Goal: Task Accomplishment & Management: Manage account settings

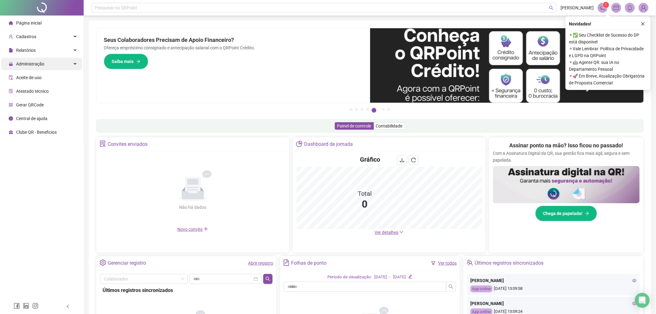
click at [62, 64] on div "Administração" at bounding box center [41, 64] width 81 height 12
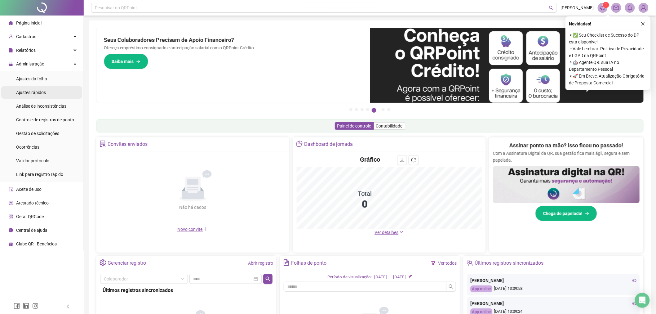
click at [60, 90] on li "Ajustes rápidos" at bounding box center [41, 92] width 81 height 12
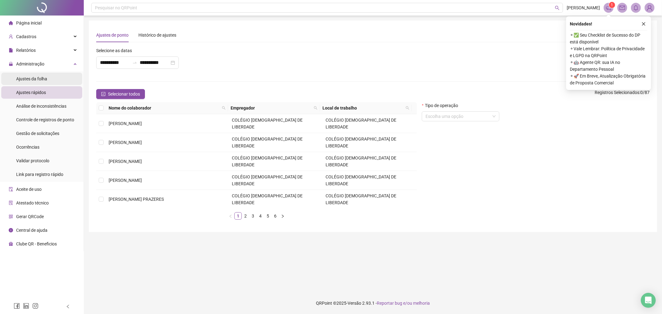
click at [36, 78] on span "Ajustes da folha" at bounding box center [31, 78] width 31 height 5
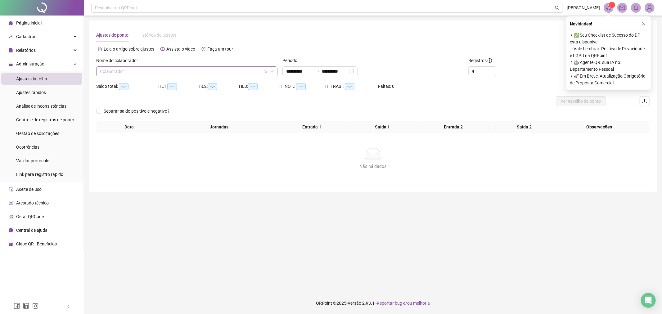
click at [242, 72] on input "search" at bounding box center [184, 71] width 168 height 9
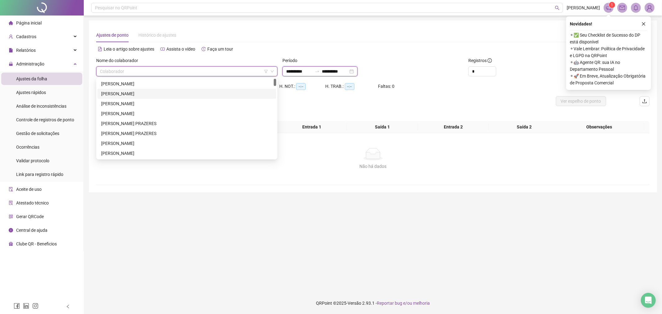
click at [310, 73] on input "**********" at bounding box center [299, 71] width 26 height 7
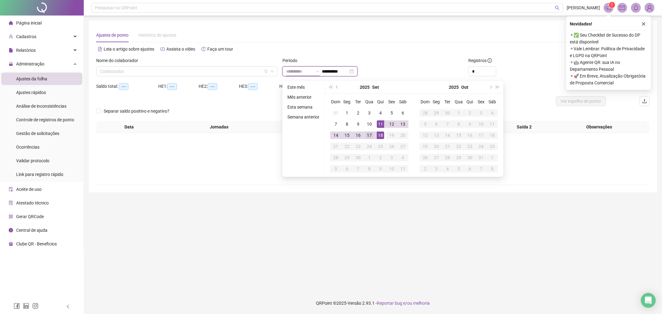
type input "**********"
click at [368, 133] on div "17" at bounding box center [368, 135] width 7 height 7
type input "**********"
click at [391, 122] on div "12" at bounding box center [391, 123] width 7 height 7
type input "**********"
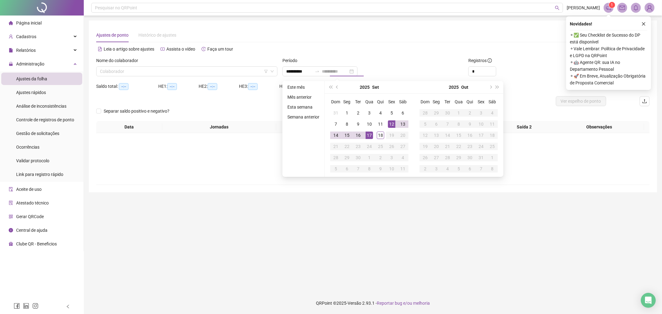
type input "**********"
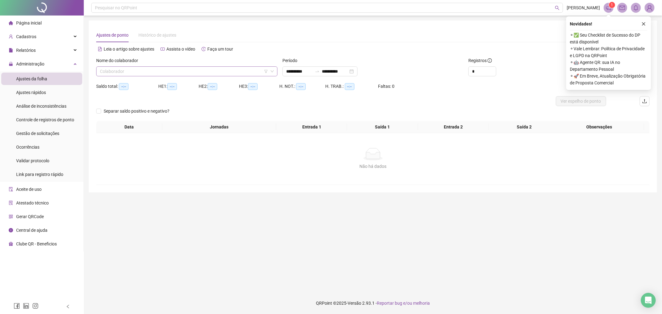
click at [180, 74] on input "search" at bounding box center [184, 71] width 168 height 9
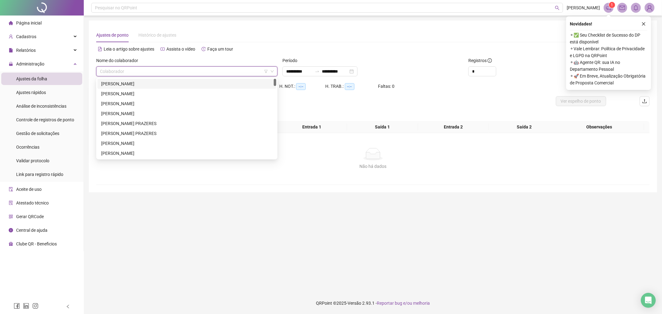
click at [129, 86] on div "[PERSON_NAME]" at bounding box center [186, 83] width 171 height 7
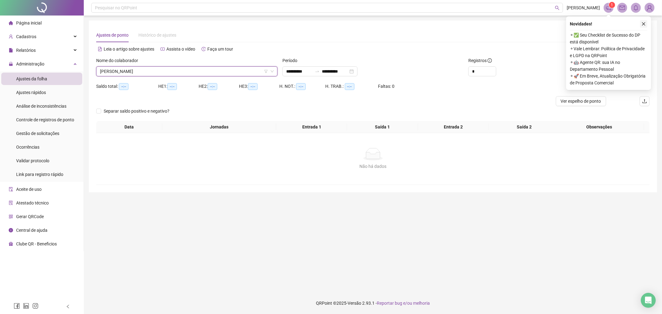
click at [643, 21] on button "button" at bounding box center [643, 23] width 7 height 7
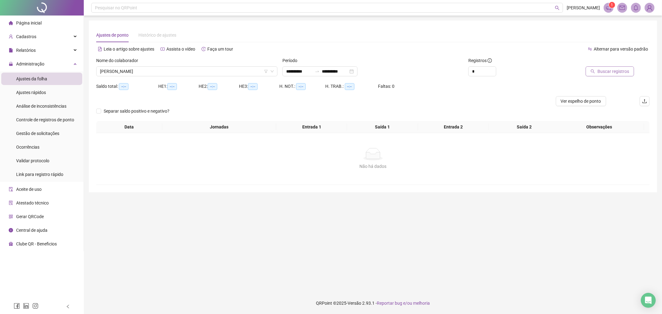
click at [595, 69] on icon "search" at bounding box center [592, 71] width 4 height 4
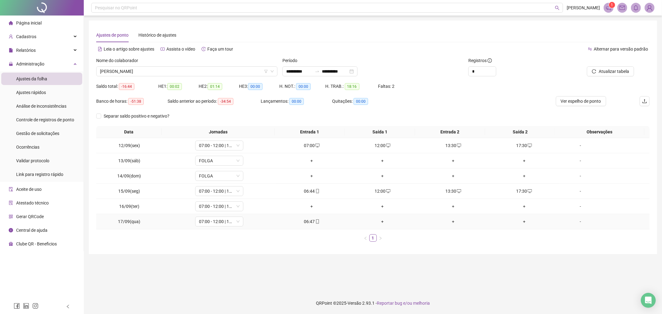
click at [381, 222] on div "+" at bounding box center [382, 221] width 66 height 7
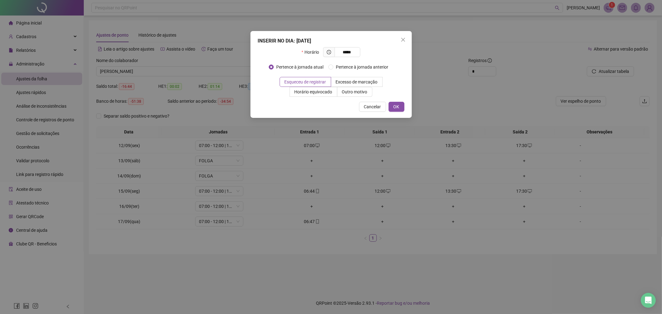
type input "*****"
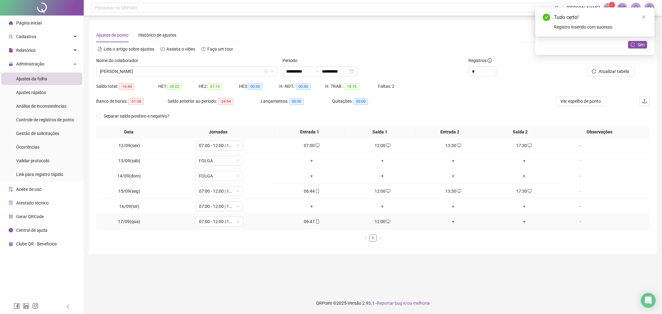
click at [451, 222] on div "+" at bounding box center [453, 221] width 66 height 7
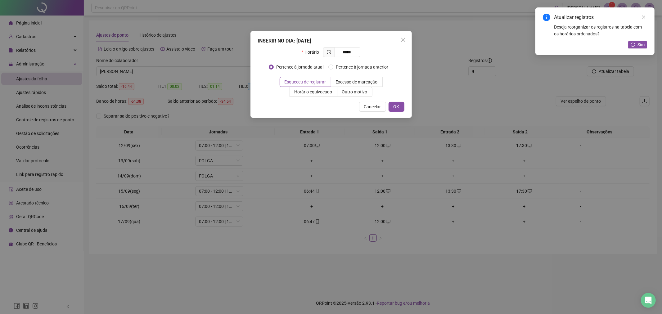
type input "*****"
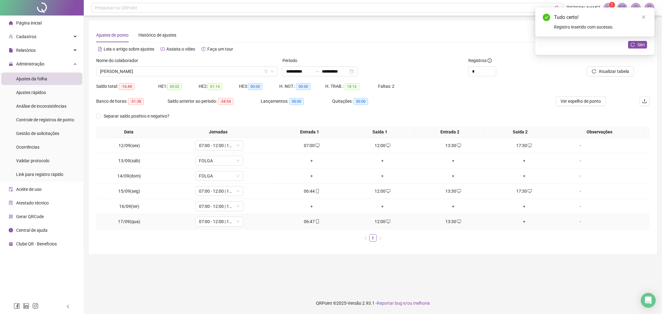
click at [520, 222] on div "+" at bounding box center [524, 221] width 66 height 7
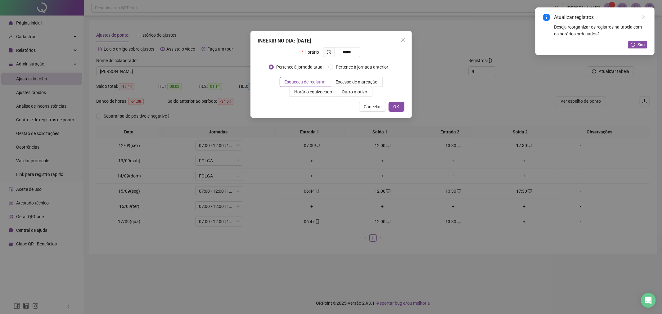
type input "*****"
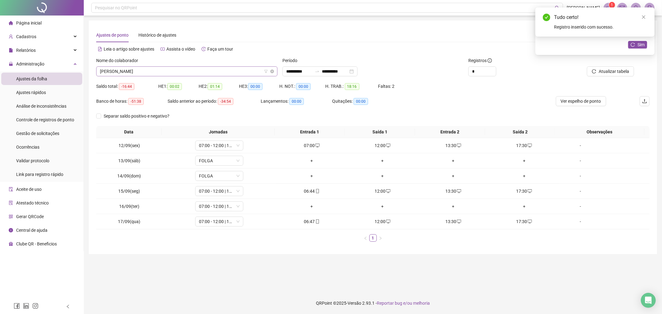
click at [221, 72] on span "[PERSON_NAME]" at bounding box center [187, 71] width 174 height 9
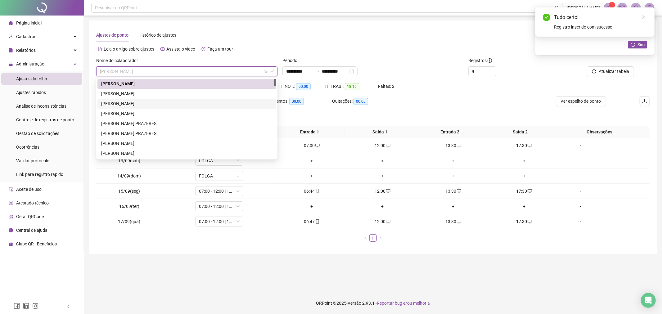
click at [200, 100] on div "[PERSON_NAME]" at bounding box center [186, 103] width 171 height 7
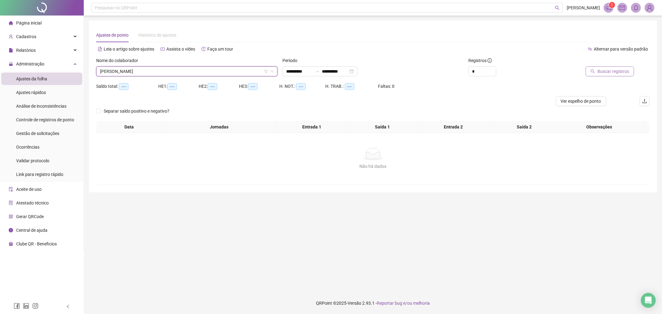
click at [599, 69] on span "Buscar registros" at bounding box center [613, 71] width 32 height 7
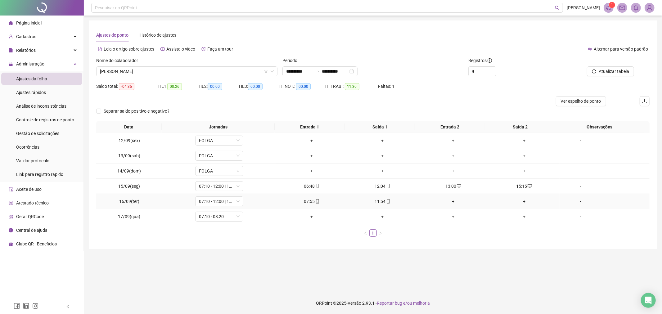
click at [451, 200] on div "+" at bounding box center [453, 201] width 66 height 7
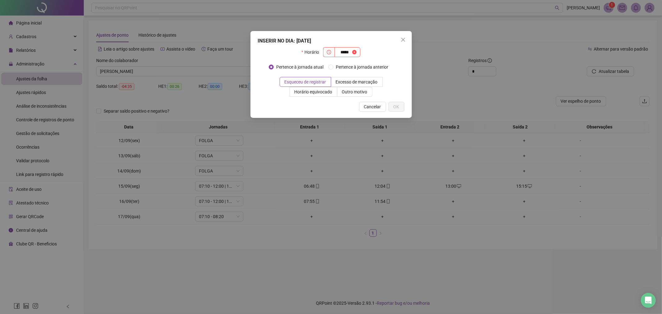
type input "*****"
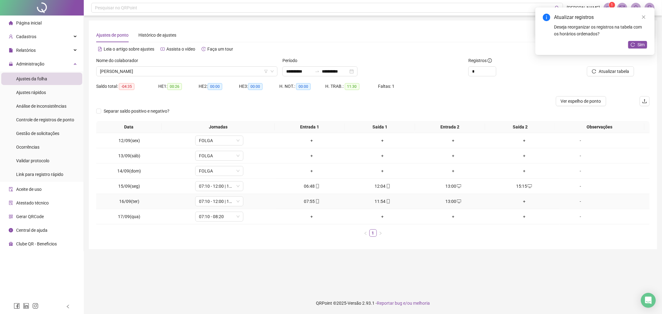
click at [516, 199] on div "+" at bounding box center [524, 201] width 66 height 7
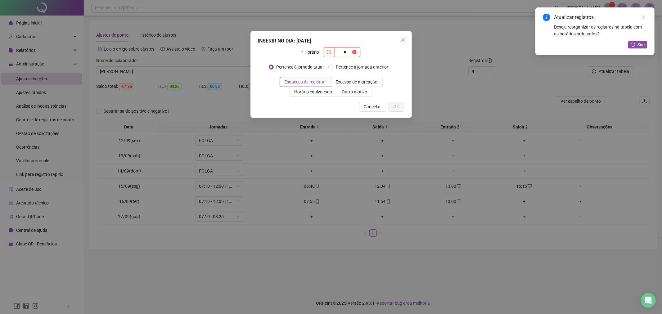
type input "*"
click at [516, 199] on div "INSERIR NO DIA : [DATE] Horário * Pertence à jornada atual Pertence à jornada a…" at bounding box center [331, 157] width 662 height 314
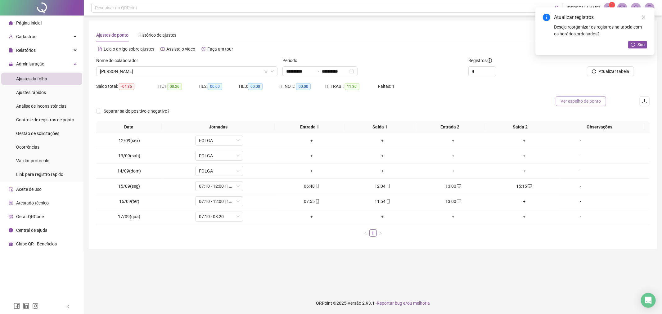
click at [565, 101] on span "Ver espelho de ponto" at bounding box center [581, 101] width 40 height 7
click at [519, 199] on div "+" at bounding box center [524, 201] width 66 height 7
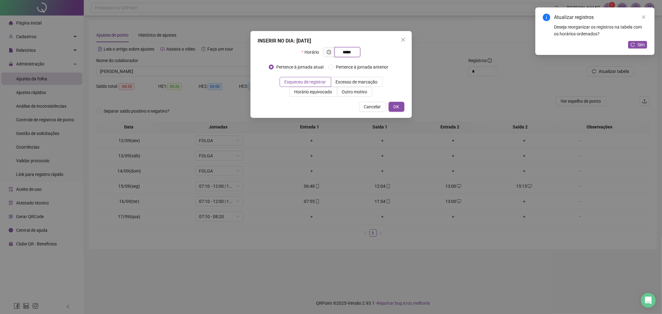
type input "*****"
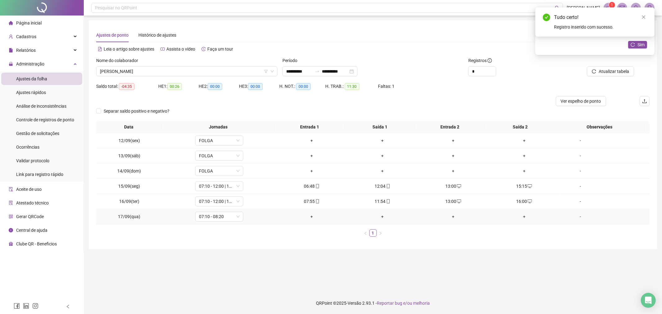
click at [310, 217] on div "+" at bounding box center [312, 216] width 66 height 7
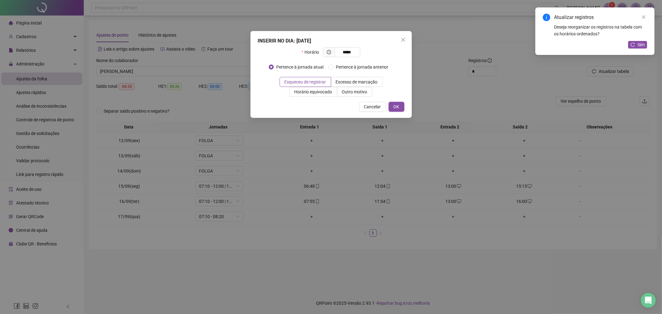
type input "*****"
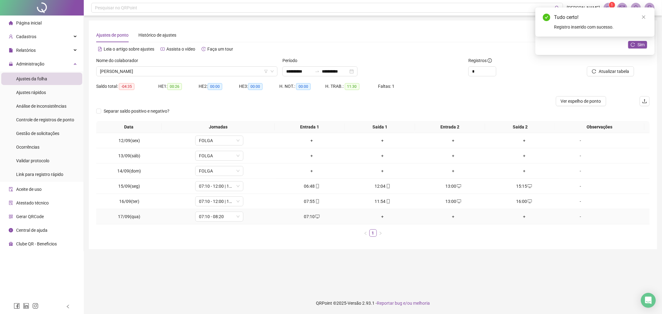
click at [376, 214] on div "+" at bounding box center [382, 216] width 66 height 7
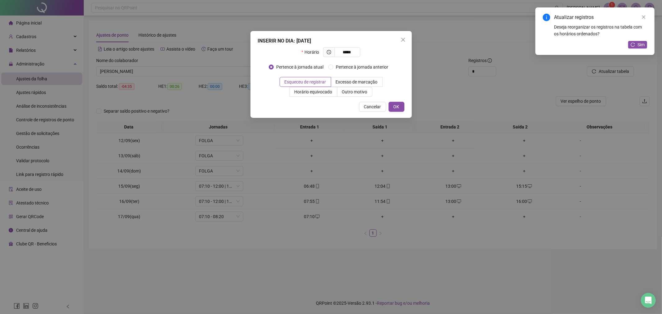
type input "*****"
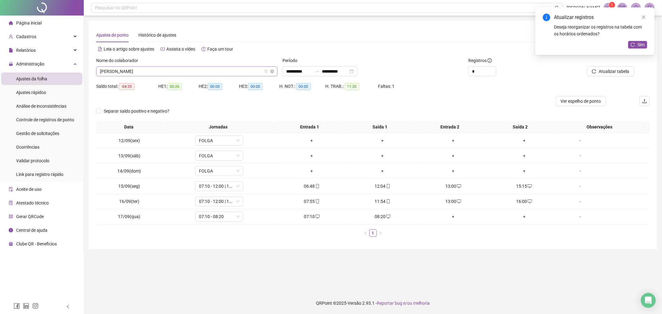
click at [187, 70] on span "[PERSON_NAME]" at bounding box center [187, 71] width 174 height 9
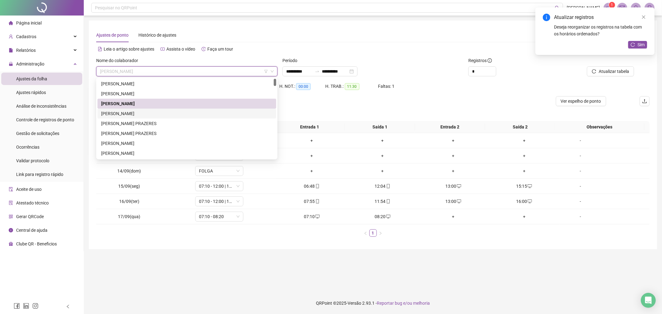
click at [169, 116] on div "[PERSON_NAME]" at bounding box center [186, 113] width 171 height 7
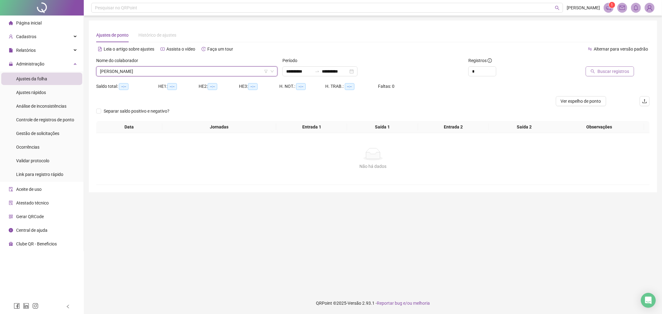
click at [622, 75] on button "Buscar registros" at bounding box center [609, 71] width 48 height 10
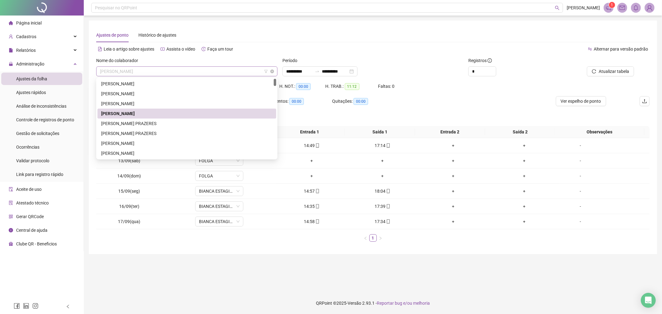
click at [224, 74] on span "[PERSON_NAME]" at bounding box center [187, 71] width 174 height 9
click at [178, 122] on div "[PERSON_NAME] PRAZERES" at bounding box center [186, 123] width 171 height 7
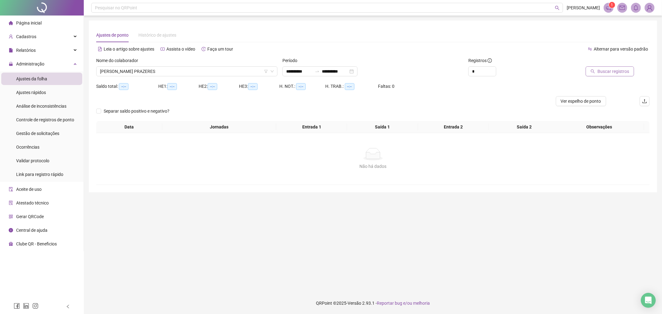
click at [596, 73] on button "Buscar registros" at bounding box center [609, 71] width 48 height 10
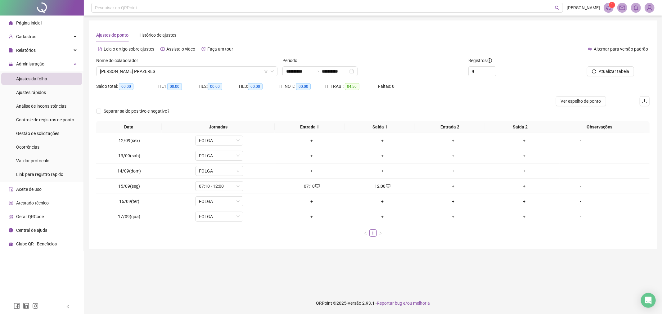
drag, startPoint x: 388, startPoint y: 146, endPoint x: 368, endPoint y: 98, distance: 51.6
click at [368, 98] on div at bounding box center [303, 101] width 415 height 10
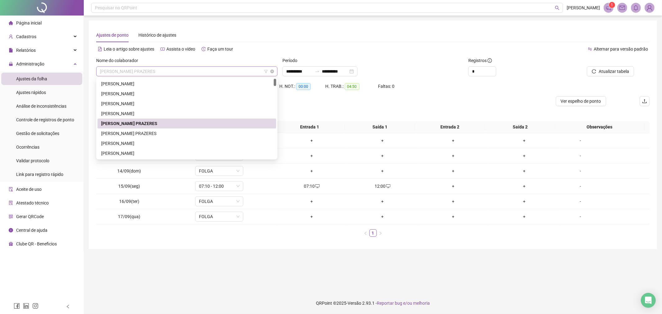
click at [252, 73] on span "[PERSON_NAME] PRAZERES" at bounding box center [187, 71] width 174 height 9
click at [154, 130] on div "[PERSON_NAME] PRAZERES" at bounding box center [186, 133] width 171 height 7
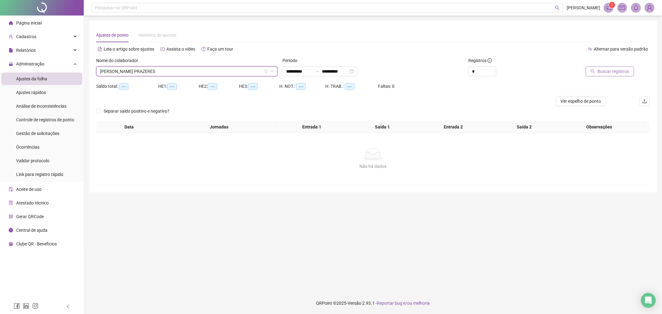
click at [603, 73] on span "Buscar registros" at bounding box center [613, 71] width 32 height 7
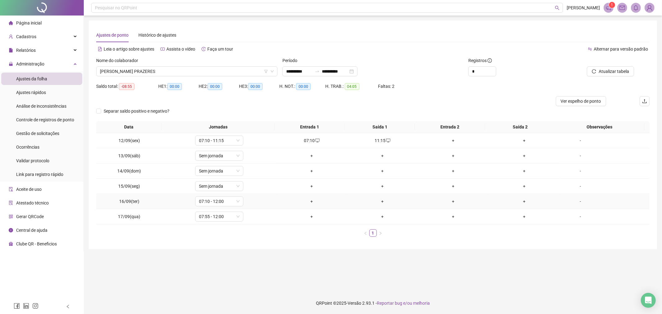
click at [310, 203] on div "+" at bounding box center [312, 201] width 66 height 7
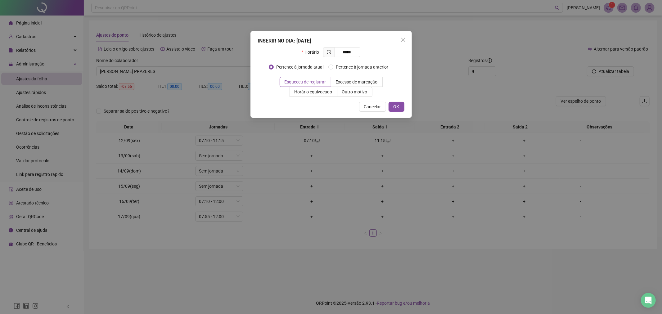
type input "*****"
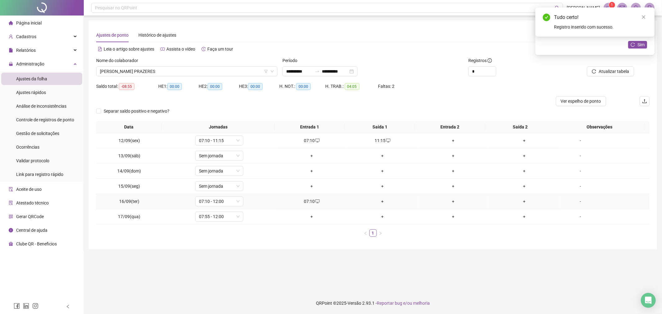
click at [380, 199] on div "+" at bounding box center [382, 201] width 66 height 7
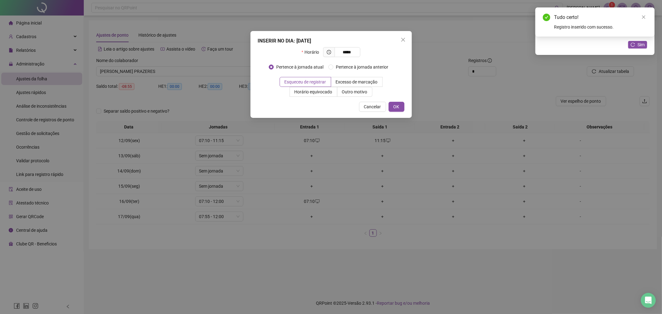
type input "*****"
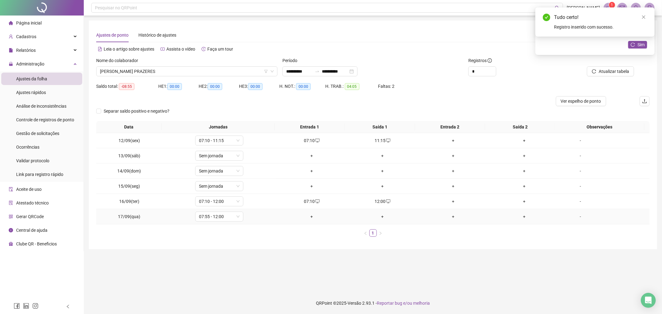
click at [310, 215] on div "+" at bounding box center [312, 216] width 66 height 7
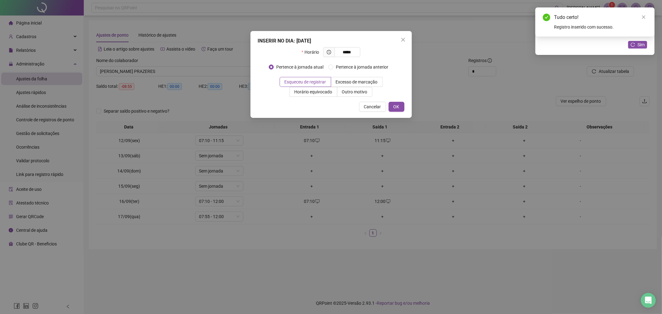
type input "*****"
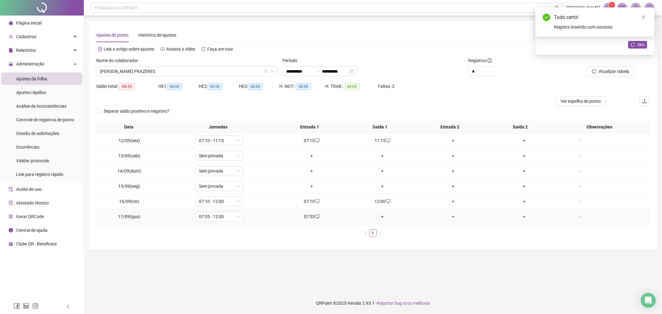
click at [380, 216] on div "+" at bounding box center [382, 216] width 66 height 7
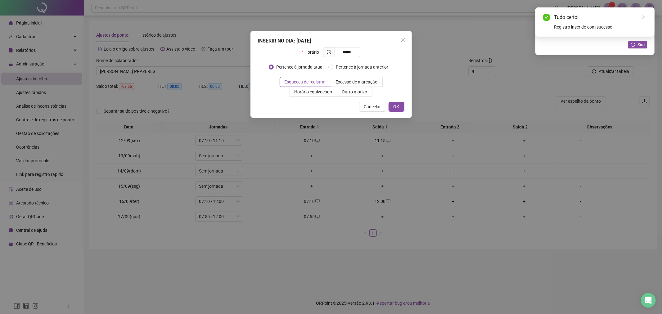
type input "*****"
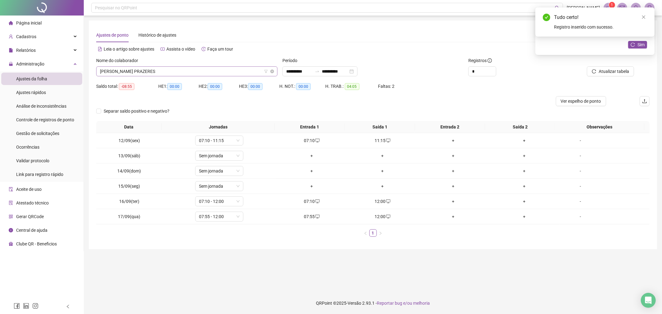
click at [210, 69] on span "[PERSON_NAME] PRAZERES" at bounding box center [187, 71] width 174 height 9
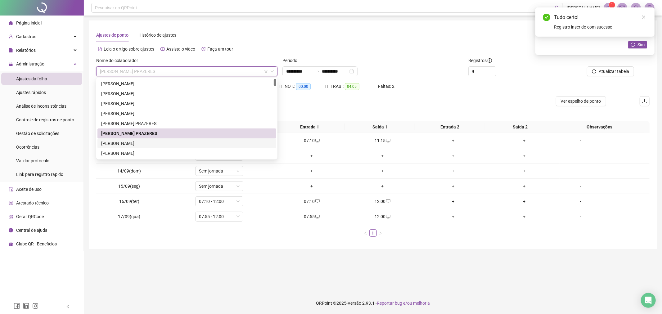
click at [191, 144] on div "[PERSON_NAME]" at bounding box center [186, 143] width 171 height 7
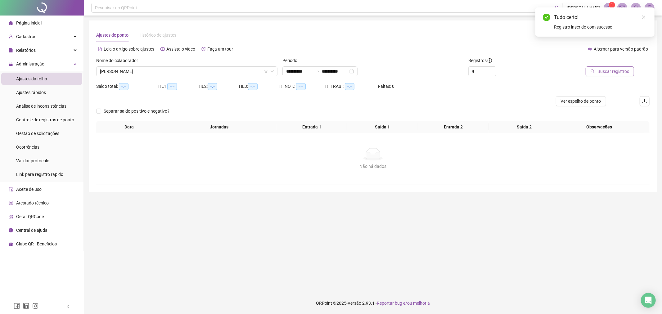
click at [623, 68] on span "Buscar registros" at bounding box center [613, 71] width 32 height 7
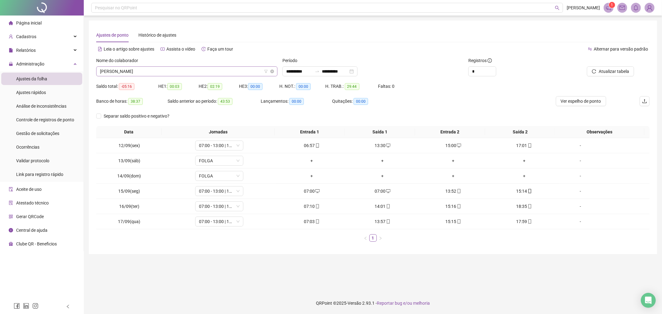
click at [221, 74] on span "[PERSON_NAME]" at bounding box center [187, 71] width 174 height 9
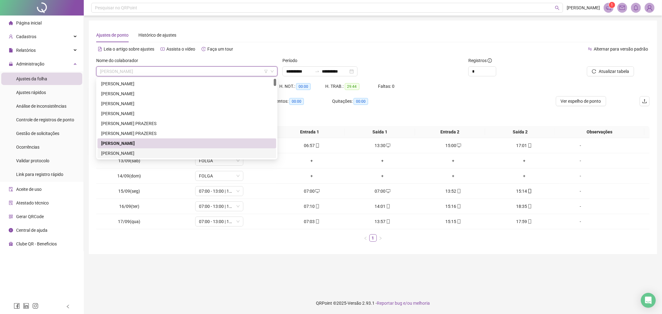
click at [234, 152] on div "[PERSON_NAME]" at bounding box center [186, 153] width 171 height 7
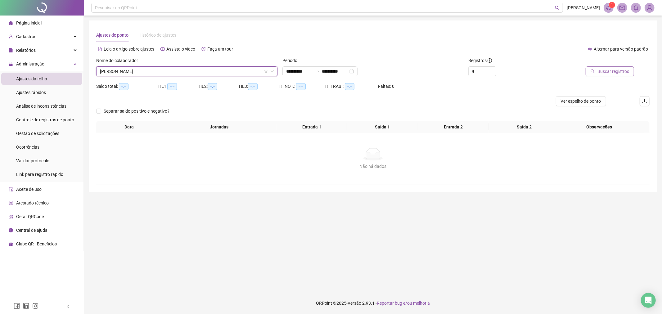
click at [625, 74] on span "Buscar registros" at bounding box center [613, 71] width 32 height 7
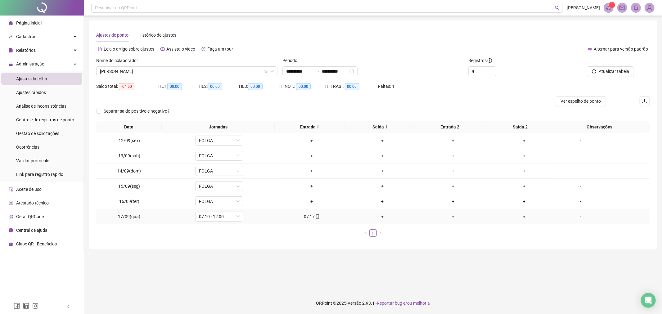
click at [380, 218] on div "+" at bounding box center [382, 216] width 66 height 7
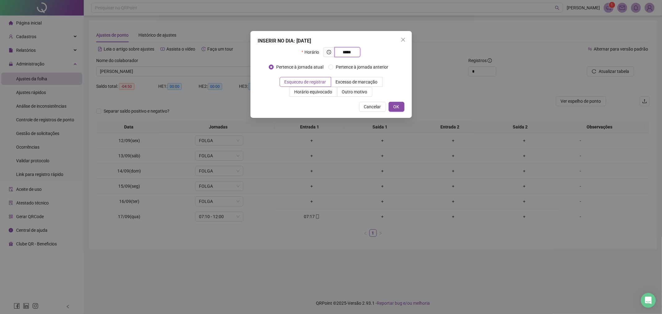
type input "*****"
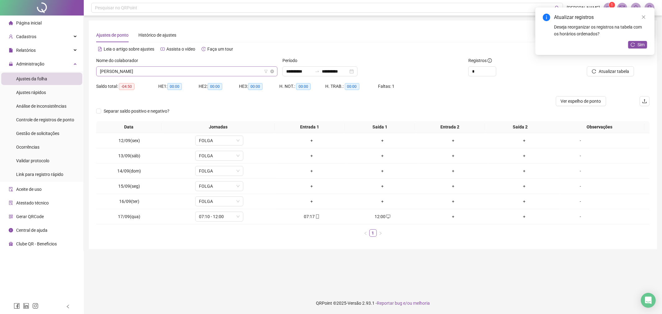
click at [190, 70] on span "[PERSON_NAME]" at bounding box center [187, 71] width 174 height 9
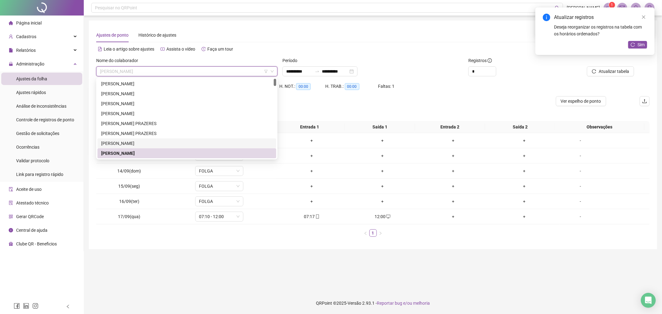
scroll to position [34, 0]
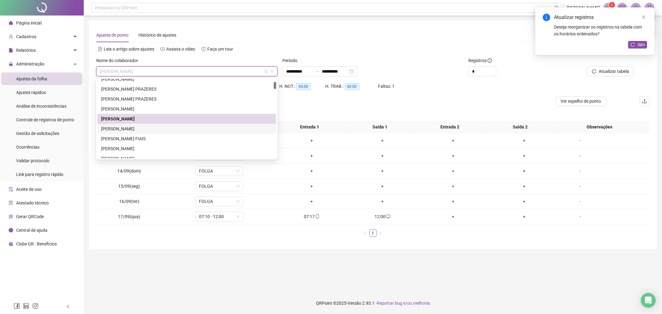
click at [168, 128] on div "[PERSON_NAME]" at bounding box center [186, 128] width 171 height 7
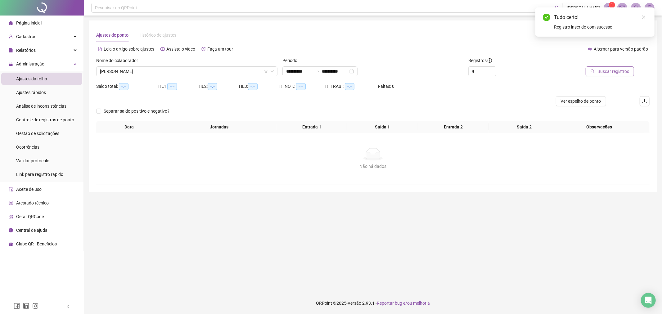
click at [604, 71] on span "Buscar registros" at bounding box center [613, 71] width 32 height 7
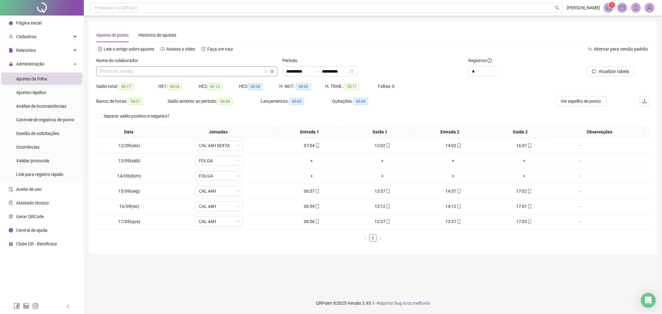
click at [240, 71] on span "[PERSON_NAME]" at bounding box center [187, 71] width 174 height 9
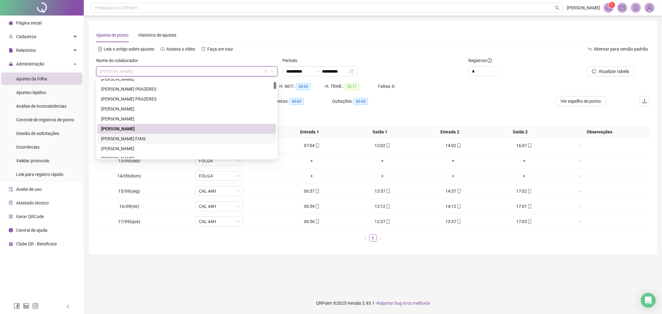
click at [219, 142] on div "[PERSON_NAME] FIAIS" at bounding box center [186, 139] width 179 height 10
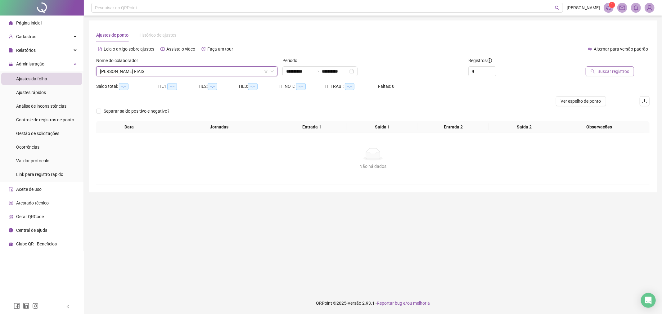
click at [623, 70] on span "Buscar registros" at bounding box center [613, 71] width 32 height 7
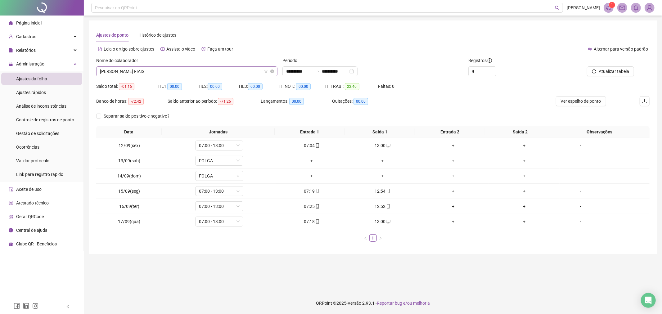
click at [212, 67] on span "[PERSON_NAME] FIAIS" at bounding box center [187, 71] width 174 height 9
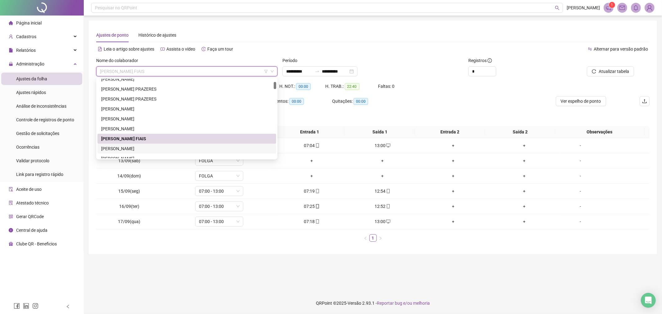
click at [159, 149] on div "[PERSON_NAME]" at bounding box center [186, 148] width 171 height 7
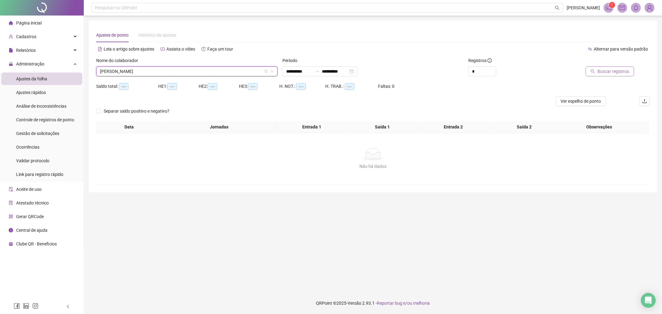
click at [619, 68] on button "Buscar registros" at bounding box center [609, 71] width 48 height 10
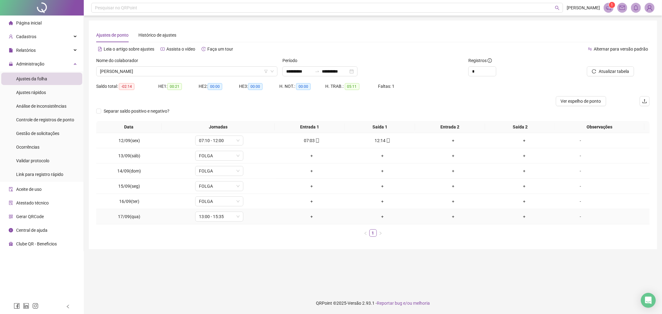
click at [311, 216] on div "+" at bounding box center [312, 216] width 66 height 7
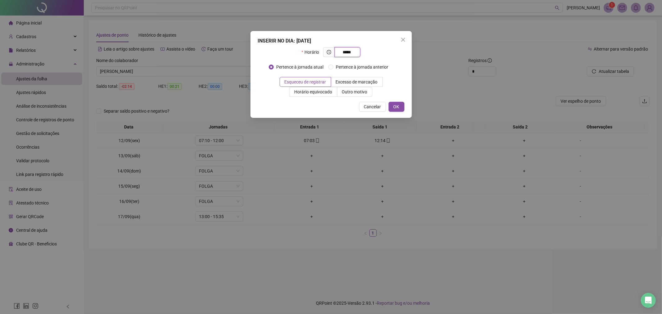
type input "*****"
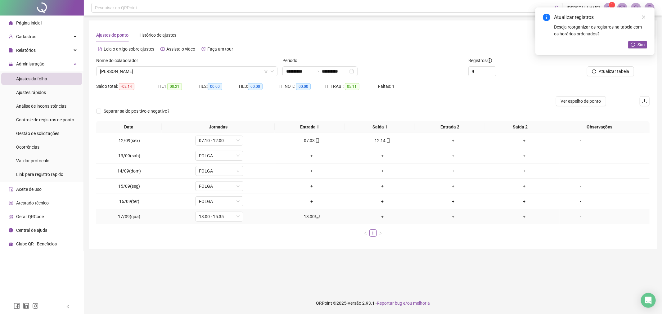
click at [381, 214] on div "+" at bounding box center [382, 216] width 66 height 7
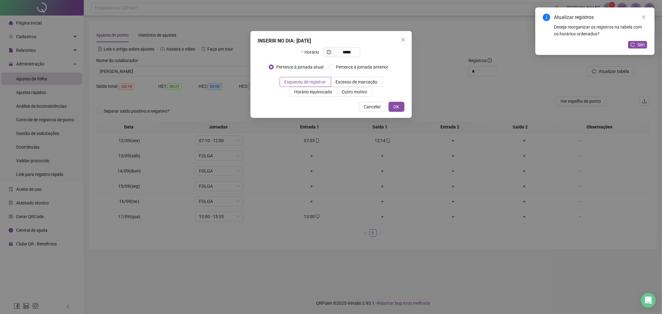
type input "*****"
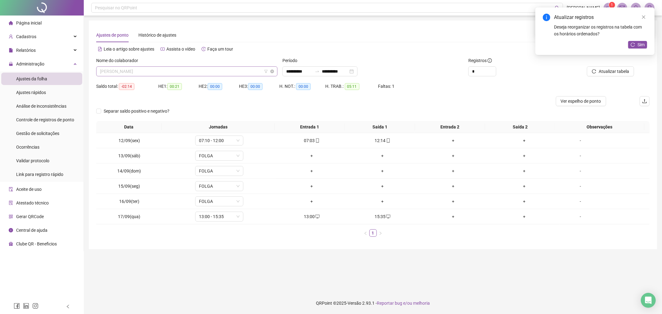
click at [182, 73] on span "[PERSON_NAME]" at bounding box center [187, 71] width 174 height 9
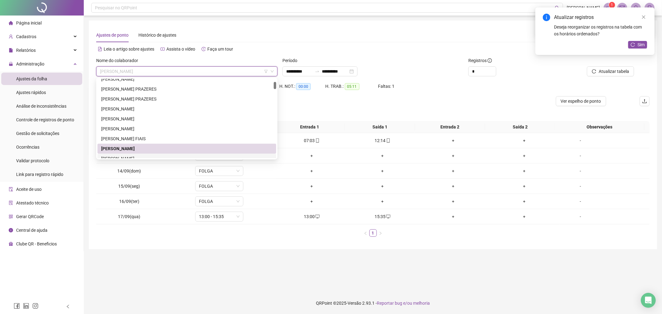
click at [181, 155] on div "[PERSON_NAME]" at bounding box center [186, 158] width 171 height 7
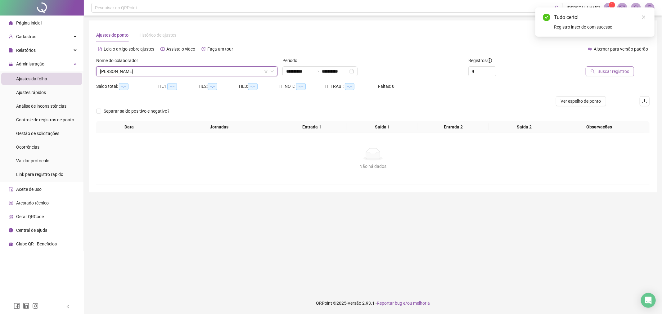
click at [602, 75] on button "Buscar registros" at bounding box center [609, 71] width 48 height 10
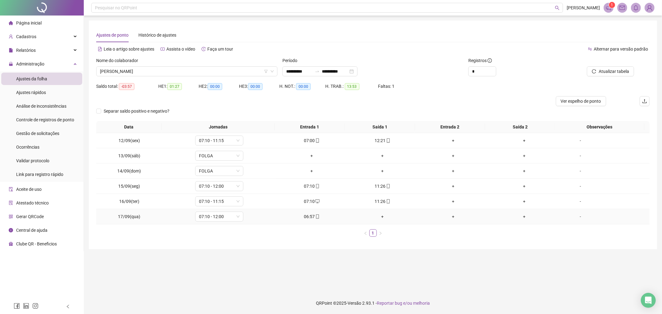
click at [379, 217] on div "+" at bounding box center [382, 216] width 66 height 7
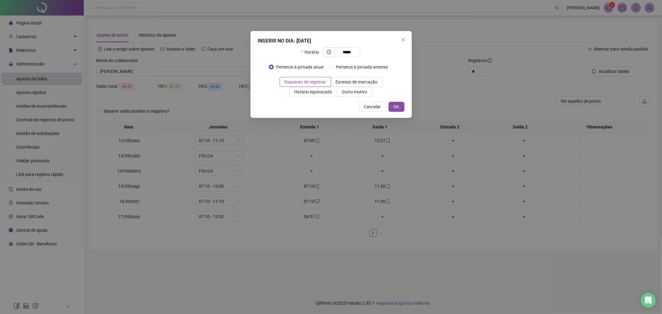
type input "*****"
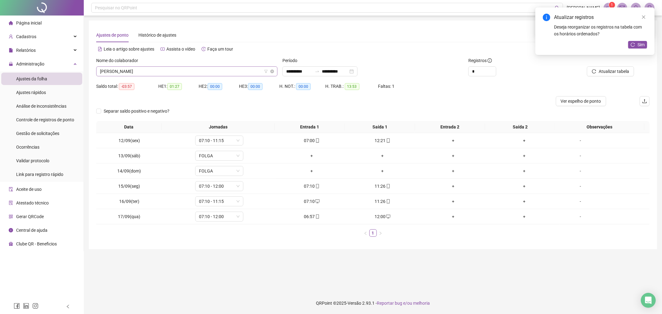
click at [182, 74] on span "[PERSON_NAME]" at bounding box center [187, 71] width 174 height 9
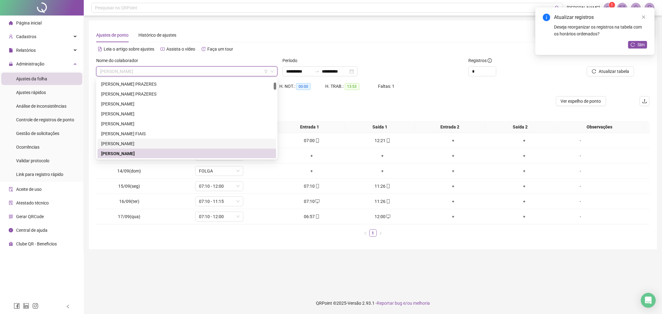
scroll to position [74, 0]
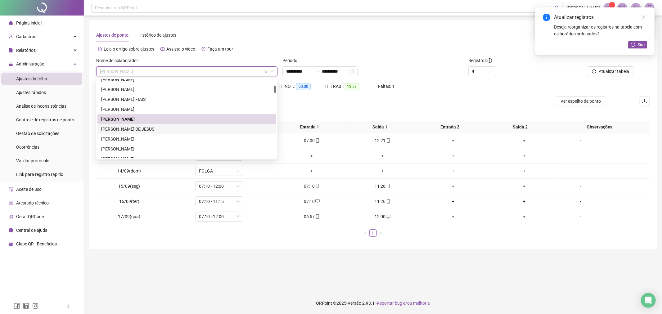
click at [179, 130] on div "[PERSON_NAME] DE JESUS" at bounding box center [186, 129] width 171 height 7
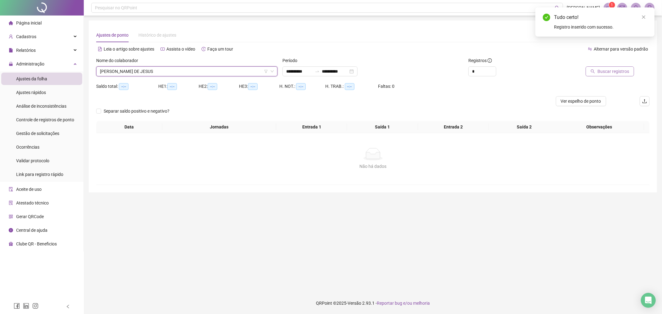
click at [610, 69] on span "Buscar registros" at bounding box center [613, 71] width 32 height 7
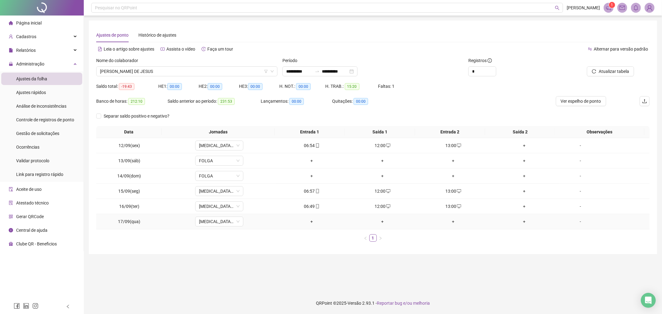
click at [309, 221] on div "+" at bounding box center [312, 221] width 66 height 7
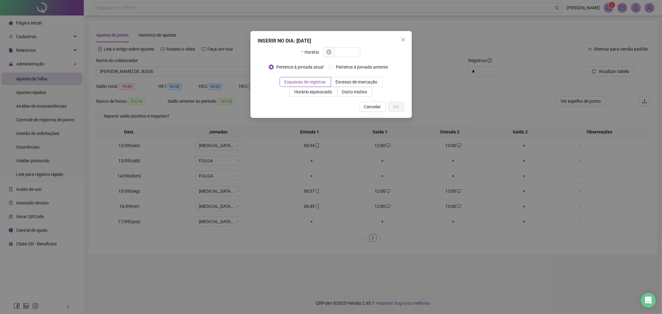
click at [309, 221] on div "INSERIR NO DIA : [DATE] Horário Pertence à jornada atual Pertence à jornada ant…" at bounding box center [331, 157] width 662 height 314
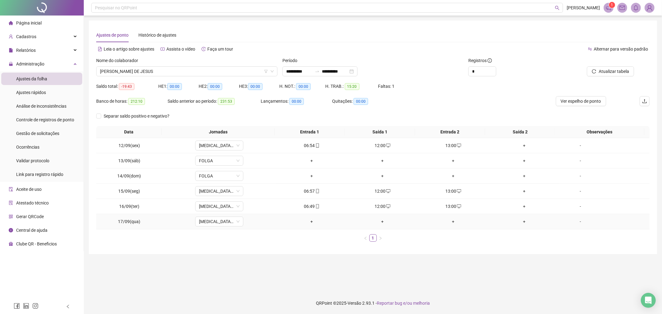
click at [309, 221] on div "+" at bounding box center [312, 221] width 66 height 7
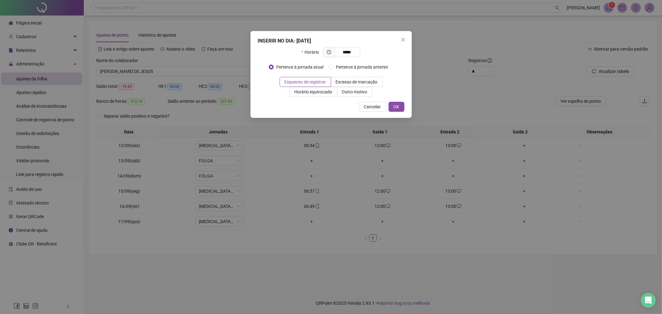
type input "*****"
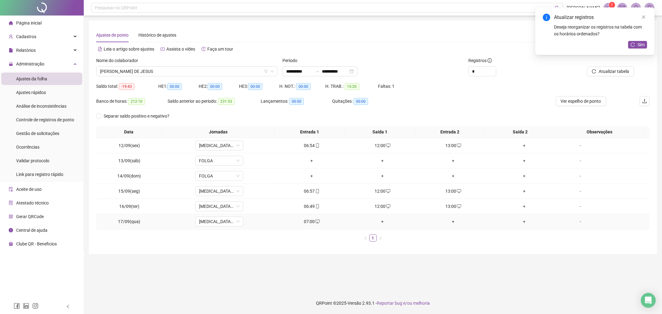
click at [378, 222] on div "+" at bounding box center [382, 221] width 66 height 7
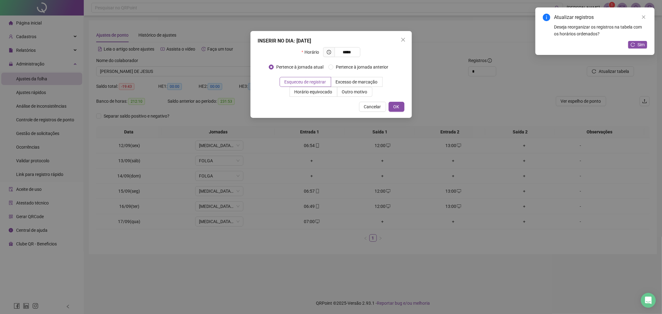
type input "*****"
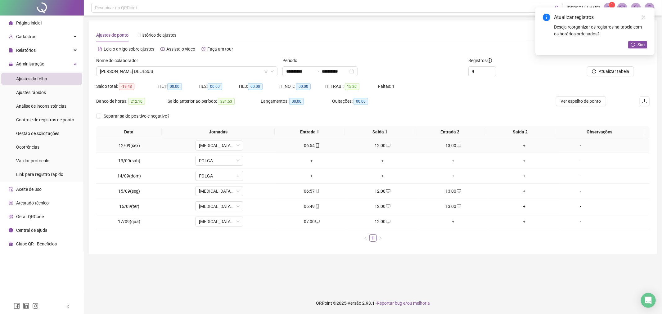
click at [522, 145] on div "+" at bounding box center [524, 145] width 66 height 7
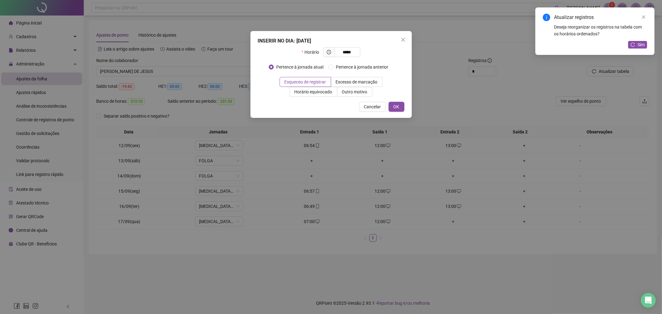
type input "*****"
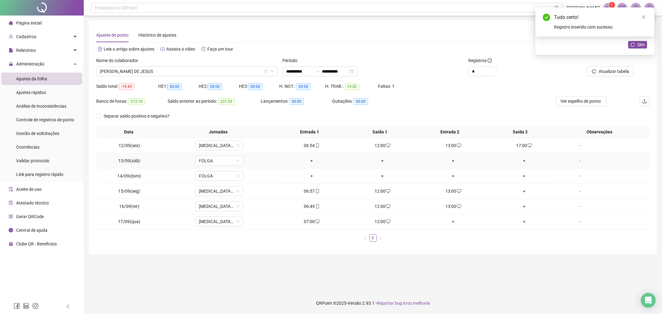
click at [522, 159] on div "+" at bounding box center [524, 160] width 66 height 7
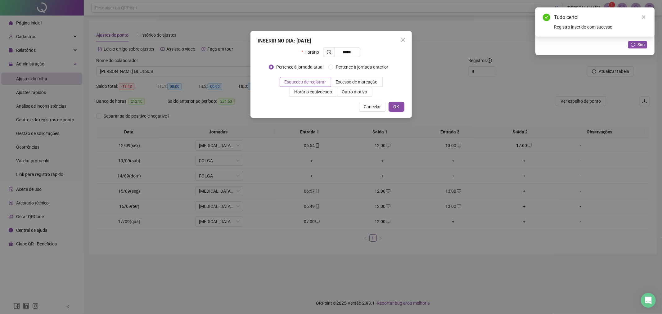
type input "*****"
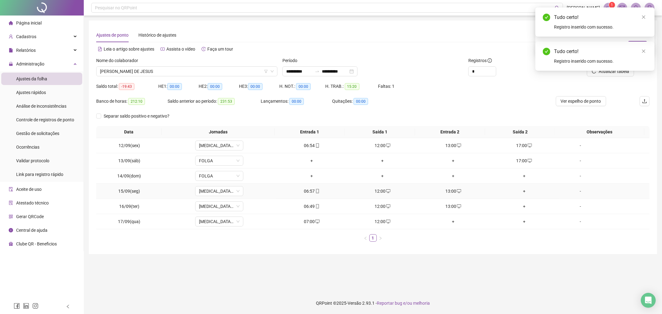
click at [520, 197] on td "+" at bounding box center [524, 191] width 71 height 15
click at [521, 191] on div "+" at bounding box center [524, 191] width 66 height 7
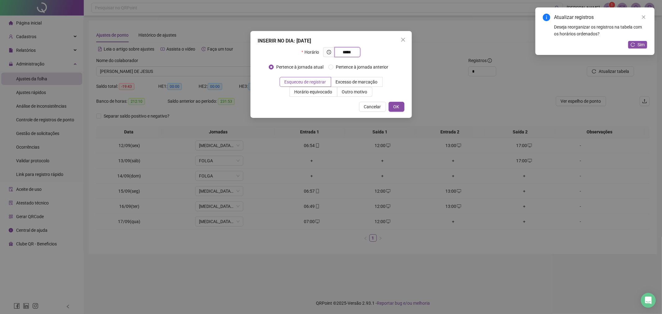
type input "*****"
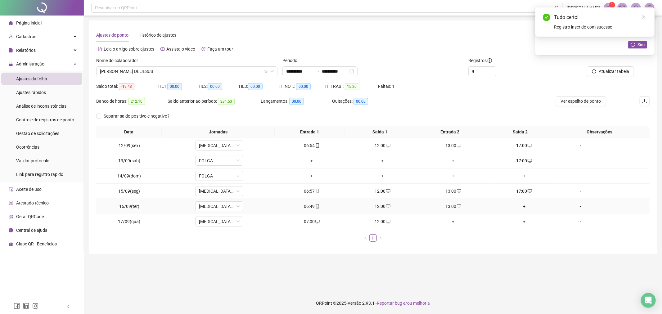
click at [521, 205] on div "+" at bounding box center [524, 206] width 66 height 7
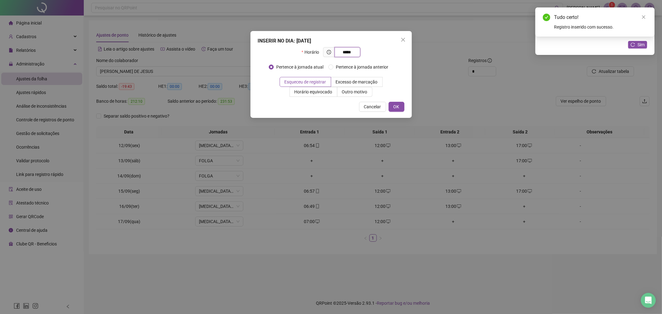
type input "*****"
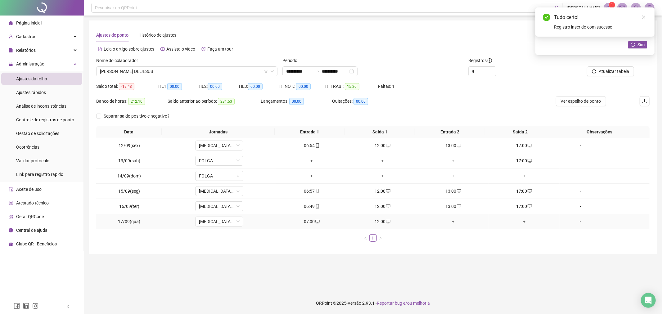
click at [450, 222] on div "+" at bounding box center [453, 221] width 66 height 7
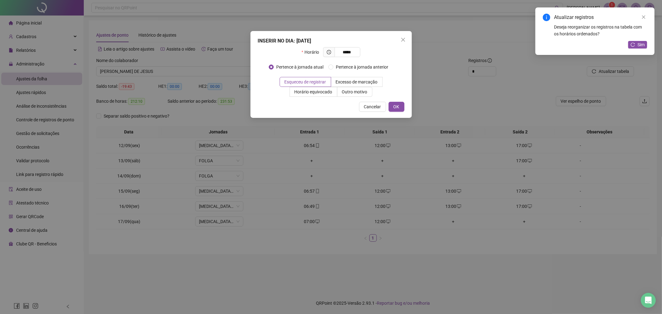
type input "*****"
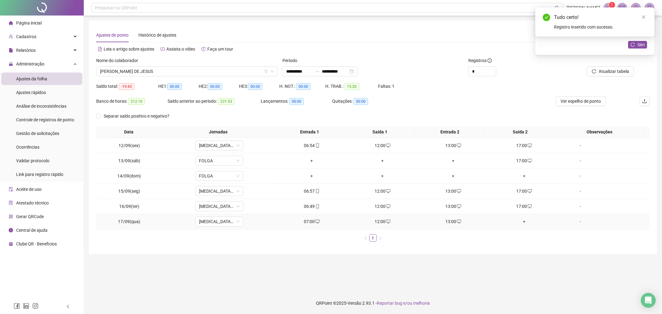
click at [520, 222] on div "+" at bounding box center [524, 221] width 66 height 7
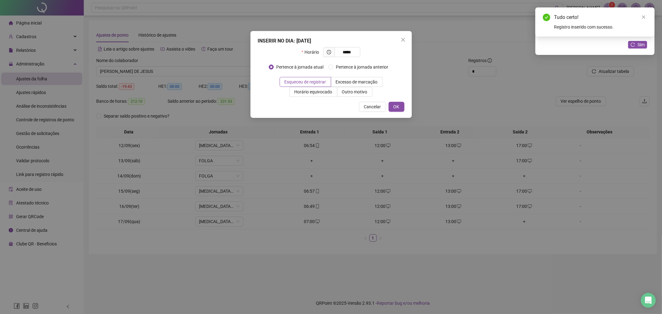
type input "*****"
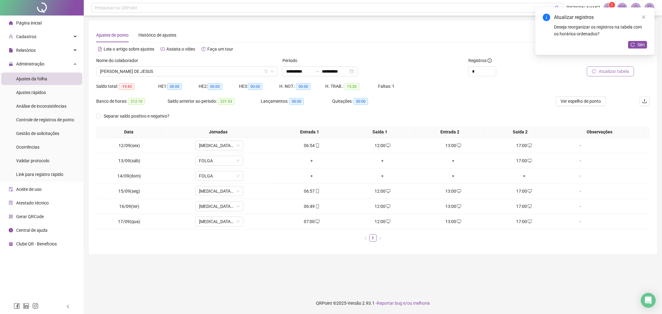
click at [596, 72] on icon "reload" at bounding box center [594, 71] width 4 height 4
click at [238, 75] on span "[PERSON_NAME] DE JESUS" at bounding box center [187, 71] width 174 height 9
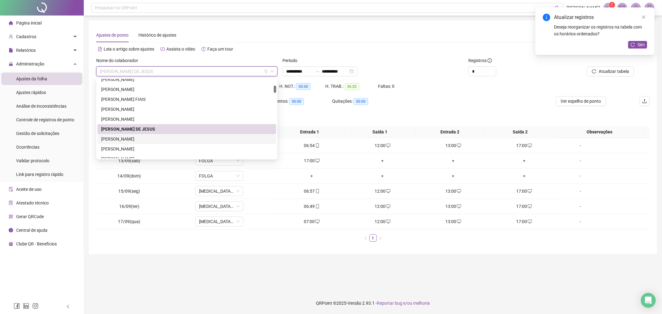
click at [190, 136] on div "[PERSON_NAME]" at bounding box center [186, 139] width 171 height 7
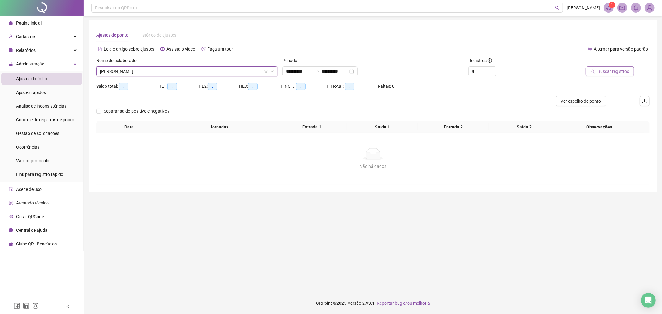
click at [615, 73] on span "Buscar registros" at bounding box center [613, 71] width 32 height 7
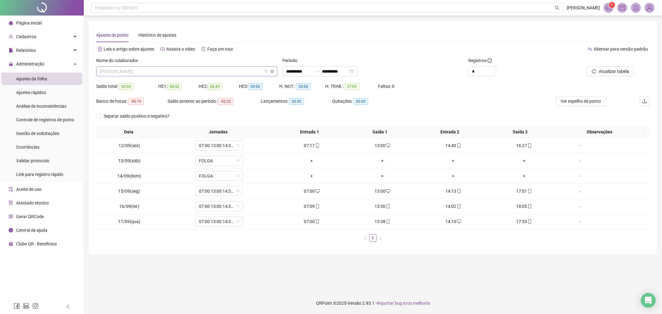
click at [200, 73] on span "[PERSON_NAME]" at bounding box center [187, 71] width 174 height 9
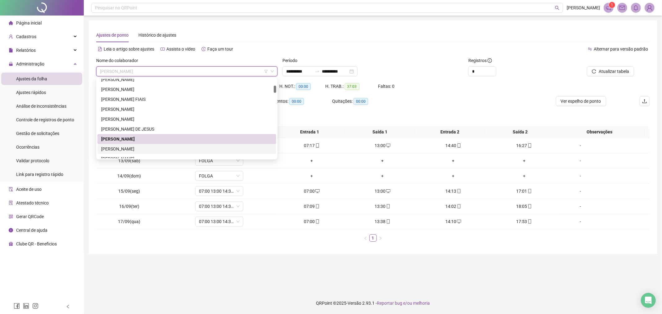
click at [199, 146] on div "[PERSON_NAME]" at bounding box center [186, 148] width 171 height 7
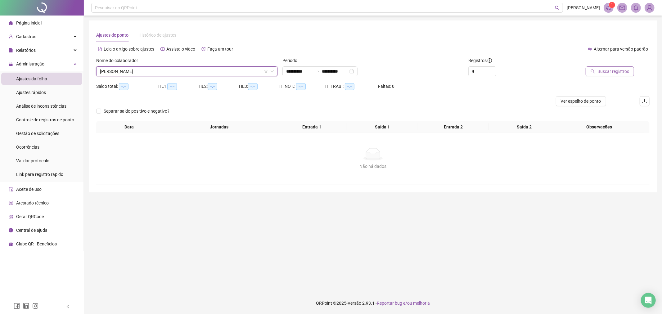
click at [600, 72] on span "Buscar registros" at bounding box center [613, 71] width 32 height 7
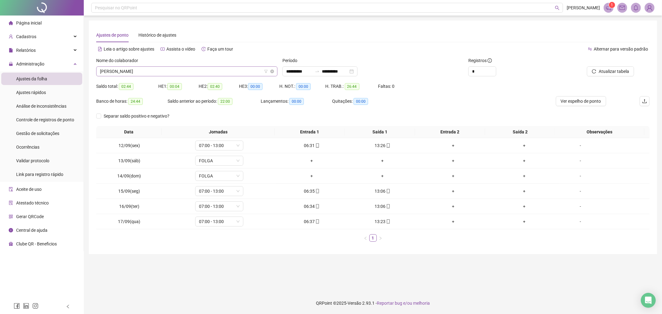
click at [233, 71] on span "[PERSON_NAME]" at bounding box center [187, 71] width 174 height 9
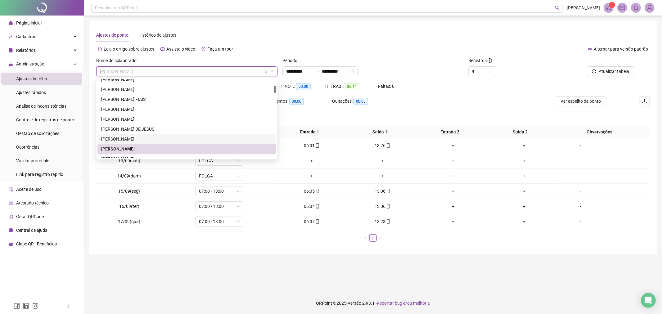
scroll to position [143, 0]
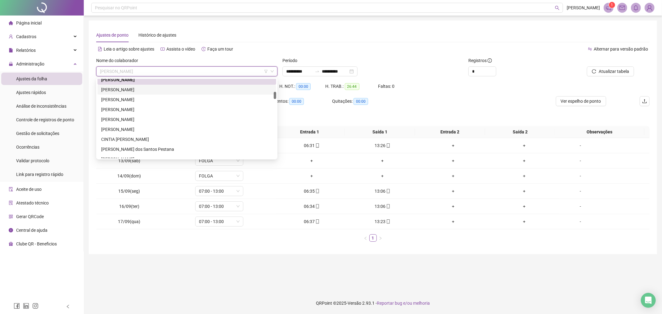
click at [215, 85] on div "[PERSON_NAME]" at bounding box center [186, 90] width 179 height 10
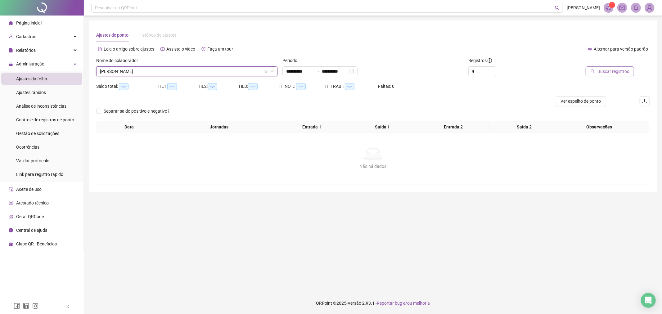
click at [605, 68] on span "Buscar registros" at bounding box center [613, 71] width 32 height 7
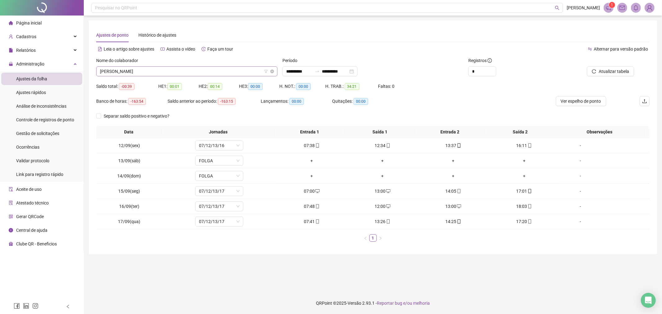
click at [243, 70] on span "[PERSON_NAME]" at bounding box center [187, 71] width 174 height 9
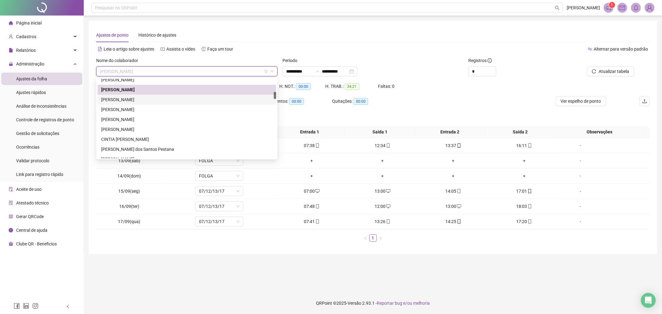
click at [197, 101] on div "[PERSON_NAME]" at bounding box center [186, 99] width 171 height 7
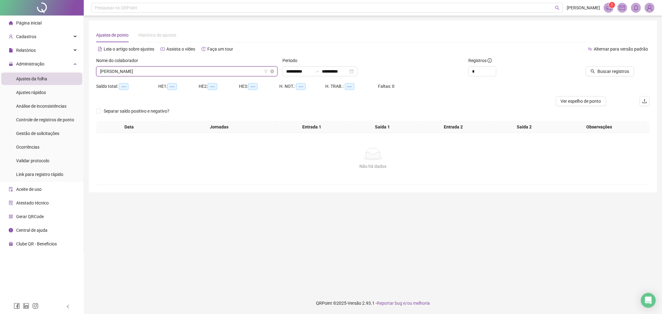
click at [240, 69] on span "[PERSON_NAME]" at bounding box center [187, 71] width 174 height 9
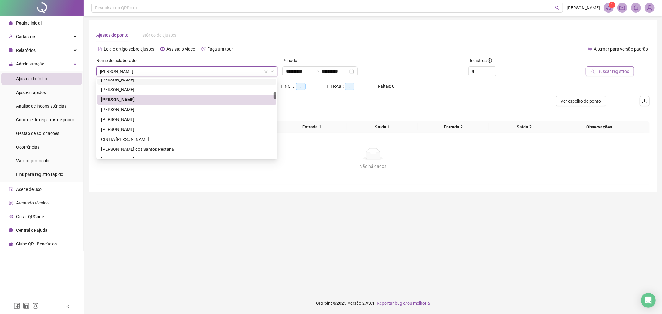
click at [607, 69] on span "Buscar registros" at bounding box center [613, 71] width 32 height 7
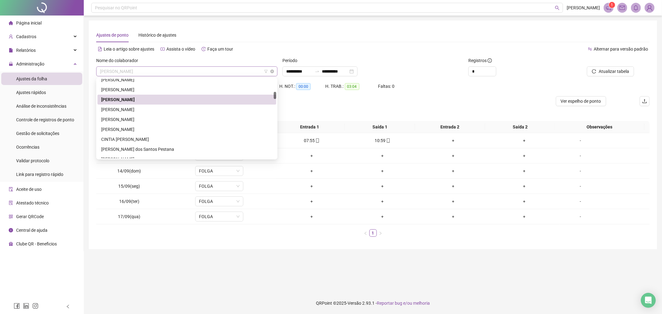
click at [210, 74] on span "[PERSON_NAME]" at bounding box center [187, 71] width 174 height 9
click at [185, 107] on div "[PERSON_NAME]" at bounding box center [186, 109] width 171 height 7
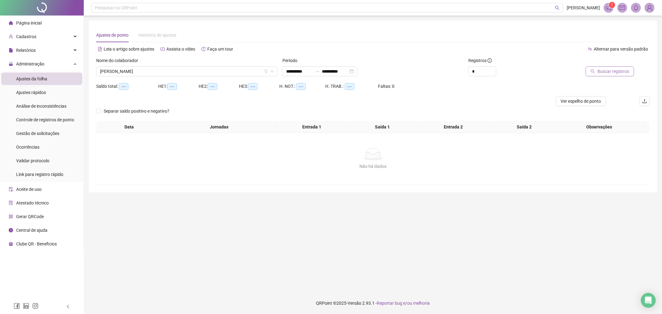
click at [600, 72] on span "Buscar registros" at bounding box center [613, 71] width 32 height 7
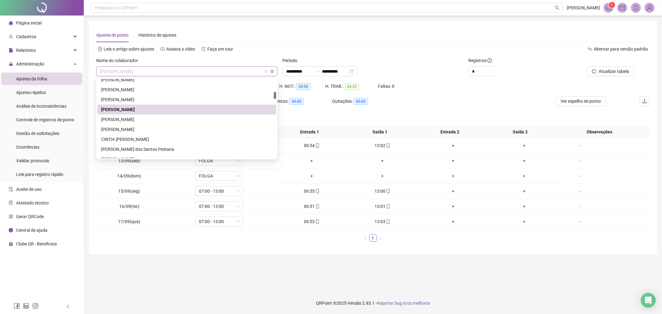
click at [217, 70] on span "[PERSON_NAME]" at bounding box center [187, 71] width 174 height 9
click at [215, 120] on div "[PERSON_NAME]" at bounding box center [186, 119] width 171 height 7
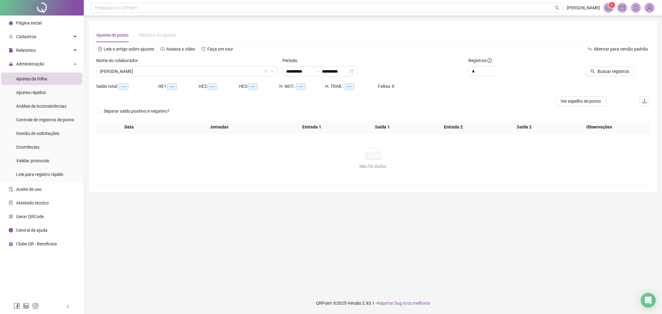
click at [608, 77] on div "Buscar registros" at bounding box center [605, 69] width 93 height 24
click at [605, 73] on span "Buscar registros" at bounding box center [613, 71] width 32 height 7
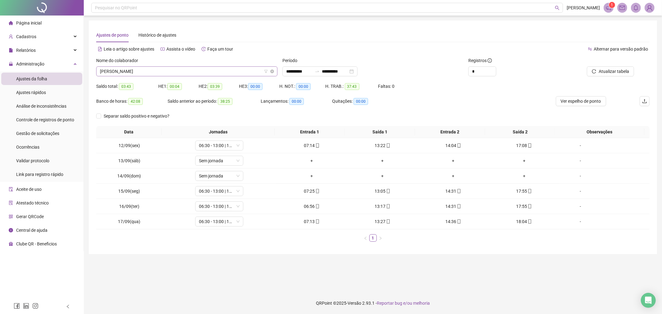
click at [235, 73] on span "[PERSON_NAME]" at bounding box center [187, 71] width 174 height 9
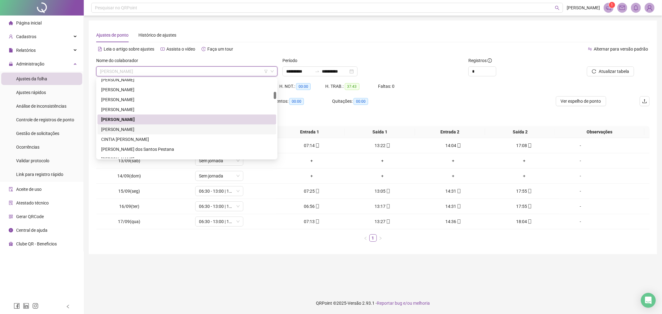
click at [247, 126] on div "[PERSON_NAME]" at bounding box center [186, 129] width 179 height 10
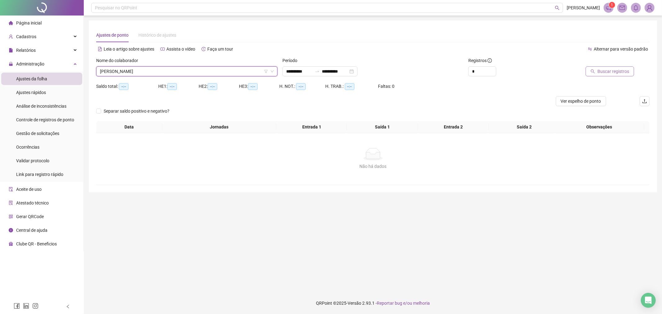
click at [610, 72] on span "Buscar registros" at bounding box center [613, 71] width 32 height 7
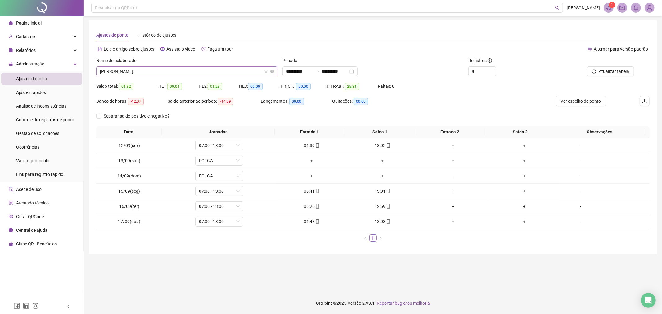
click at [207, 74] on span "[PERSON_NAME]" at bounding box center [187, 71] width 174 height 9
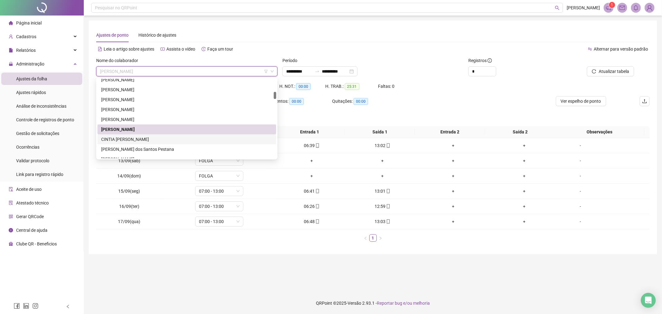
click at [185, 140] on div "CINTIA [PERSON_NAME]" at bounding box center [186, 139] width 171 height 7
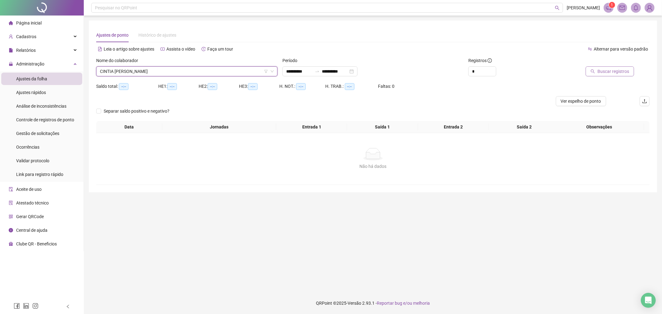
click at [593, 76] on button "Buscar registros" at bounding box center [609, 71] width 48 height 10
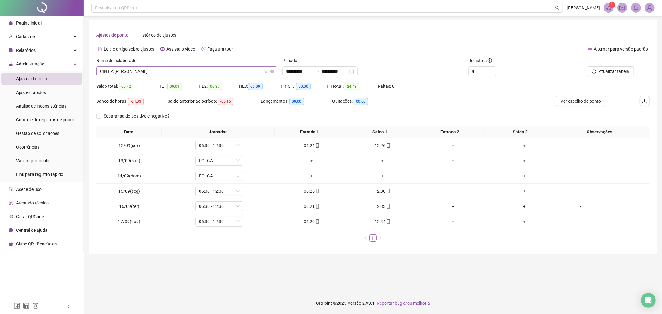
click at [193, 70] on span "CINTIA [PERSON_NAME]" at bounding box center [187, 71] width 174 height 9
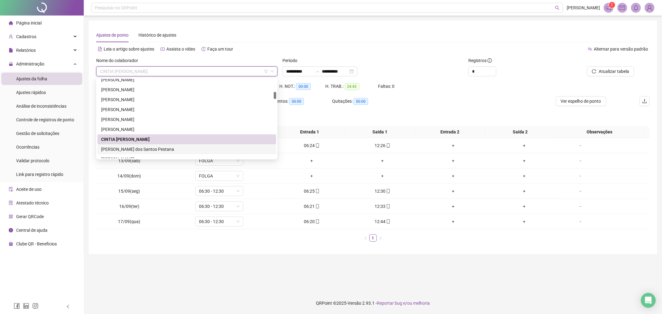
click at [185, 147] on div "[PERSON_NAME] dos Santos Pestana" at bounding box center [186, 149] width 171 height 7
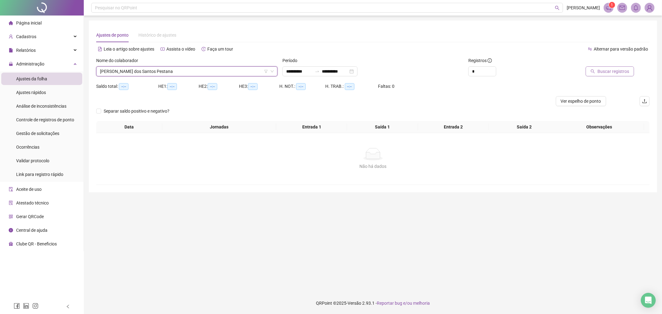
click at [616, 69] on span "Buscar registros" at bounding box center [613, 71] width 32 height 7
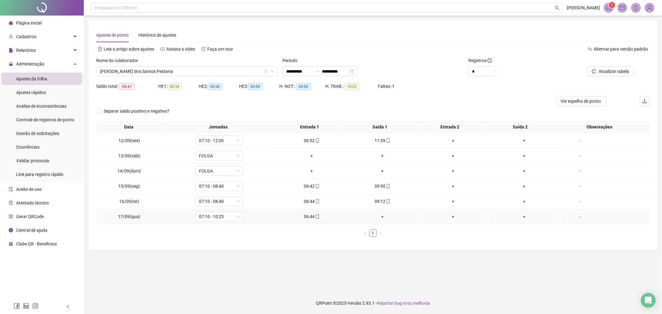
click at [379, 218] on div "+" at bounding box center [382, 216] width 66 height 7
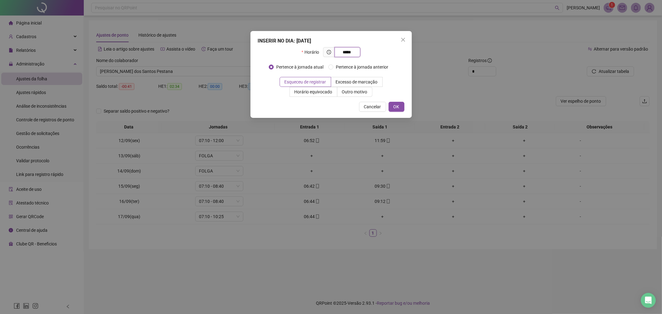
type input "*****"
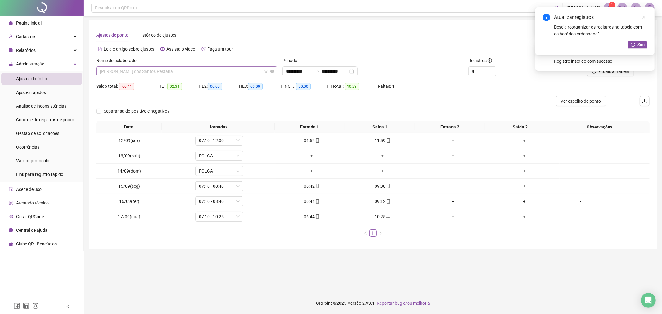
click at [215, 69] on span "[PERSON_NAME] dos Santos Pestana" at bounding box center [187, 71] width 174 height 9
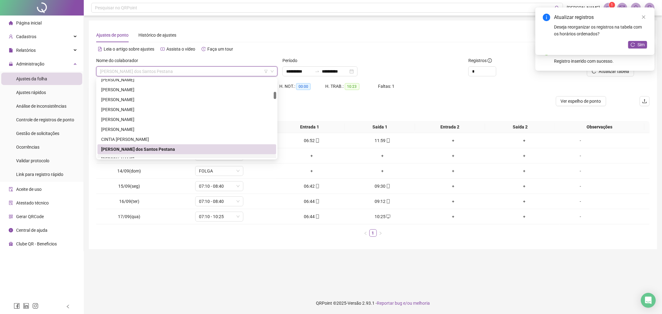
click at [174, 156] on div "[PERSON_NAME]" at bounding box center [186, 159] width 171 height 7
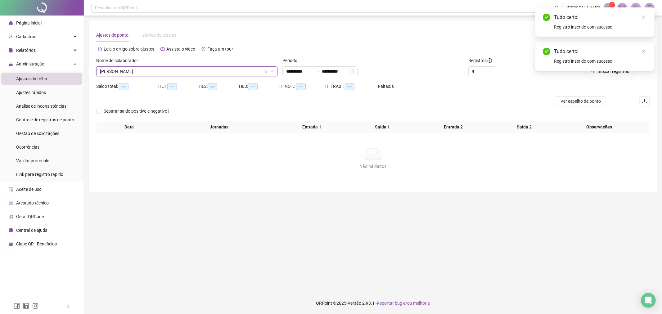
click at [614, 71] on div "Tudo certo! Registro inserido com sucesso." at bounding box center [594, 56] width 119 height 29
click at [643, 52] on icon "close" at bounding box center [643, 51] width 4 height 4
click at [601, 73] on span "Buscar registros" at bounding box center [613, 71] width 32 height 7
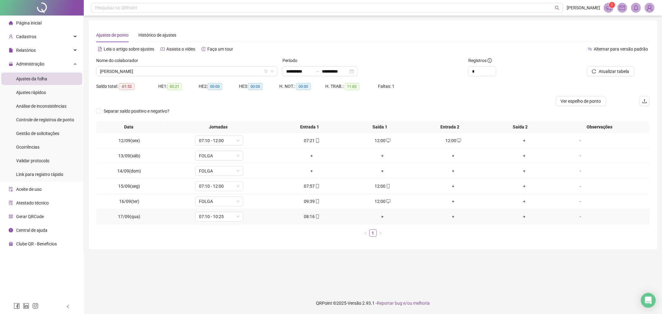
click at [380, 216] on div "+" at bounding box center [382, 216] width 66 height 7
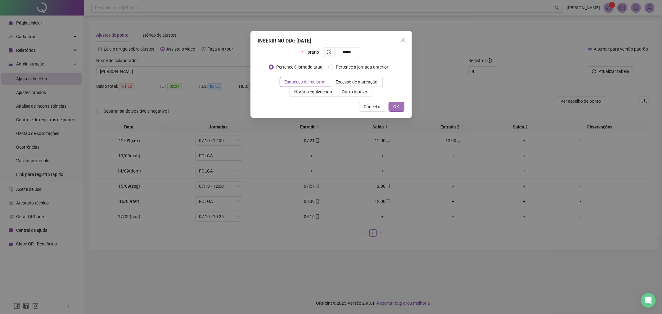
type input "*****"
click at [395, 106] on span "OK" at bounding box center [396, 106] width 6 height 7
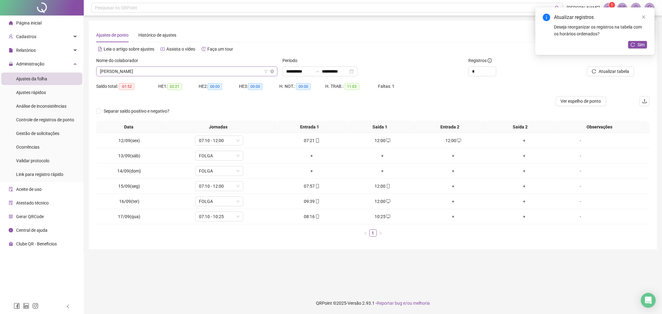
click at [202, 72] on span "[PERSON_NAME]" at bounding box center [187, 71] width 174 height 9
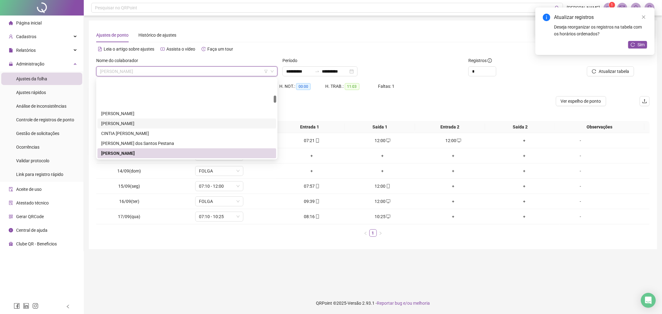
scroll to position [183, 0]
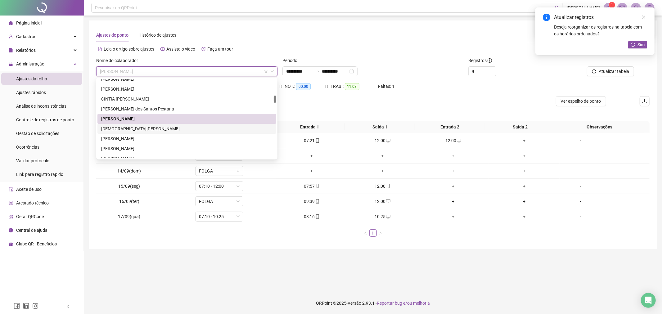
click at [218, 128] on div "[DEMOGRAPHIC_DATA][PERSON_NAME]" at bounding box center [186, 128] width 171 height 7
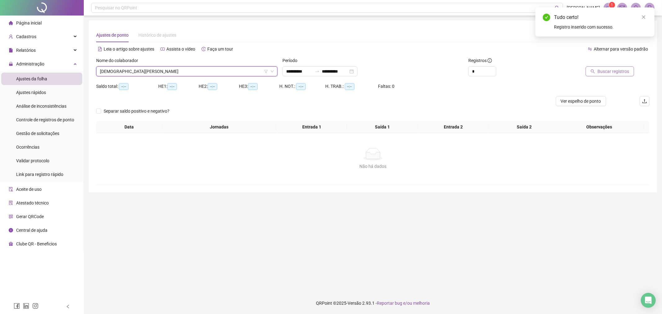
click at [614, 73] on span "Buscar registros" at bounding box center [613, 71] width 32 height 7
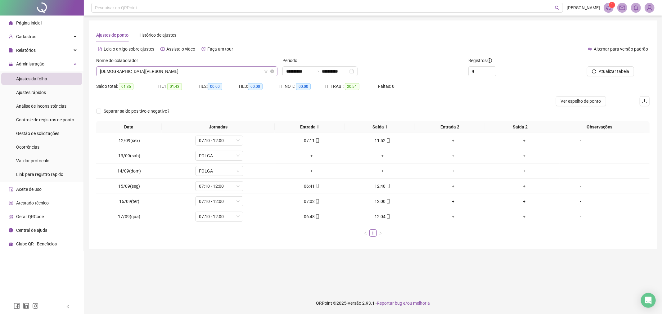
click at [234, 73] on span "[DEMOGRAPHIC_DATA][PERSON_NAME]" at bounding box center [187, 71] width 174 height 9
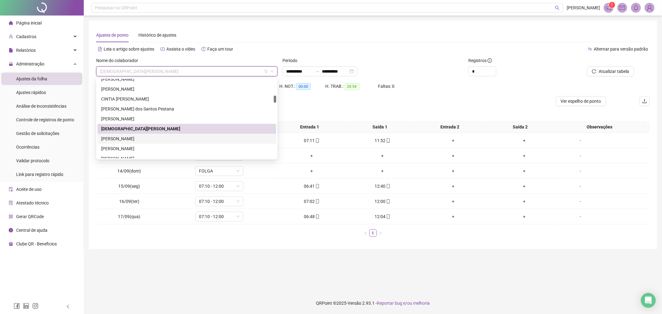
click at [187, 137] on div "[PERSON_NAME]" at bounding box center [186, 138] width 171 height 7
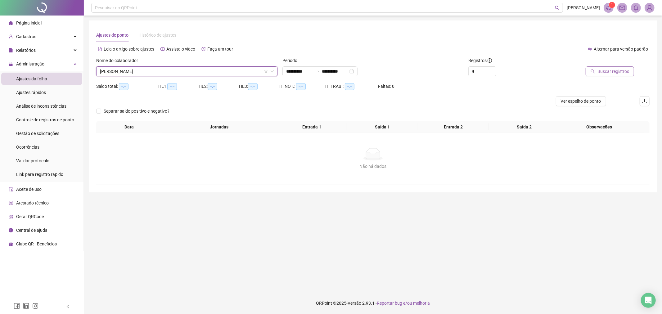
click at [609, 69] on span "Buscar registros" at bounding box center [613, 71] width 32 height 7
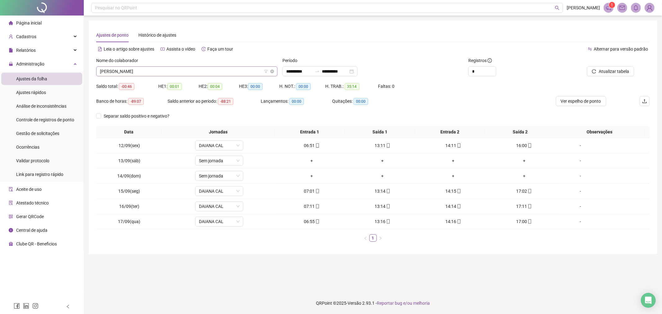
click at [206, 69] on span "[PERSON_NAME]" at bounding box center [187, 71] width 174 height 9
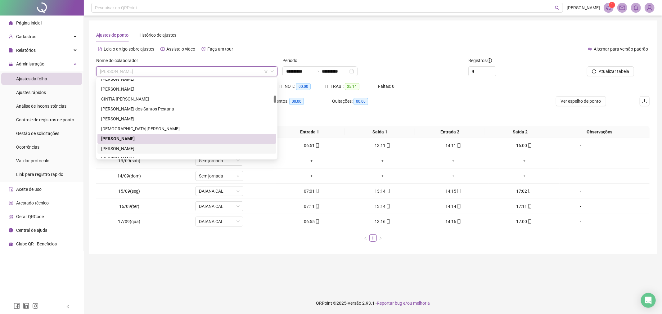
click at [217, 146] on div "[PERSON_NAME]" at bounding box center [186, 148] width 171 height 7
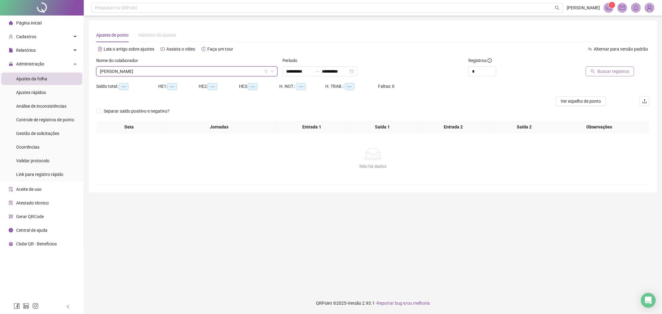
click at [602, 73] on span "Buscar registros" at bounding box center [613, 71] width 32 height 7
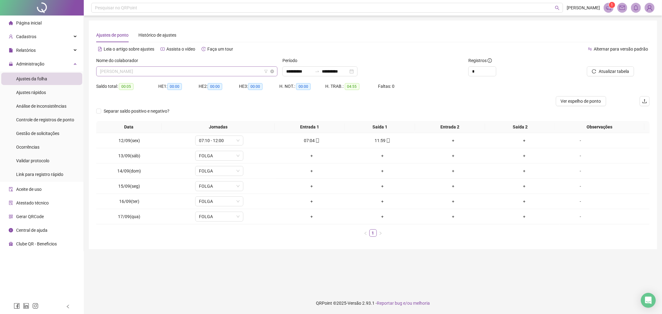
click at [220, 70] on span "[PERSON_NAME]" at bounding box center [187, 71] width 174 height 9
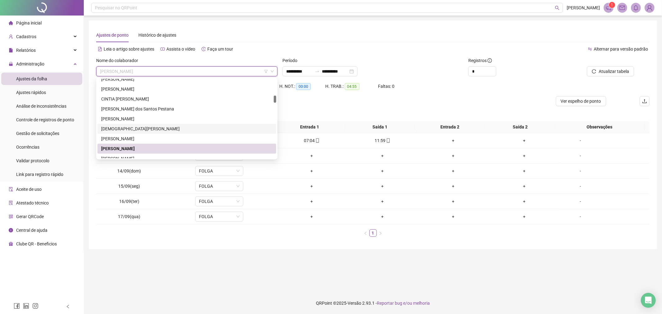
scroll to position [218, 0]
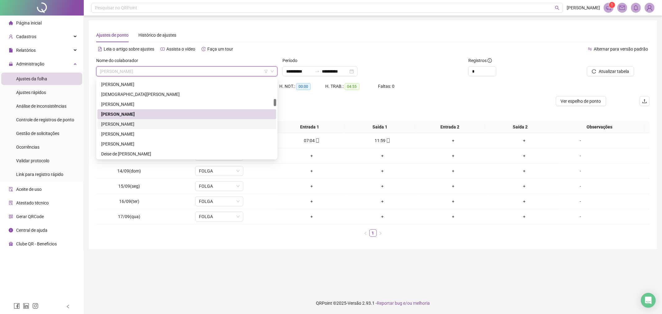
click at [227, 122] on div "[PERSON_NAME]" at bounding box center [186, 124] width 171 height 7
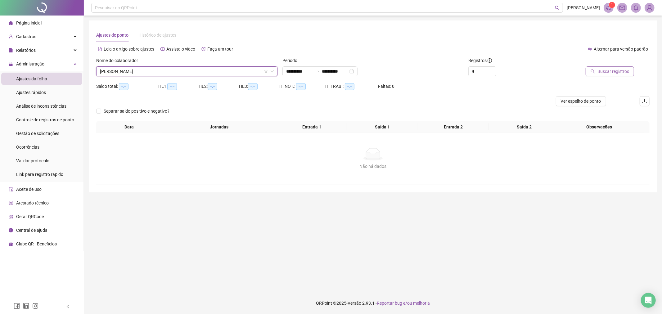
click at [609, 72] on span "Buscar registros" at bounding box center [613, 71] width 32 height 7
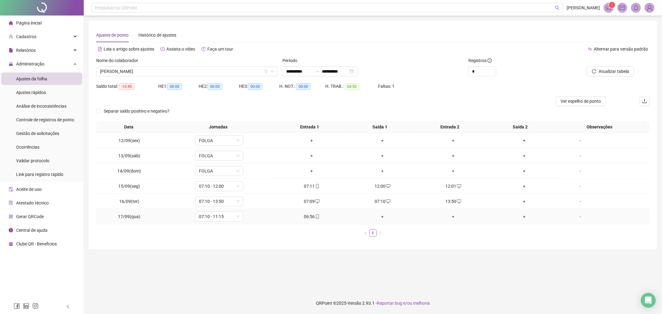
click at [378, 219] on div "+" at bounding box center [382, 216] width 66 height 7
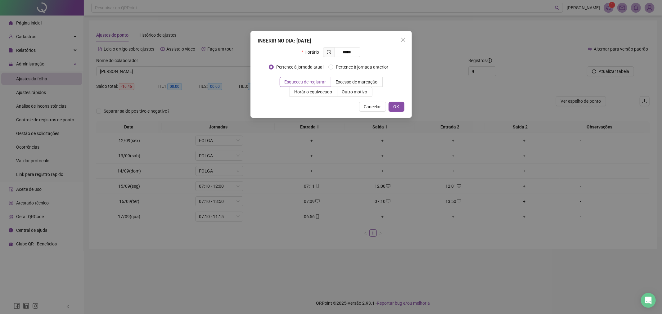
type input "*****"
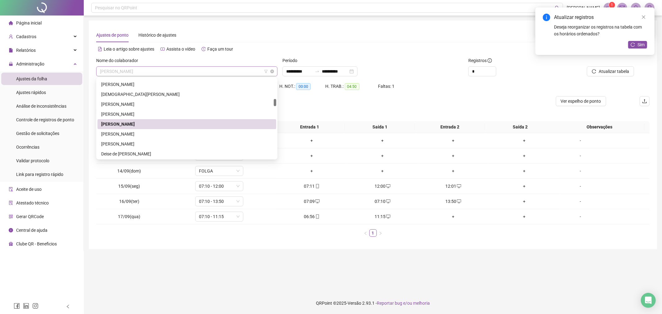
click at [200, 74] on span "[PERSON_NAME]" at bounding box center [187, 71] width 174 height 9
click at [168, 135] on div "[PERSON_NAME]" at bounding box center [186, 134] width 171 height 7
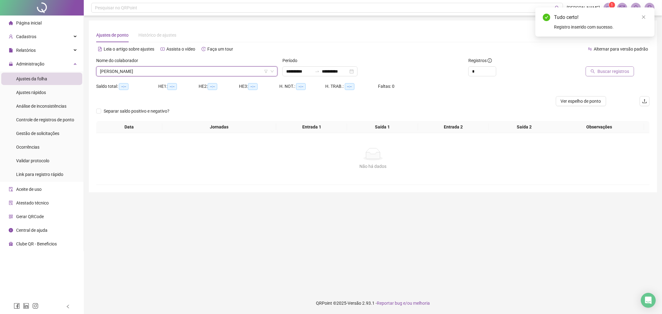
click at [614, 69] on span "Buscar registros" at bounding box center [613, 71] width 32 height 7
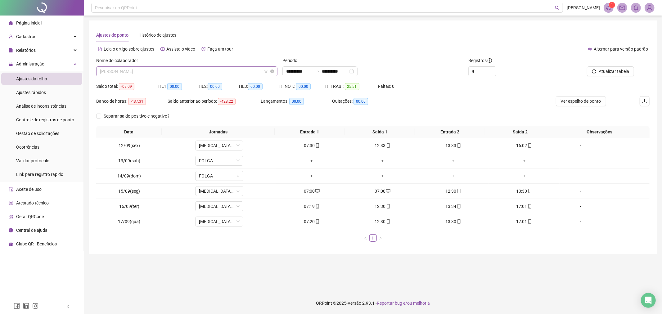
click at [249, 69] on span "[PERSON_NAME]" at bounding box center [187, 71] width 174 height 9
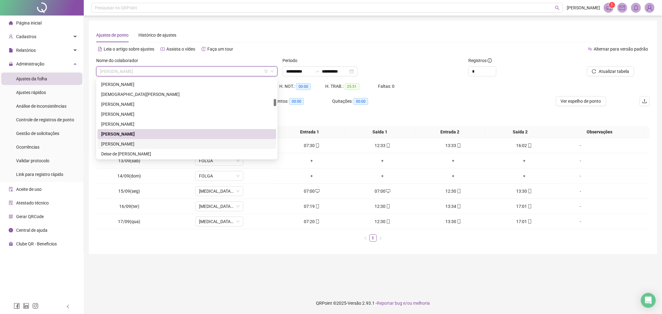
click at [191, 141] on div "[PERSON_NAME]" at bounding box center [186, 144] width 171 height 7
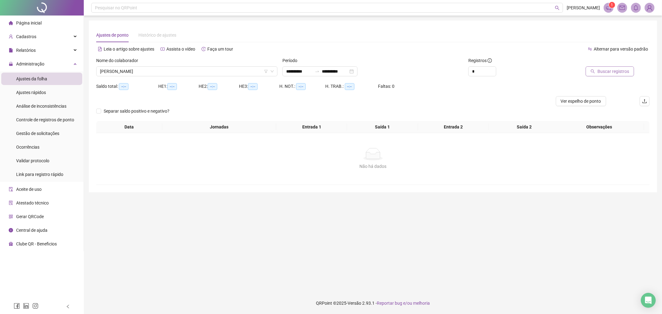
click at [606, 69] on span "Buscar registros" at bounding box center [613, 71] width 32 height 7
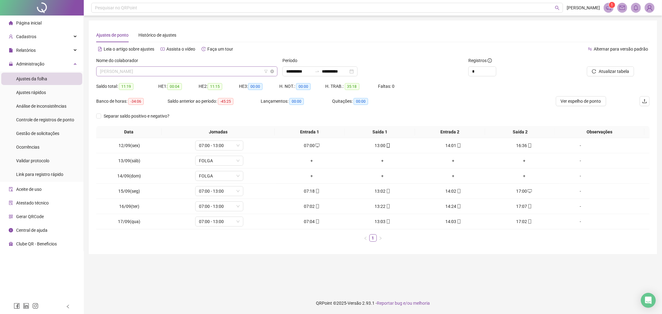
click at [197, 69] on span "[PERSON_NAME]" at bounding box center [187, 71] width 174 height 9
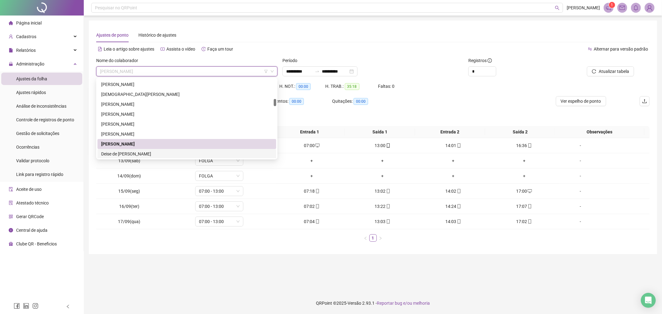
click at [204, 156] on div "Deise de [PERSON_NAME]" at bounding box center [186, 153] width 171 height 7
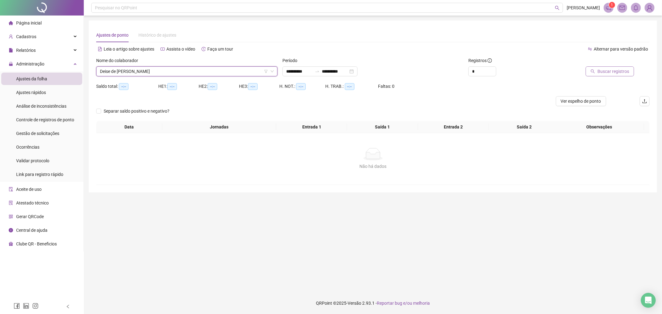
click at [604, 74] on button "Buscar registros" at bounding box center [609, 71] width 48 height 10
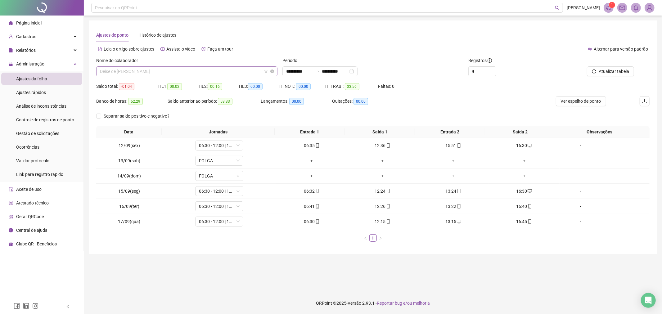
click at [196, 75] on span "Deise de [PERSON_NAME]" at bounding box center [187, 71] width 174 height 9
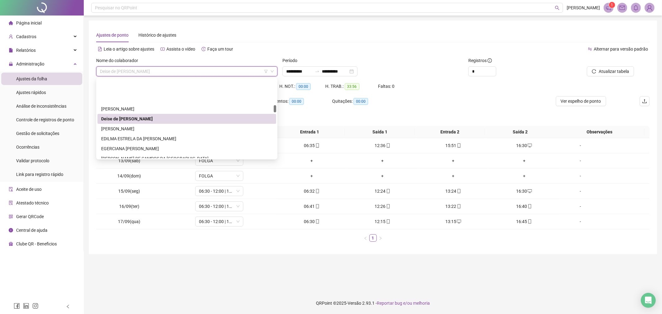
scroll to position [287, 0]
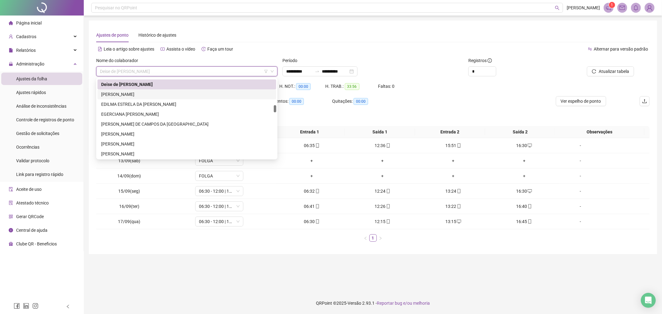
click at [178, 91] on div "[PERSON_NAME]" at bounding box center [186, 94] width 171 height 7
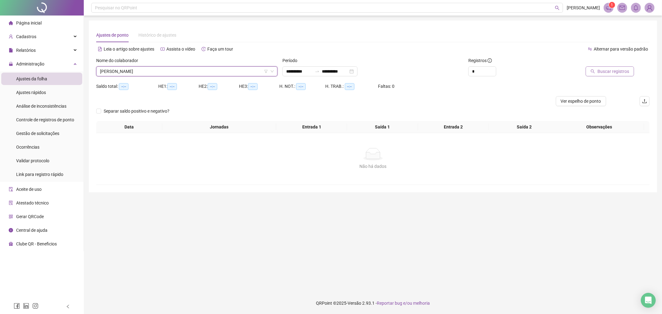
click at [595, 69] on icon "search" at bounding box center [592, 71] width 4 height 4
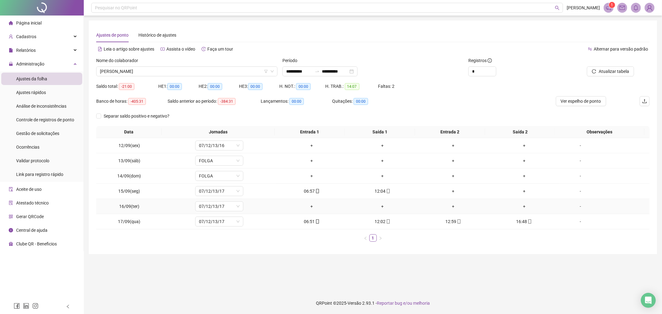
click at [313, 207] on div "+" at bounding box center [312, 206] width 66 height 7
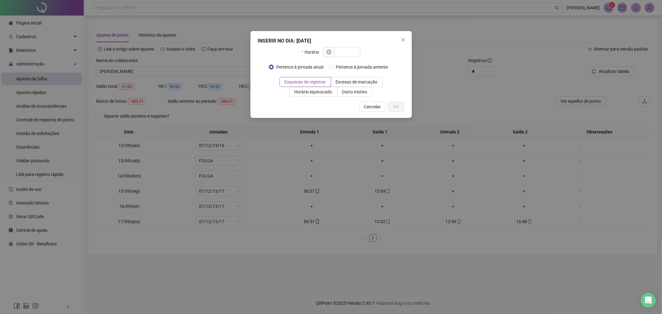
click at [313, 207] on div "INSERIR NO DIA : [DATE] Horário Pertence à jornada atual Pertence à jornada ant…" at bounding box center [331, 157] width 662 height 314
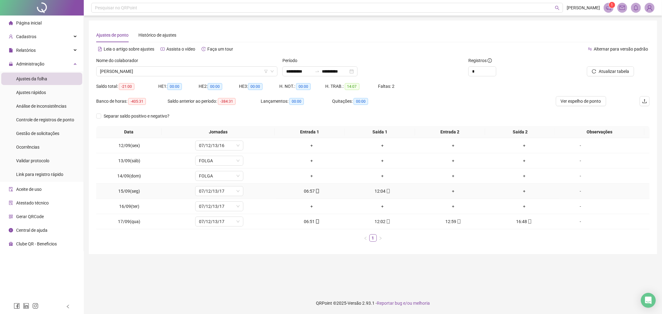
click at [386, 190] on icon "mobile" at bounding box center [388, 191] width 4 height 4
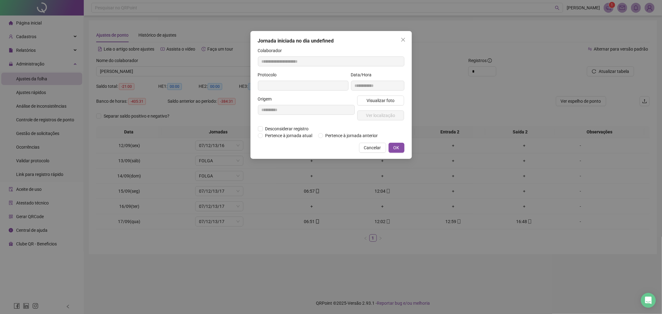
type input "**********"
click at [374, 101] on span "Visualizar foto" at bounding box center [380, 101] width 28 height 7
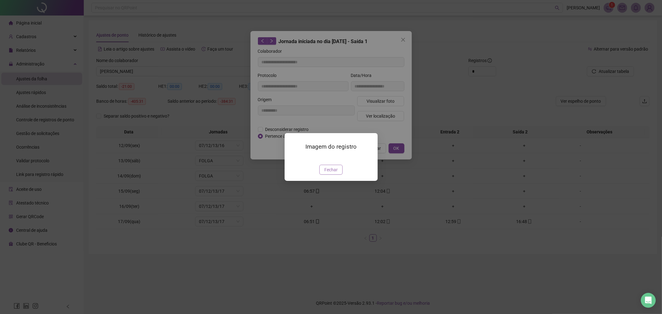
click at [337, 173] on span "Fechar" at bounding box center [330, 169] width 13 height 7
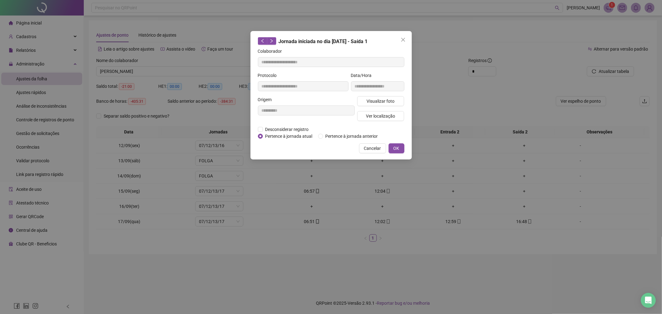
click at [321, 190] on div "**********" at bounding box center [331, 157] width 662 height 314
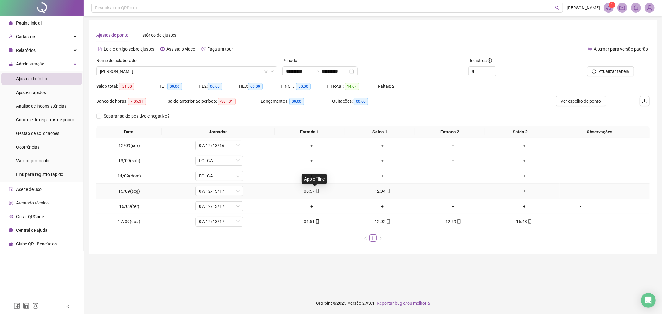
click at [315, 189] on icon "mobile" at bounding box center [317, 191] width 4 height 4
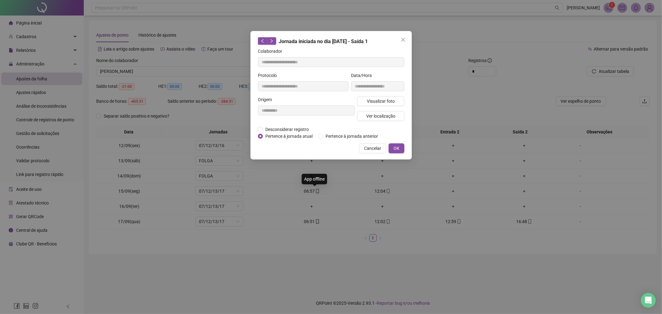
type input "**********"
click at [375, 101] on span "Visualizar foto" at bounding box center [380, 101] width 28 height 7
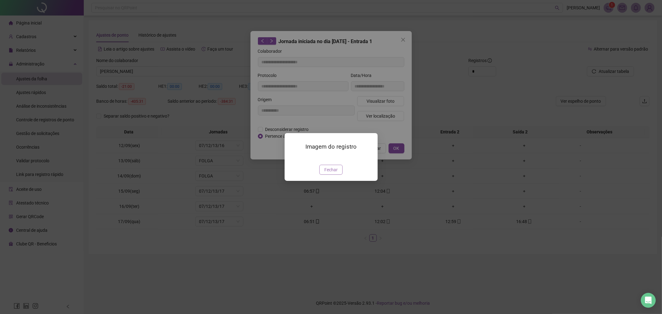
click at [331, 173] on span "Fechar" at bounding box center [330, 169] width 13 height 7
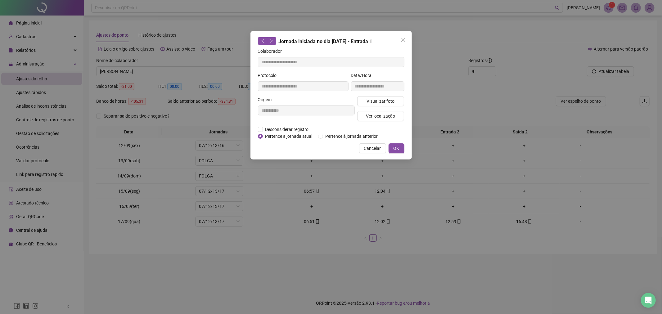
click at [331, 207] on div "**********" at bounding box center [331, 157] width 662 height 314
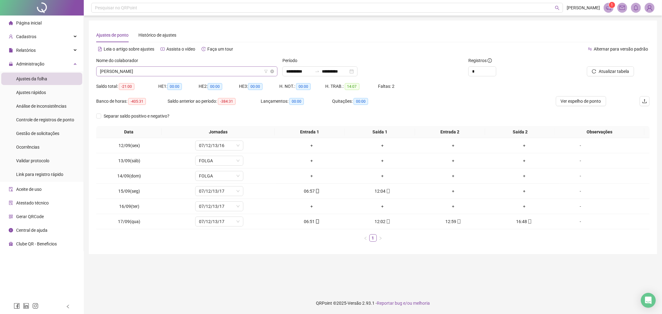
click at [222, 70] on span "[PERSON_NAME]" at bounding box center [187, 71] width 174 height 9
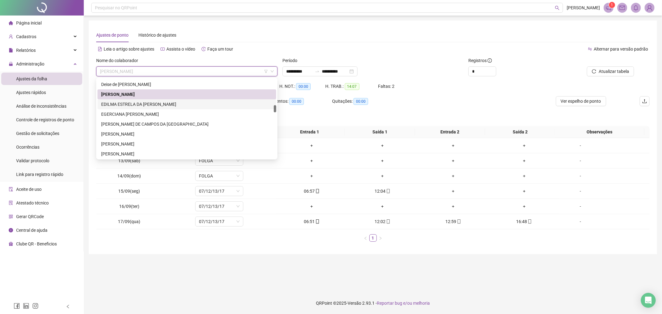
click at [170, 104] on div "EDILMA ESTRELA DA [PERSON_NAME]" at bounding box center [186, 104] width 171 height 7
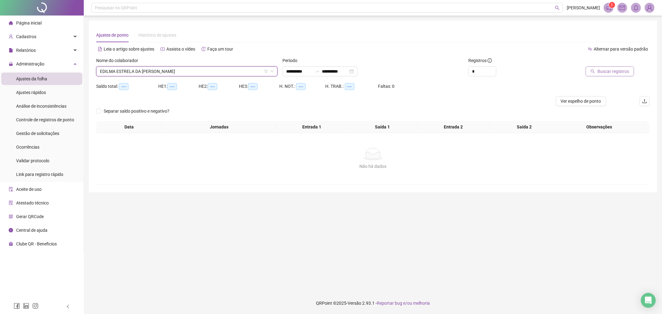
click at [608, 69] on span "Buscar registros" at bounding box center [613, 71] width 32 height 7
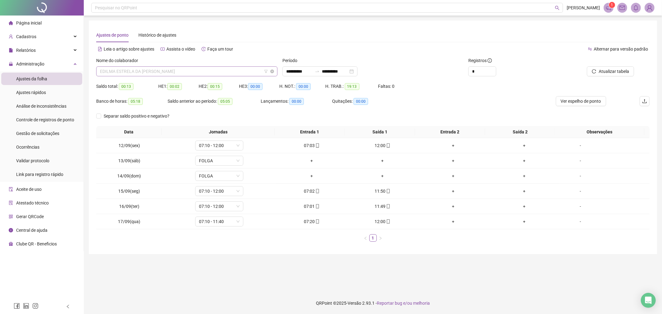
click at [243, 72] on span "EDILMA ESTRELA DA [PERSON_NAME]" at bounding box center [187, 71] width 174 height 9
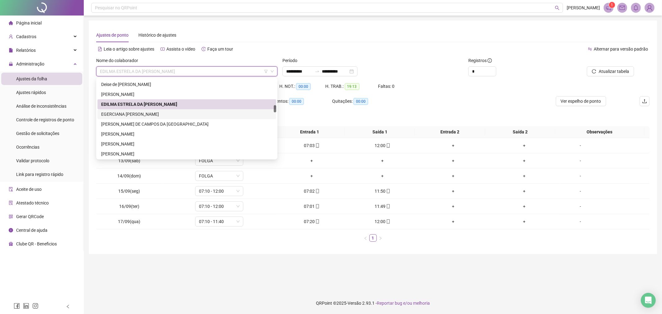
click at [223, 111] on div "EGERCIANA [PERSON_NAME]" at bounding box center [186, 114] width 171 height 7
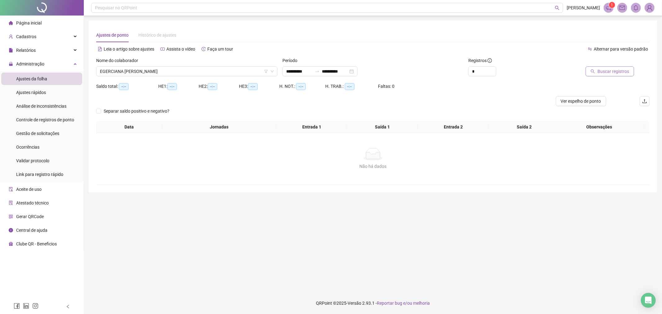
click at [610, 76] on button "Buscar registros" at bounding box center [609, 71] width 48 height 10
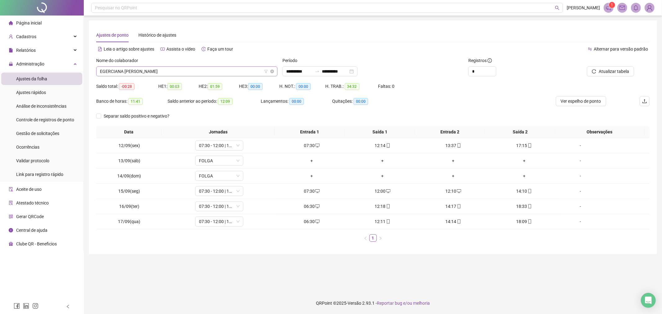
click at [253, 76] on div "EGERCIANA [PERSON_NAME]" at bounding box center [186, 71] width 181 height 10
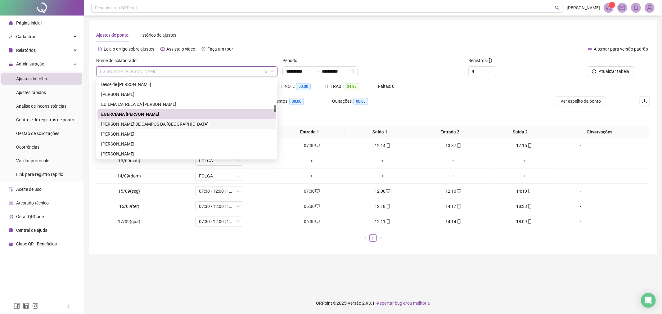
click at [242, 126] on div "[PERSON_NAME] DE CAMPOS DA [GEOGRAPHIC_DATA]" at bounding box center [186, 124] width 171 height 7
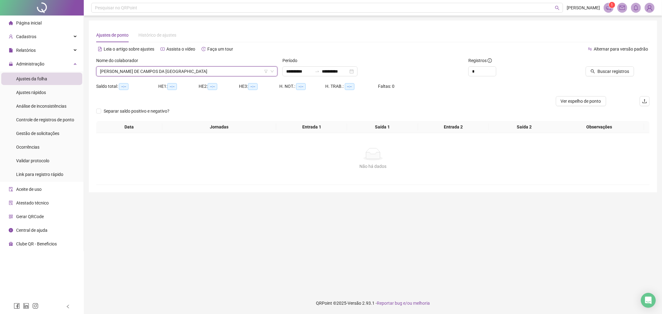
click at [621, 62] on div at bounding box center [597, 61] width 73 height 9
click at [618, 68] on button "Buscar registros" at bounding box center [609, 71] width 48 height 10
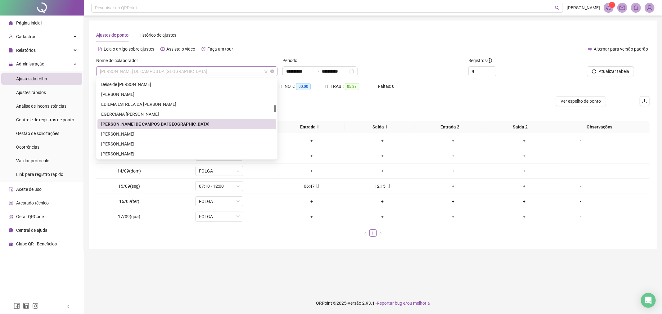
click at [222, 69] on span "[PERSON_NAME] DE CAMPOS DA [GEOGRAPHIC_DATA]" at bounding box center [187, 71] width 174 height 9
click at [158, 136] on div "[PERSON_NAME]" at bounding box center [186, 134] width 171 height 7
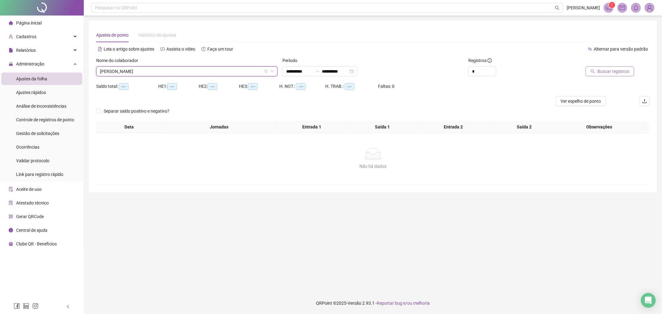
click at [598, 73] on span "Buscar registros" at bounding box center [613, 71] width 32 height 7
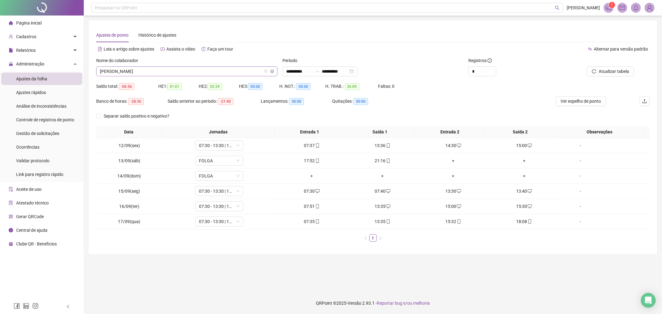
click at [216, 74] on span "[PERSON_NAME]" at bounding box center [187, 71] width 174 height 9
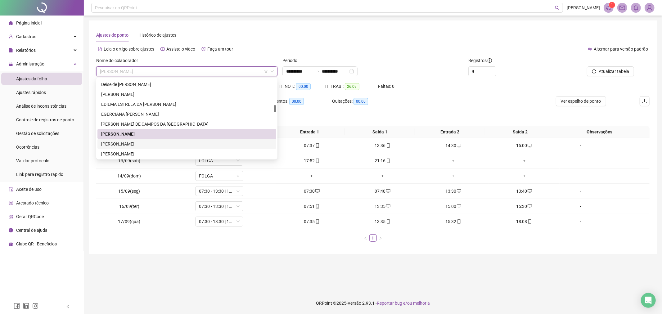
click at [181, 140] on div "[PERSON_NAME]" at bounding box center [186, 144] width 179 height 10
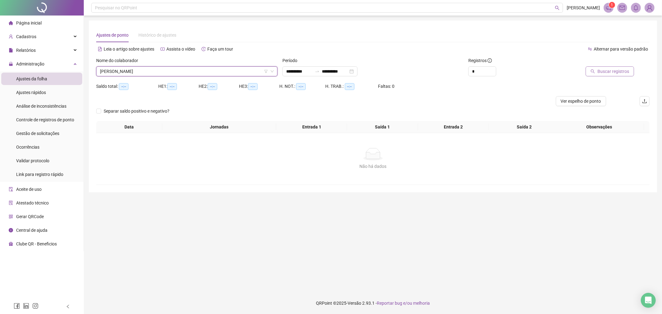
click at [595, 73] on icon "search" at bounding box center [592, 71] width 4 height 4
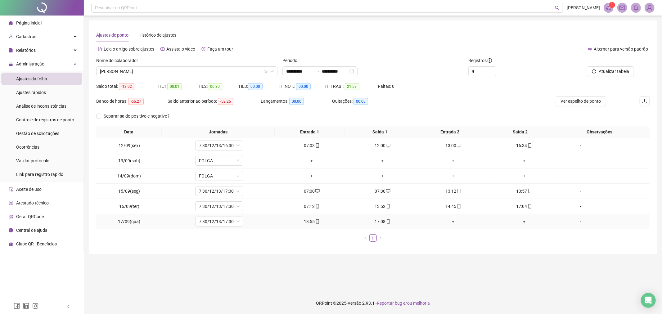
click at [449, 221] on div "+" at bounding box center [453, 221] width 66 height 7
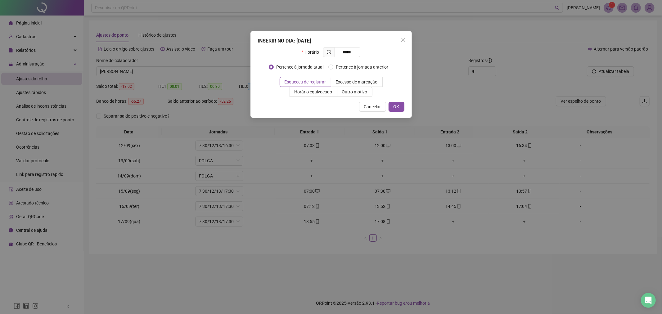
type input "*****"
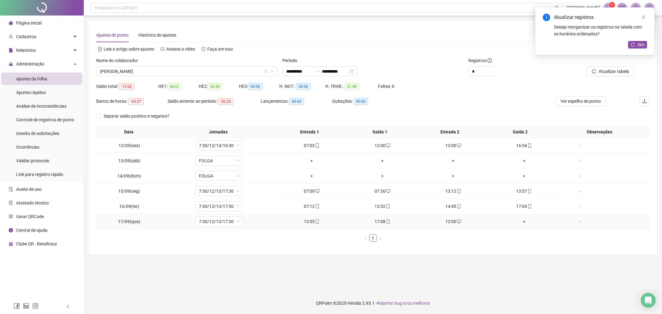
click at [523, 222] on div "+" at bounding box center [524, 221] width 66 height 7
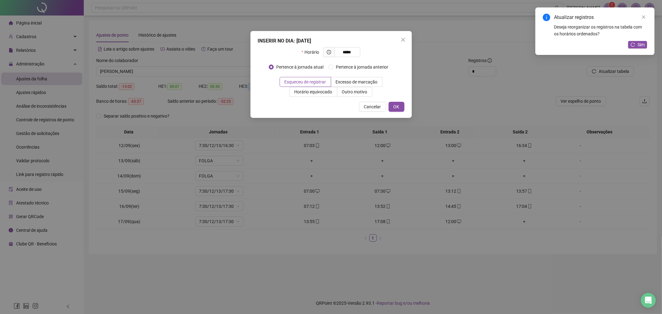
type input "*****"
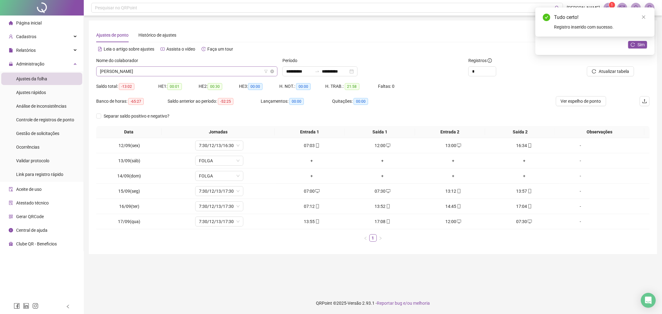
click at [255, 69] on span "[PERSON_NAME]" at bounding box center [187, 71] width 174 height 9
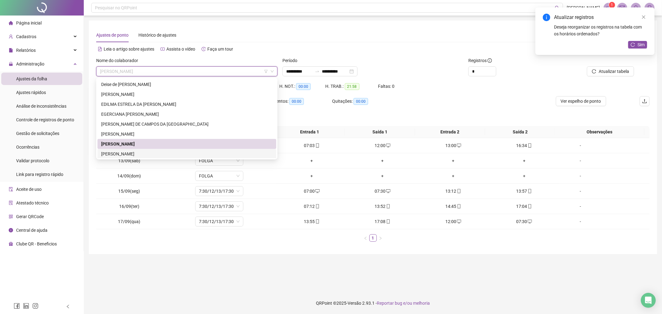
click at [185, 157] on div "[PERSON_NAME]" at bounding box center [186, 154] width 179 height 10
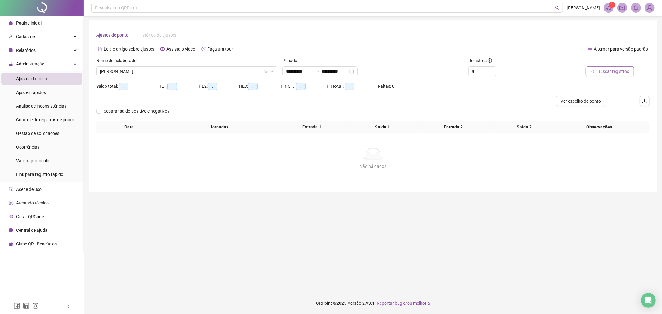
click at [602, 66] on button "Buscar registros" at bounding box center [609, 71] width 48 height 10
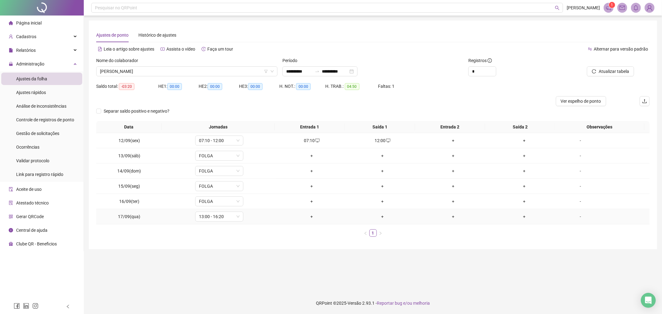
click at [309, 218] on div "+" at bounding box center [312, 216] width 66 height 7
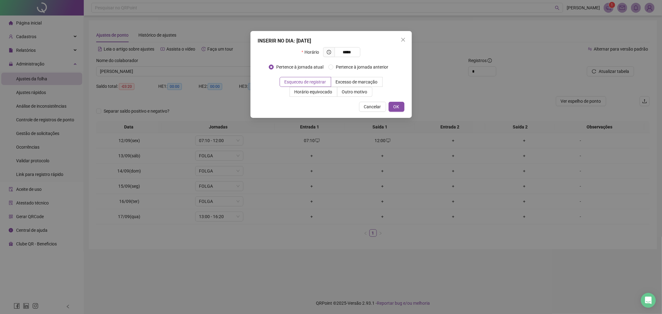
type input "*****"
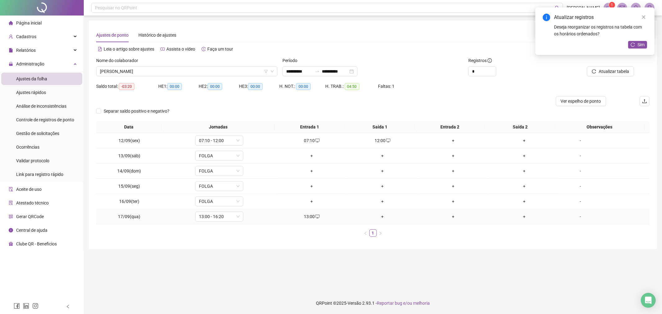
click at [380, 216] on div "+" at bounding box center [382, 216] width 66 height 7
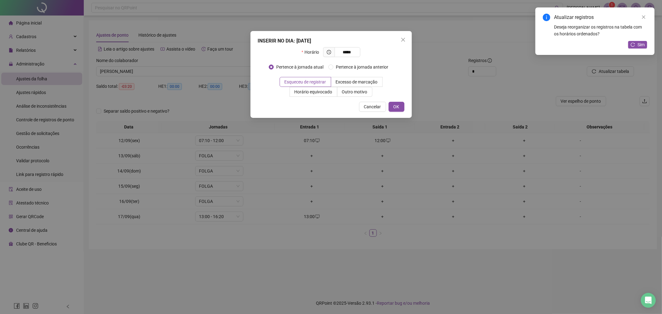
type input "*****"
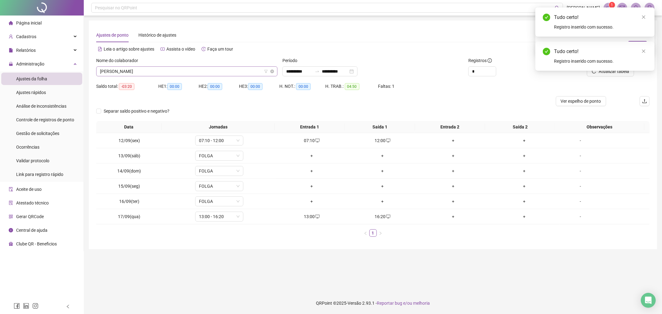
click at [220, 73] on span "[PERSON_NAME]" at bounding box center [187, 71] width 174 height 9
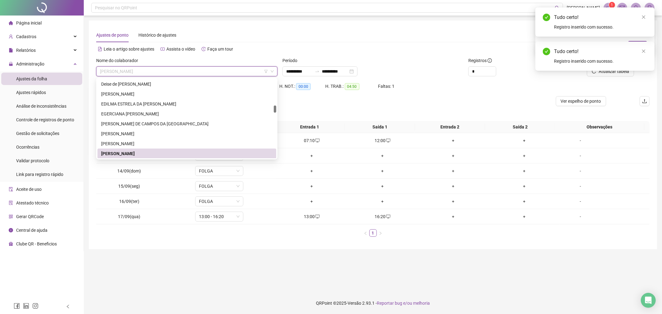
scroll to position [322, 0]
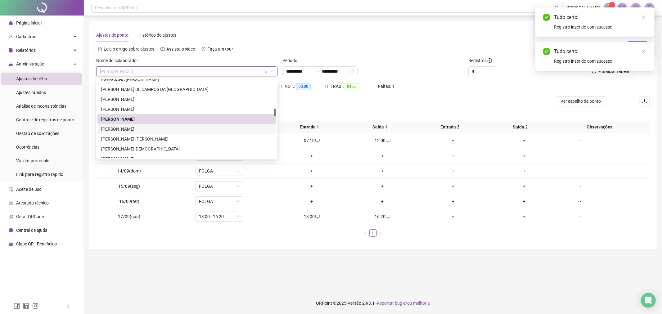
click at [227, 129] on div "[PERSON_NAME]" at bounding box center [186, 129] width 171 height 7
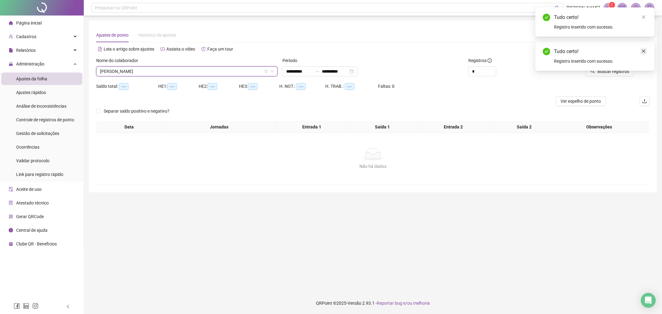
click at [645, 48] on link "Close" at bounding box center [643, 51] width 7 height 7
click at [613, 69] on span "Buscar registros" at bounding box center [613, 71] width 32 height 7
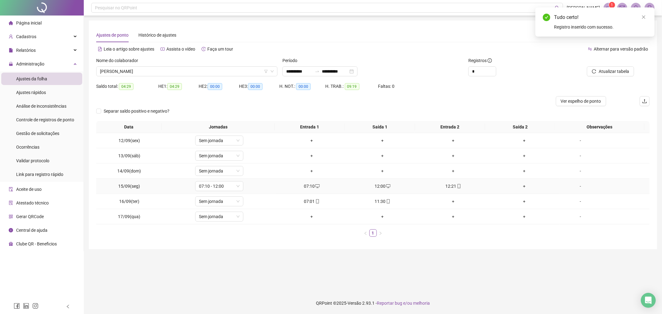
click at [376, 188] on div "12:00" at bounding box center [382, 186] width 66 height 7
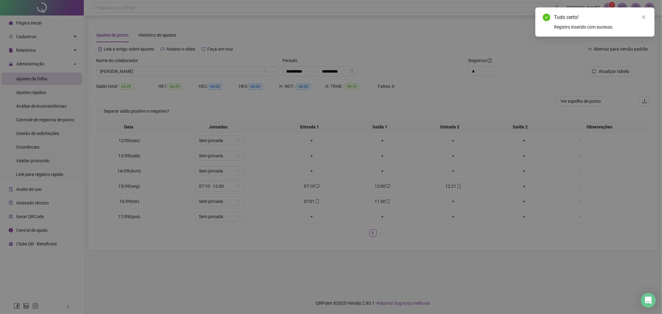
type input "**********"
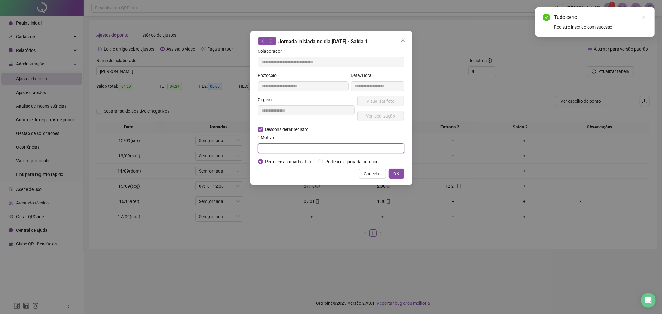
click at [269, 147] on input "text" at bounding box center [331, 148] width 146 height 10
type input "******"
click at [390, 173] on button "OK" at bounding box center [396, 174] width 16 height 10
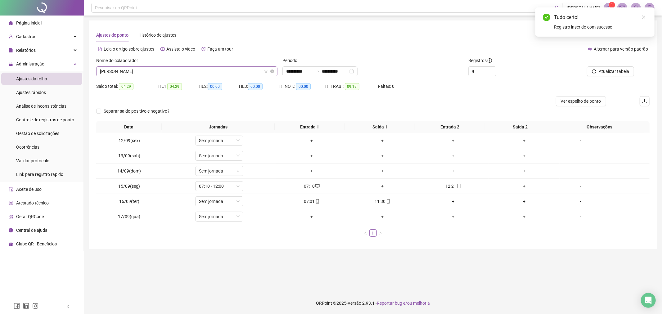
click at [228, 68] on span "[PERSON_NAME]" at bounding box center [187, 71] width 174 height 9
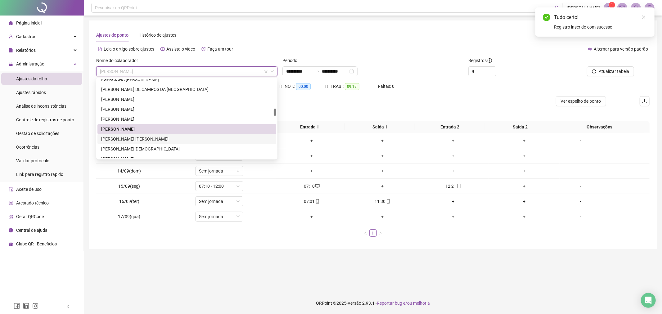
click at [210, 140] on div "[PERSON_NAME] [PERSON_NAME]" at bounding box center [186, 139] width 171 height 7
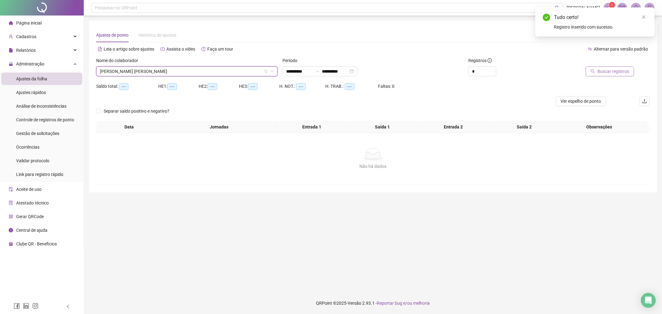
click at [601, 72] on span "Buscar registros" at bounding box center [613, 71] width 32 height 7
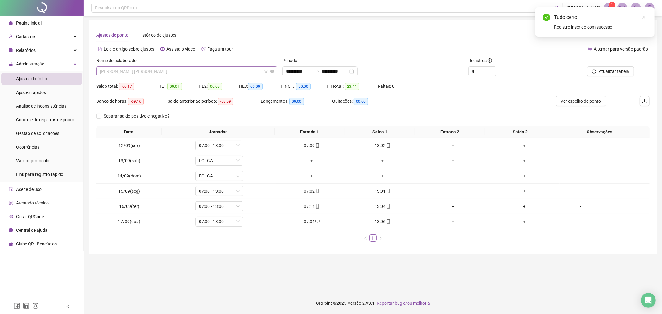
click at [246, 72] on span "[PERSON_NAME] [PERSON_NAME]" at bounding box center [187, 71] width 174 height 9
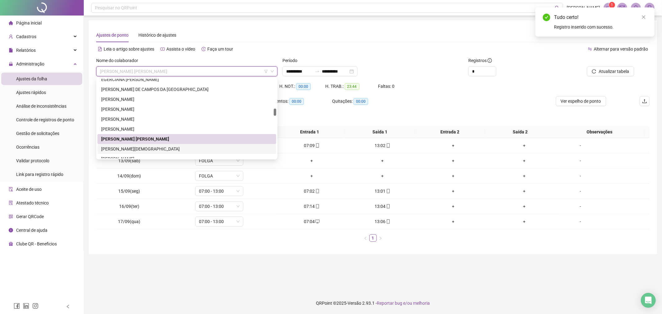
click at [226, 150] on div "[PERSON_NAME][DEMOGRAPHIC_DATA]" at bounding box center [186, 148] width 171 height 7
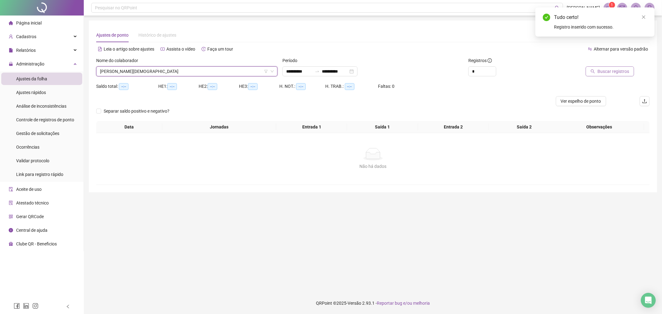
click at [619, 73] on span "Buscar registros" at bounding box center [613, 71] width 32 height 7
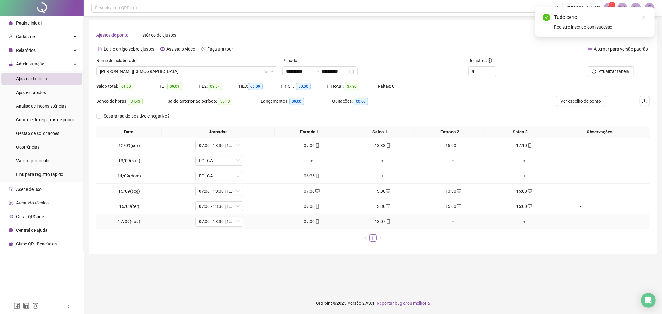
click at [450, 221] on div "+" at bounding box center [453, 221] width 66 height 7
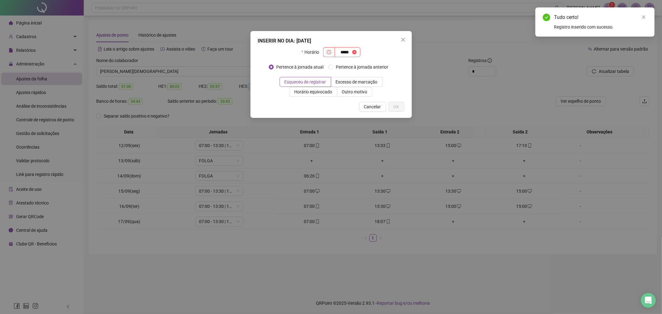
type input "*****"
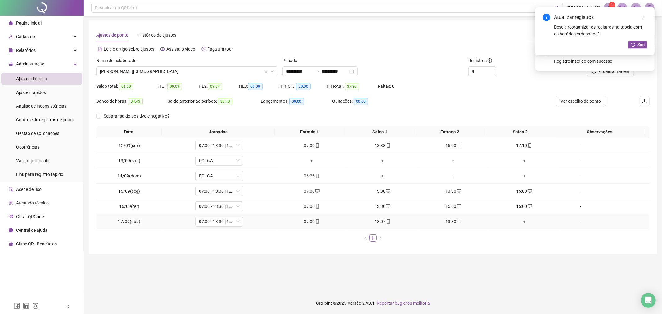
click at [521, 221] on div "+" at bounding box center [524, 221] width 66 height 7
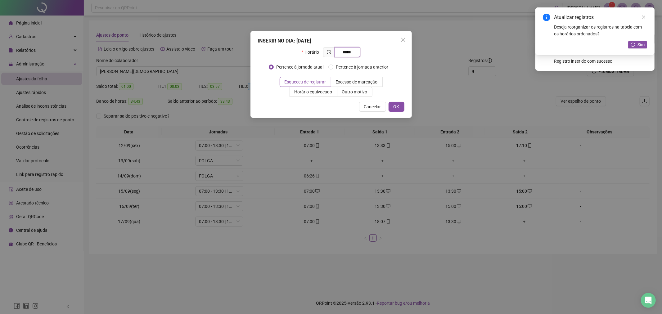
type input "*****"
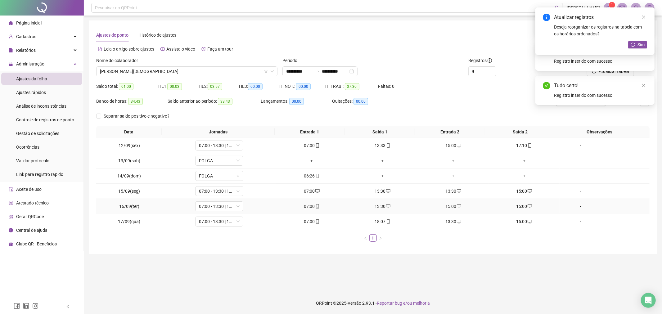
click at [449, 206] on div "15:00" at bounding box center [453, 206] width 66 height 7
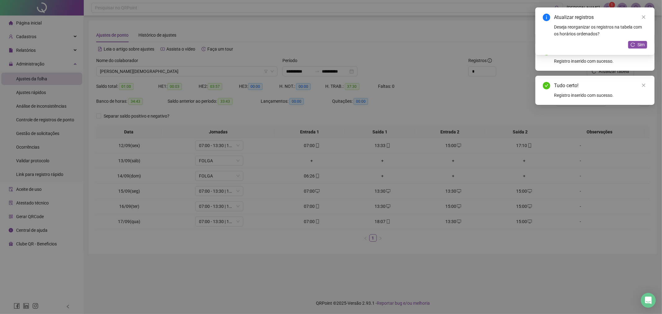
type input "**********"
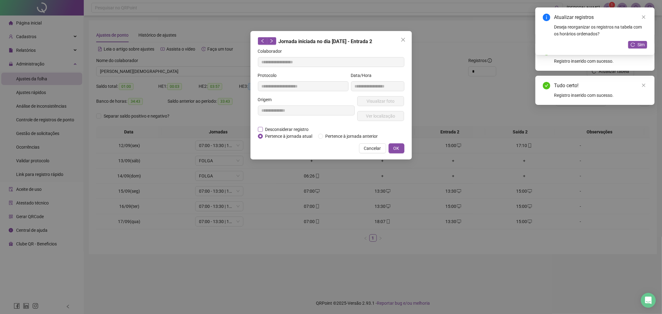
click at [263, 128] on span "Desconsiderar registro" at bounding box center [287, 129] width 48 height 7
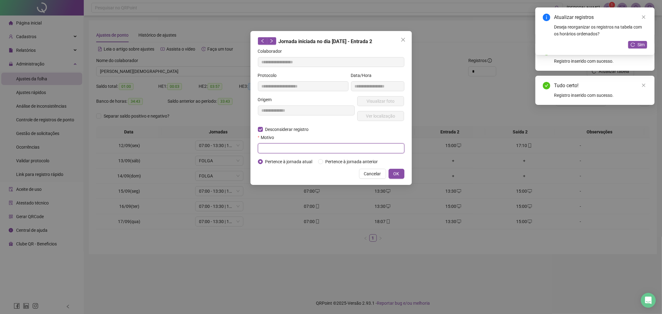
click at [283, 144] on input "text" at bounding box center [331, 148] width 146 height 10
type input "*"
type input "******"
click at [393, 174] on span "OK" at bounding box center [396, 173] width 6 height 7
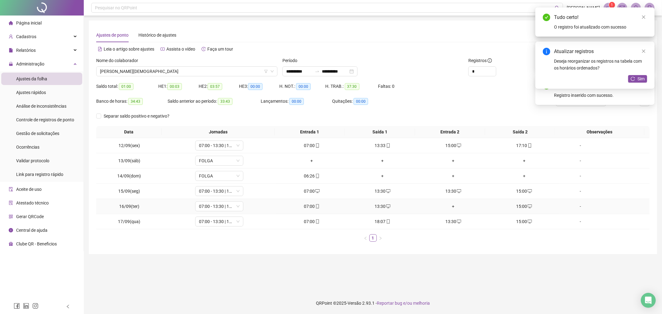
click at [451, 205] on div "+" at bounding box center [453, 206] width 66 height 7
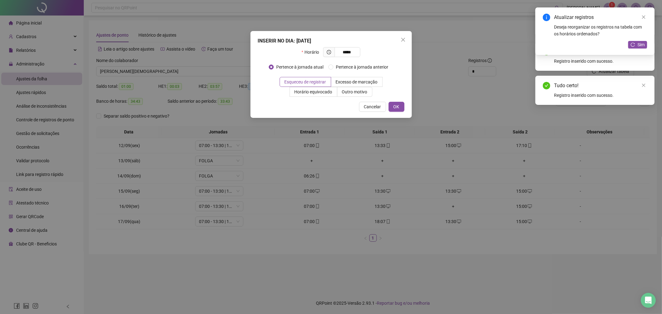
type input "*****"
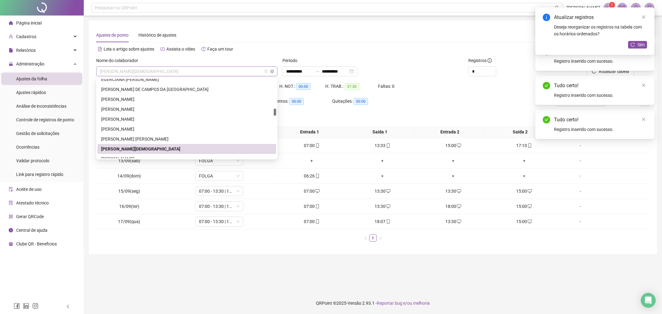
click at [241, 69] on span "[PERSON_NAME][DEMOGRAPHIC_DATA]" at bounding box center [187, 71] width 174 height 9
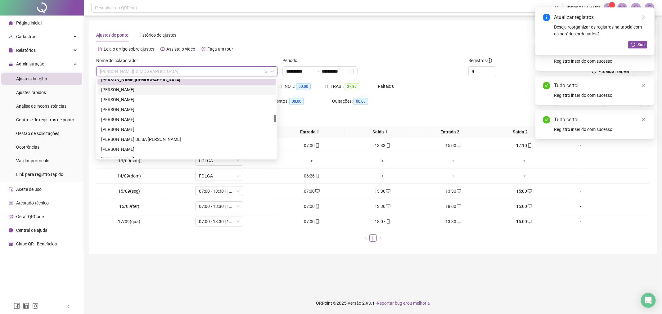
click at [228, 91] on div "[PERSON_NAME]" at bounding box center [186, 89] width 171 height 7
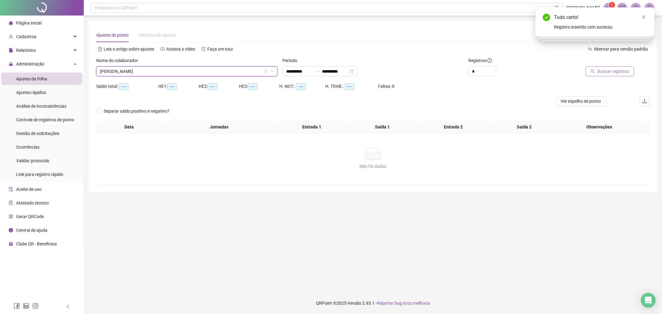
click at [607, 69] on body "**********" at bounding box center [331, 157] width 662 height 314
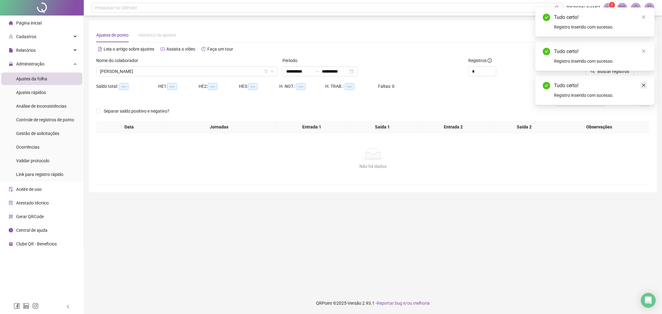
click at [643, 83] on link "Close" at bounding box center [643, 85] width 7 height 7
click at [640, 48] on link "Close" at bounding box center [643, 51] width 7 height 7
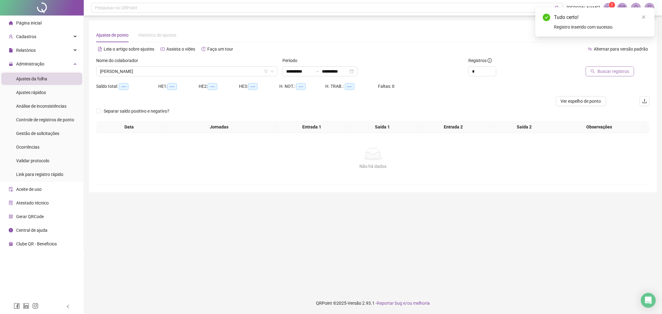
click at [622, 69] on span "Buscar registros" at bounding box center [613, 71] width 32 height 7
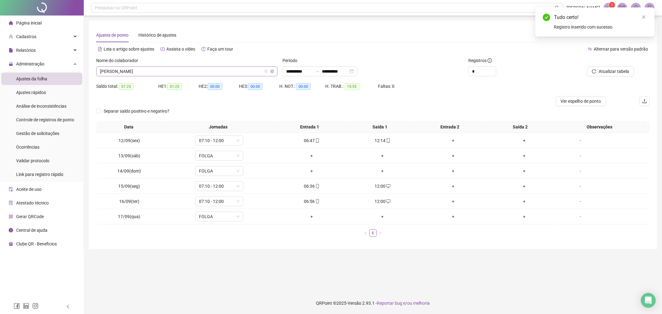
click at [243, 73] on span "[PERSON_NAME]" at bounding box center [187, 71] width 174 height 9
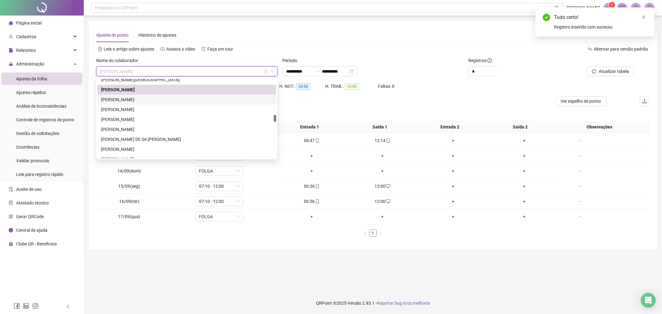
click at [230, 98] on div "[PERSON_NAME]" at bounding box center [186, 99] width 171 height 7
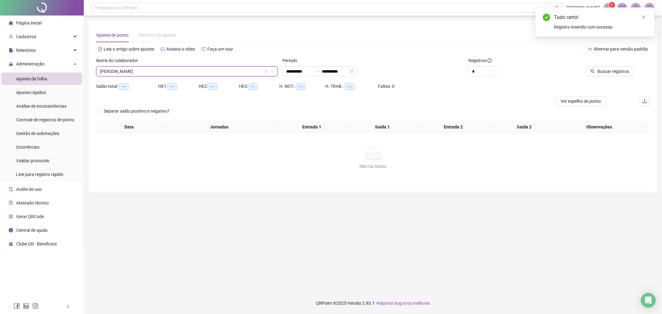
click at [609, 65] on div at bounding box center [597, 61] width 73 height 9
click at [608, 69] on span "Buscar registros" at bounding box center [613, 71] width 32 height 7
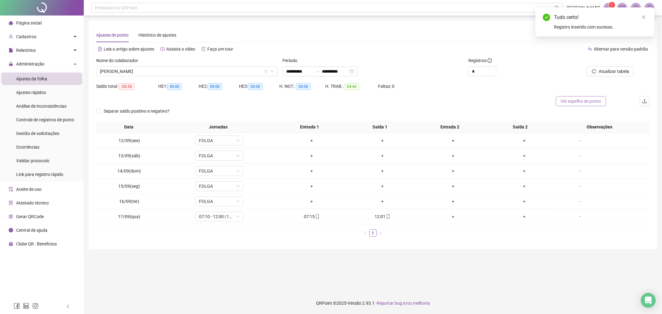
click at [583, 104] on span "Ver espelho de ponto" at bounding box center [581, 101] width 40 height 7
click at [378, 217] on div "12:01" at bounding box center [382, 216] width 66 height 7
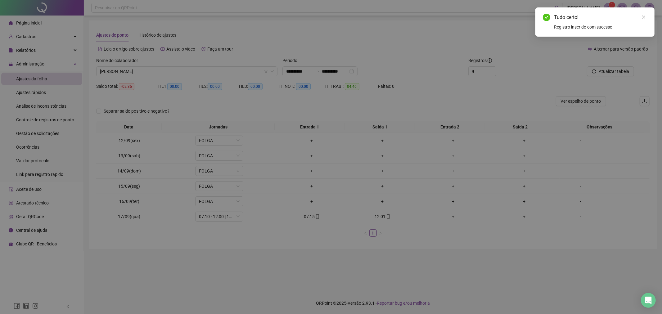
type input "**********"
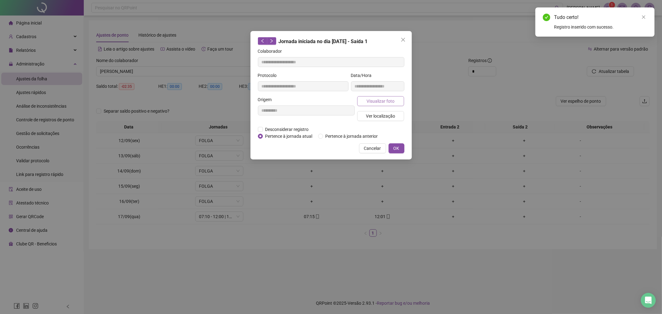
click at [388, 100] on span "Visualizar foto" at bounding box center [380, 101] width 28 height 7
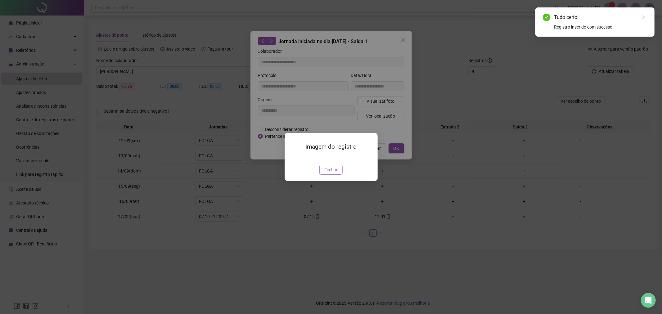
click at [331, 173] on span "Fechar" at bounding box center [330, 169] width 13 height 7
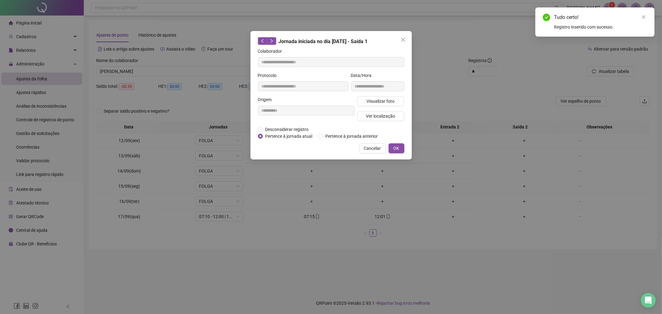
click at [322, 183] on div "**********" at bounding box center [331, 157] width 662 height 314
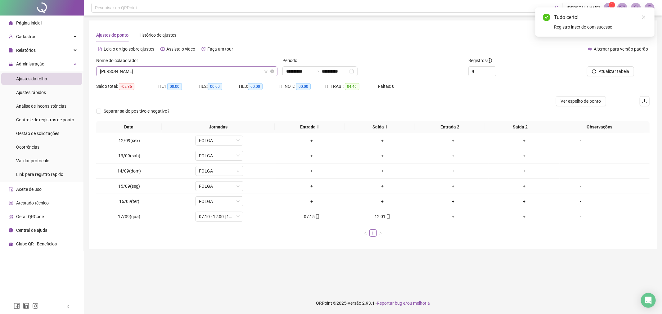
click at [203, 74] on span "[PERSON_NAME]" at bounding box center [187, 71] width 174 height 9
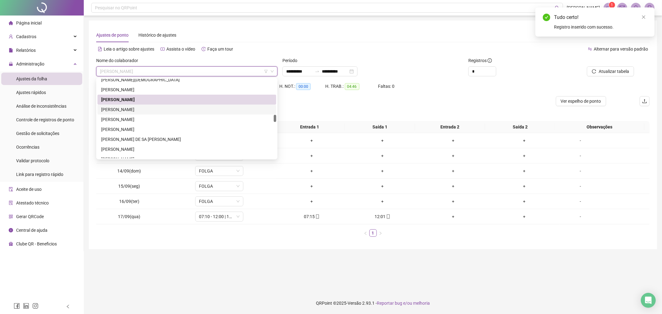
click at [178, 112] on div "[PERSON_NAME]" at bounding box center [186, 109] width 171 height 7
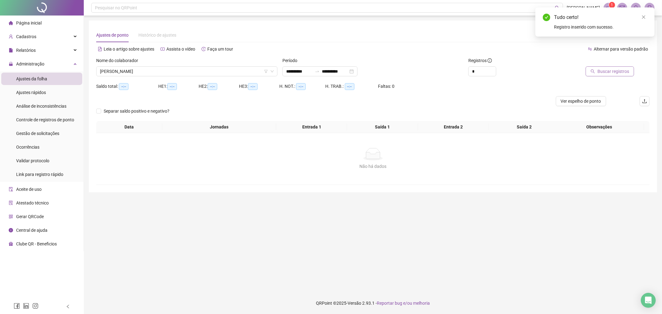
click at [599, 76] on button "Buscar registros" at bounding box center [609, 71] width 48 height 10
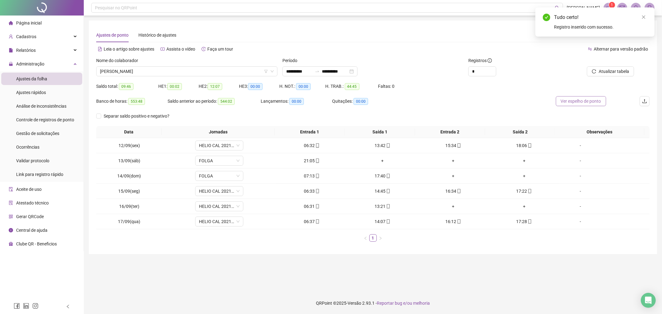
click at [584, 101] on span "Ver espelho de ponto" at bounding box center [581, 101] width 40 height 7
click at [188, 71] on span "[PERSON_NAME]" at bounding box center [187, 71] width 174 height 9
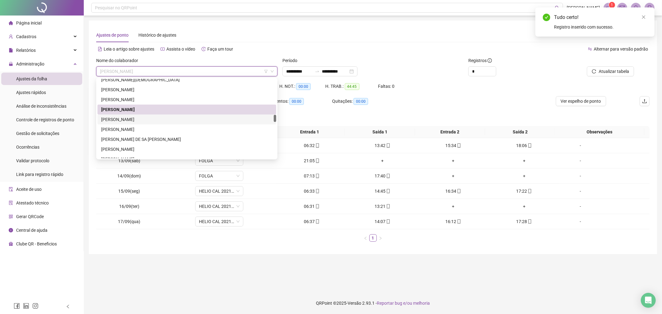
click at [172, 122] on div "[PERSON_NAME]" at bounding box center [186, 119] width 171 height 7
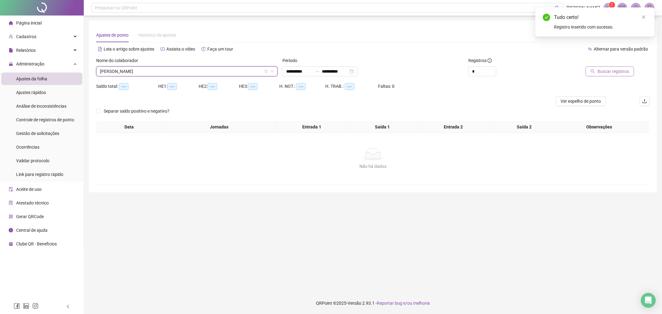
click at [593, 72] on icon "search" at bounding box center [592, 71] width 4 height 4
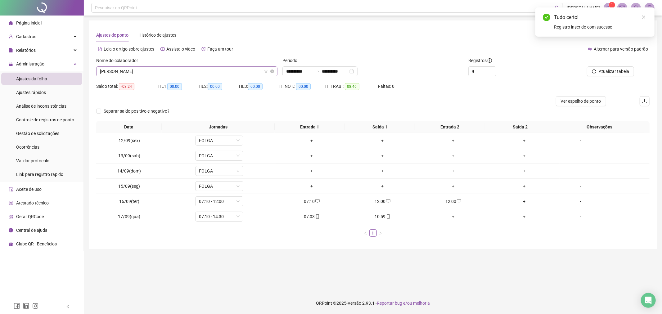
click at [191, 69] on span "[PERSON_NAME]" at bounding box center [187, 71] width 174 height 9
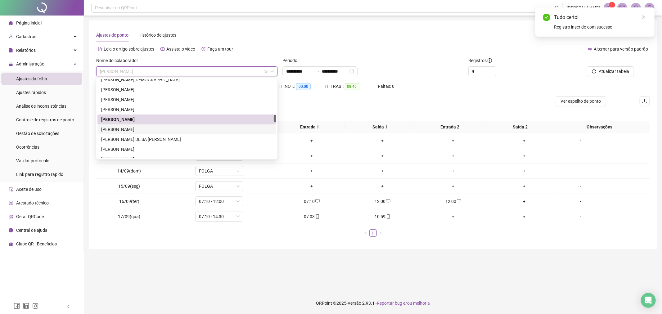
click at [163, 131] on div "[PERSON_NAME]" at bounding box center [186, 129] width 171 height 7
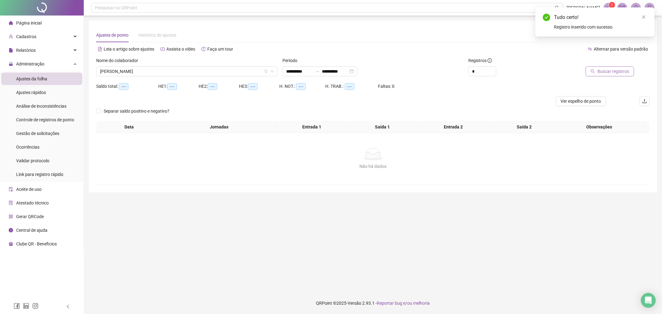
click at [611, 71] on span "Buscar registros" at bounding box center [613, 71] width 32 height 7
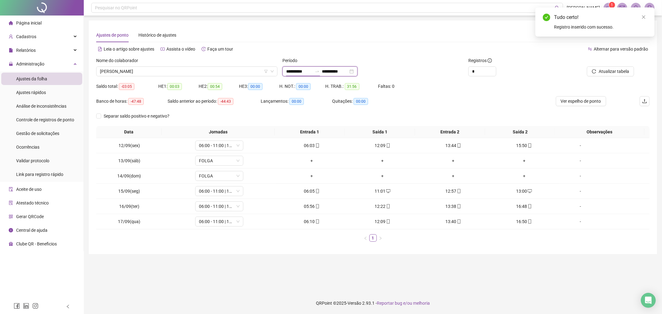
click at [312, 73] on input "**********" at bounding box center [299, 71] width 26 height 7
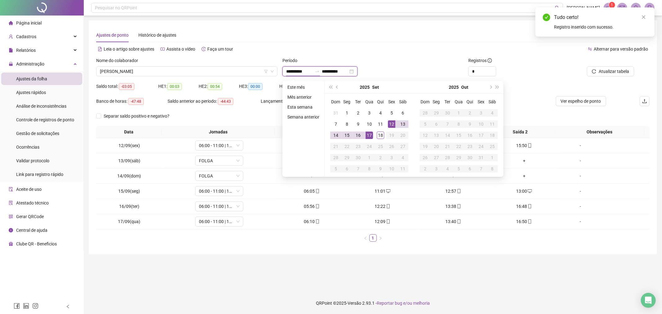
type input "**********"
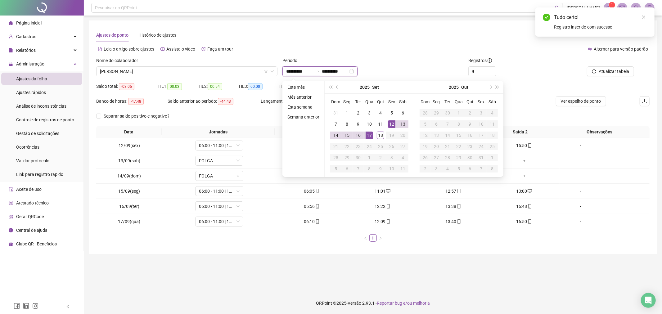
type input "**********"
click at [344, 111] on div "1" at bounding box center [346, 112] width 7 height 7
click at [432, 265] on main "**********" at bounding box center [373, 153] width 568 height 267
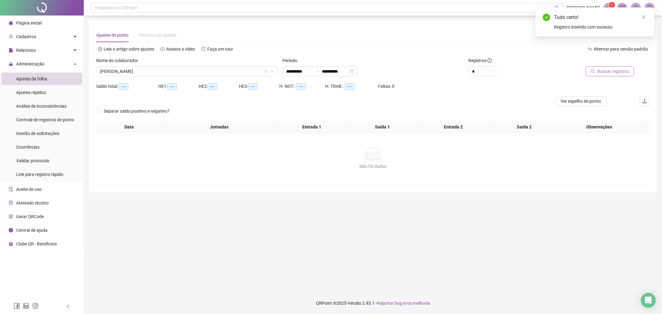
click at [625, 70] on span "Buscar registros" at bounding box center [613, 71] width 32 height 7
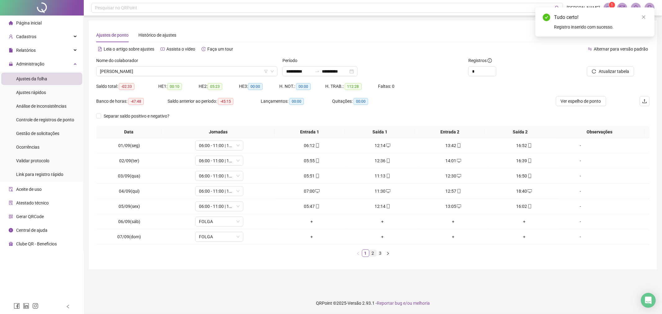
click at [373, 251] on link "2" at bounding box center [372, 253] width 7 height 7
click at [377, 255] on link "3" at bounding box center [380, 253] width 7 height 7
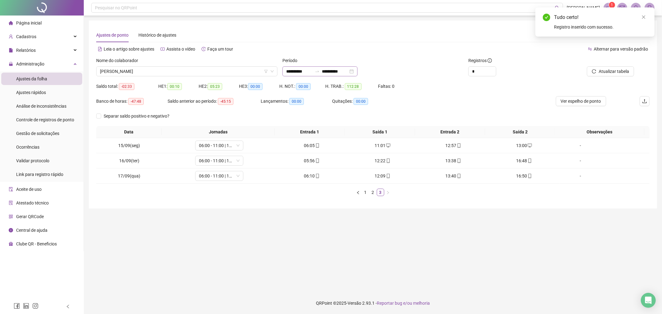
click at [308, 67] on div "**********" at bounding box center [319, 71] width 75 height 10
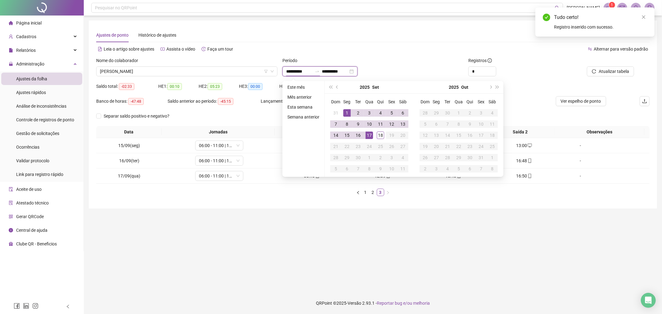
type input "**********"
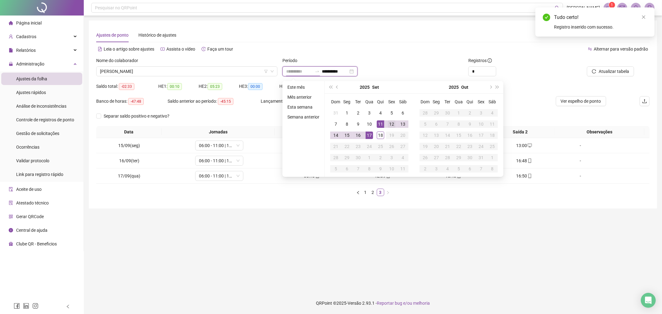
type input "**********"
click at [388, 120] on div "12" at bounding box center [391, 123] width 7 height 7
type input "**********"
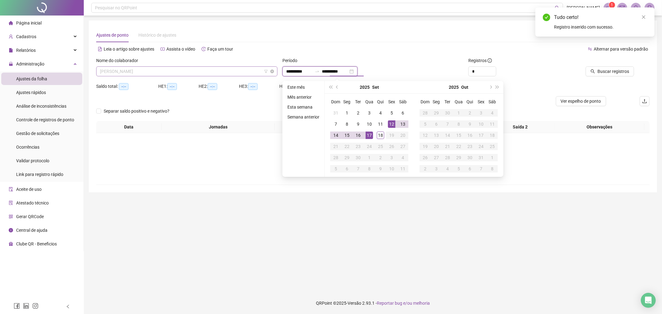
click at [197, 75] on span "[PERSON_NAME]" at bounding box center [187, 71] width 174 height 9
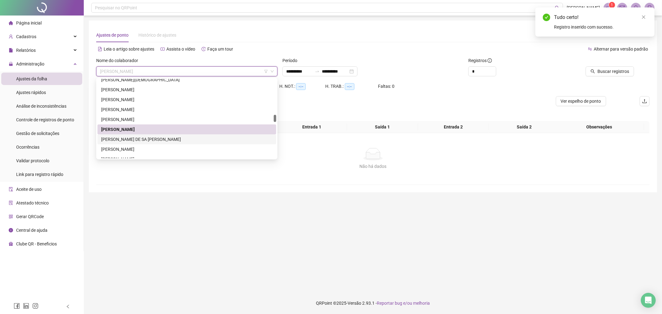
click at [204, 140] on div "[PERSON_NAME] DE SA [PERSON_NAME]" at bounding box center [186, 139] width 171 height 7
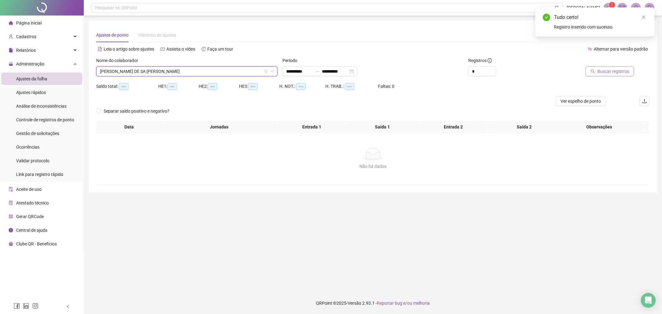
click at [617, 73] on span "Buscar registros" at bounding box center [613, 71] width 32 height 7
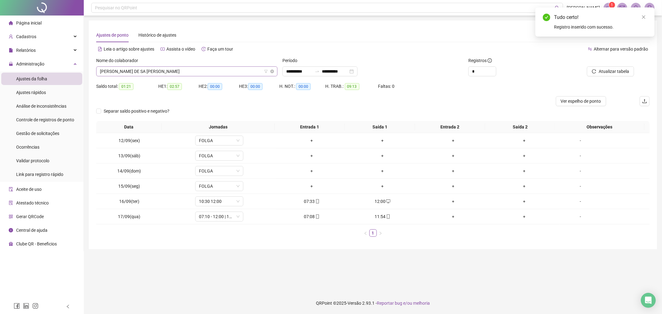
click at [208, 72] on span "[PERSON_NAME] DE SA [PERSON_NAME]" at bounding box center [187, 71] width 174 height 9
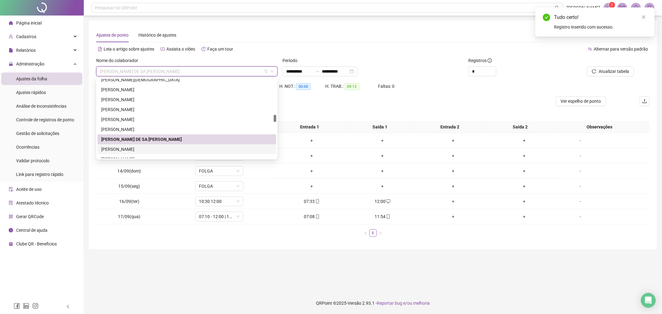
click at [187, 148] on div "[PERSON_NAME]" at bounding box center [186, 149] width 171 height 7
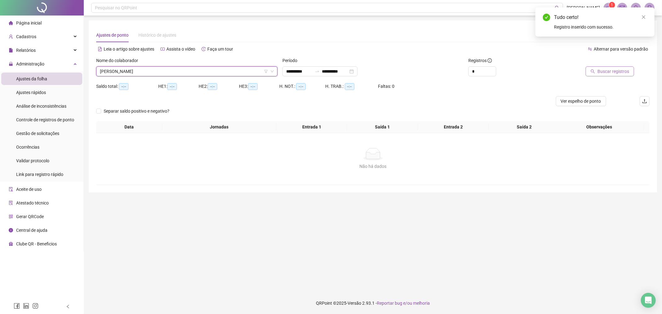
click at [610, 70] on span "Buscar registros" at bounding box center [613, 71] width 32 height 7
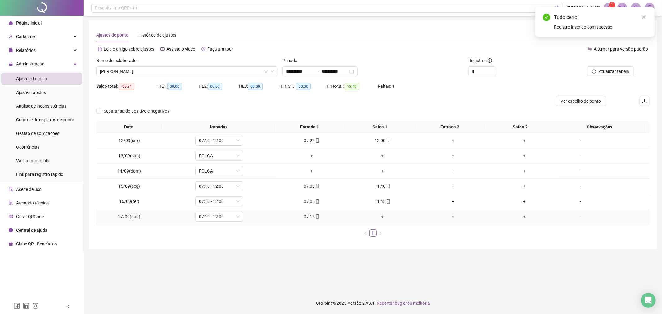
click at [379, 219] on div "+" at bounding box center [382, 216] width 66 height 7
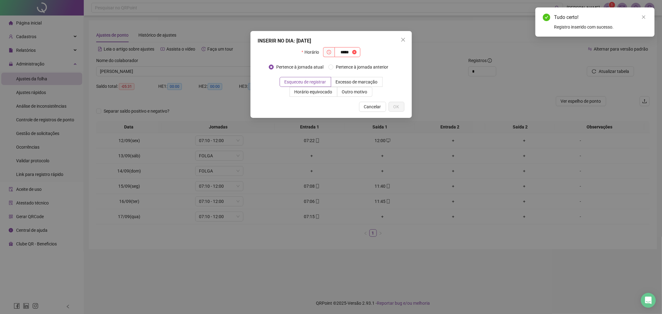
type input "*****"
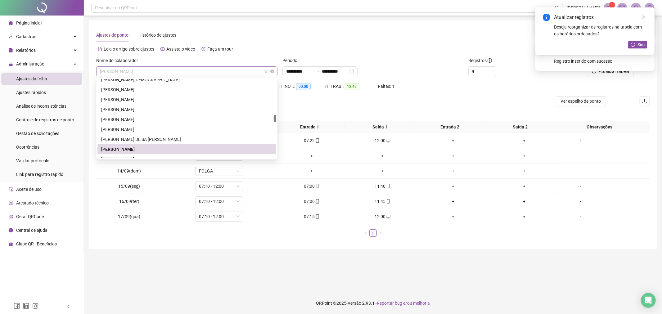
click at [239, 74] on span "[PERSON_NAME]" at bounding box center [187, 71] width 174 height 9
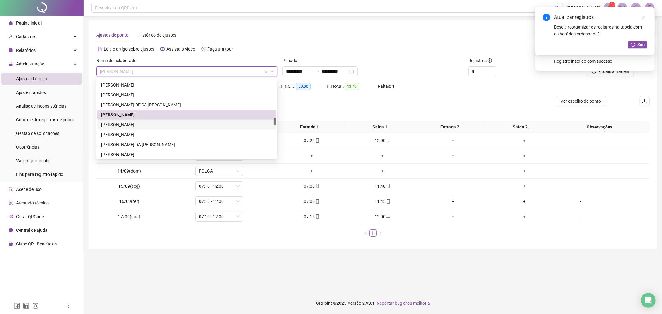
click at [182, 127] on div "[PERSON_NAME]" at bounding box center [186, 124] width 171 height 7
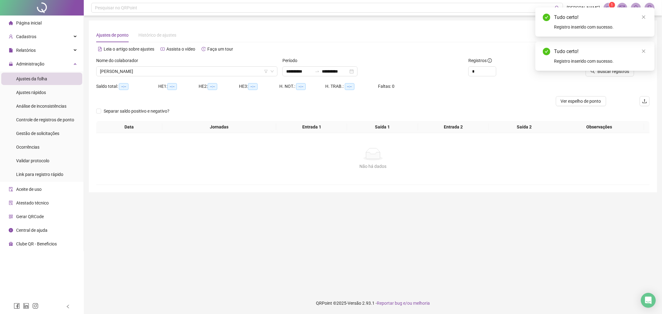
click at [614, 71] on div "Tudo certo! Registro inserido com sucesso." at bounding box center [594, 56] width 119 height 29
click at [645, 48] on link "Close" at bounding box center [643, 51] width 7 height 7
click at [614, 72] on span "Buscar registros" at bounding box center [613, 71] width 32 height 7
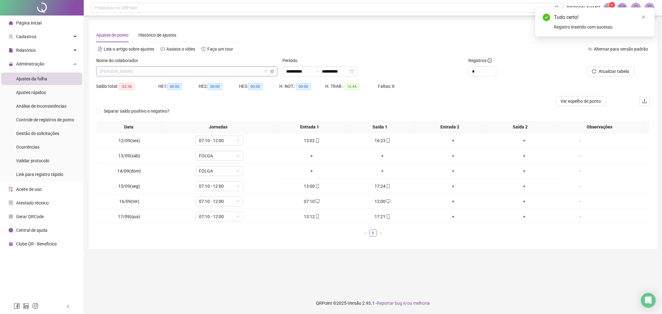
click at [223, 72] on span "[PERSON_NAME]" at bounding box center [187, 71] width 174 height 9
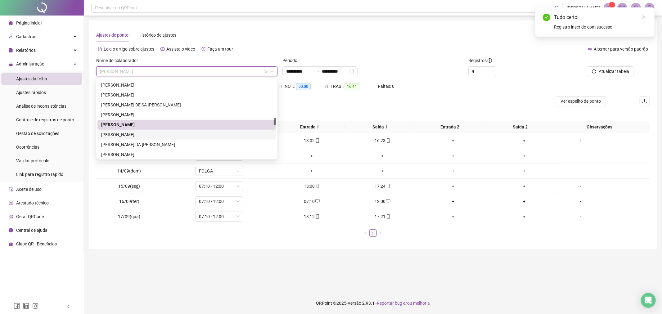
click at [188, 136] on div "[PERSON_NAME]" at bounding box center [186, 134] width 171 height 7
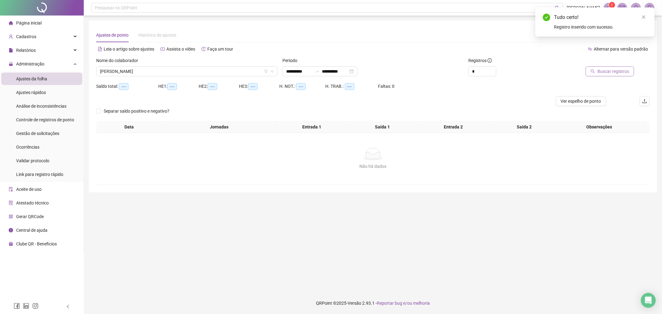
click at [606, 69] on span "Buscar registros" at bounding box center [613, 71] width 32 height 7
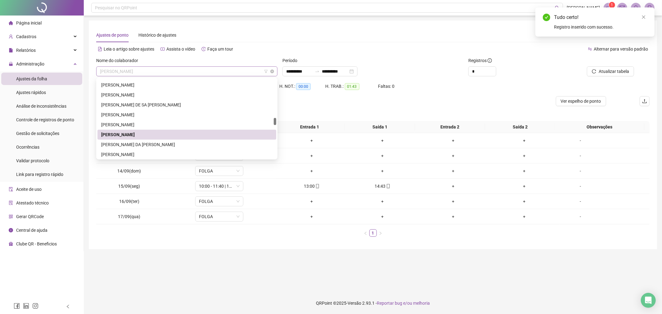
click at [241, 74] on span "[PERSON_NAME]" at bounding box center [187, 71] width 174 height 9
click at [221, 143] on div "[PERSON_NAME] DA [PERSON_NAME]" at bounding box center [186, 144] width 171 height 7
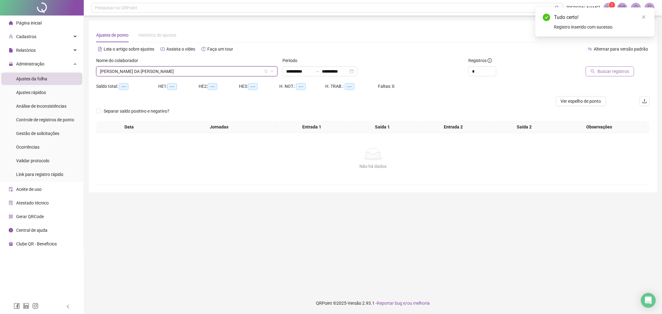
click at [605, 70] on span "Buscar registros" at bounding box center [613, 71] width 32 height 7
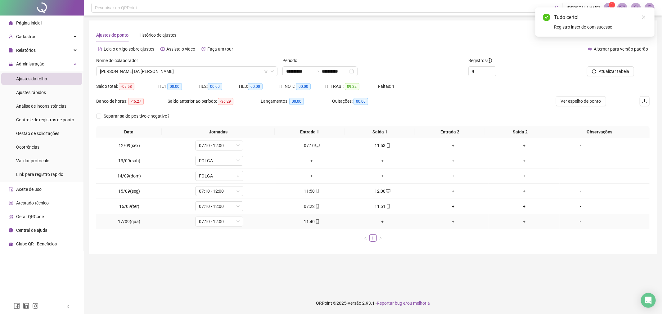
click at [378, 222] on div "+" at bounding box center [382, 221] width 66 height 7
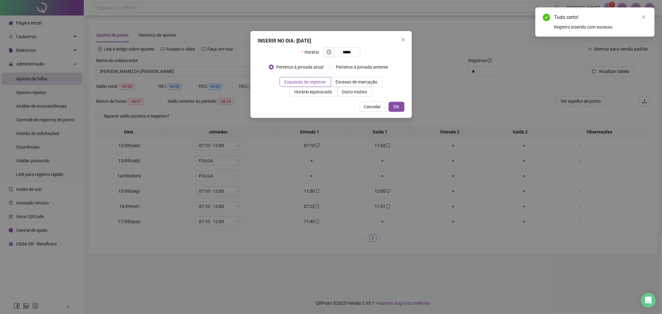
type input "*****"
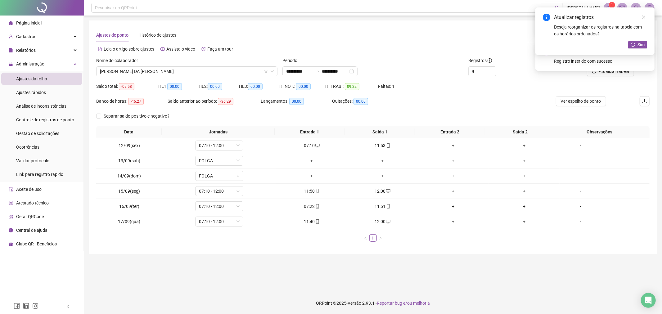
click at [214, 77] on div "Nome do colaborador [PERSON_NAME] DA [PERSON_NAME]" at bounding box center [187, 69] width 186 height 24
click at [215, 77] on div "Nome do colaborador [PERSON_NAME] DA [PERSON_NAME]" at bounding box center [187, 69] width 186 height 24
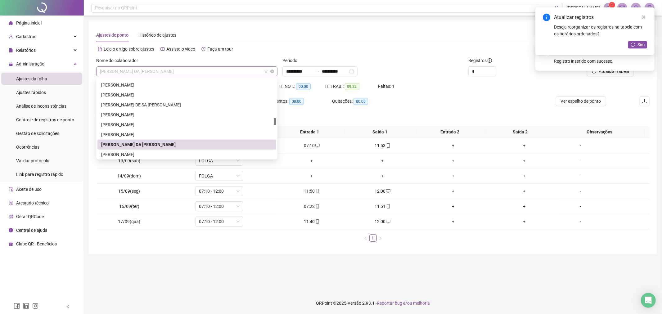
click at [219, 71] on span "[PERSON_NAME] DA [PERSON_NAME]" at bounding box center [187, 71] width 174 height 9
click at [190, 157] on div "[PERSON_NAME]" at bounding box center [186, 154] width 171 height 7
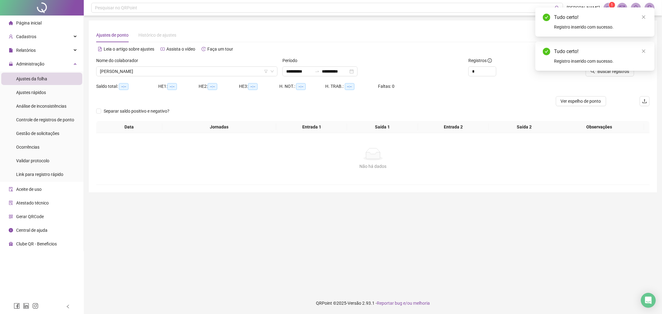
click at [612, 71] on div "Tudo certo! Registro inserido com sucesso." at bounding box center [594, 56] width 119 height 29
click at [644, 52] on icon "close" at bounding box center [643, 51] width 3 height 3
click at [607, 73] on span "Buscar registros" at bounding box center [613, 71] width 32 height 7
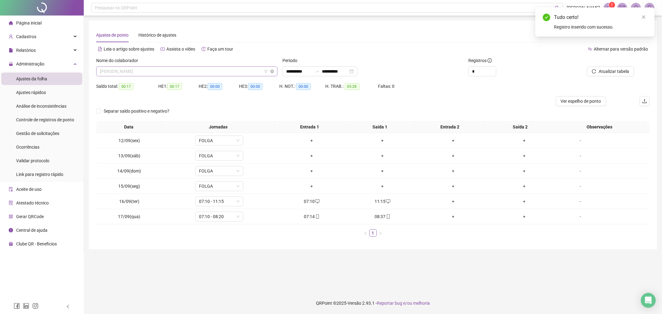
click at [215, 74] on span "[PERSON_NAME]" at bounding box center [187, 71] width 174 height 9
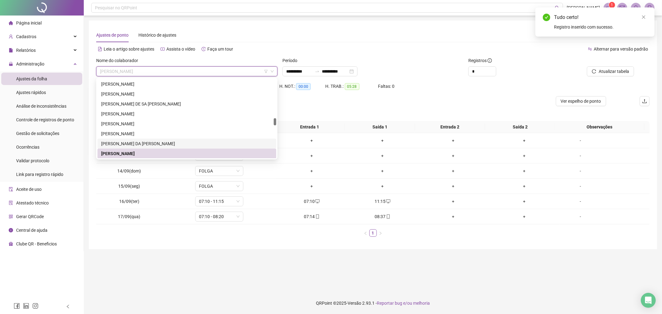
scroll to position [461, 0]
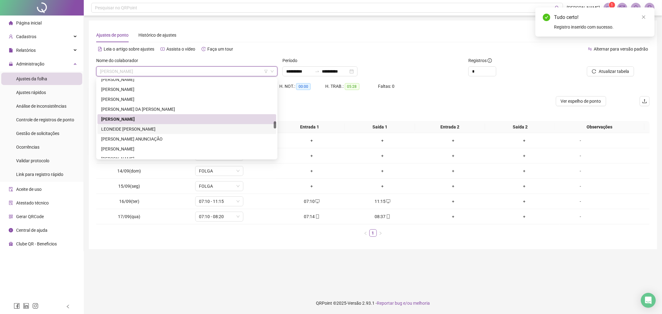
click at [199, 126] on div "LEONEIDE [PERSON_NAME]" at bounding box center [186, 129] width 171 height 7
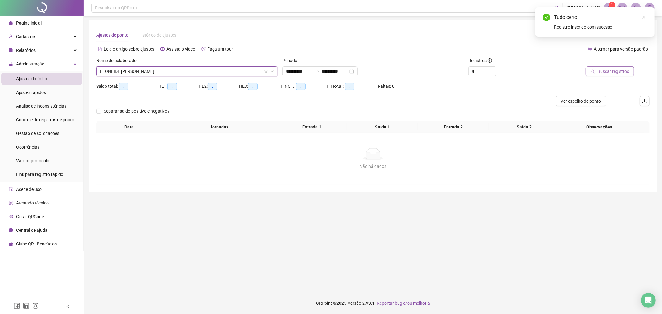
click at [594, 72] on icon "search" at bounding box center [593, 71] width 4 height 4
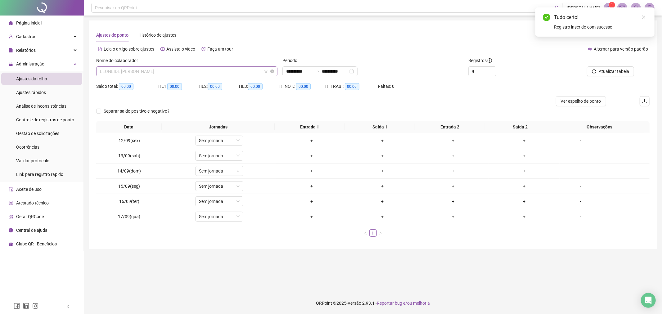
click at [221, 74] on span "LEONEIDE [PERSON_NAME]" at bounding box center [187, 71] width 174 height 9
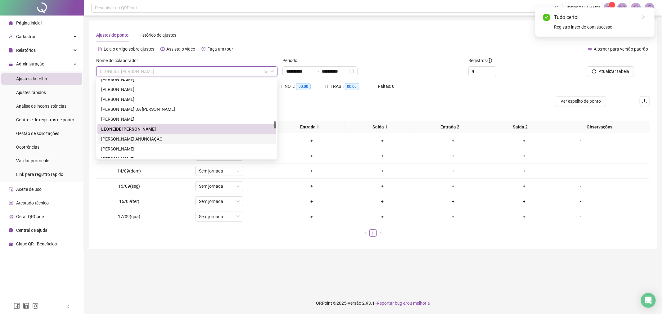
click at [180, 141] on div "[PERSON_NAME] ANUNCIAÇÃO" at bounding box center [186, 139] width 171 height 7
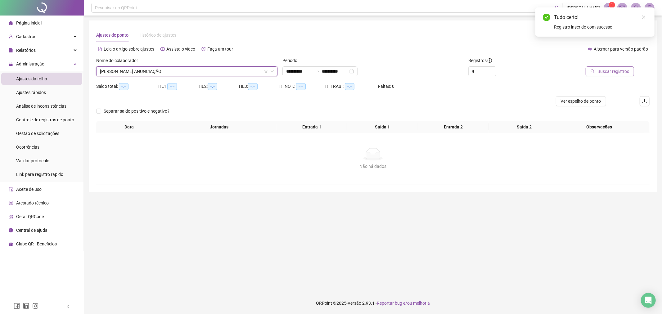
click at [601, 73] on span "Buscar registros" at bounding box center [613, 71] width 32 height 7
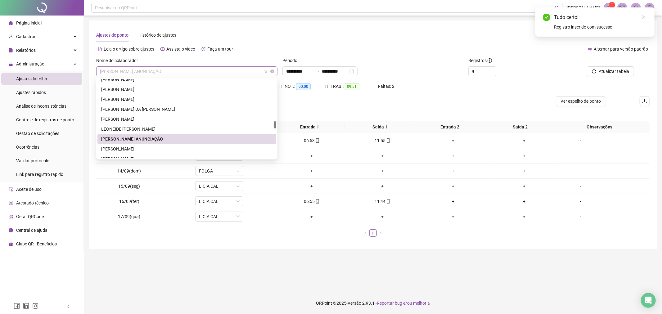
click at [257, 71] on span "[PERSON_NAME] ANUNCIAÇÃO" at bounding box center [187, 71] width 174 height 9
click at [210, 146] on div "[PERSON_NAME]" at bounding box center [186, 148] width 171 height 7
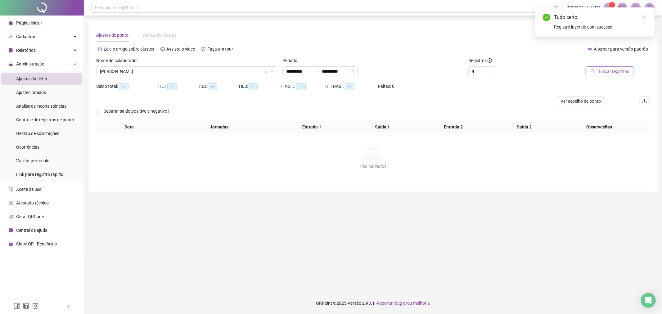
click at [596, 71] on button "Buscar registros" at bounding box center [609, 71] width 48 height 10
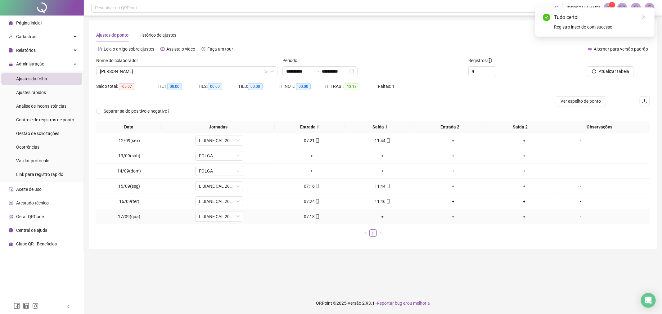
click at [382, 217] on div "+" at bounding box center [382, 216] width 66 height 7
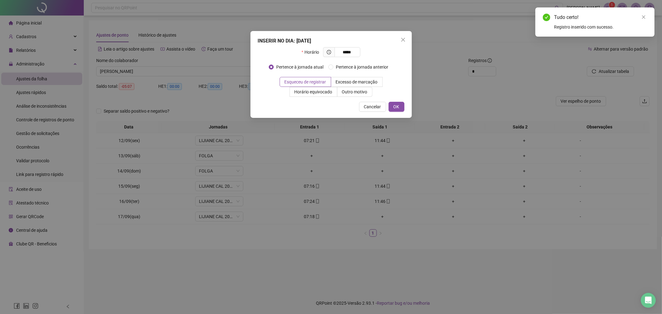
type input "*****"
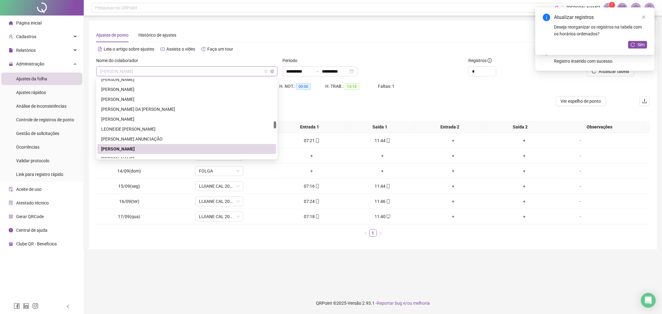
click at [204, 75] on span "[PERSON_NAME]" at bounding box center [187, 71] width 174 height 9
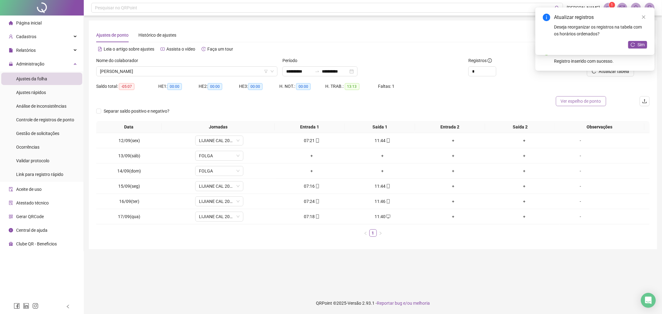
click at [565, 99] on span "Ver espelho de ponto" at bounding box center [581, 101] width 40 height 7
click at [198, 73] on span "[PERSON_NAME]" at bounding box center [187, 71] width 174 height 9
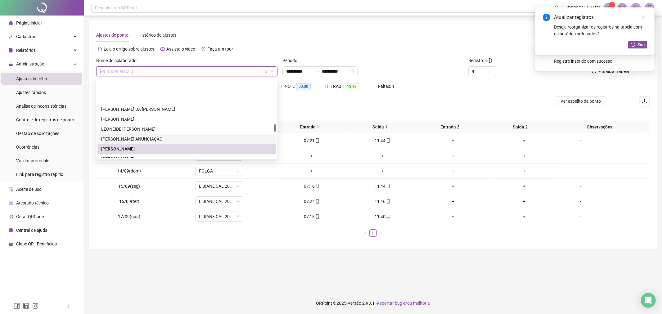
scroll to position [495, 0]
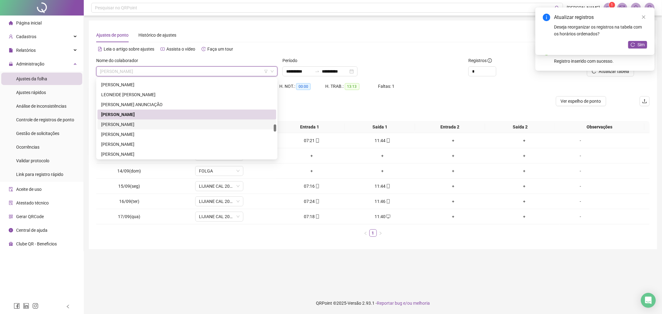
click at [147, 123] on div "[PERSON_NAME]" at bounding box center [186, 124] width 171 height 7
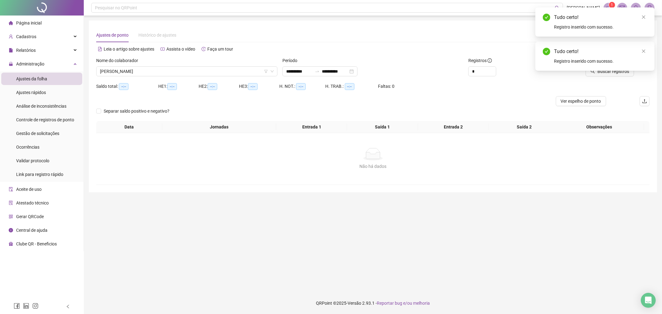
click at [606, 71] on div "Tudo certo! Registro inserido com sucesso." at bounding box center [594, 56] width 119 height 29
click at [642, 53] on icon "close" at bounding box center [643, 51] width 4 height 4
click at [613, 70] on span "Buscar registros" at bounding box center [613, 71] width 32 height 7
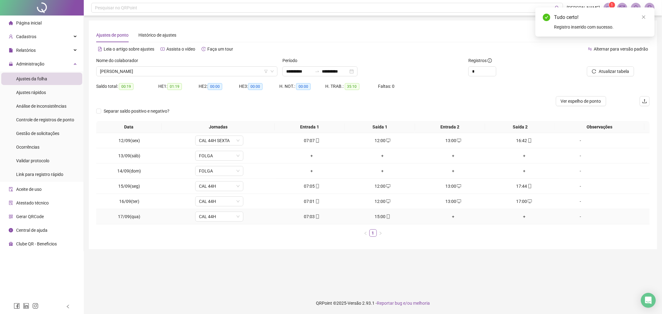
click at [450, 215] on div "+" at bounding box center [453, 216] width 66 height 7
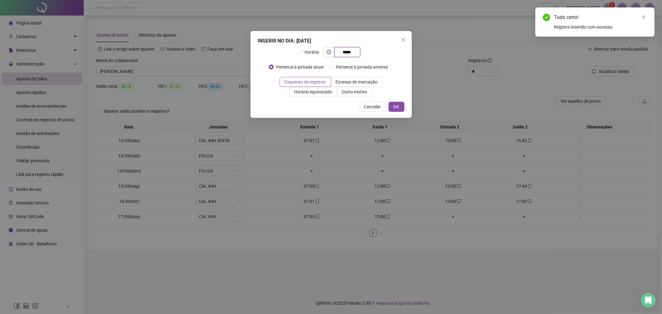
type input "*****"
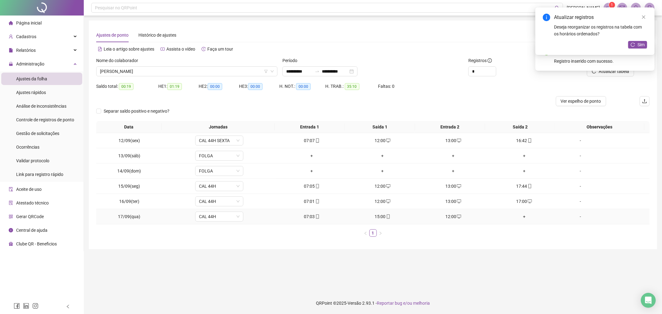
click at [522, 218] on div "+" at bounding box center [524, 216] width 66 height 7
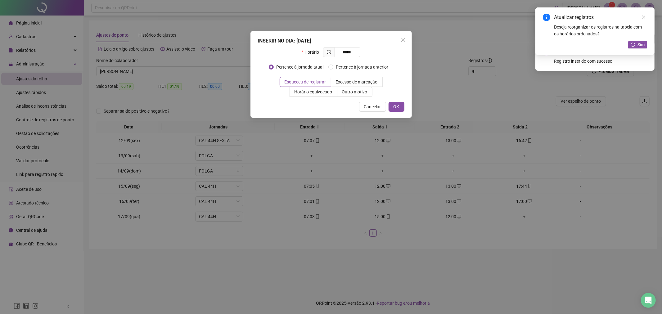
type input "*****"
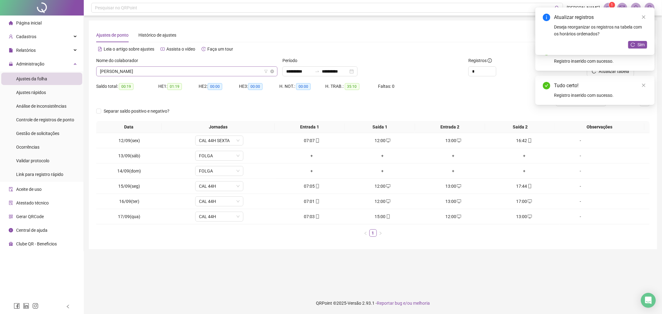
click at [203, 75] on span "[PERSON_NAME]" at bounding box center [187, 71] width 174 height 9
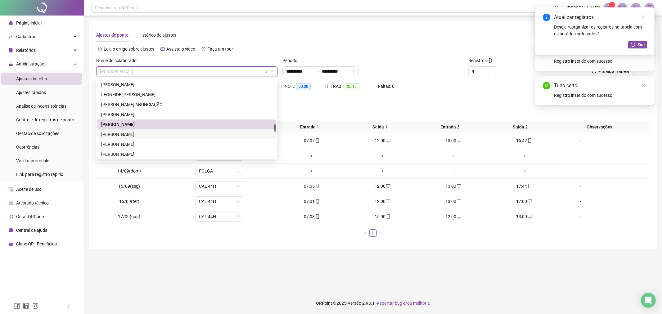
click at [188, 137] on div "[PERSON_NAME]" at bounding box center [186, 134] width 171 height 7
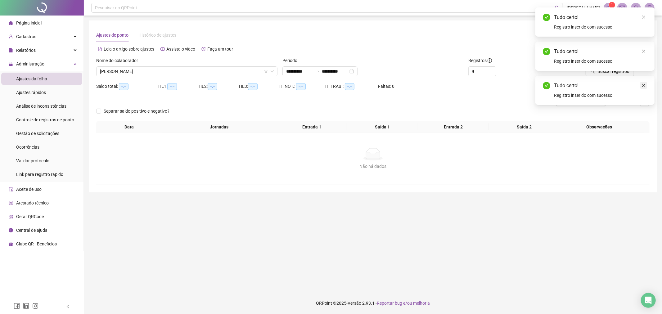
click at [640, 83] on link "Close" at bounding box center [643, 85] width 7 height 7
click at [637, 51] on div "Tudo certo!" at bounding box center [600, 51] width 93 height 7
click at [647, 48] on div "Tudo certo! Registro inserido com sucesso." at bounding box center [594, 56] width 119 height 29
click at [646, 49] on link "Close" at bounding box center [643, 51] width 7 height 7
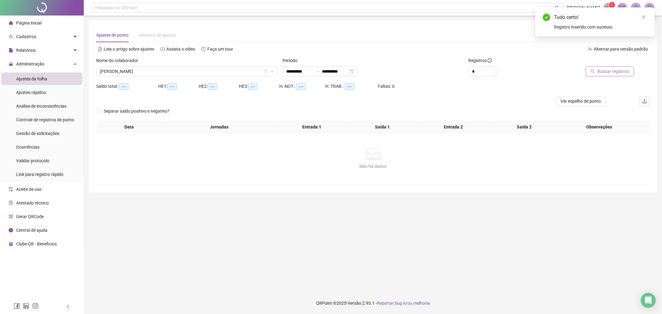
click at [617, 70] on span "Buscar registros" at bounding box center [613, 71] width 32 height 7
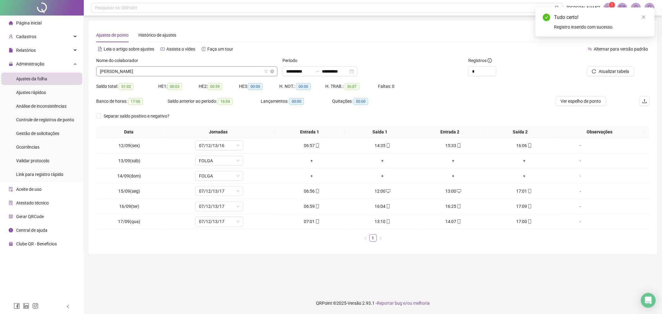
click at [234, 74] on span "[PERSON_NAME]" at bounding box center [187, 71] width 174 height 9
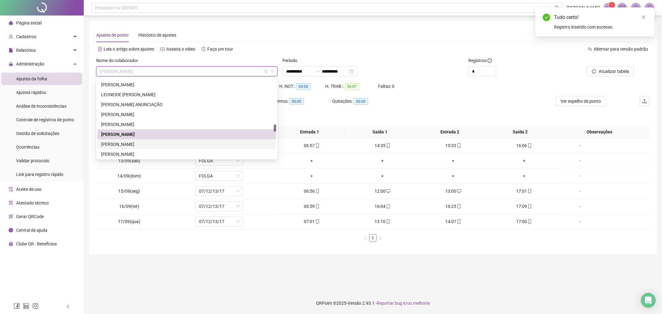
click at [179, 140] on div "[PERSON_NAME]" at bounding box center [186, 144] width 179 height 10
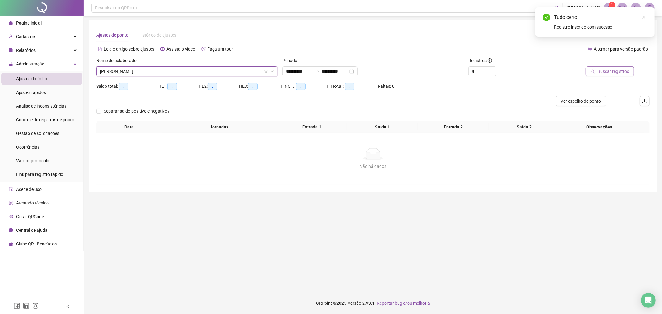
click at [616, 74] on span "Buscar registros" at bounding box center [613, 71] width 32 height 7
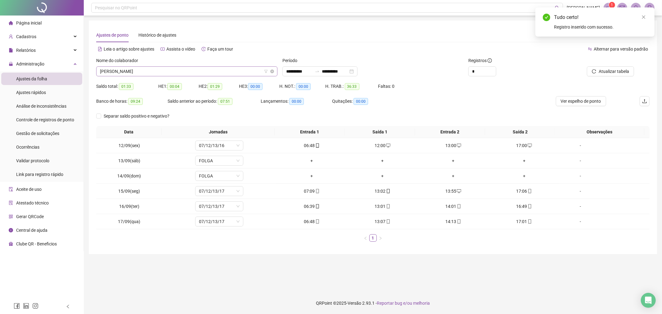
click at [245, 74] on span "[PERSON_NAME]" at bounding box center [187, 71] width 174 height 9
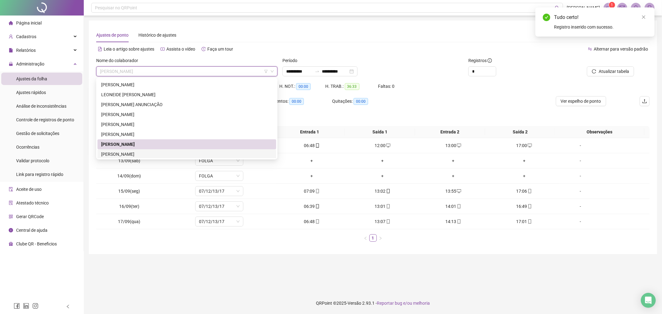
click at [239, 154] on div "[PERSON_NAME]" at bounding box center [186, 154] width 171 height 7
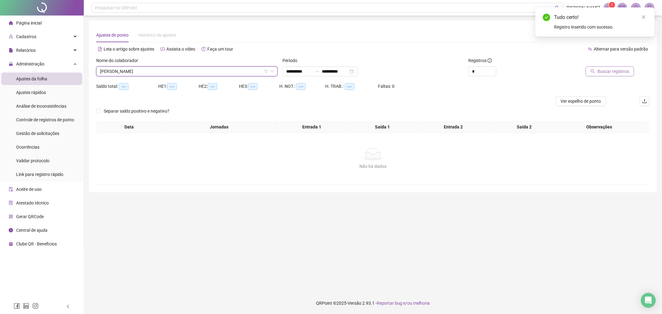
click at [608, 73] on span "Buscar registros" at bounding box center [613, 71] width 32 height 7
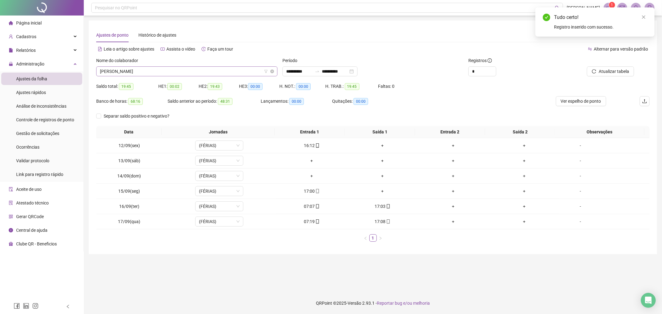
click at [226, 72] on span "[PERSON_NAME]" at bounding box center [187, 71] width 174 height 9
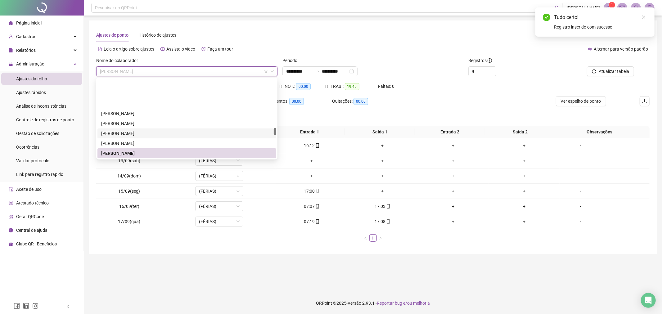
scroll to position [531, 0]
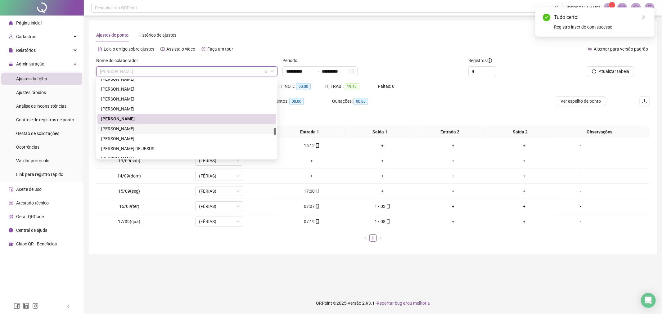
click at [193, 129] on div "[PERSON_NAME]" at bounding box center [186, 128] width 171 height 7
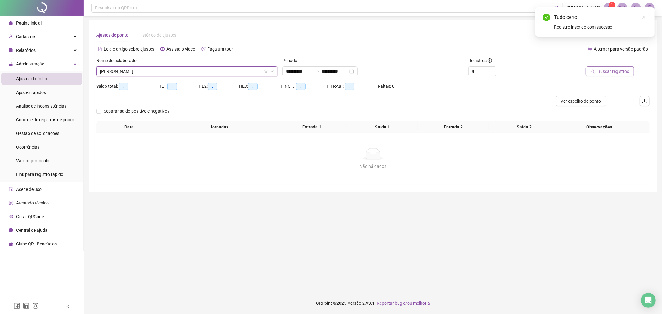
click at [613, 75] on button "Buscar registros" at bounding box center [609, 71] width 48 height 10
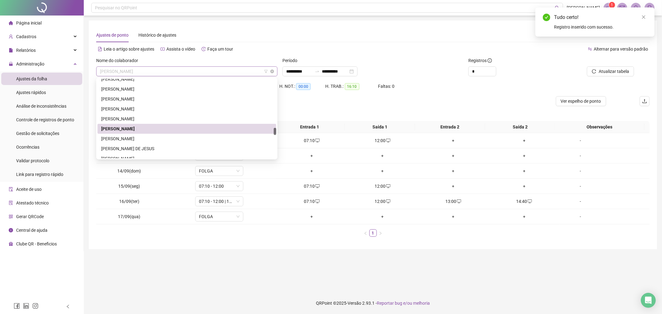
click at [216, 76] on span "[PERSON_NAME]" at bounding box center [187, 71] width 174 height 9
click at [200, 136] on div "[PERSON_NAME]" at bounding box center [186, 138] width 171 height 7
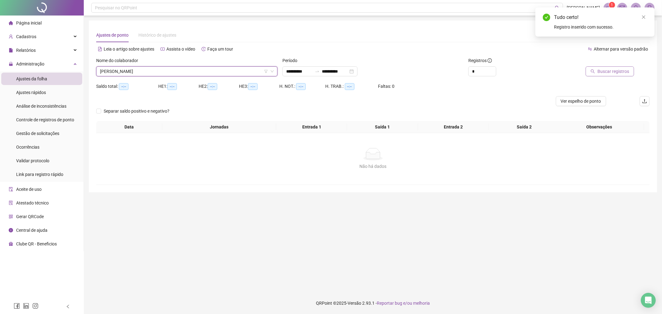
click at [591, 69] on button "Buscar registros" at bounding box center [609, 71] width 48 height 10
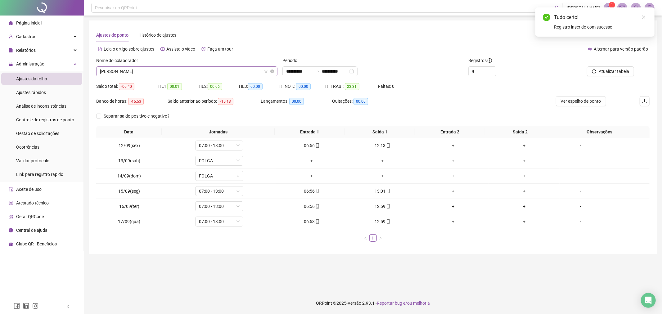
click at [190, 72] on span "[PERSON_NAME]" at bounding box center [187, 71] width 174 height 9
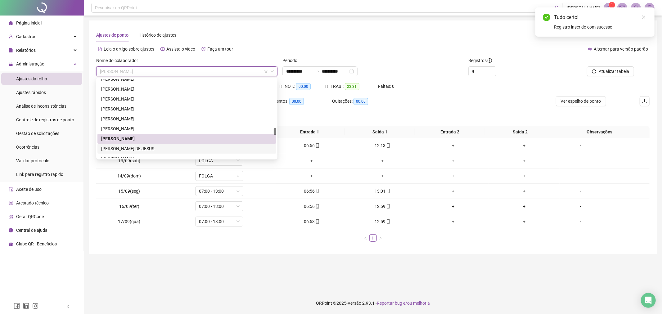
click at [179, 152] on div "[PERSON_NAME] DE JESUS" at bounding box center [186, 149] width 179 height 10
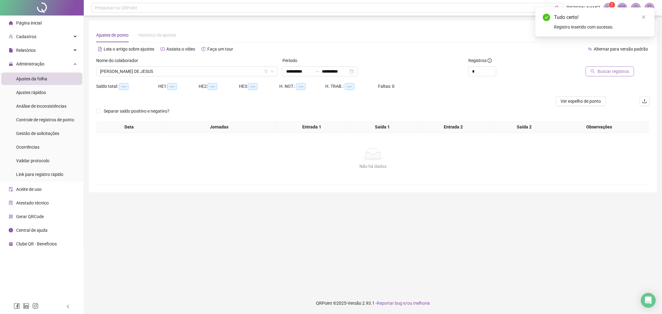
click at [618, 74] on span "Buscar registros" at bounding box center [613, 71] width 32 height 7
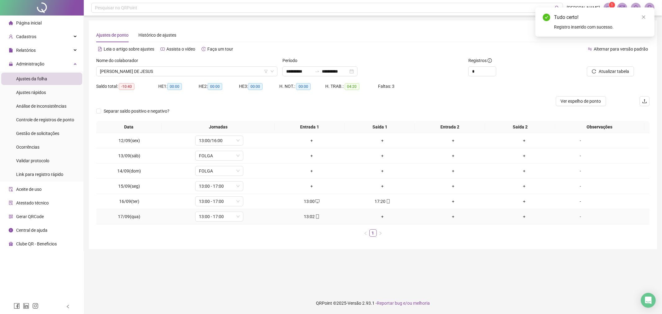
click at [379, 215] on div "+" at bounding box center [382, 216] width 66 height 7
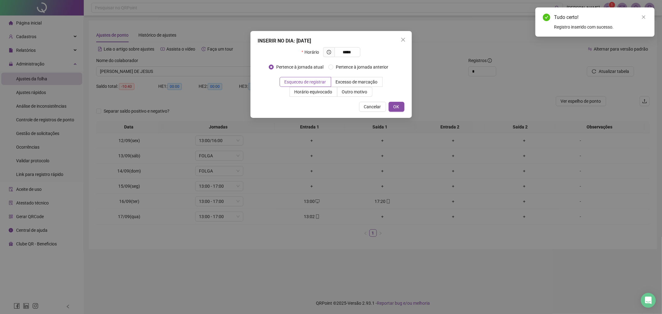
type input "*****"
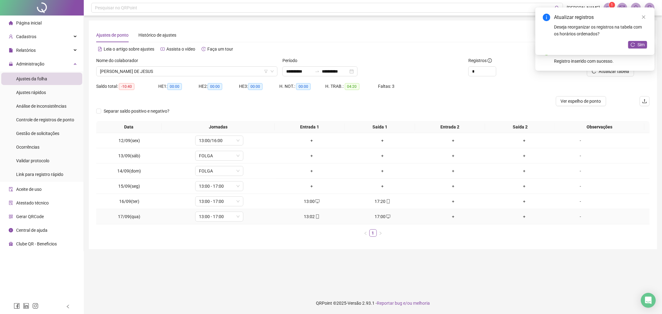
click at [317, 219] on icon "mobile" at bounding box center [317, 216] width 4 height 4
type input "**********"
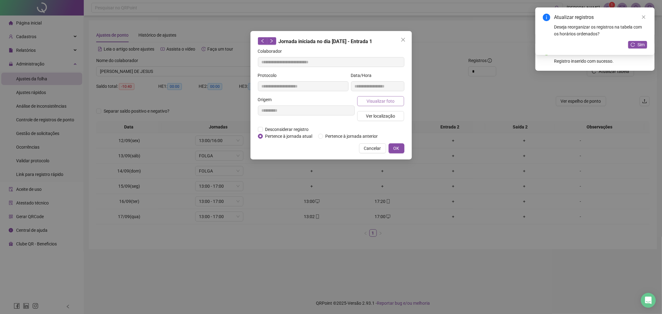
click at [378, 104] on button "Visualizar foto" at bounding box center [380, 101] width 47 height 10
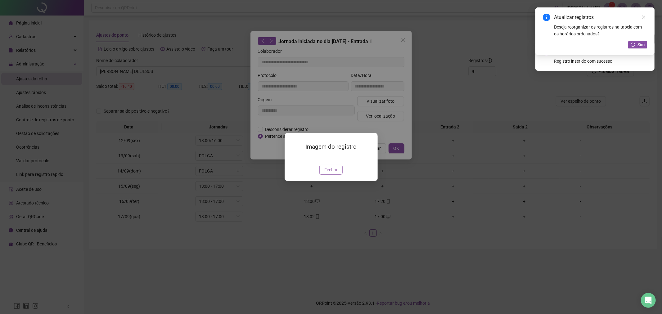
click at [326, 173] on span "Fechar" at bounding box center [330, 169] width 13 height 7
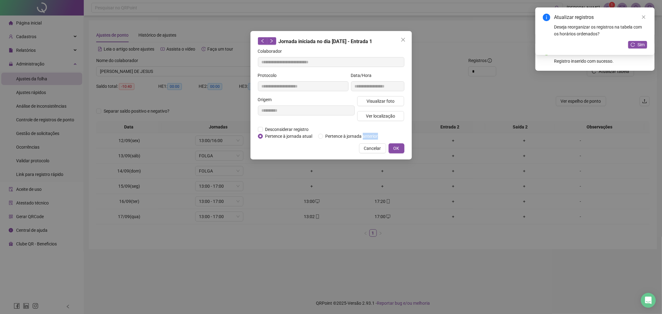
click at [327, 204] on div "**********" at bounding box center [331, 157] width 662 height 314
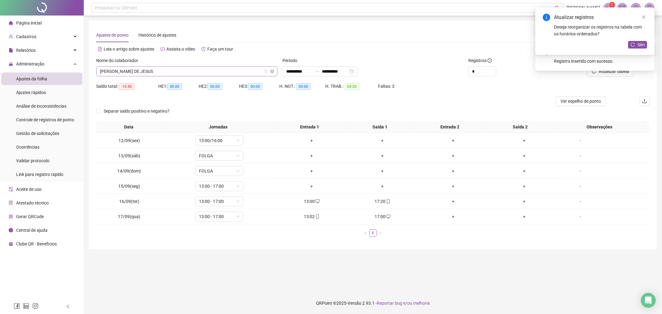
click at [209, 75] on span "[PERSON_NAME] DE JESUS" at bounding box center [187, 71] width 174 height 9
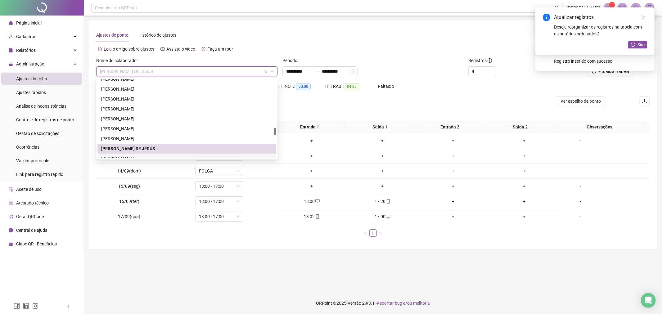
click at [176, 156] on div "[PERSON_NAME]" at bounding box center [186, 158] width 171 height 7
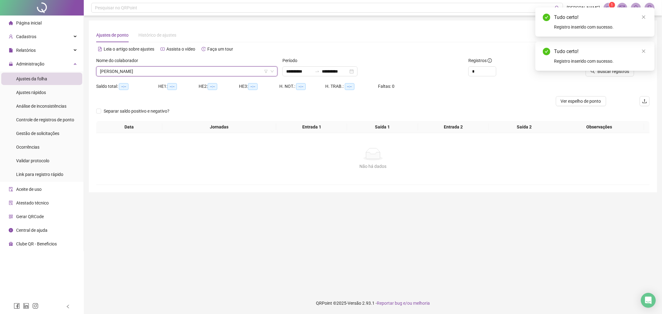
click at [614, 71] on div "Tudo certo! Registro inserido com sucesso." at bounding box center [594, 56] width 119 height 29
click at [644, 47] on div "Tudo certo! Registro inserido com sucesso." at bounding box center [594, 56] width 119 height 29
click at [643, 48] on link "Close" at bounding box center [643, 51] width 7 height 7
click at [615, 74] on span "Buscar registros" at bounding box center [613, 71] width 32 height 7
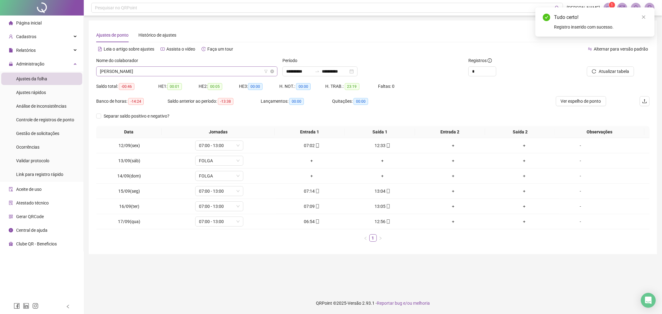
click at [201, 73] on span "[PERSON_NAME]" at bounding box center [187, 71] width 174 height 9
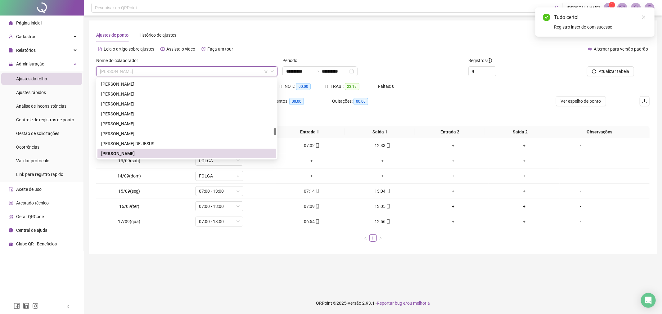
scroll to position [605, 0]
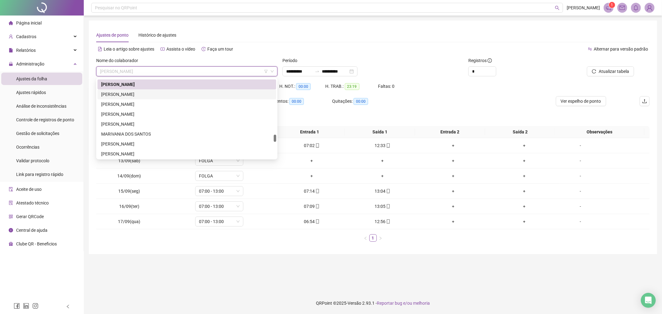
click at [166, 95] on div "[PERSON_NAME]" at bounding box center [186, 94] width 171 height 7
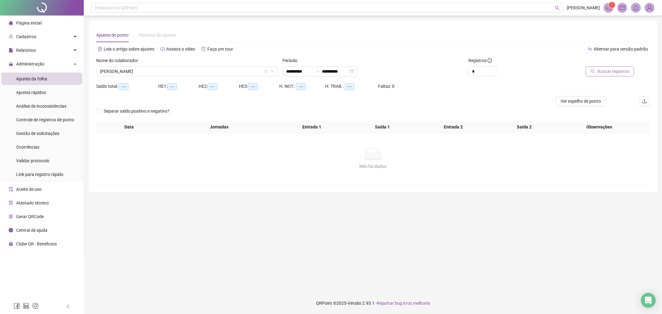
click at [609, 70] on span "Buscar registros" at bounding box center [613, 71] width 32 height 7
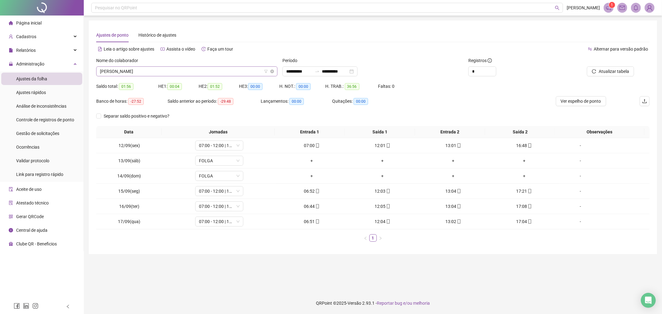
click at [236, 71] on span "[PERSON_NAME]" at bounding box center [187, 71] width 174 height 9
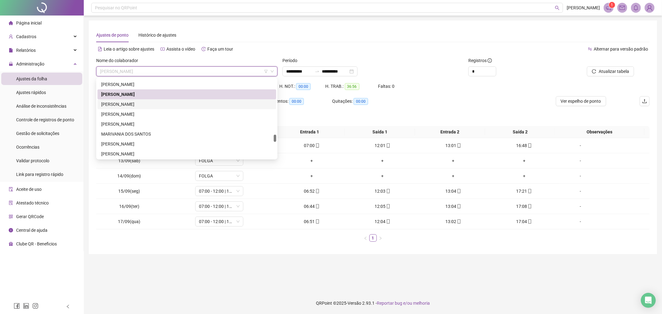
click at [198, 104] on div "[PERSON_NAME]" at bounding box center [186, 104] width 171 height 7
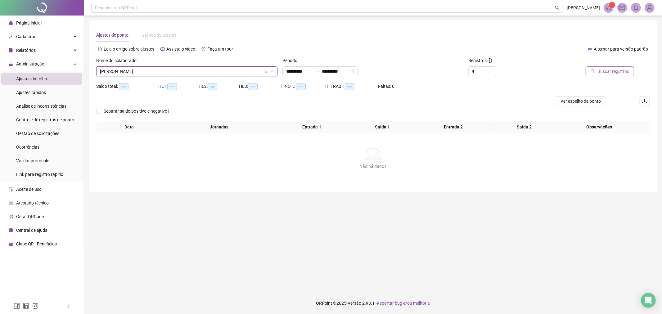
click at [595, 76] on button "Buscar registros" at bounding box center [609, 71] width 48 height 10
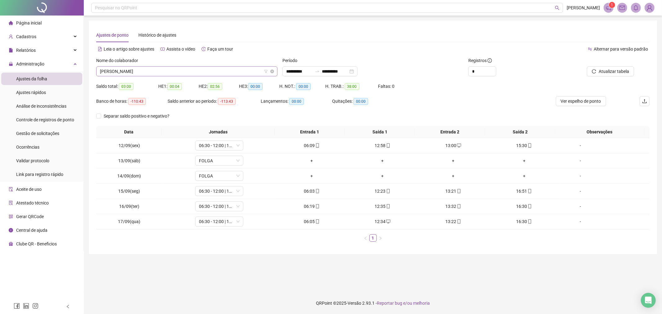
click at [209, 74] on span "[PERSON_NAME]" at bounding box center [187, 71] width 174 height 9
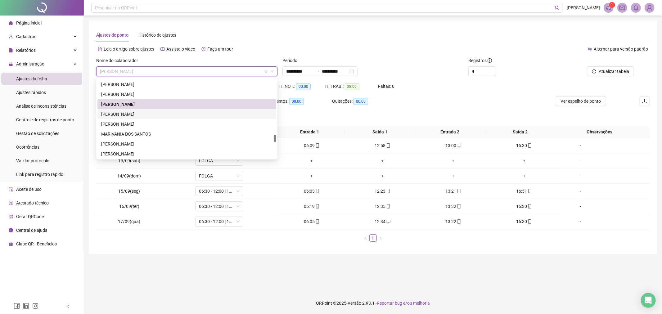
click at [207, 112] on div "[PERSON_NAME]" at bounding box center [186, 114] width 171 height 7
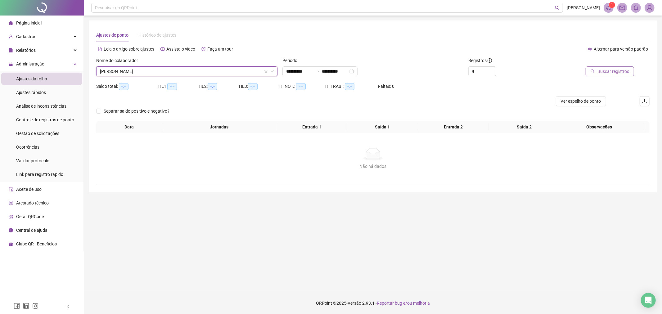
click at [622, 71] on span "Buscar registros" at bounding box center [613, 71] width 32 height 7
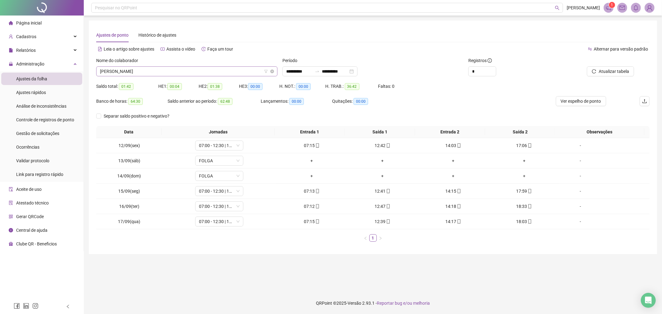
click at [225, 73] on span "[PERSON_NAME]" at bounding box center [187, 71] width 174 height 9
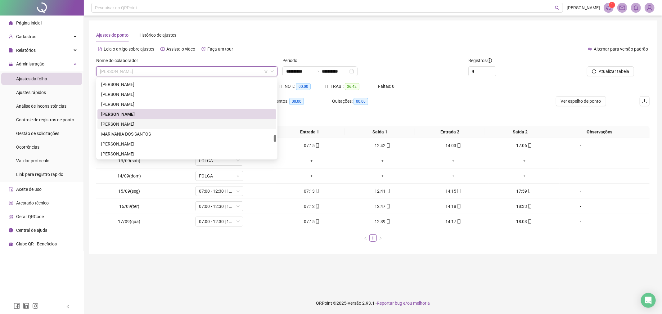
click at [156, 121] on div "[PERSON_NAME]" at bounding box center [186, 124] width 171 height 7
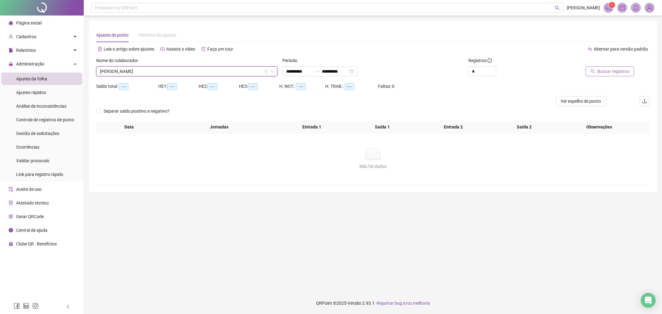
click at [613, 72] on span "Buscar registros" at bounding box center [613, 71] width 32 height 7
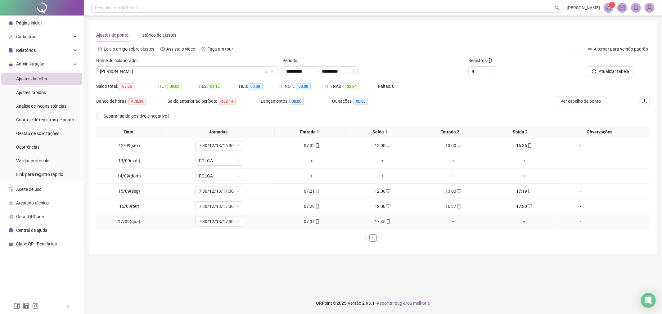
click at [449, 221] on div "+" at bounding box center [453, 221] width 66 height 7
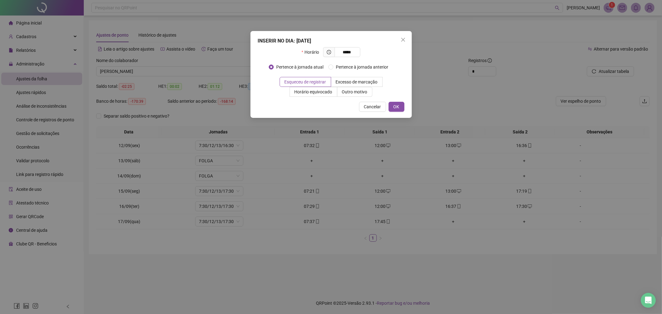
type input "*****"
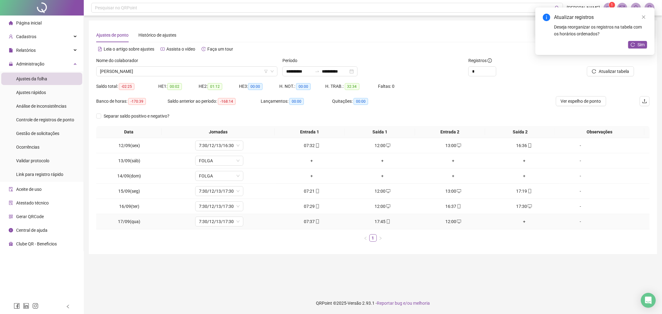
click at [520, 219] on div "+" at bounding box center [524, 221] width 66 height 7
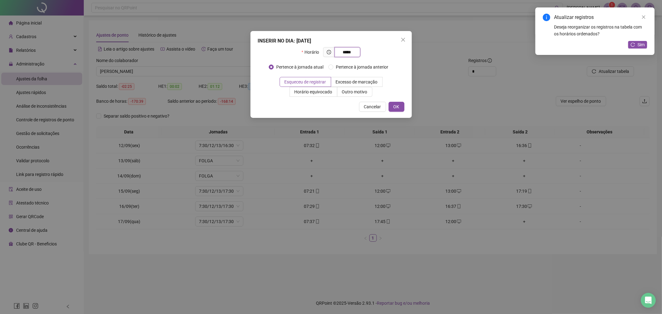
type input "*****"
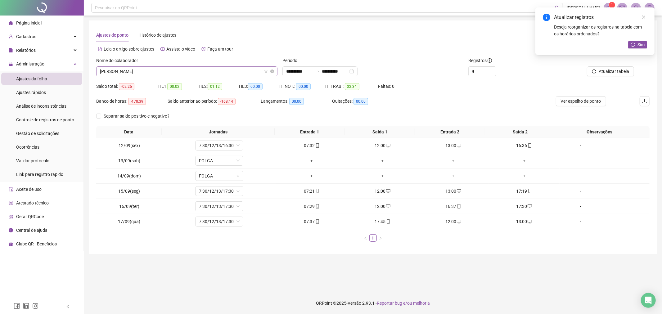
click at [204, 72] on span "[PERSON_NAME]" at bounding box center [187, 71] width 174 height 9
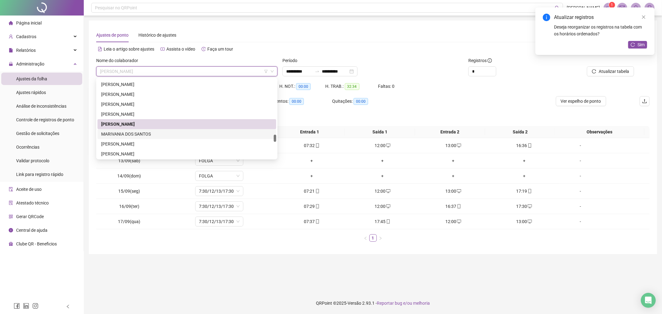
click at [161, 132] on div "MARIVANIA DOS SANTOS" at bounding box center [186, 134] width 171 height 7
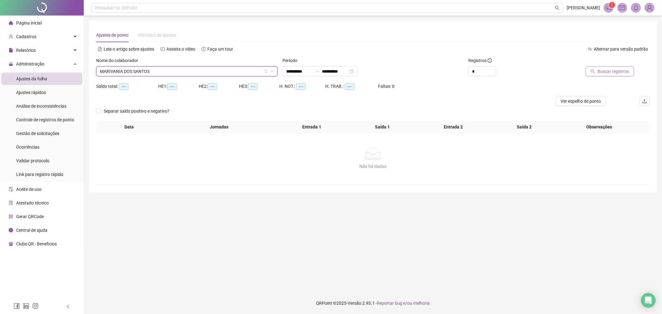
click at [611, 73] on span "Buscar registros" at bounding box center [613, 71] width 32 height 7
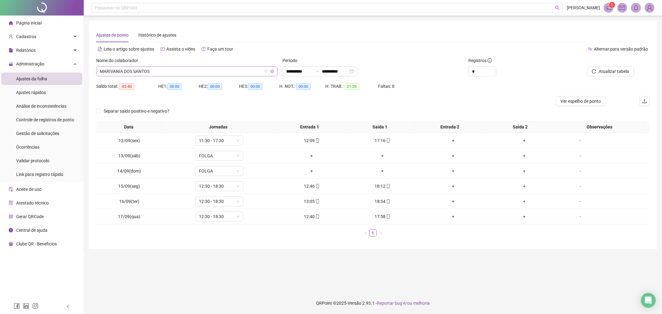
click at [212, 70] on span "MARIVANIA DOS SANTOS" at bounding box center [187, 71] width 174 height 9
click at [171, 68] on span "MARIVANIA DOS SANTOS" at bounding box center [187, 71] width 174 height 9
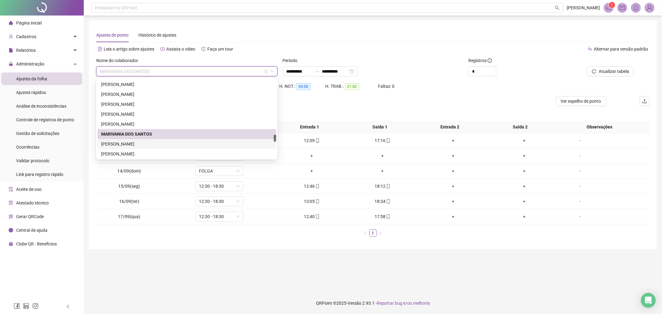
click at [172, 143] on div "[PERSON_NAME]" at bounding box center [186, 144] width 171 height 7
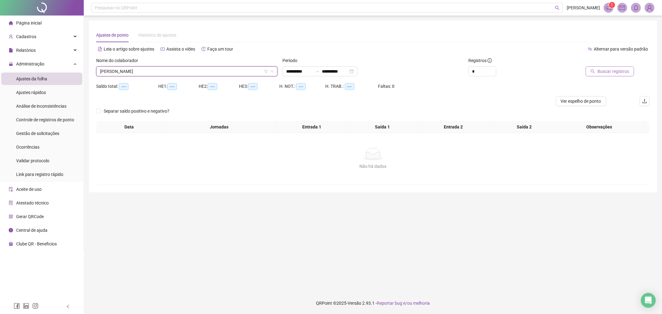
click at [611, 70] on span "Buscar registros" at bounding box center [613, 71] width 32 height 7
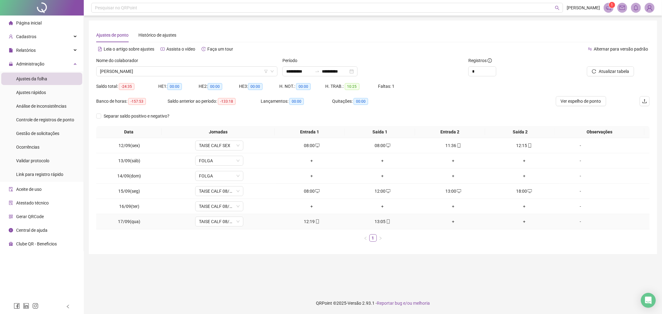
click at [446, 222] on div "+" at bounding box center [453, 221] width 66 height 7
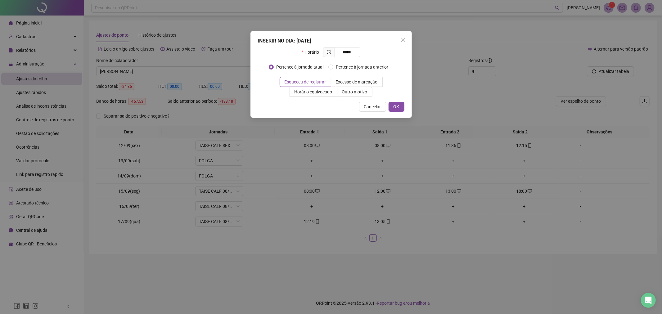
type input "*****"
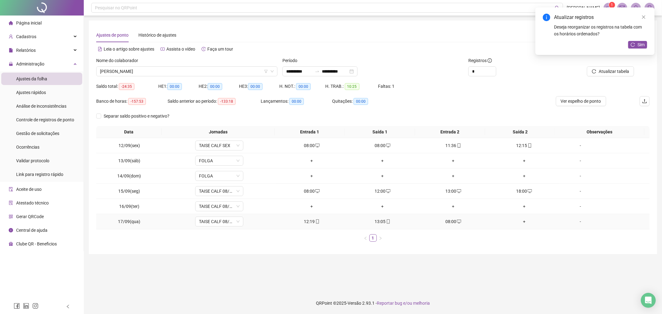
click at [521, 223] on div "+" at bounding box center [524, 221] width 66 height 7
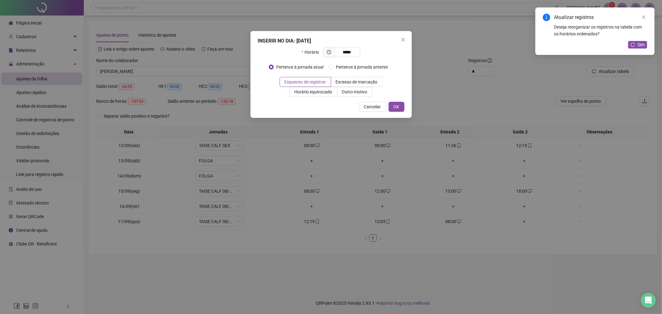
type input "*****"
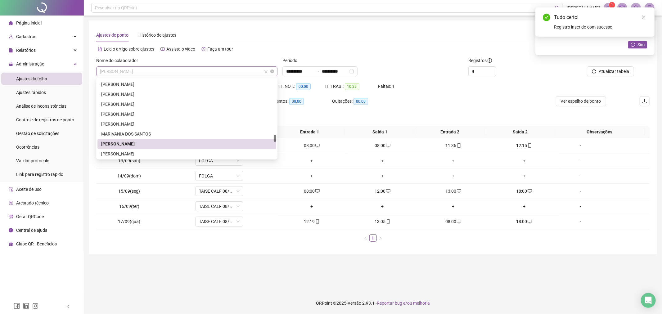
click at [218, 75] on span "[PERSON_NAME]" at bounding box center [187, 71] width 174 height 9
click at [214, 154] on div "[PERSON_NAME]" at bounding box center [186, 153] width 171 height 7
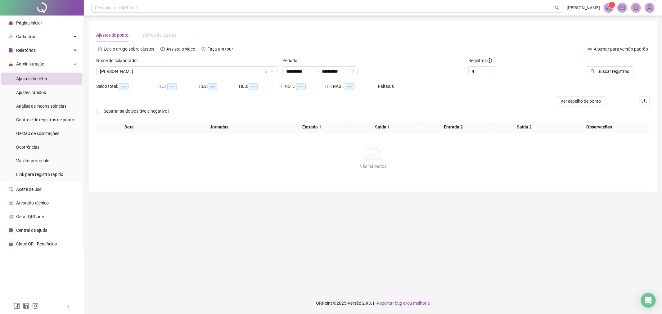
click at [595, 65] on div at bounding box center [597, 61] width 73 height 9
click at [595, 67] on button "Buscar registros" at bounding box center [609, 71] width 48 height 10
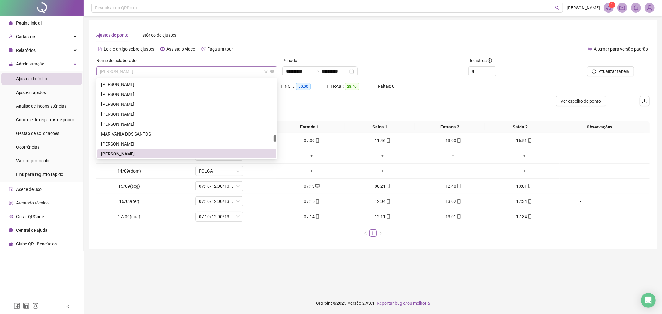
click at [223, 73] on span "[PERSON_NAME]" at bounding box center [187, 71] width 174 height 9
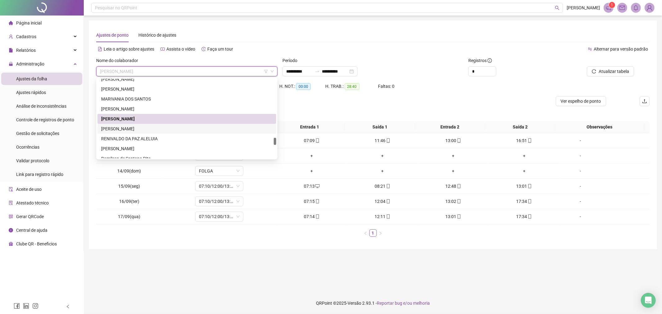
click at [172, 126] on div "[PERSON_NAME]" at bounding box center [186, 128] width 171 height 7
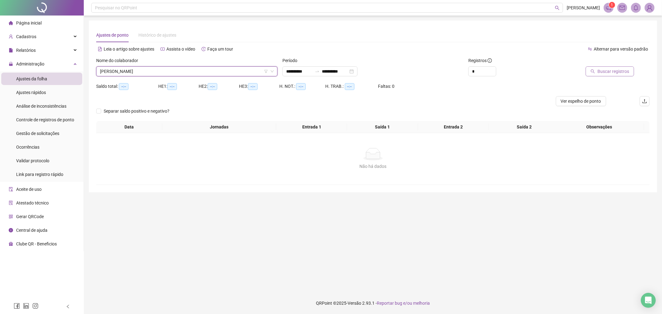
click at [598, 74] on span "Buscar registros" at bounding box center [613, 71] width 32 height 7
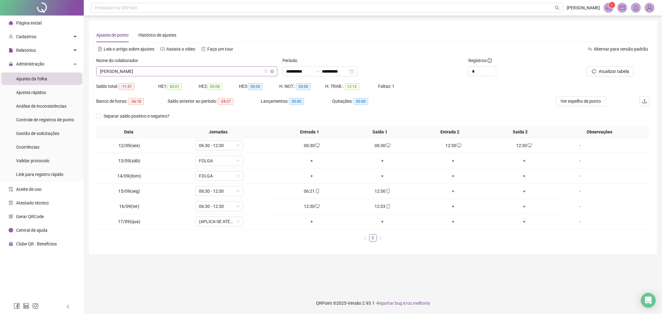
click at [231, 76] on div "[PERSON_NAME]" at bounding box center [186, 71] width 181 height 10
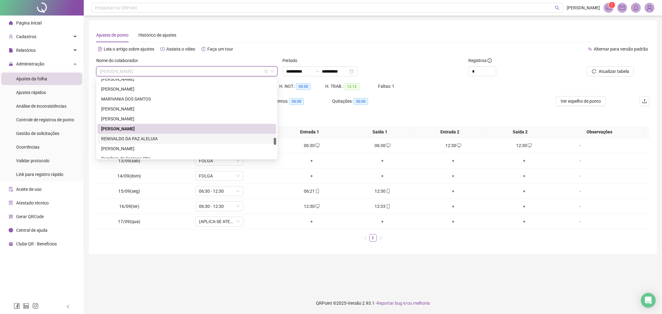
click at [227, 141] on div "RENIVALDO DA PAZ ALELUIA" at bounding box center [186, 138] width 171 height 7
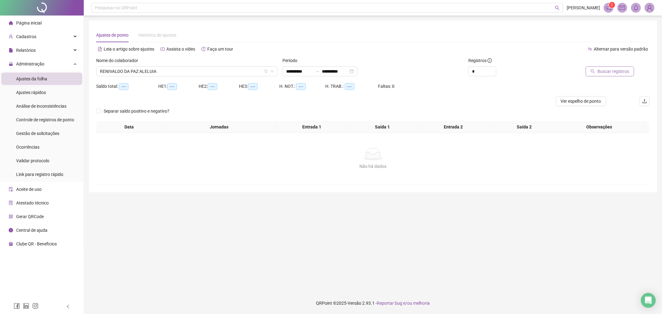
click at [599, 72] on span "Buscar registros" at bounding box center [613, 71] width 32 height 7
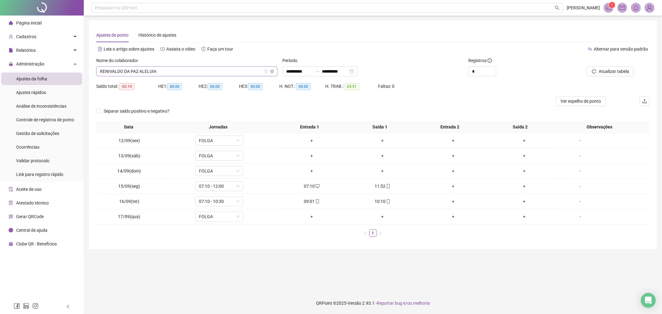
click at [234, 73] on span "RENIVALDO DA PAZ ALELUIA" at bounding box center [187, 71] width 174 height 9
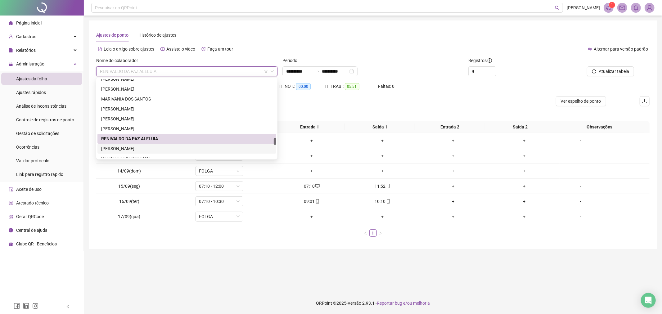
click at [234, 151] on div "[PERSON_NAME]" at bounding box center [186, 148] width 171 height 7
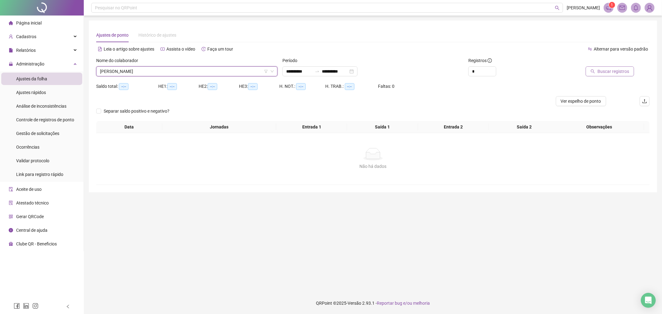
click at [615, 69] on span "Buscar registros" at bounding box center [613, 71] width 32 height 7
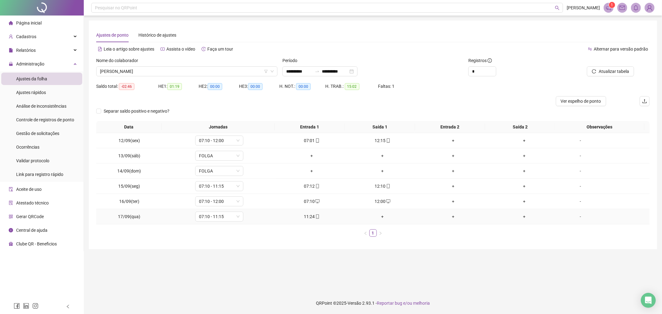
click at [381, 217] on div "+" at bounding box center [382, 216] width 66 height 7
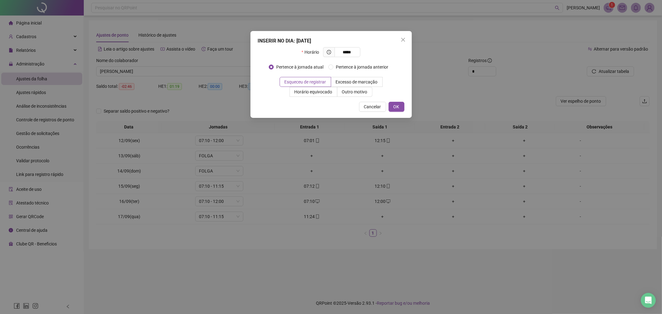
type input "*****"
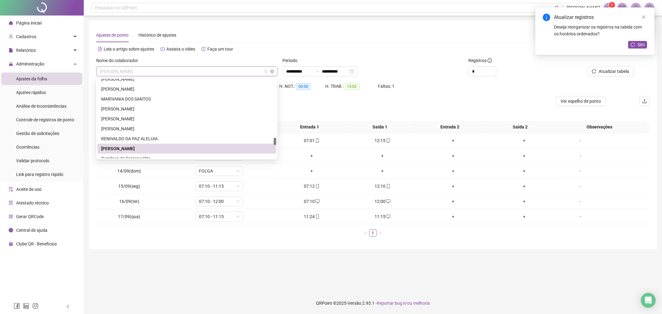
click at [212, 68] on span "[PERSON_NAME]" at bounding box center [187, 71] width 174 height 9
click at [208, 158] on div "Romilson de Santana Pita" at bounding box center [186, 158] width 171 height 7
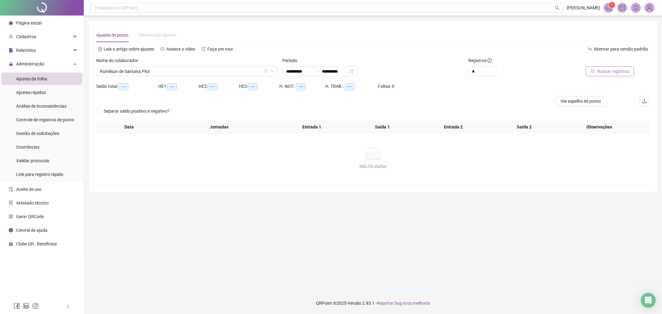
click at [596, 73] on button "Buscar registros" at bounding box center [609, 71] width 48 height 10
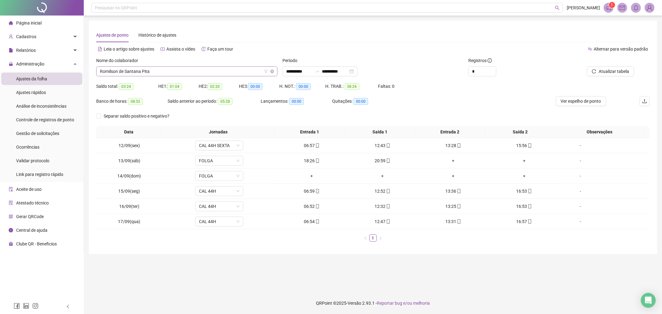
click at [166, 69] on span "Romilson de Santana Pita" at bounding box center [187, 71] width 174 height 9
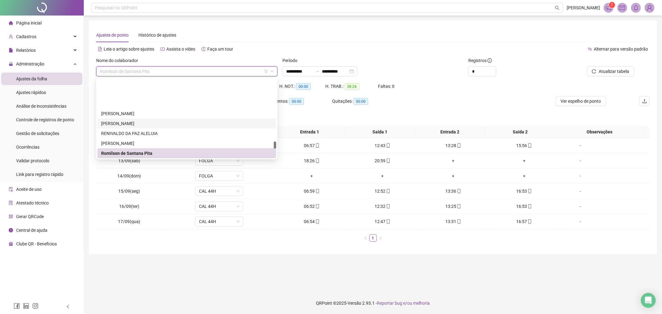
scroll to position [714, 0]
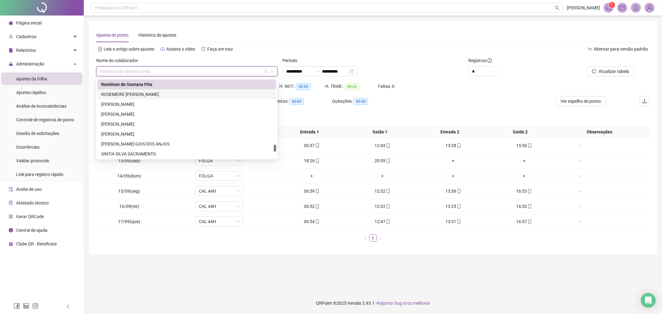
click at [152, 91] on div "ROSEMEIRE [PERSON_NAME]" at bounding box center [186, 94] width 171 height 7
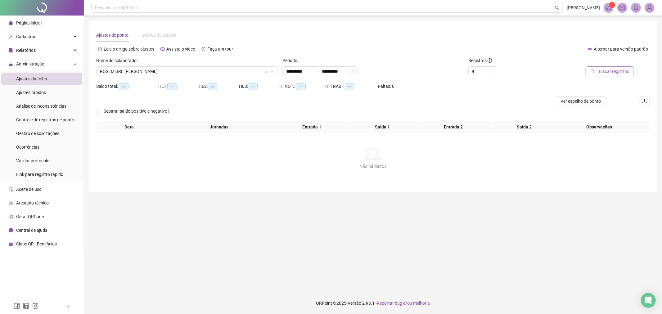
click at [619, 69] on span "Buscar registros" at bounding box center [613, 71] width 32 height 7
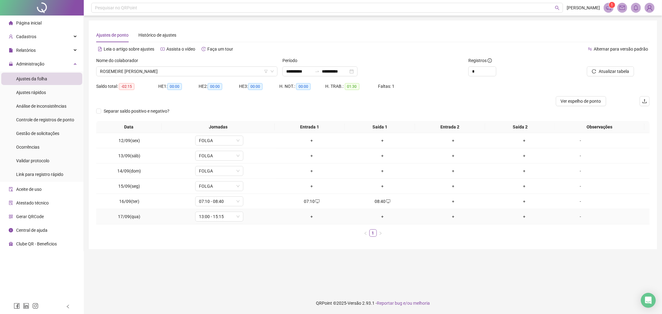
click at [309, 220] on div "+" at bounding box center [312, 216] width 66 height 7
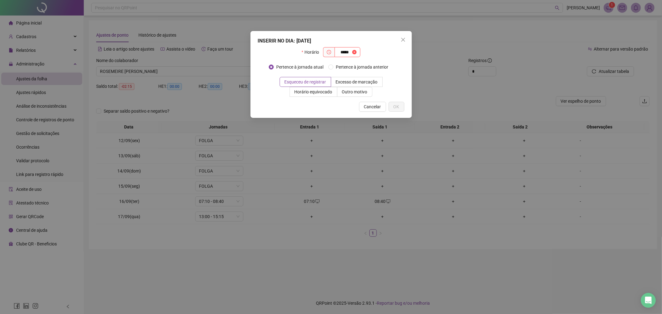
type input "*****"
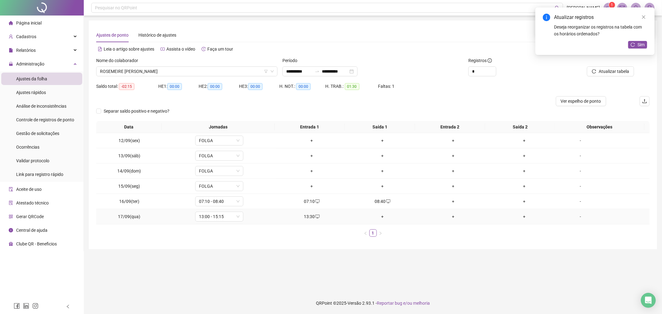
click at [307, 220] on div "13:30" at bounding box center [312, 216] width 66 height 7
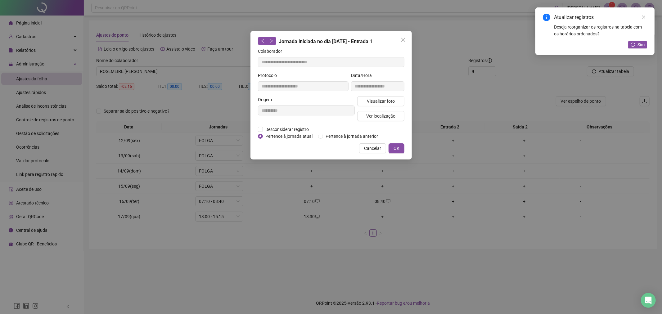
type input "**********"
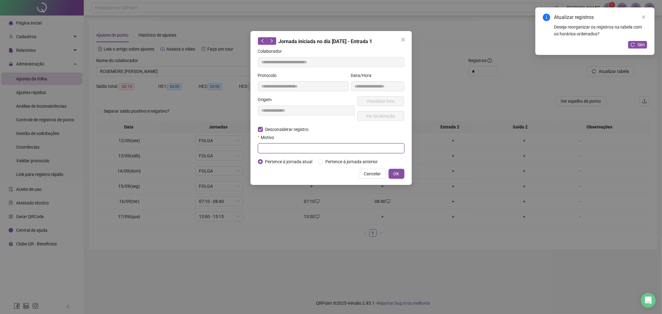
click at [287, 150] on input "text" at bounding box center [331, 148] width 146 height 10
type input "******"
click at [394, 171] on span "OK" at bounding box center [396, 173] width 6 height 7
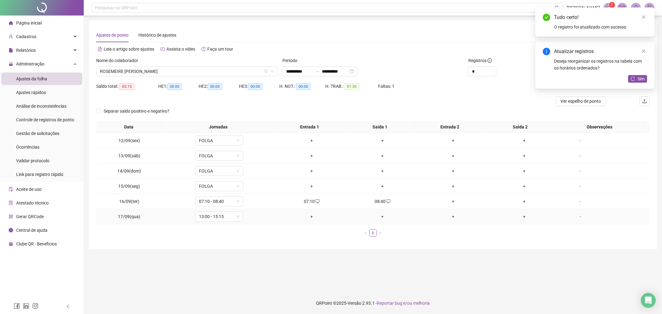
click at [310, 214] on div "+" at bounding box center [312, 216] width 66 height 7
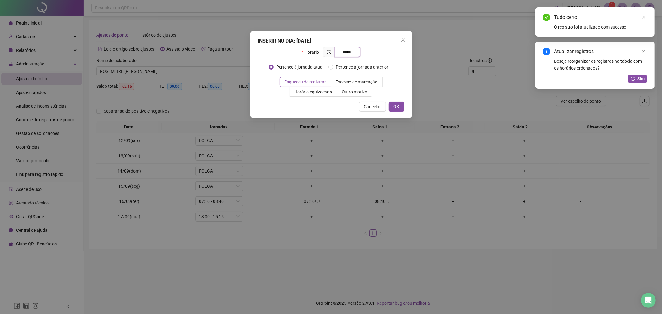
type input "*****"
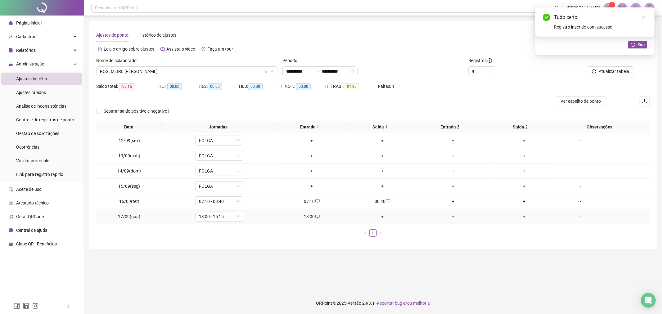
click at [383, 215] on div "+" at bounding box center [382, 216] width 66 height 7
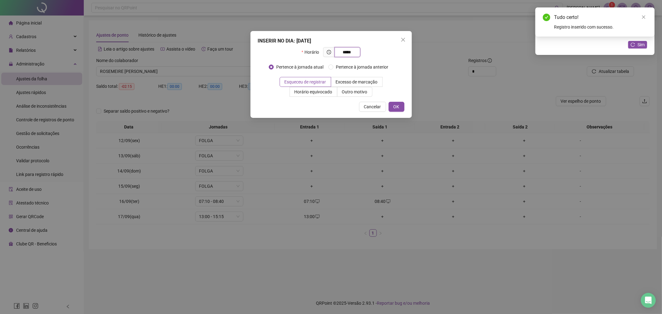
type input "*****"
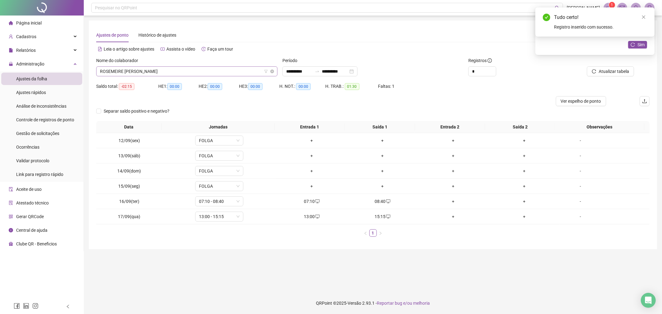
click at [192, 71] on span "ROSEMEIRE [PERSON_NAME]" at bounding box center [187, 71] width 174 height 9
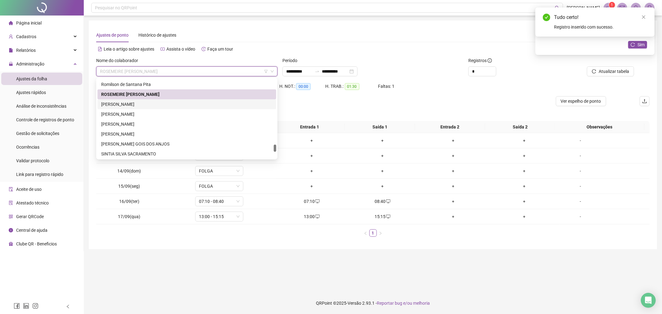
click at [172, 103] on div "[PERSON_NAME]" at bounding box center [186, 104] width 171 height 7
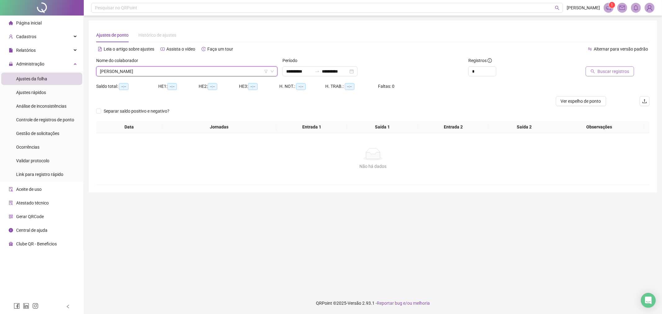
click at [628, 69] on span "Buscar registros" at bounding box center [613, 71] width 32 height 7
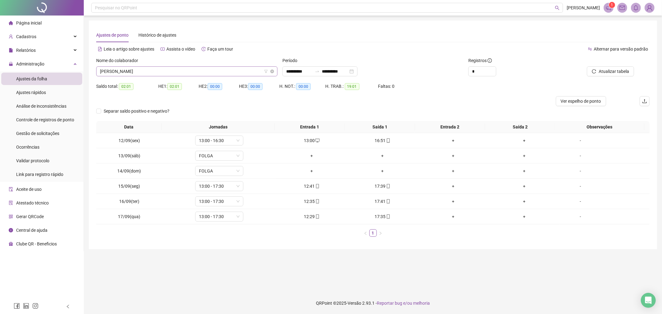
click at [194, 71] on span "[PERSON_NAME]" at bounding box center [187, 71] width 174 height 9
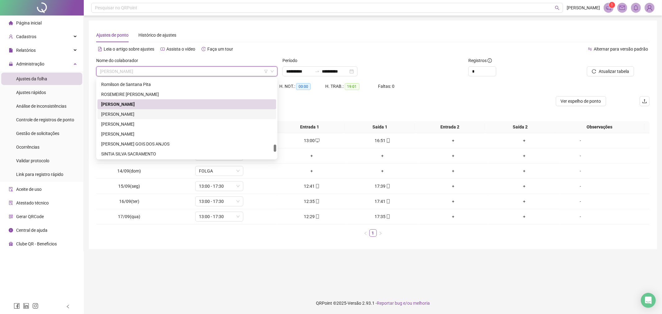
click at [170, 117] on div "[PERSON_NAME]" at bounding box center [186, 114] width 171 height 7
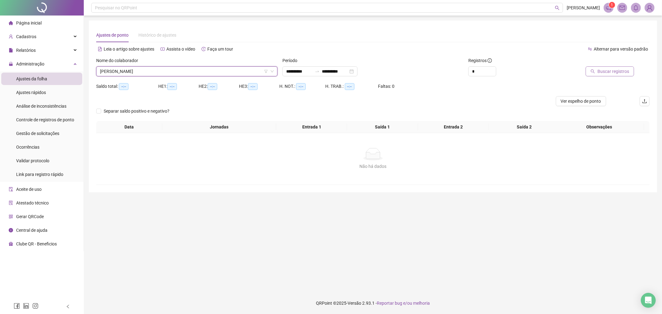
click at [589, 72] on button "Buscar registros" at bounding box center [609, 71] width 48 height 10
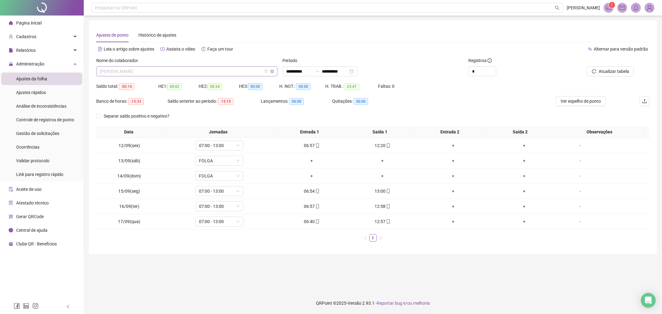
click at [229, 67] on span "[PERSON_NAME]" at bounding box center [187, 71] width 174 height 9
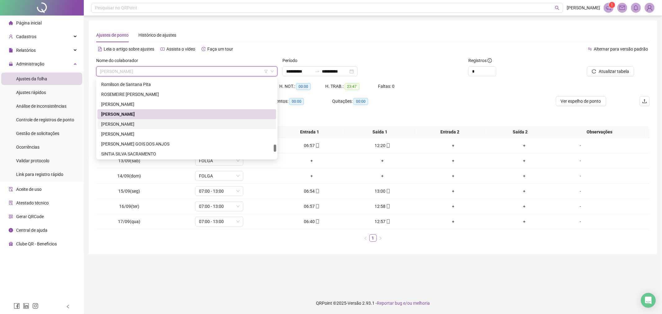
click at [217, 126] on div "[PERSON_NAME]" at bounding box center [186, 124] width 171 height 7
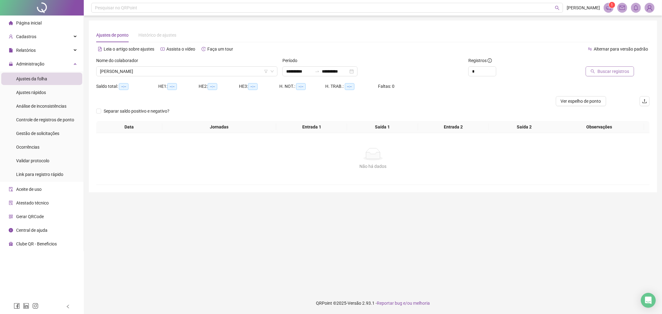
click at [609, 74] on span "Buscar registros" at bounding box center [613, 71] width 32 height 7
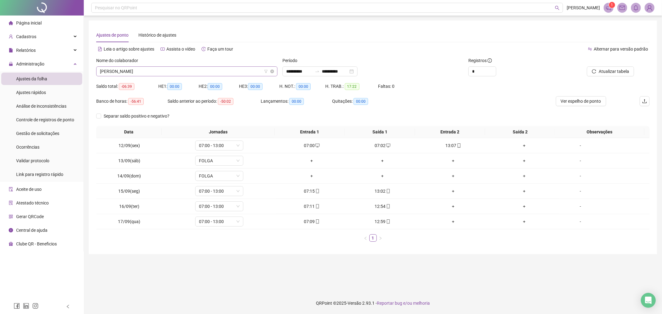
click at [194, 68] on span "[PERSON_NAME]" at bounding box center [187, 71] width 174 height 9
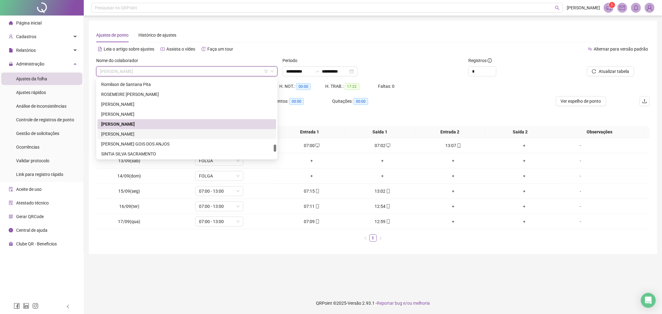
click at [261, 130] on div "[PERSON_NAME]" at bounding box center [186, 134] width 179 height 10
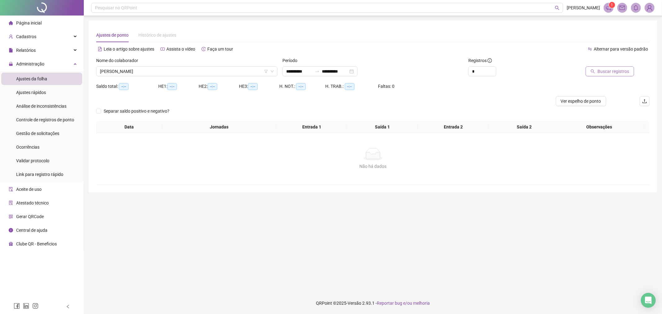
click at [610, 73] on span "Buscar registros" at bounding box center [613, 71] width 32 height 7
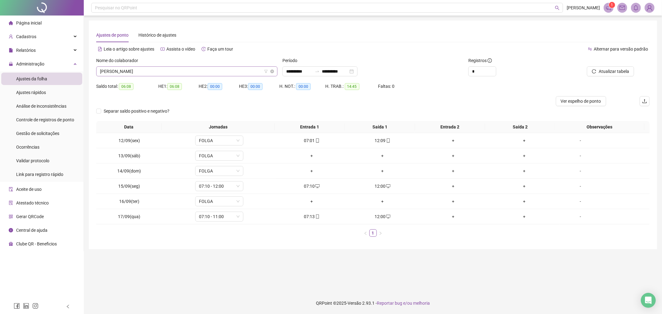
click at [211, 67] on span "[PERSON_NAME]" at bounding box center [187, 71] width 174 height 9
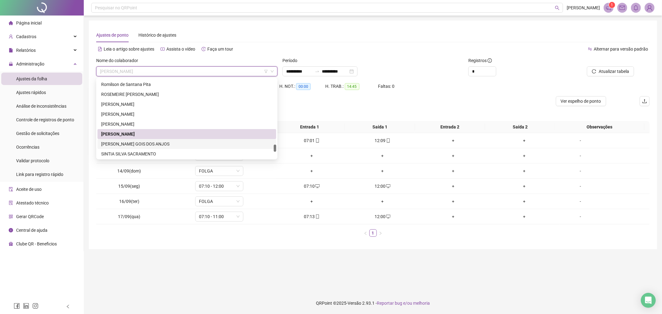
click at [185, 141] on div "[PERSON_NAME] GOIS DOS ANJOS" at bounding box center [186, 144] width 171 height 7
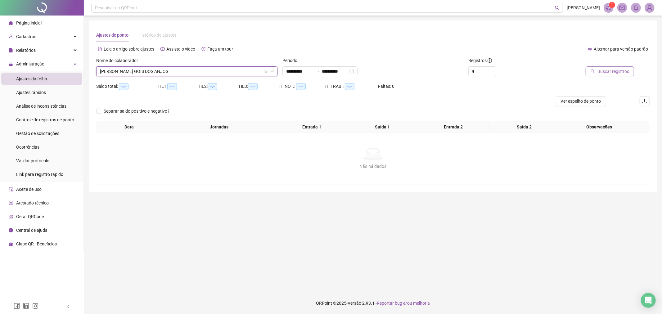
click at [595, 72] on icon "search" at bounding box center [592, 71] width 4 height 4
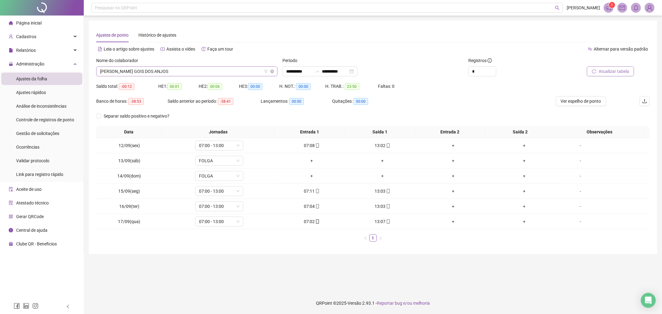
click at [232, 75] on span "[PERSON_NAME] GOIS DOS ANJOS" at bounding box center [187, 71] width 174 height 9
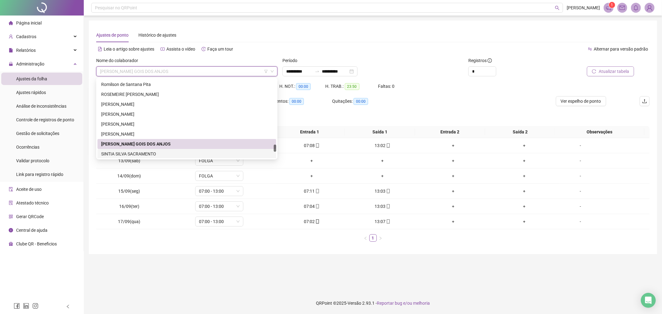
click at [191, 154] on div "SINTIA SILVA SACRAMENTO" at bounding box center [186, 153] width 171 height 7
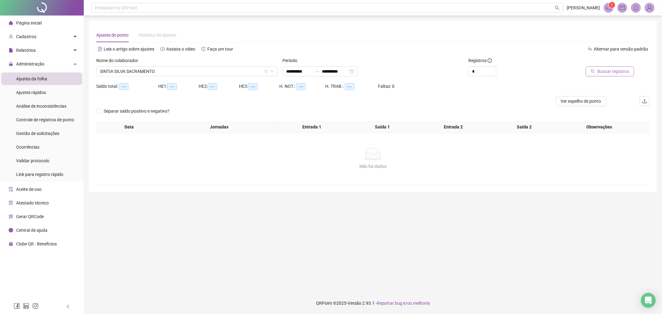
click at [615, 73] on span "Buscar registros" at bounding box center [613, 71] width 32 height 7
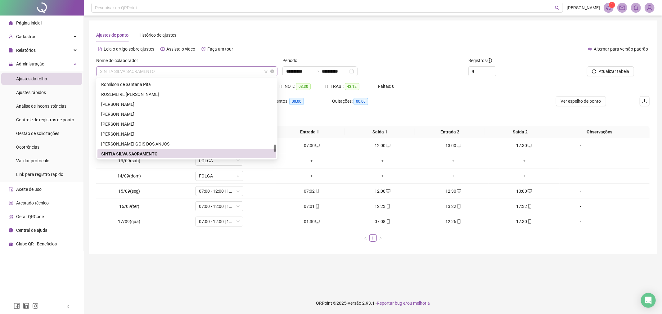
click at [191, 72] on span "SINTIA SILVA SACRAMENTO" at bounding box center [187, 71] width 174 height 9
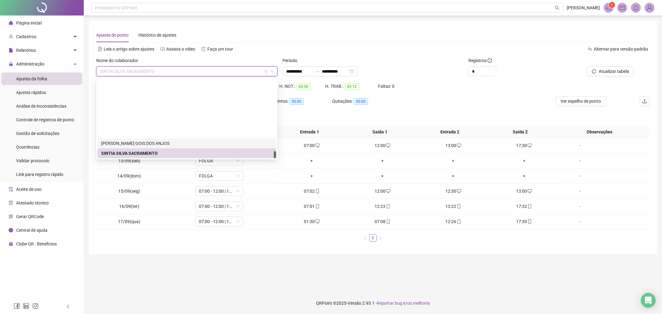
scroll to position [784, 0]
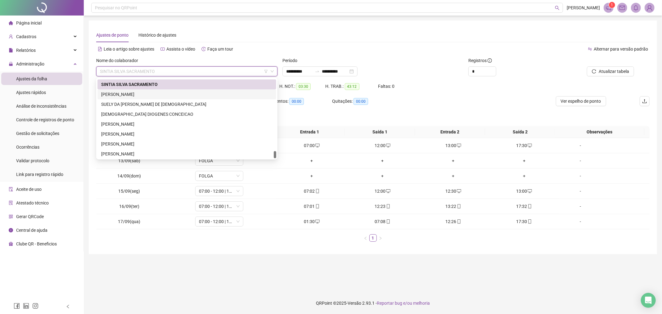
click at [169, 91] on div "[PERSON_NAME]" at bounding box center [186, 94] width 171 height 7
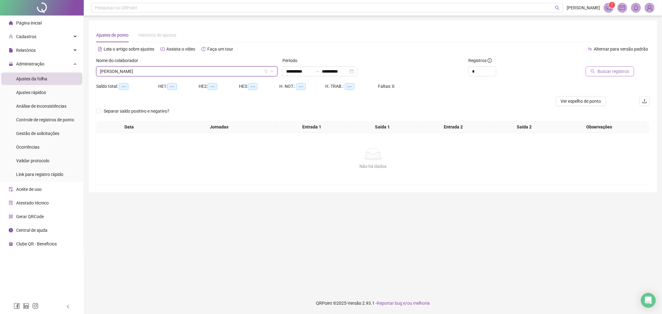
click at [599, 71] on span "Buscar registros" at bounding box center [613, 71] width 32 height 7
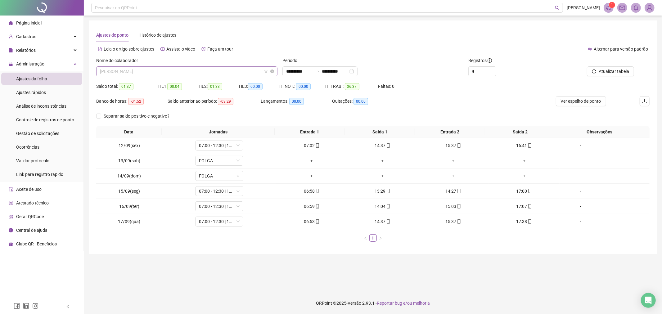
click at [228, 74] on span "[PERSON_NAME]" at bounding box center [187, 71] width 174 height 9
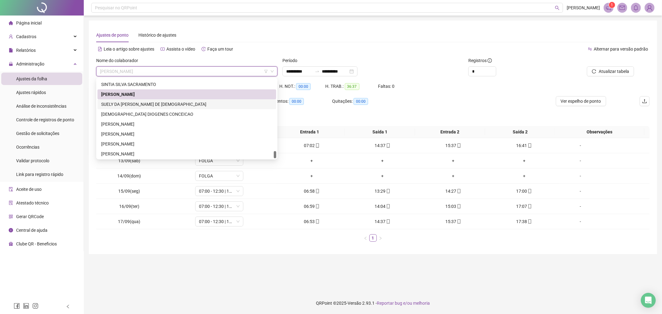
click at [190, 101] on div "SUELY DA [PERSON_NAME] DE [DEMOGRAPHIC_DATA]" at bounding box center [186, 104] width 171 height 7
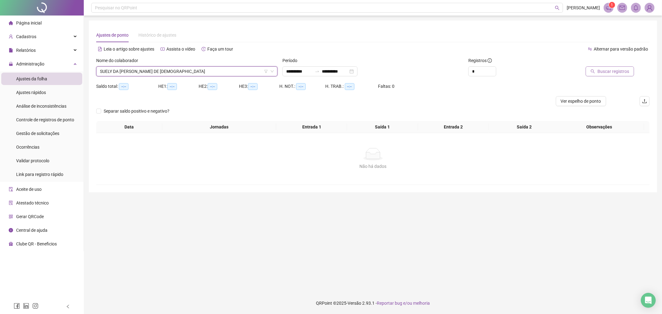
click at [600, 71] on span "Buscar registros" at bounding box center [613, 71] width 32 height 7
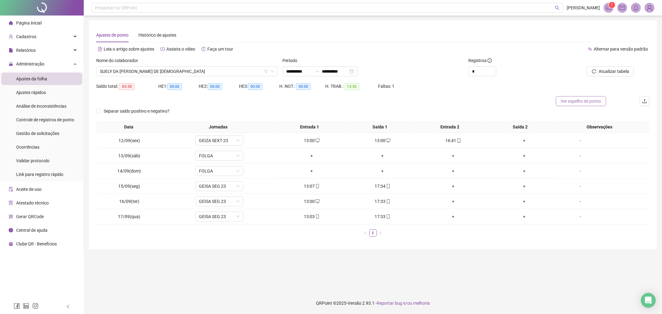
click at [587, 103] on span "Ver espelho de ponto" at bounding box center [581, 101] width 40 height 7
click at [312, 136] on td "13:00" at bounding box center [311, 140] width 71 height 15
click at [309, 139] on div "13:00" at bounding box center [312, 140] width 66 height 7
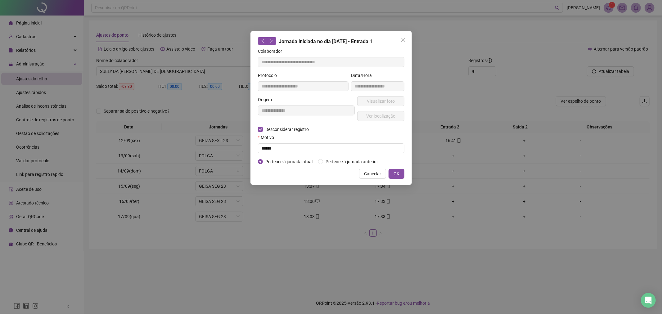
type input "**********"
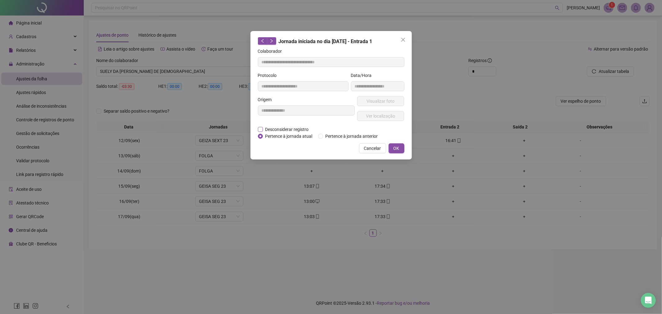
click at [262, 132] on label "Desconsiderar registro" at bounding box center [287, 129] width 58 height 7
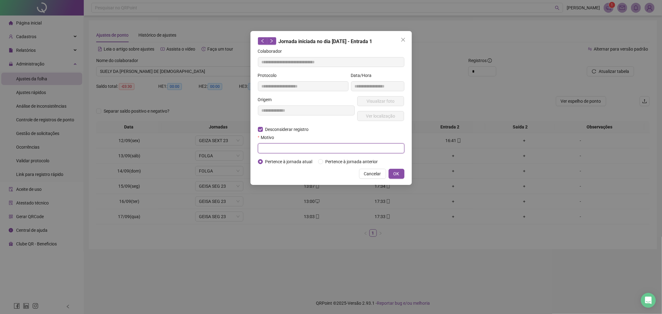
click at [280, 151] on input "text" at bounding box center [331, 148] width 146 height 10
type input "******"
click at [400, 170] on button "OK" at bounding box center [396, 174] width 16 height 10
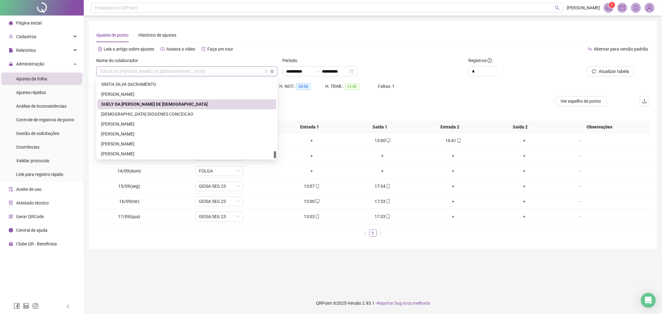
click at [207, 70] on span "SUELY DA [PERSON_NAME] DE [DEMOGRAPHIC_DATA]" at bounding box center [187, 71] width 174 height 9
click at [191, 116] on div "[DEMOGRAPHIC_DATA] DIOGENES CONCEICAO" at bounding box center [186, 114] width 171 height 7
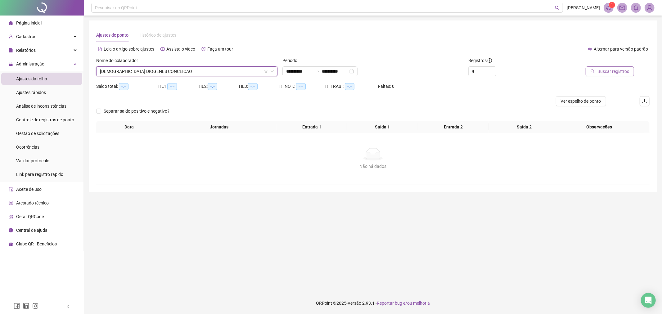
click at [613, 66] on button "Buscar registros" at bounding box center [609, 71] width 48 height 10
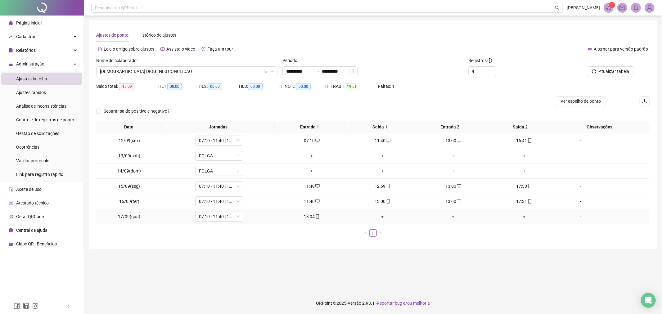
click at [380, 218] on div "+" at bounding box center [382, 216] width 66 height 7
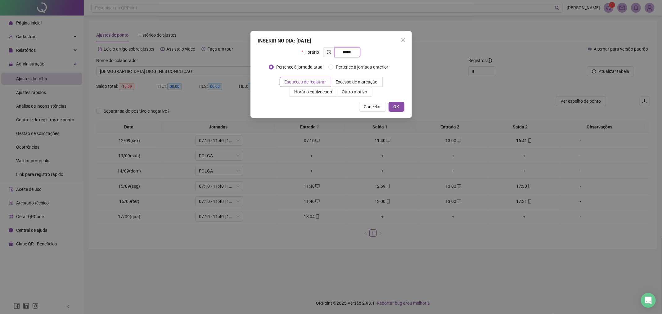
type input "*****"
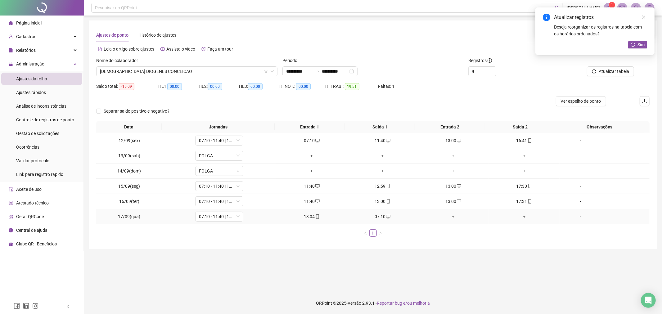
click at [378, 221] on td "07:10" at bounding box center [382, 216] width 71 height 15
click at [379, 215] on div "07:10" at bounding box center [382, 216] width 66 height 7
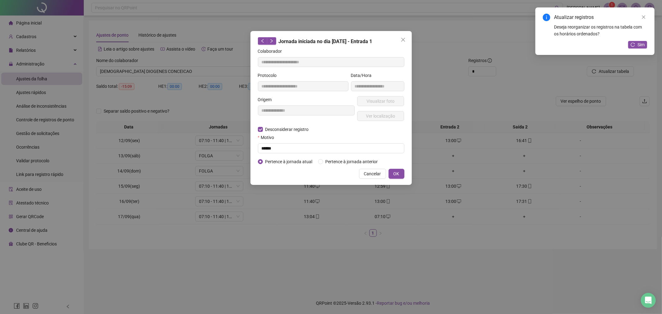
type input "**********"
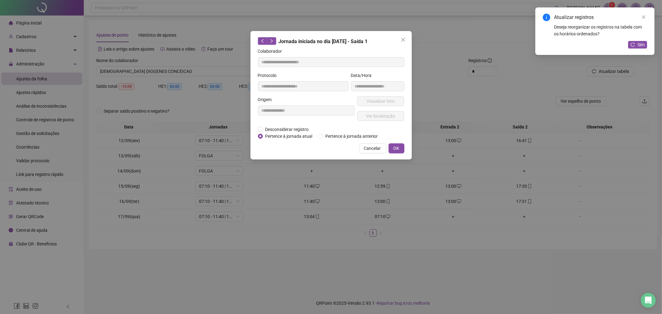
click at [386, 215] on div "**********" at bounding box center [331, 157] width 662 height 314
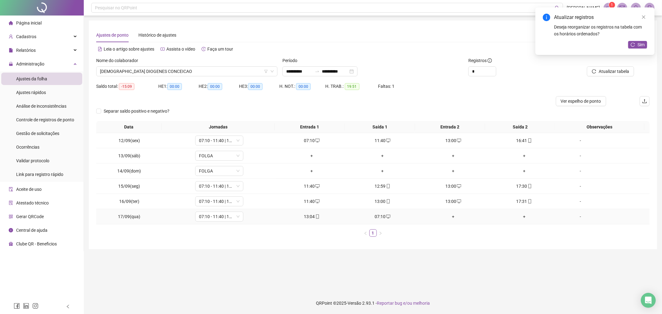
click at [452, 215] on div "+" at bounding box center [453, 216] width 66 height 7
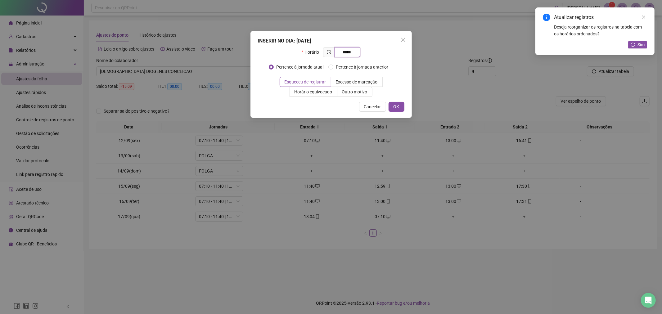
type input "*****"
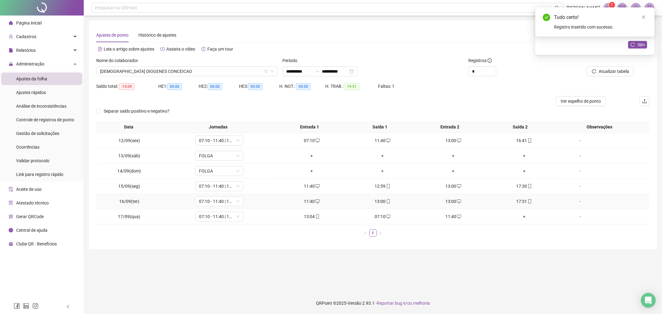
click at [449, 203] on div "13:00" at bounding box center [453, 201] width 66 height 7
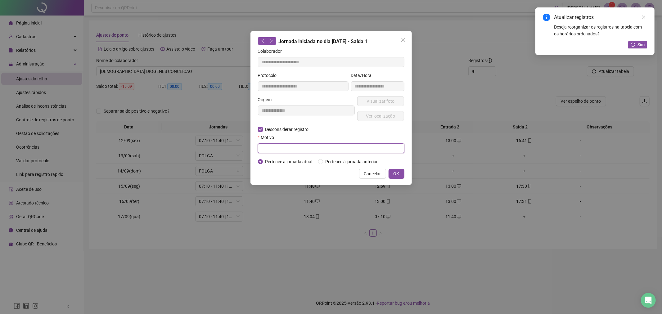
click at [281, 147] on input "text" at bounding box center [331, 148] width 146 height 10
type input "**"
type input "**********"
click at [280, 151] on input "text" at bounding box center [331, 148] width 146 height 10
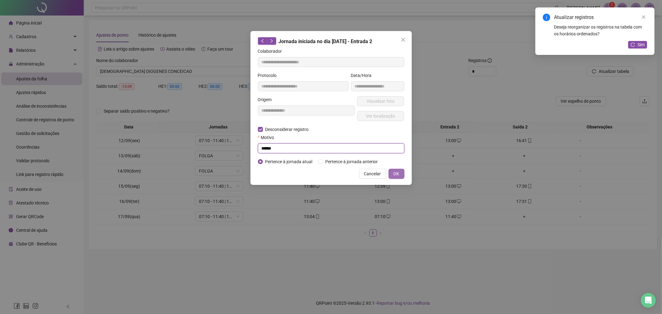
type input "******"
click at [391, 174] on button "OK" at bounding box center [396, 174] width 16 height 10
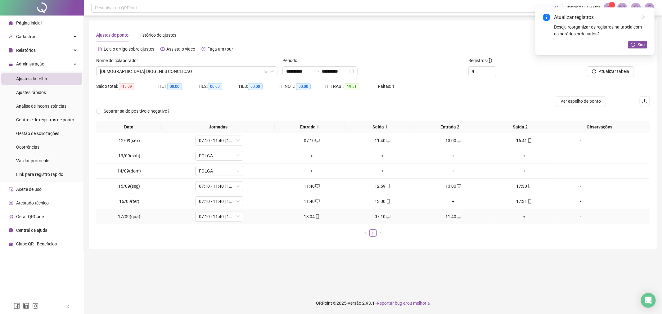
click at [519, 216] on div "+" at bounding box center [524, 216] width 66 height 7
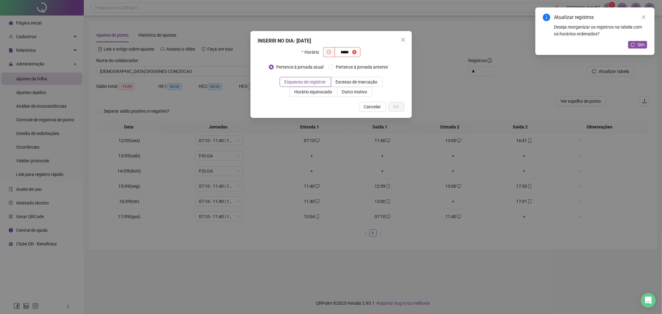
type input "*****"
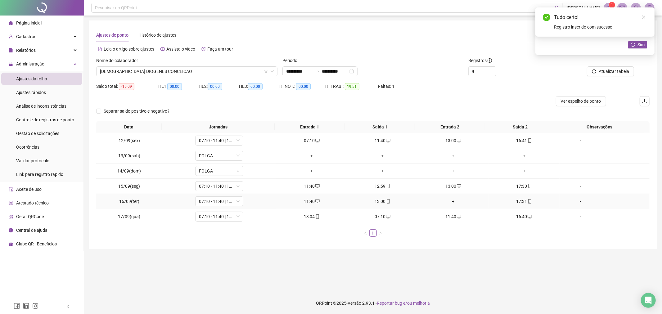
click at [452, 203] on div "+" at bounding box center [453, 201] width 66 height 7
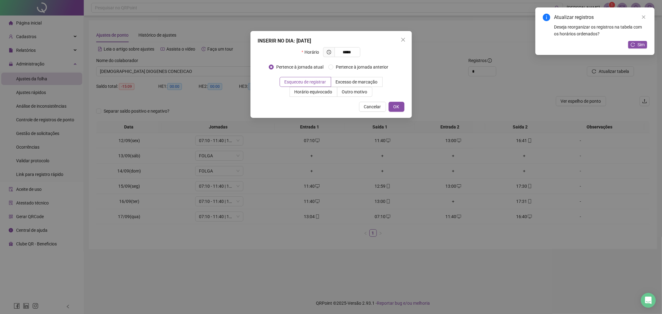
type input "*****"
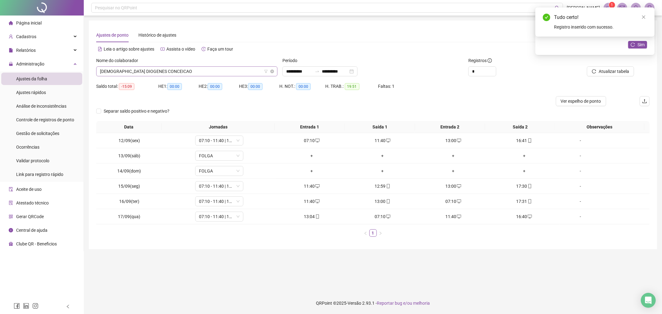
click at [170, 73] on span "[DEMOGRAPHIC_DATA] DIOGENES CONCEICAO" at bounding box center [187, 71] width 174 height 9
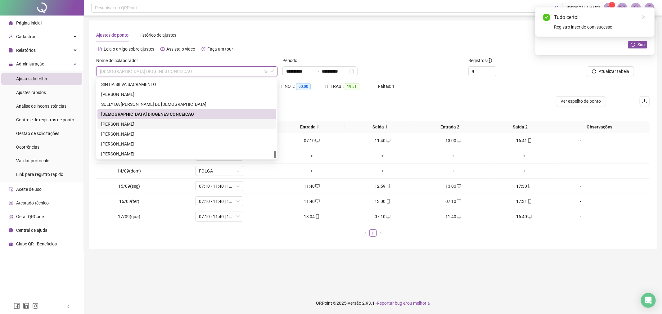
click at [138, 128] on div "[PERSON_NAME]" at bounding box center [186, 124] width 179 height 10
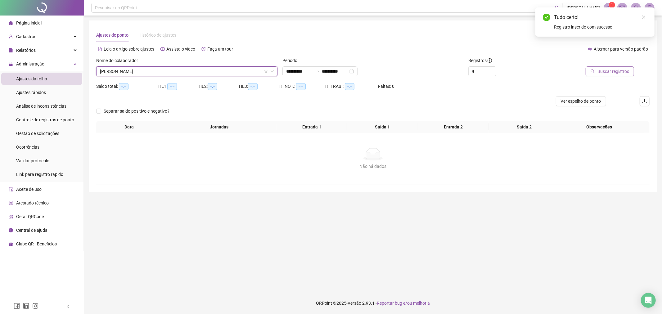
click at [597, 70] on button "Buscar registros" at bounding box center [609, 71] width 48 height 10
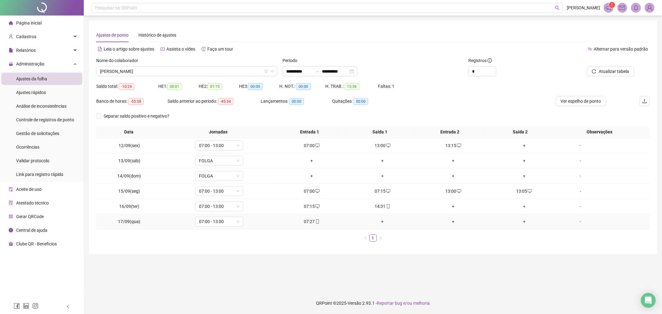
click at [378, 222] on div "+" at bounding box center [382, 221] width 66 height 7
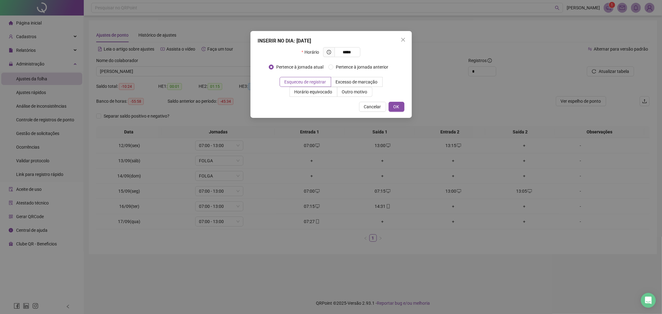
type input "*****"
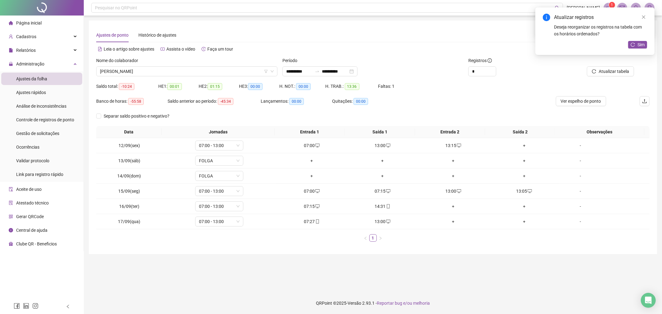
click at [202, 66] on div "Nome do colaborador" at bounding box center [186, 61] width 181 height 9
click at [205, 71] on span "[PERSON_NAME]" at bounding box center [187, 71] width 174 height 9
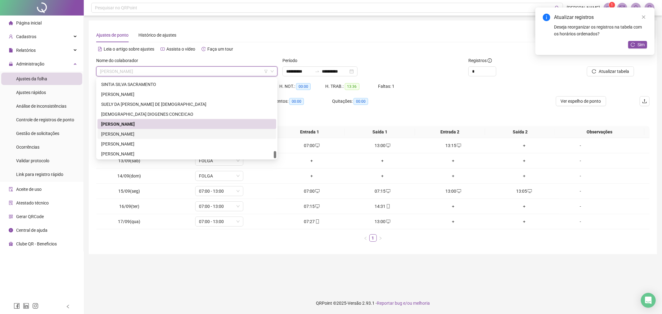
click at [168, 132] on div "[PERSON_NAME]" at bounding box center [186, 134] width 171 height 7
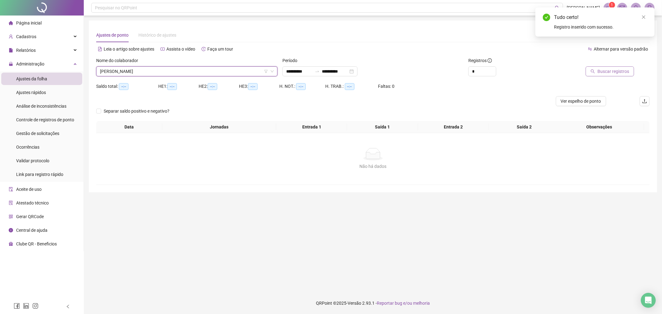
click at [598, 74] on span "Buscar registros" at bounding box center [613, 71] width 32 height 7
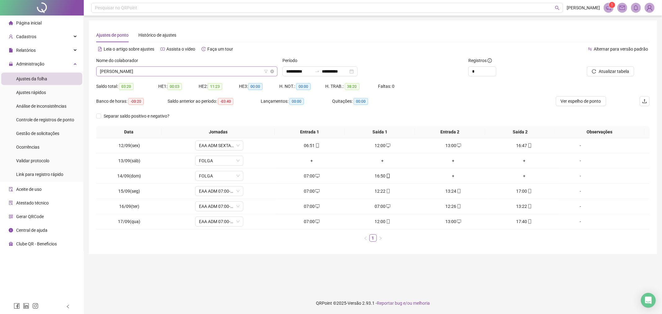
click at [213, 67] on span "[PERSON_NAME]" at bounding box center [187, 71] width 174 height 9
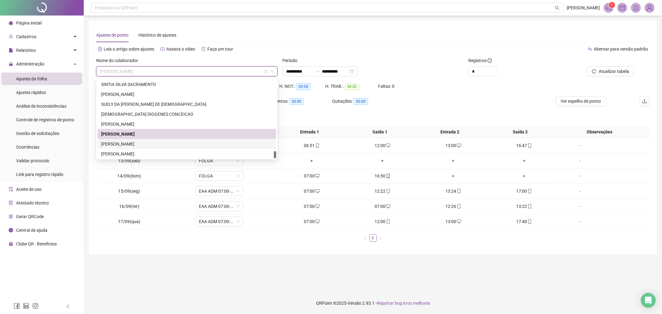
click at [205, 143] on div "[PERSON_NAME]" at bounding box center [186, 144] width 171 height 7
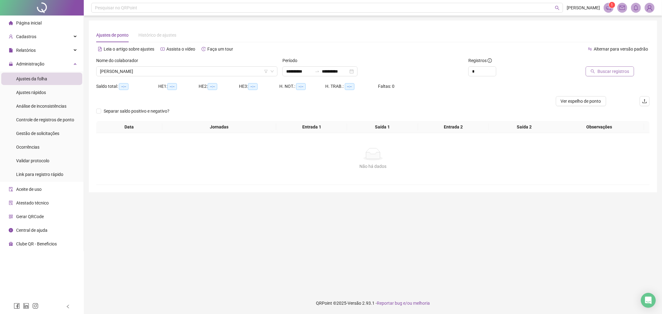
click at [630, 75] on button "Buscar registros" at bounding box center [609, 71] width 48 height 10
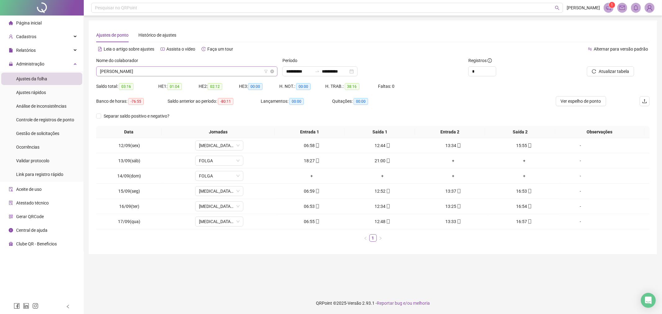
click at [203, 71] on span "[PERSON_NAME]" at bounding box center [187, 71] width 174 height 9
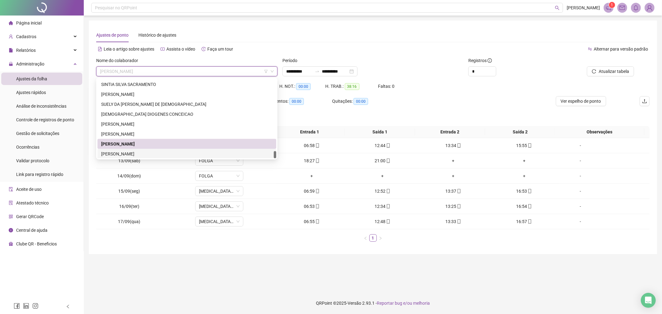
click at [219, 150] on div "[PERSON_NAME]" at bounding box center [186, 153] width 171 height 7
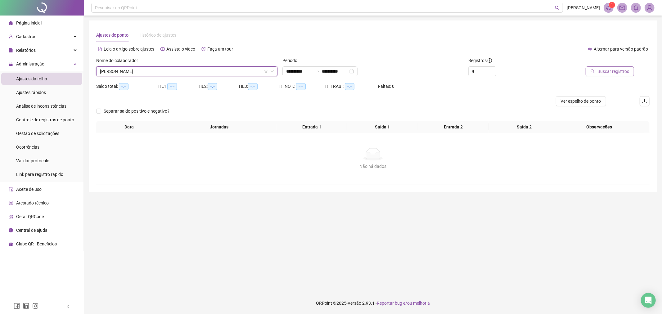
click at [602, 74] on span "Buscar registros" at bounding box center [613, 71] width 32 height 7
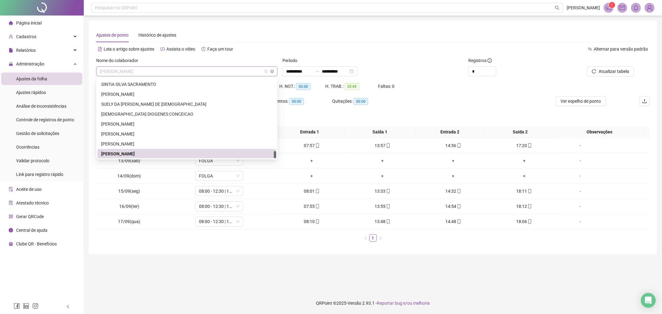
click at [199, 67] on span "[PERSON_NAME]" at bounding box center [187, 71] width 174 height 9
click at [210, 260] on main "**********" at bounding box center [373, 153] width 568 height 267
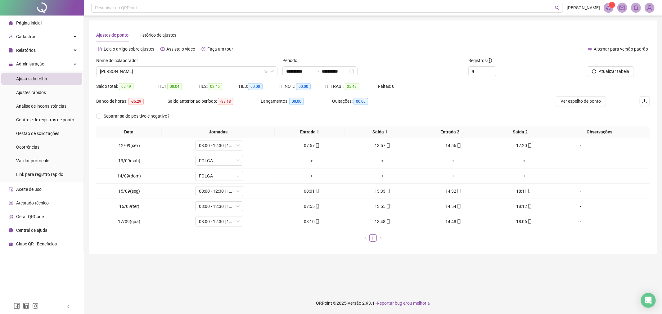
click at [44, 188] on li "Aceite de uso" at bounding box center [41, 189] width 81 height 12
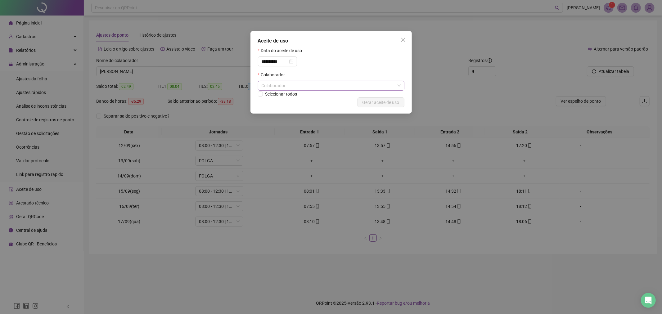
click at [267, 84] on div "Colaborador" at bounding box center [331, 86] width 146 height 10
click at [218, 100] on div "**********" at bounding box center [331, 157] width 662 height 314
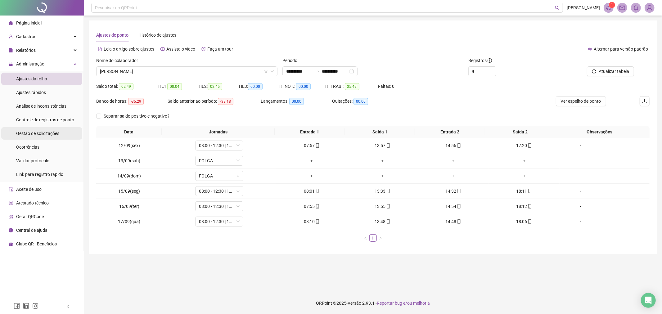
click at [52, 132] on span "Gestão de solicitações" at bounding box center [37, 133] width 43 height 5
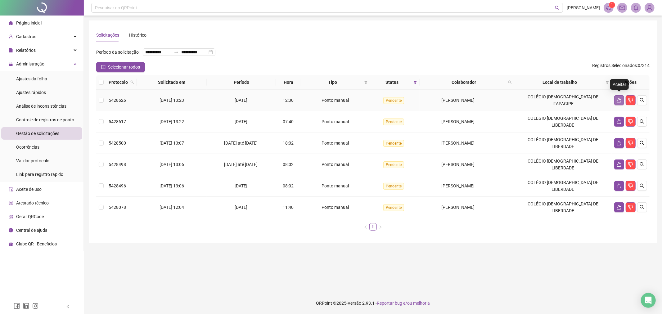
click at [617, 98] on icon "like" at bounding box center [619, 100] width 4 height 5
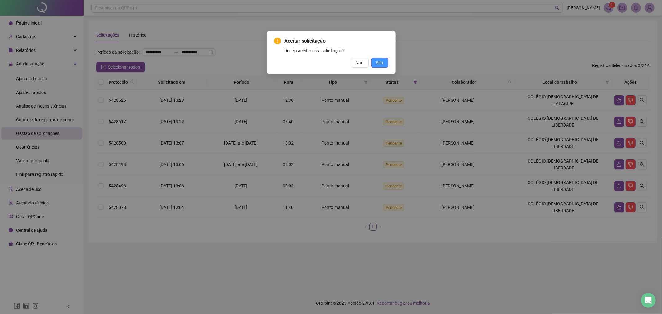
click at [384, 63] on button "Sim" at bounding box center [379, 63] width 17 height 10
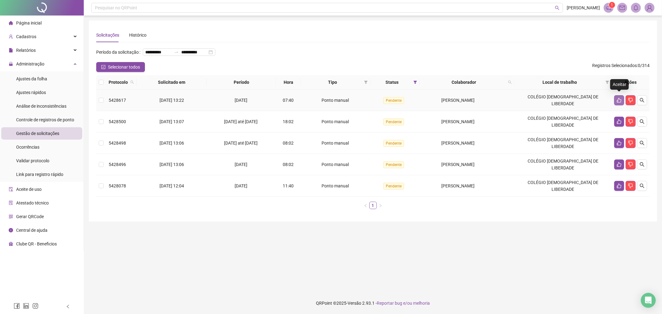
click at [622, 97] on button "button" at bounding box center [619, 100] width 10 height 10
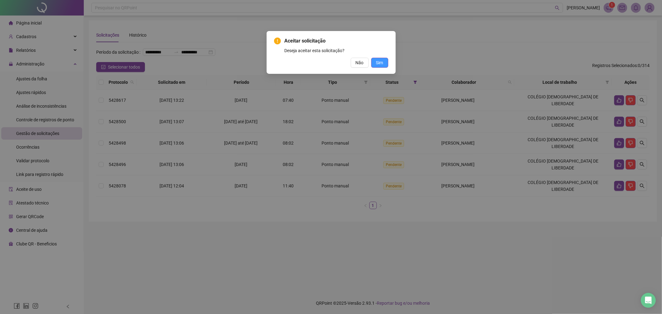
click at [374, 60] on button "Sim" at bounding box center [379, 63] width 17 height 10
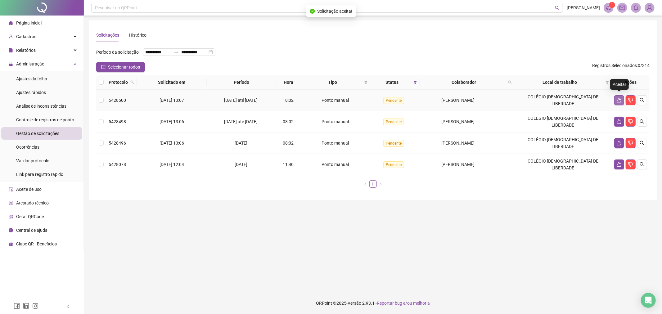
click at [618, 101] on button "button" at bounding box center [619, 100] width 10 height 10
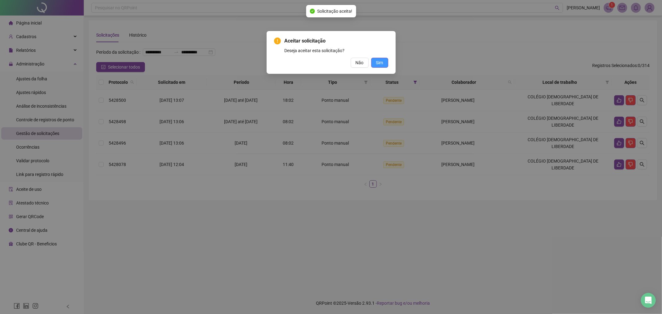
click at [380, 60] on span "Sim" at bounding box center [379, 62] width 7 height 7
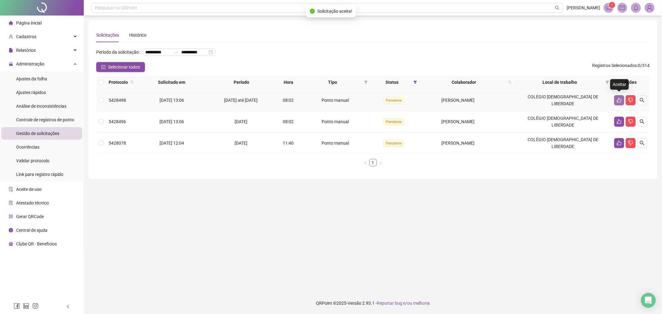
click at [619, 99] on icon "like" at bounding box center [618, 100] width 5 height 5
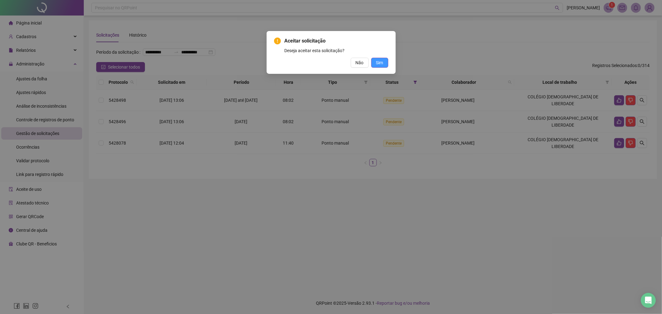
click at [388, 65] on button "Sim" at bounding box center [379, 63] width 17 height 10
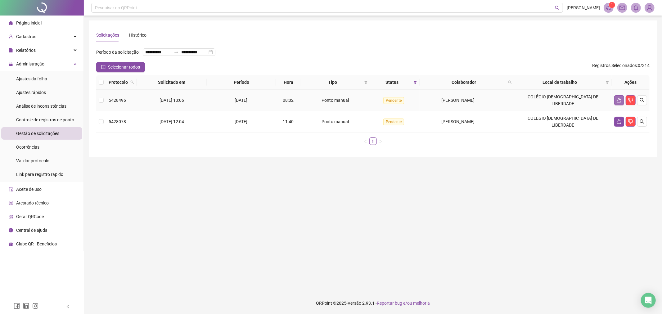
click at [622, 101] on button "button" at bounding box center [619, 100] width 10 height 10
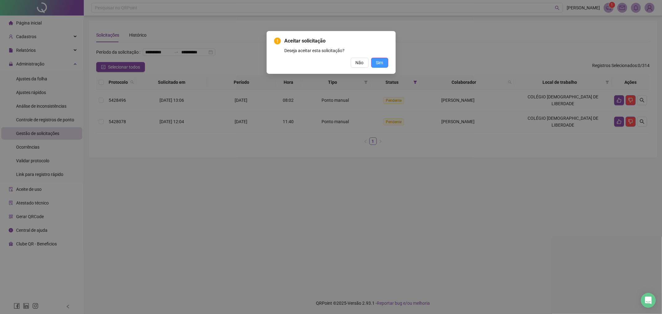
click at [385, 58] on button "Sim" at bounding box center [379, 63] width 17 height 10
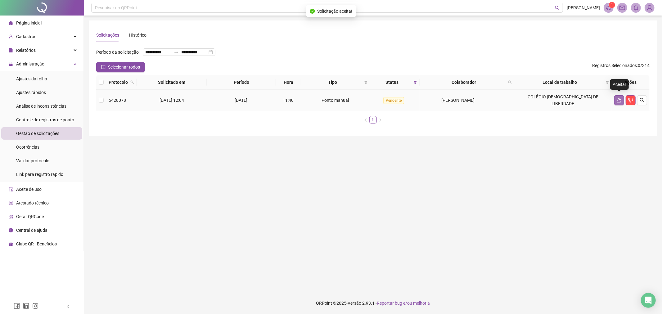
click at [616, 101] on button "button" at bounding box center [619, 100] width 10 height 10
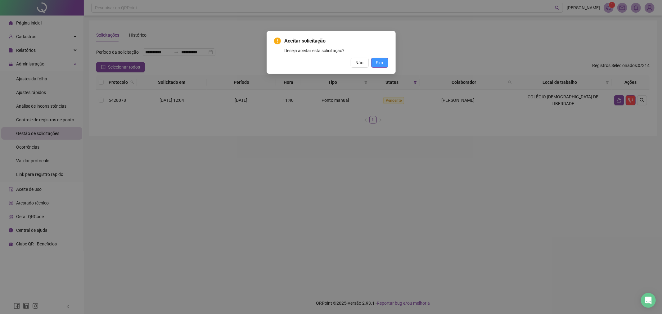
click at [379, 60] on span "Sim" at bounding box center [379, 62] width 7 height 7
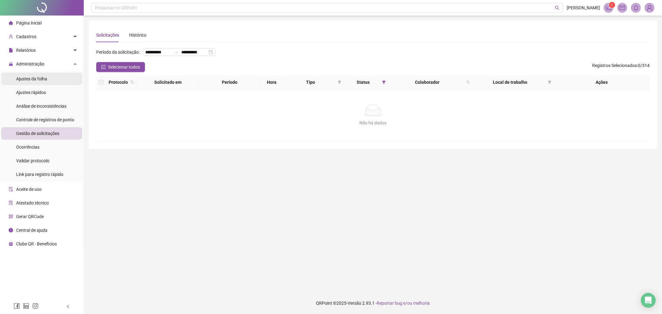
click at [45, 74] on div "Ajustes da folha" at bounding box center [31, 79] width 31 height 12
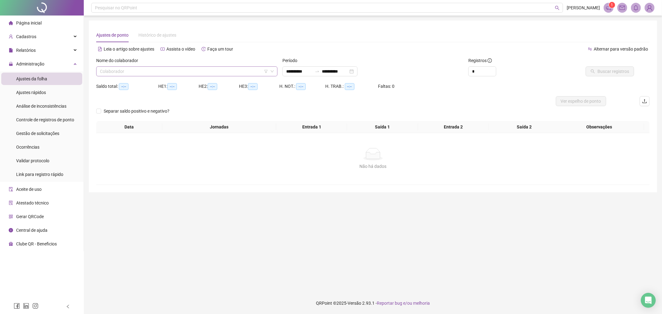
click at [168, 69] on input "search" at bounding box center [184, 71] width 168 height 9
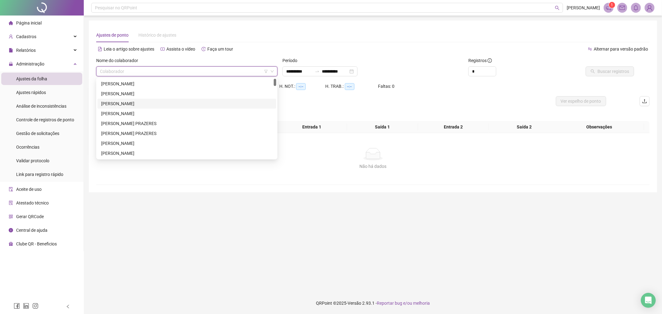
click at [143, 101] on div "[PERSON_NAME]" at bounding box center [186, 103] width 171 height 7
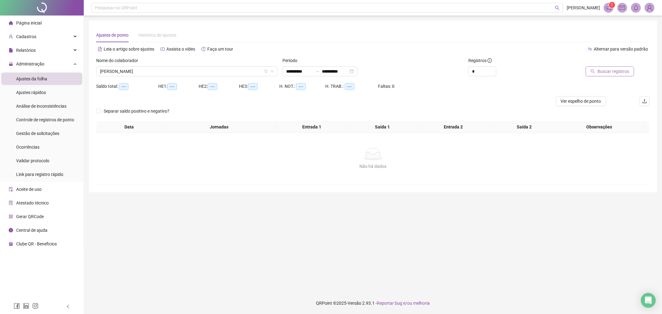
click at [619, 74] on span "Buscar registros" at bounding box center [613, 71] width 32 height 7
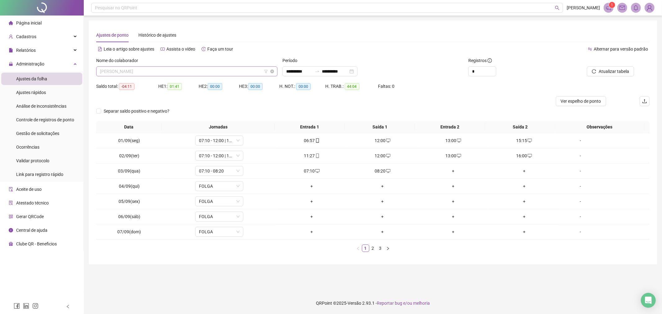
click at [197, 74] on span "[PERSON_NAME]" at bounding box center [187, 71] width 174 height 9
click at [473, 110] on div "Separar saldo positivo e negativo?" at bounding box center [372, 113] width 553 height 15
click at [597, 74] on button "Atualizar tabela" at bounding box center [610, 71] width 47 height 10
click at [375, 250] on link "2" at bounding box center [372, 248] width 7 height 7
click at [377, 249] on link "3" at bounding box center [380, 248] width 7 height 7
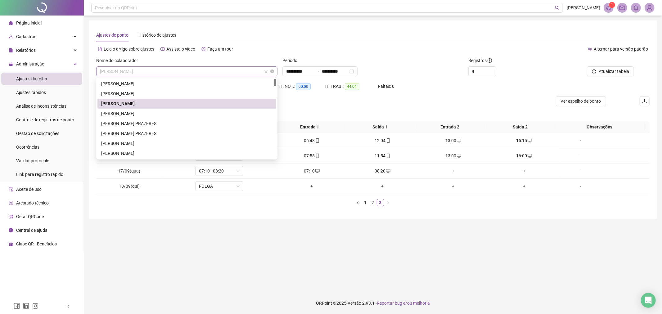
click at [221, 69] on span "[PERSON_NAME]" at bounding box center [187, 71] width 174 height 9
click at [179, 111] on div "[PERSON_NAME]" at bounding box center [186, 113] width 171 height 7
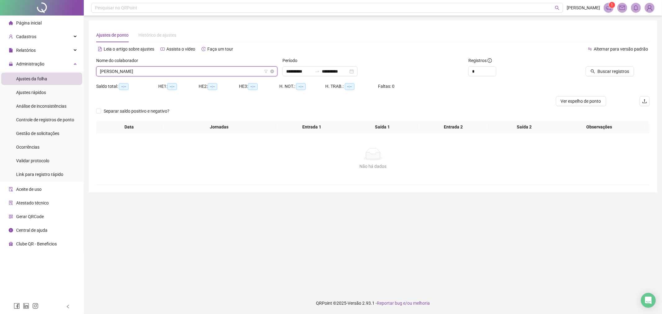
click at [236, 69] on span "[PERSON_NAME]" at bounding box center [187, 71] width 174 height 9
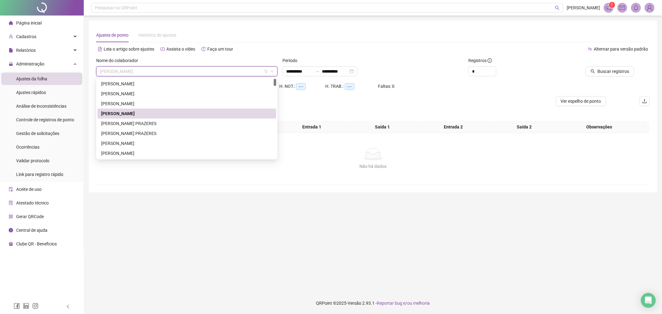
click at [471, 49] on div "Alternar para versão padrão" at bounding box center [511, 49] width 277 height 10
click at [231, 74] on span "[PERSON_NAME]" at bounding box center [187, 71] width 174 height 9
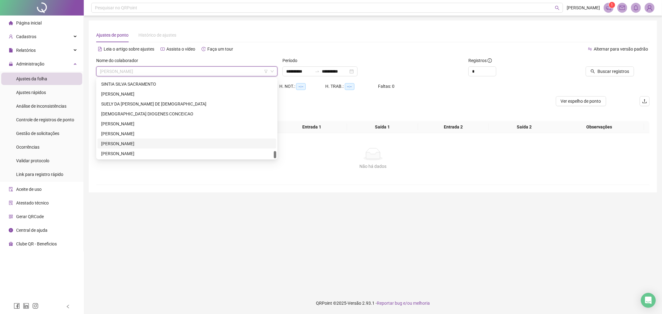
scroll to position [784, 0]
click at [148, 150] on div "[PERSON_NAME]" at bounding box center [186, 153] width 171 height 7
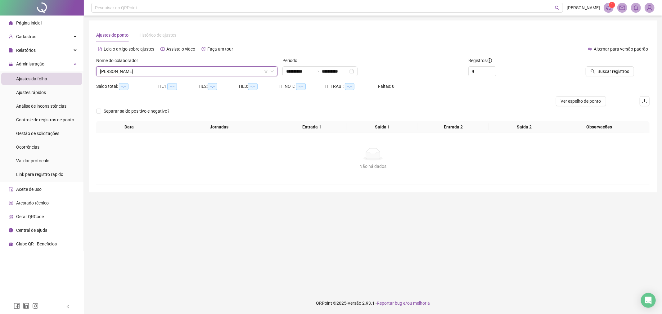
click at [592, 77] on div "Buscar registros" at bounding box center [605, 69] width 93 height 24
click at [594, 76] on button "Buscar registros" at bounding box center [609, 71] width 48 height 10
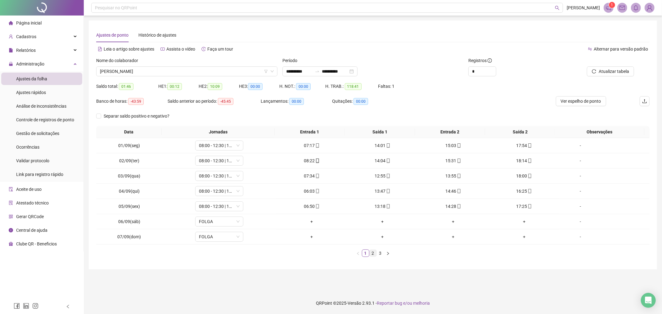
click at [373, 253] on link "2" at bounding box center [372, 253] width 7 height 7
click at [381, 252] on link "3" at bounding box center [380, 253] width 7 height 7
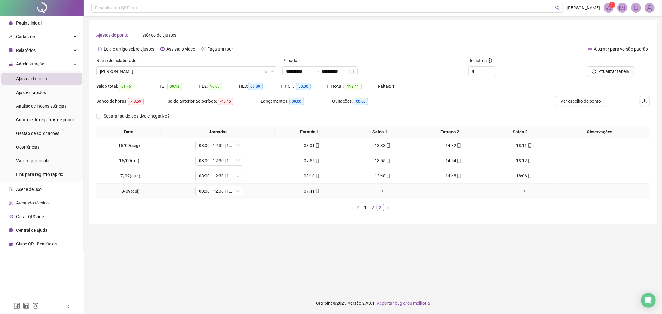
click at [381, 190] on div "+" at bounding box center [382, 191] width 66 height 7
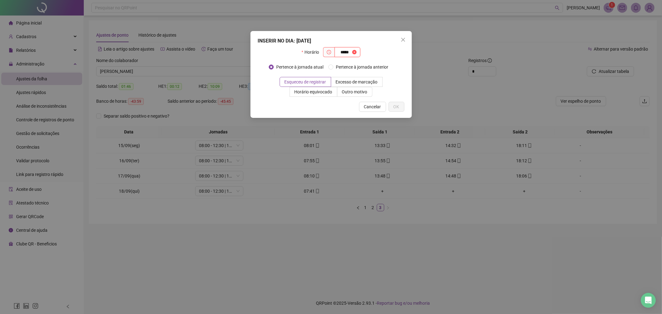
type input "*****"
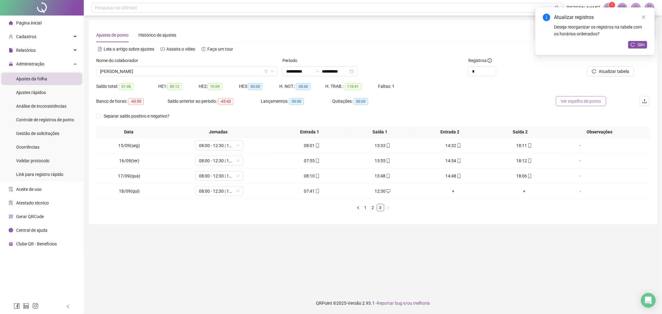
click at [570, 101] on span "Ver espelho de ponto" at bounding box center [581, 101] width 40 height 7
click at [449, 189] on div "+" at bounding box center [453, 191] width 66 height 7
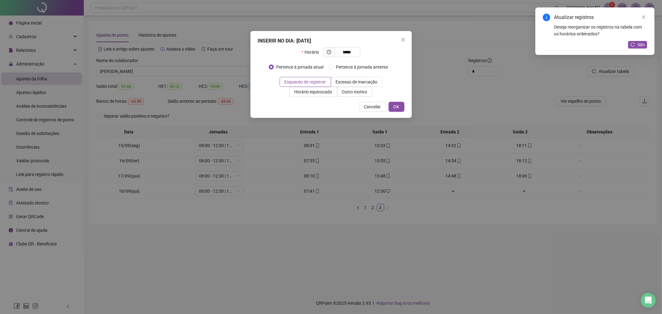
type input "*****"
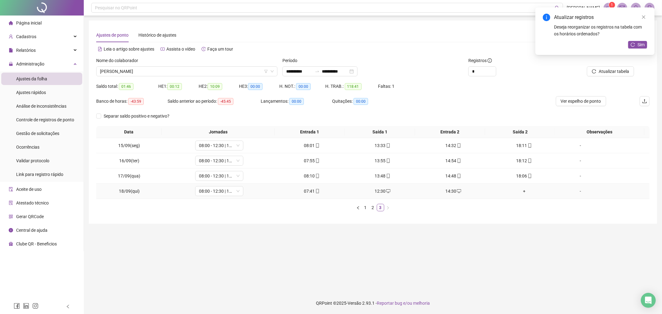
click at [521, 193] on div "+" at bounding box center [524, 191] width 66 height 7
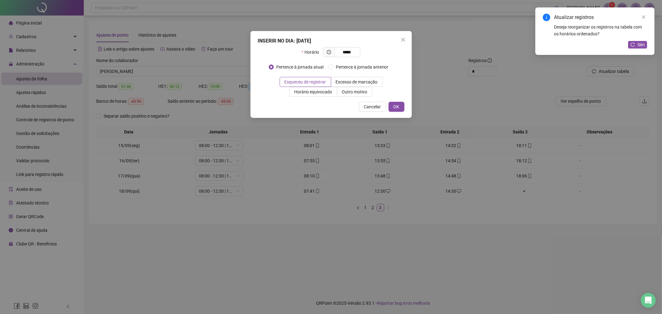
type input "*****"
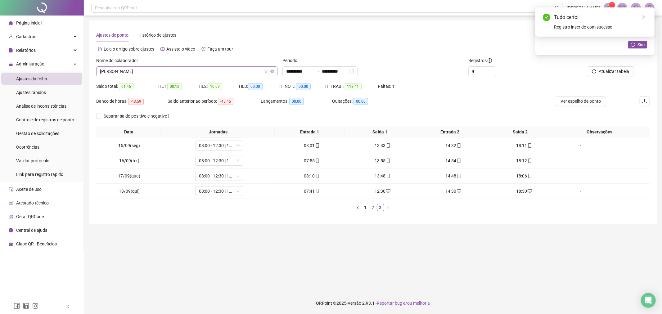
click at [212, 71] on span "[PERSON_NAME]" at bounding box center [187, 71] width 174 height 9
click at [318, 144] on div "08:01" at bounding box center [312, 145] width 66 height 7
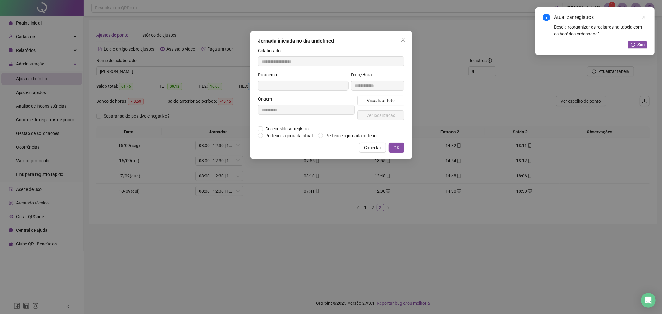
type input "**********"
click at [266, 218] on div "**********" at bounding box center [331, 157] width 662 height 314
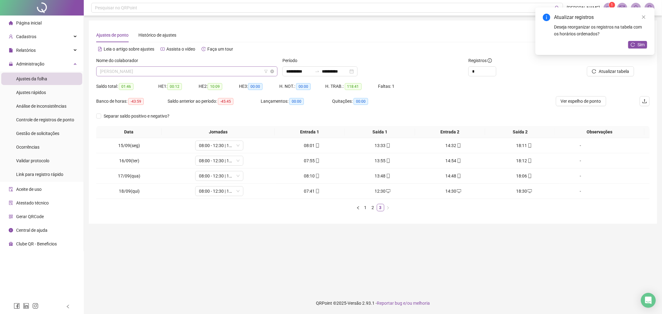
click at [240, 73] on span "[PERSON_NAME]" at bounding box center [187, 71] width 174 height 9
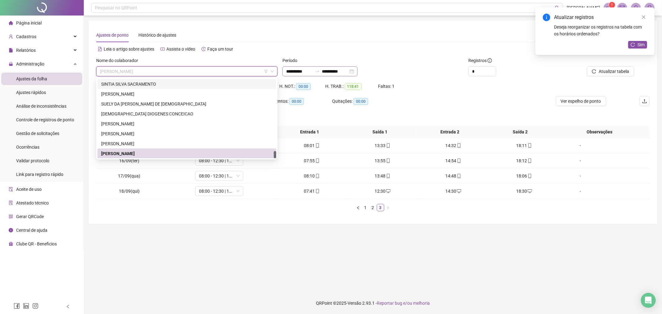
click at [322, 75] on div "**********" at bounding box center [319, 71] width 75 height 10
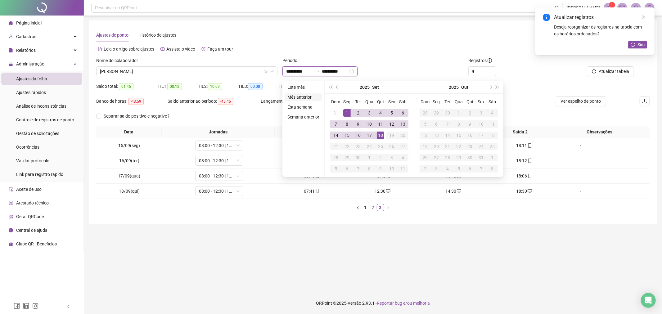
type input "**********"
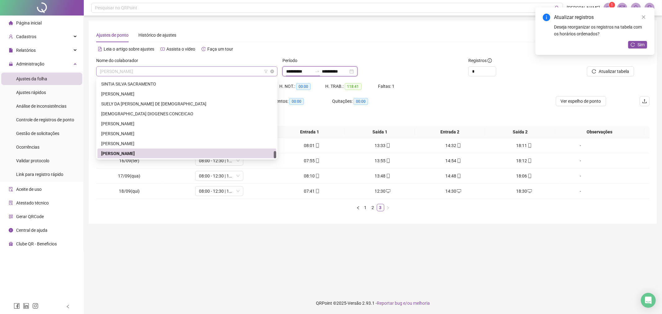
click at [186, 70] on span "[PERSON_NAME]" at bounding box center [187, 71] width 174 height 9
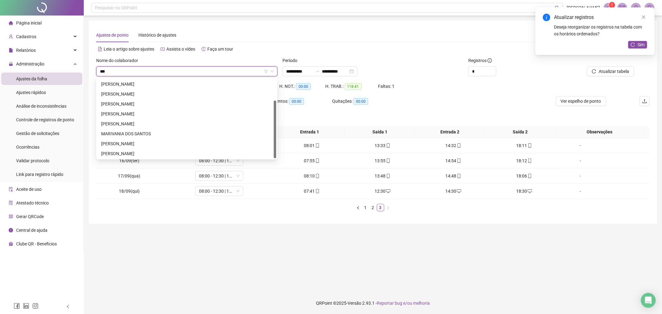
scroll to position [29, 0]
type input "****"
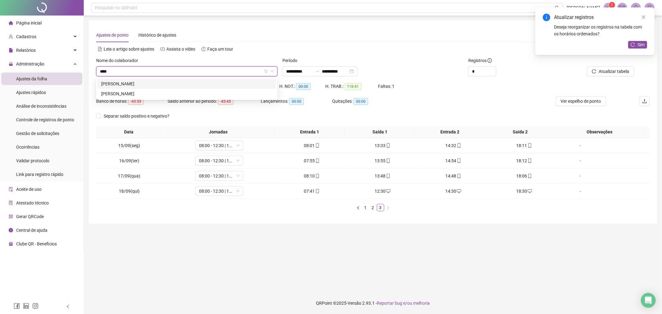
click at [176, 79] on div "[PERSON_NAME]" at bounding box center [186, 84] width 179 height 10
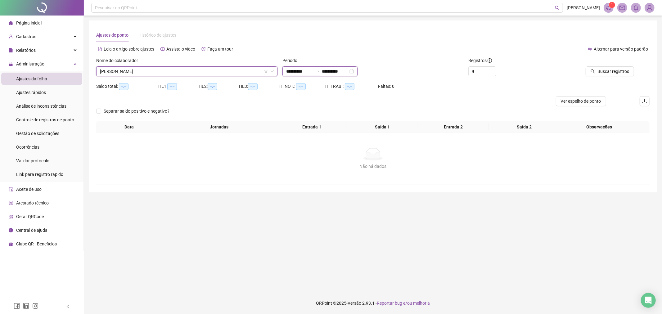
click at [312, 68] on input "**********" at bounding box center [299, 71] width 26 height 7
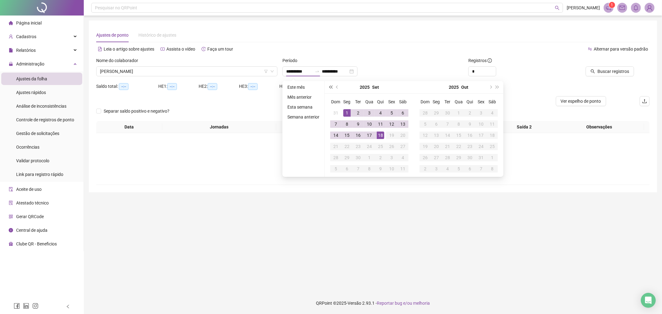
click at [331, 89] on button "super-prev-year" at bounding box center [330, 87] width 7 height 12
type input "**********"
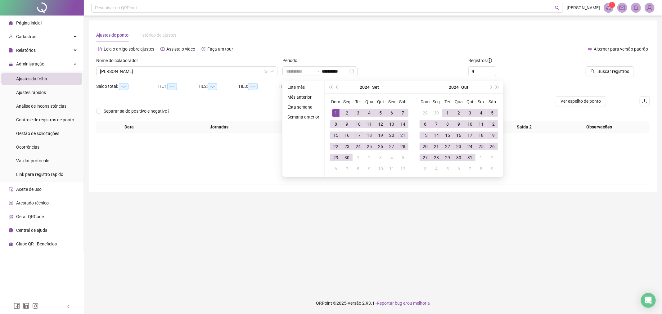
click at [336, 109] on div "1" at bounding box center [335, 112] width 7 height 7
type input "**********"
click at [470, 155] on div "31" at bounding box center [469, 157] width 7 height 7
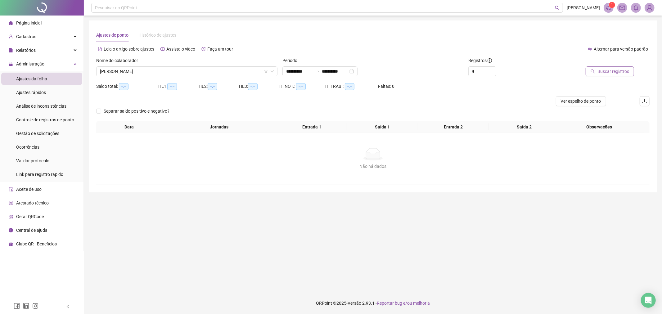
click at [588, 69] on button "Buscar registros" at bounding box center [609, 71] width 48 height 10
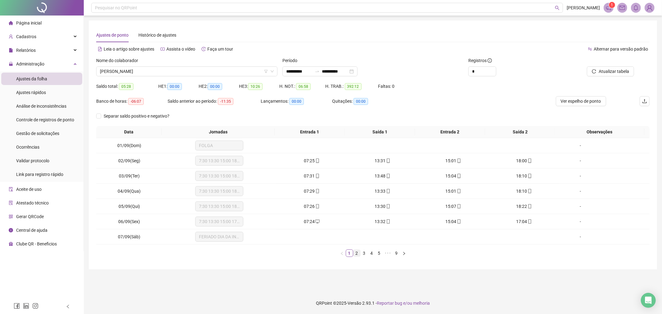
click at [357, 255] on link "2" at bounding box center [356, 253] width 7 height 7
click at [364, 253] on link "3" at bounding box center [364, 253] width 7 height 7
click at [370, 252] on link "4" at bounding box center [371, 253] width 7 height 7
click at [378, 250] on link "5" at bounding box center [375, 253] width 7 height 7
click at [379, 251] on link "6" at bounding box center [380, 253] width 7 height 7
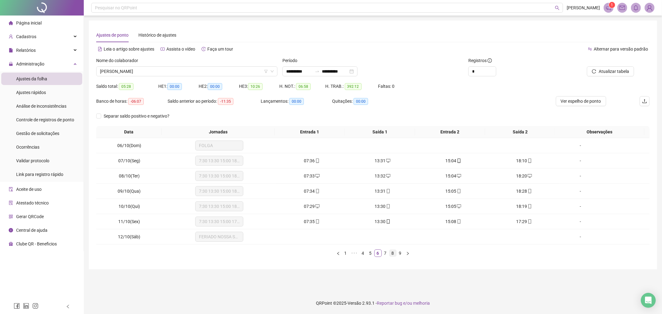
click at [392, 250] on link "8" at bounding box center [392, 253] width 7 height 7
click at [385, 253] on link "7" at bounding box center [381, 253] width 7 height 7
click at [395, 253] on link "9" at bounding box center [396, 253] width 7 height 7
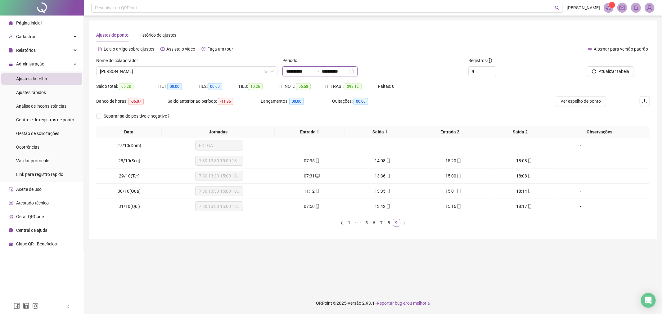
click at [312, 69] on input "**********" at bounding box center [299, 71] width 26 height 7
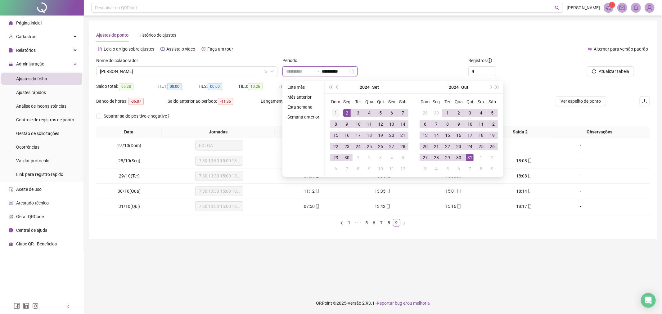
type input "**********"
click at [335, 111] on div "1" at bounding box center [335, 112] width 7 height 7
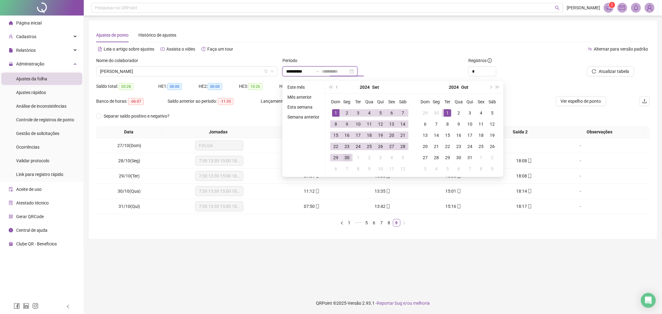
type input "**********"
click at [351, 157] on td "30" at bounding box center [346, 157] width 11 height 11
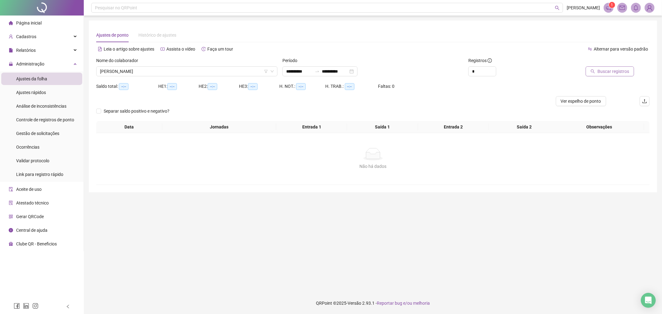
click at [602, 68] on span "Buscar registros" at bounding box center [613, 71] width 32 height 7
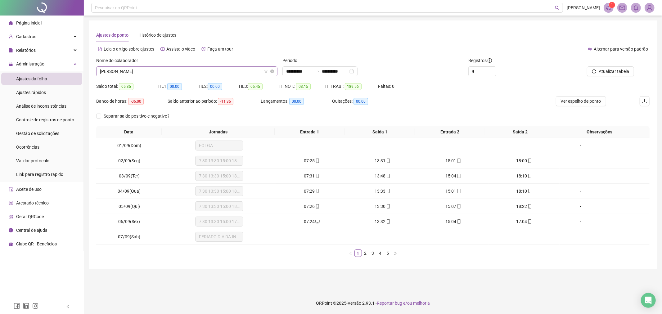
click at [219, 75] on span "[PERSON_NAME]" at bounding box center [187, 71] width 174 height 9
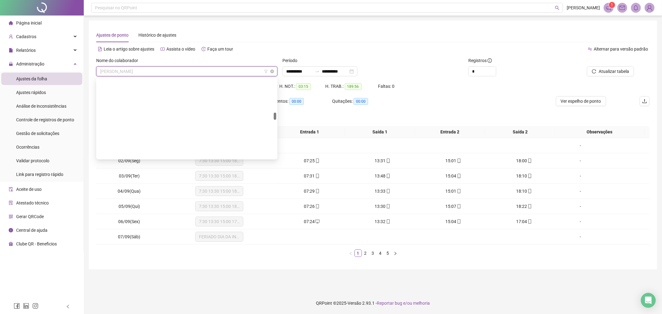
scroll to position [367, 0]
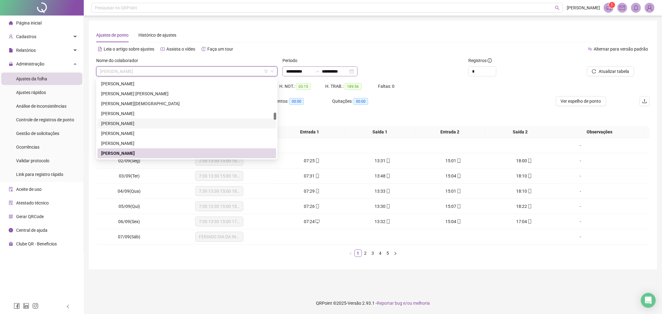
click at [319, 70] on icon "swap-right" at bounding box center [317, 71] width 5 height 5
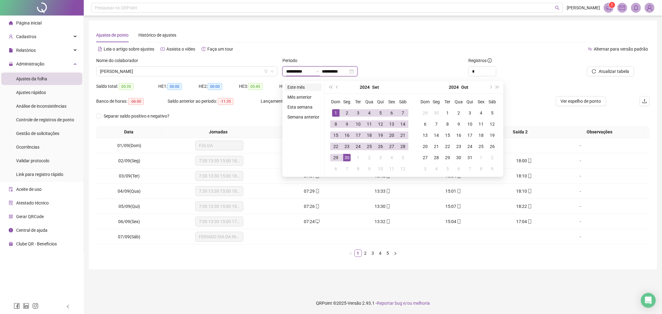
type input "**********"
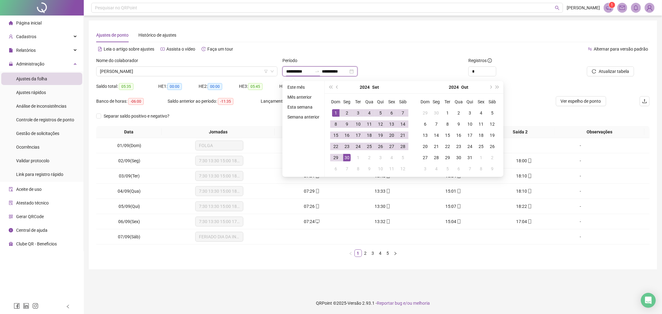
type input "**********"
click at [312, 72] on input "**********" at bounding box center [299, 71] width 26 height 7
type input "**********"
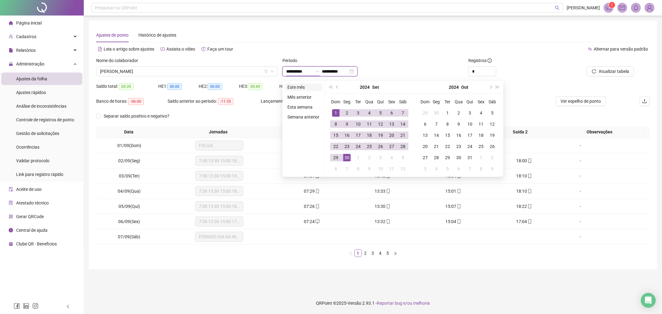
type input "**********"
click at [330, 88] on button "super-prev-year" at bounding box center [330, 87] width 7 height 12
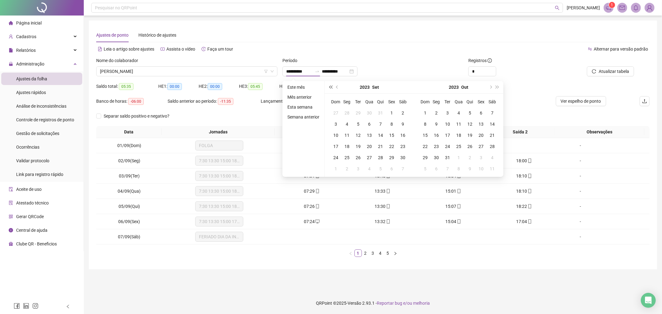
click at [330, 88] on button "super-prev-year" at bounding box center [330, 87] width 7 height 12
click at [398, 64] on div "Período" at bounding box center [372, 61] width 181 height 9
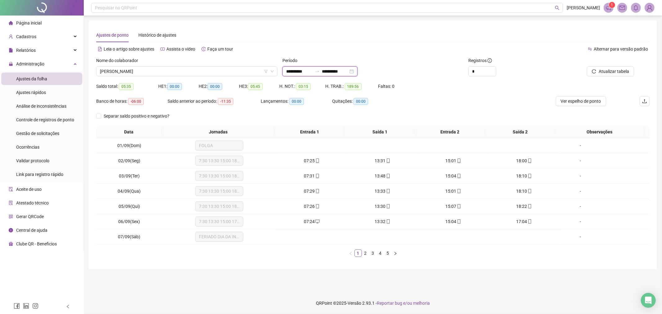
click at [311, 70] on input "**********" at bounding box center [299, 71] width 26 height 7
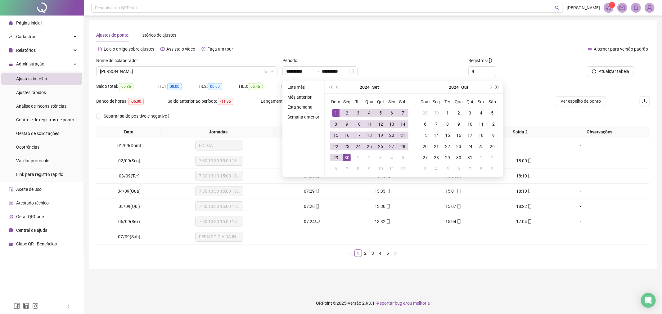
click at [497, 86] on span "super-next-year" at bounding box center [497, 87] width 3 height 3
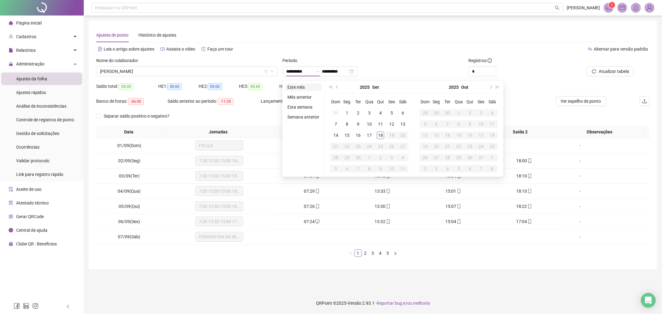
type input "**********"
click at [336, 86] on span "prev-year" at bounding box center [337, 87] width 3 height 3
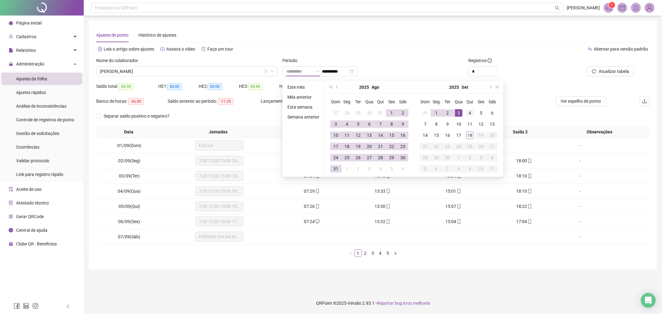
type input "**********"
click at [470, 110] on div "4" at bounding box center [469, 112] width 7 height 7
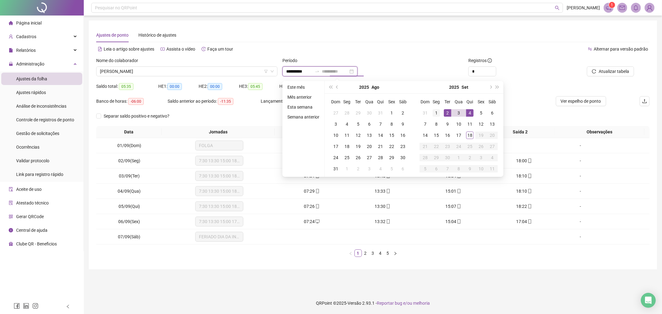
type input "**********"
click at [438, 112] on div "1" at bounding box center [435, 112] width 7 height 7
type input "**********"
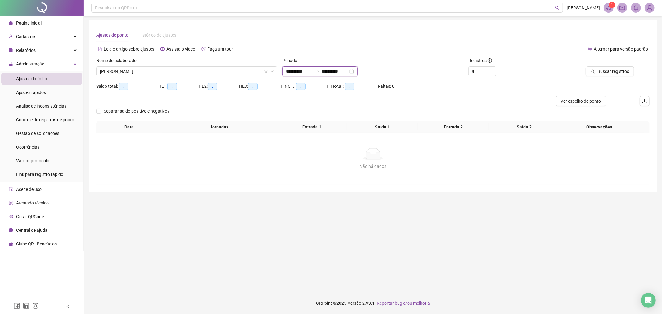
click at [337, 70] on input "**********" at bounding box center [335, 71] width 26 height 7
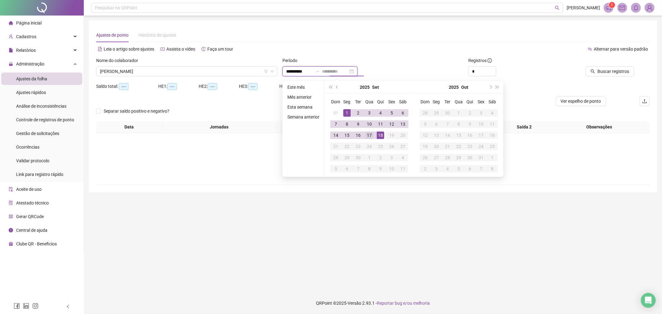
type input "**********"
click at [368, 135] on div "17" at bounding box center [368, 135] width 7 height 7
type input "**********"
click at [399, 70] on div "**********" at bounding box center [372, 71] width 181 height 10
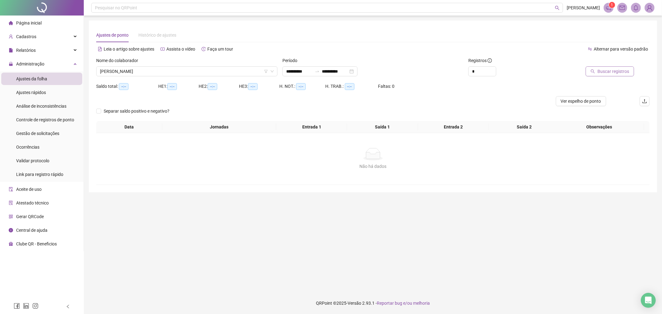
click at [598, 74] on button "Buscar registros" at bounding box center [609, 71] width 48 height 10
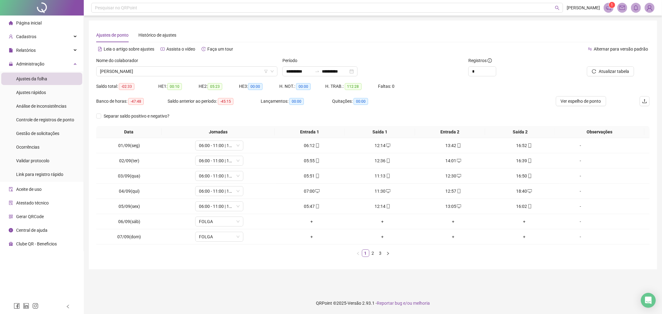
click at [371, 257] on div "Data Jornadas Entrada 1 Saída 1 Entrada 2 Saída 2 Observações 01/09(seg) 06:00 …" at bounding box center [372, 194] width 553 height 136
click at [372, 251] on link "2" at bounding box center [372, 253] width 7 height 7
click at [381, 252] on link "3" at bounding box center [380, 253] width 7 height 7
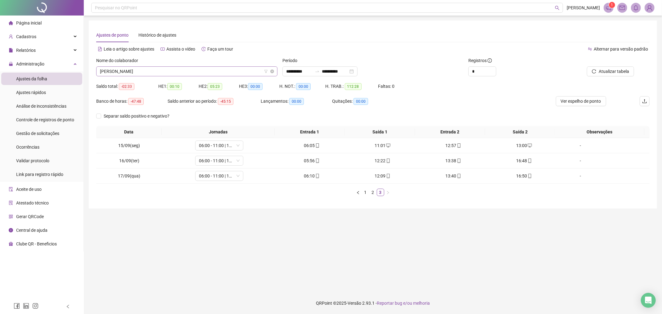
click at [209, 69] on span "[PERSON_NAME]" at bounding box center [187, 71] width 174 height 9
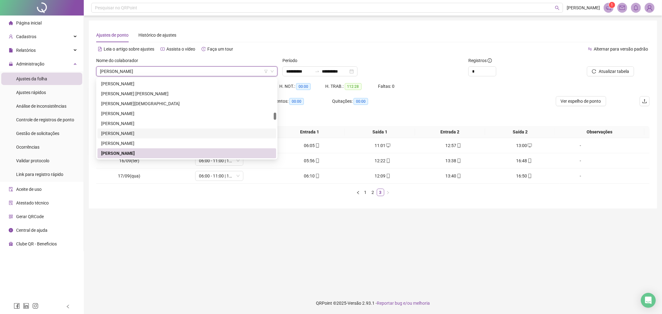
click at [387, 253] on main "**********" at bounding box center [373, 153] width 568 height 267
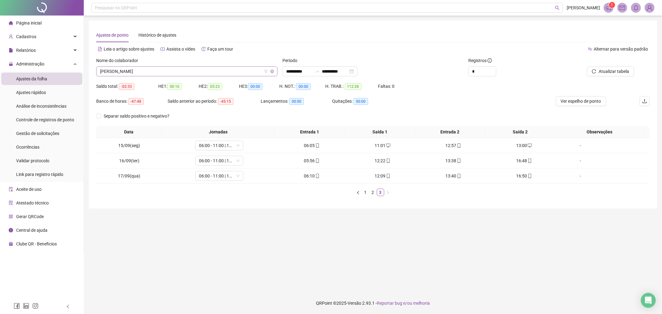
click at [194, 73] on span "[PERSON_NAME]" at bounding box center [187, 71] width 174 height 9
drag, startPoint x: 190, startPoint y: 77, endPoint x: 173, endPoint y: 178, distance: 102.4
click at [173, 178] on td "06:00 - 11:00 | 12:30 - 16:30" at bounding box center [219, 175] width 114 height 15
click at [240, 69] on span "[PERSON_NAME]" at bounding box center [187, 71] width 174 height 9
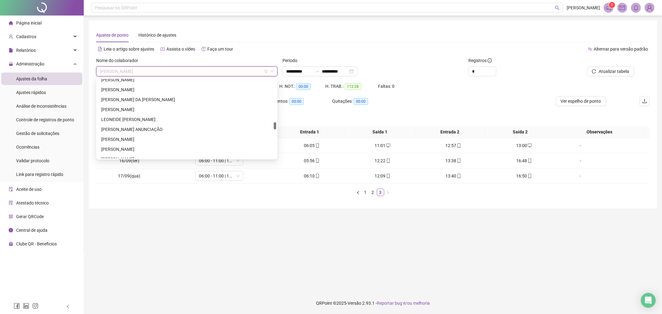
scroll to position [471, 0]
click at [166, 70] on span "[PERSON_NAME]" at bounding box center [187, 71] width 174 height 9
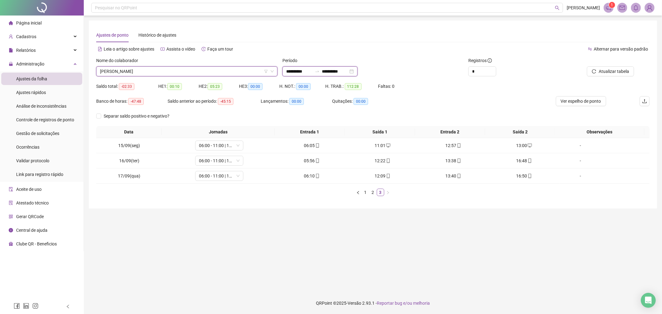
click at [312, 74] on input "**********" at bounding box center [299, 71] width 26 height 7
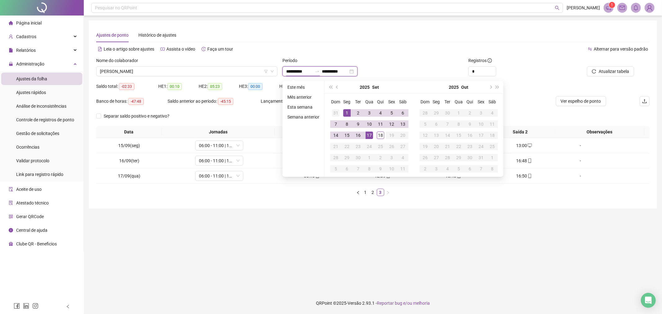
type input "**********"
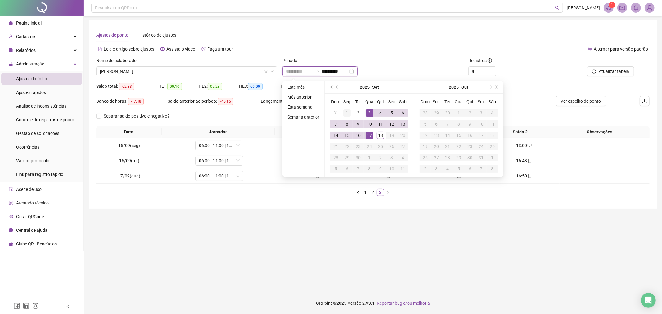
type input "**********"
click at [344, 111] on div "1" at bounding box center [346, 112] width 7 height 7
type input "**********"
click at [246, 262] on main "**********" at bounding box center [373, 153] width 568 height 267
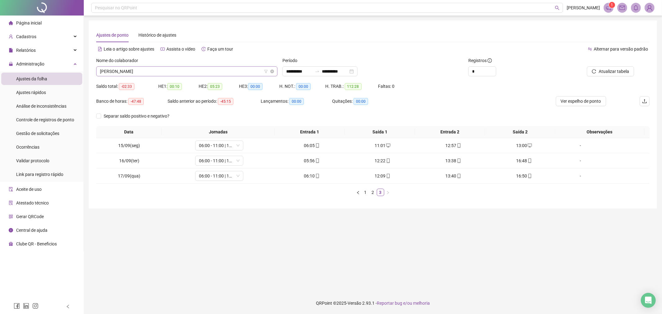
click at [216, 69] on span "[PERSON_NAME]" at bounding box center [187, 71] width 174 height 9
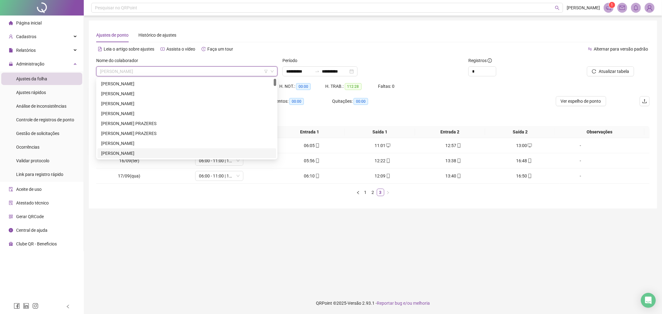
scroll to position [0, 0]
click at [170, 87] on div "[PERSON_NAME]" at bounding box center [186, 84] width 179 height 10
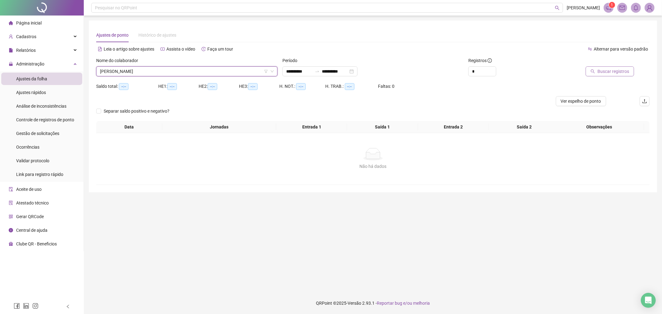
click at [596, 75] on button "Buscar registros" at bounding box center [609, 71] width 48 height 10
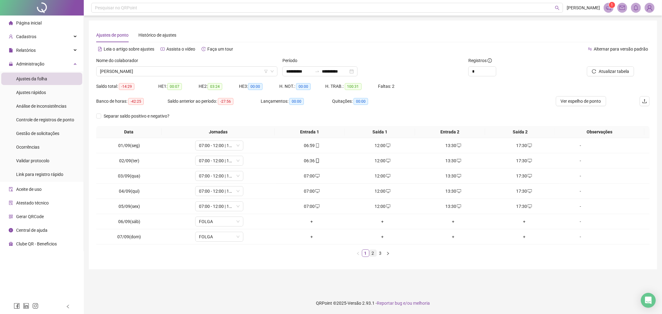
click at [374, 253] on link "2" at bounding box center [372, 253] width 7 height 7
click at [382, 175] on div "+" at bounding box center [382, 175] width 66 height 7
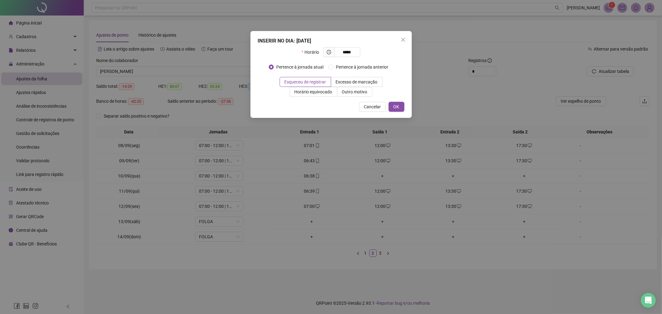
type input "*****"
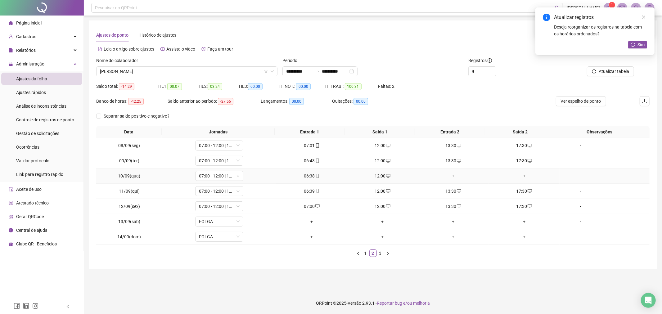
click at [448, 177] on div "+" at bounding box center [453, 175] width 66 height 7
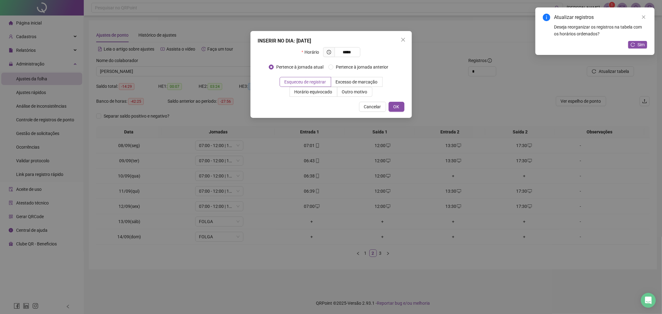
type input "*****"
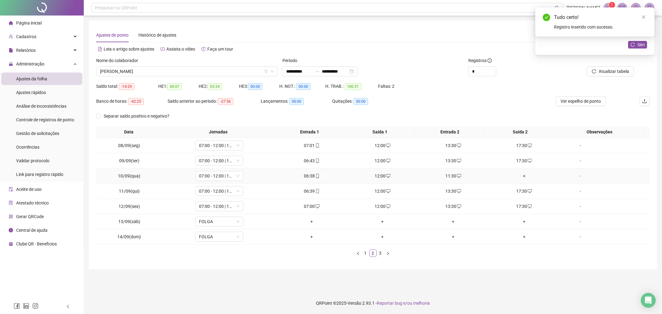
click at [520, 175] on div "+" at bounding box center [524, 175] width 66 height 7
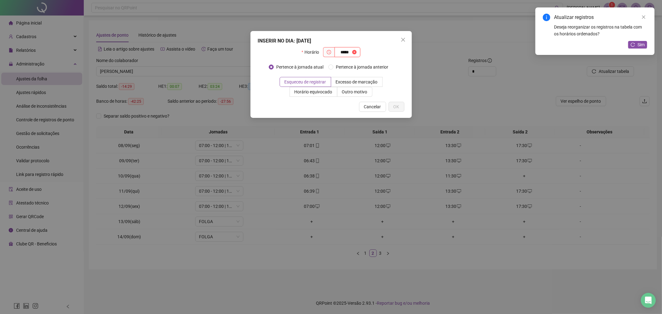
type input "*****"
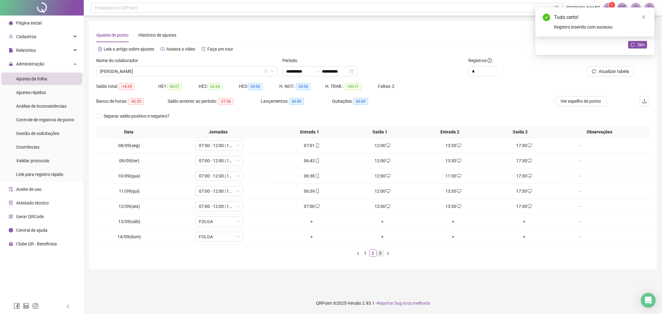
click at [380, 256] on link "3" at bounding box center [380, 253] width 7 height 7
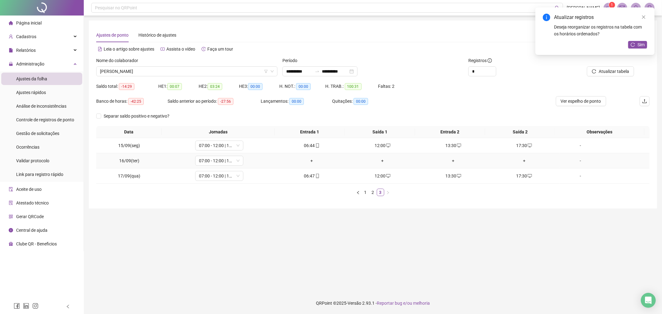
click at [308, 162] on div "+" at bounding box center [312, 160] width 66 height 7
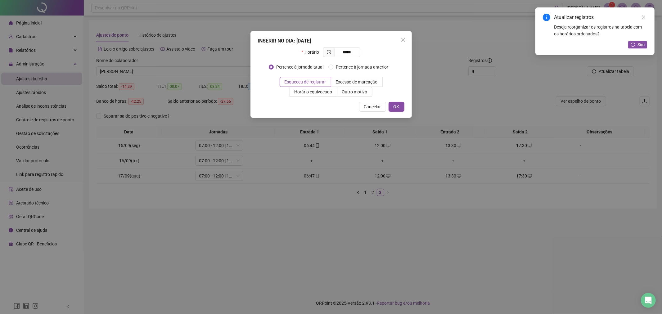
type input "*****"
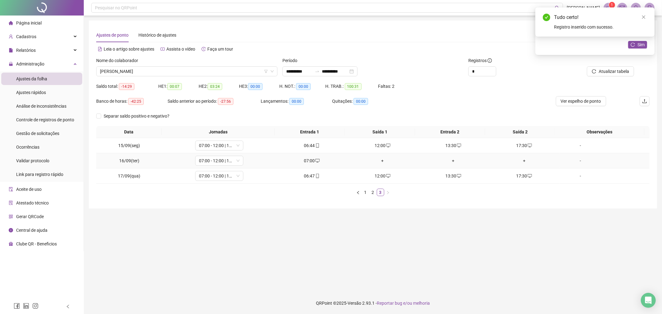
click at [378, 160] on div "+" at bounding box center [382, 160] width 66 height 7
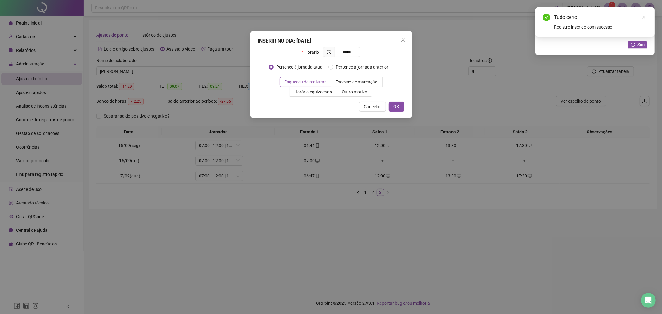
type input "*****"
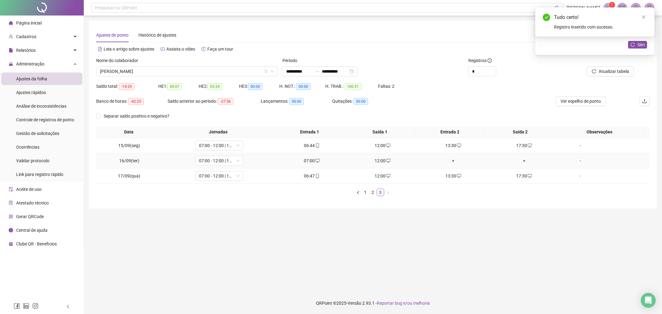
click at [448, 157] on div "+" at bounding box center [453, 160] width 66 height 7
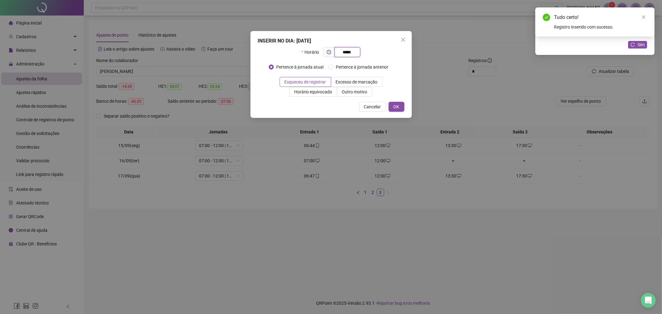
type input "*****"
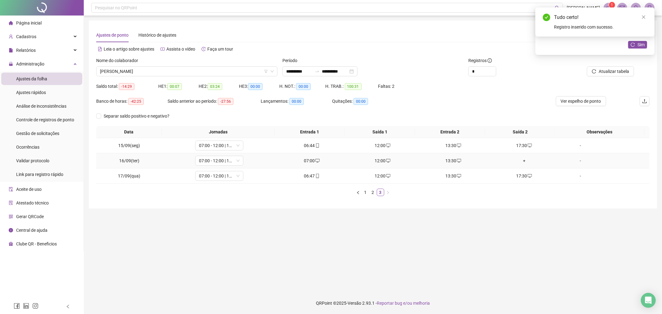
click at [525, 158] on div "+" at bounding box center [524, 160] width 66 height 7
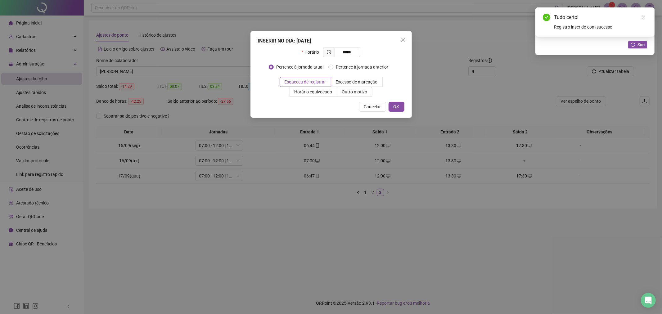
type input "*****"
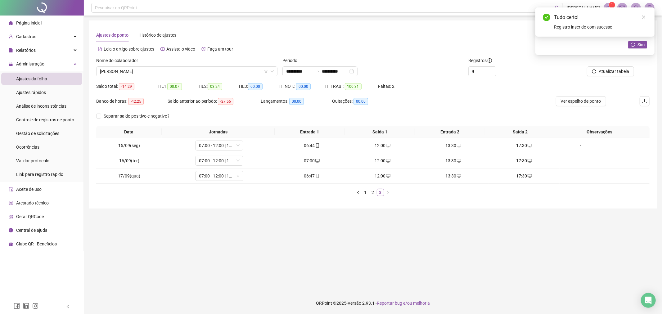
click at [377, 193] on link "3" at bounding box center [380, 192] width 7 height 7
click at [373, 192] on link "2" at bounding box center [372, 192] width 7 height 7
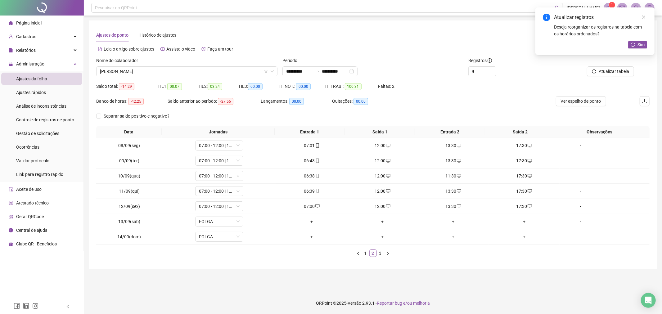
click at [369, 255] on link "2" at bounding box center [372, 253] width 7 height 7
click at [366, 254] on link "1" at bounding box center [365, 253] width 7 height 7
click at [214, 69] on span "[PERSON_NAME]" at bounding box center [187, 71] width 174 height 9
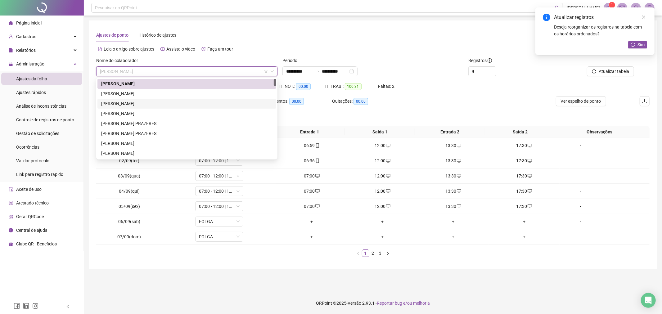
click at [170, 102] on div "[PERSON_NAME]" at bounding box center [186, 103] width 171 height 7
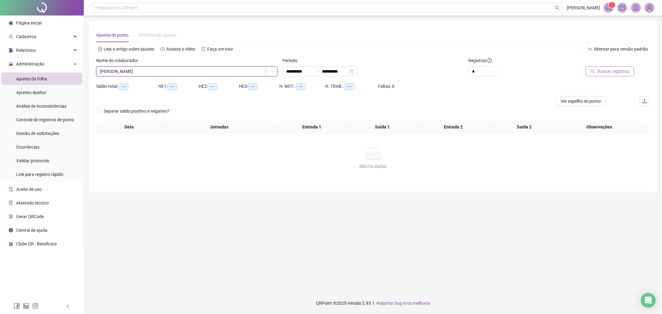
click at [594, 73] on icon "search" at bounding box center [592, 71] width 4 height 4
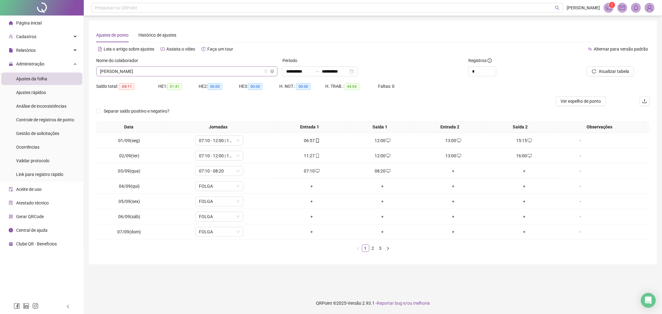
click at [175, 72] on span "[PERSON_NAME]" at bounding box center [187, 71] width 174 height 9
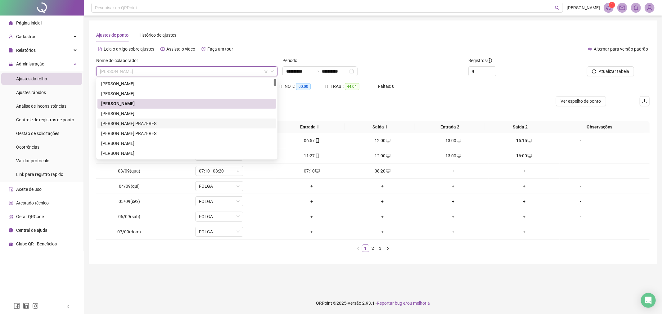
click at [147, 128] on div "[PERSON_NAME] PRAZERES" at bounding box center [186, 123] width 179 height 10
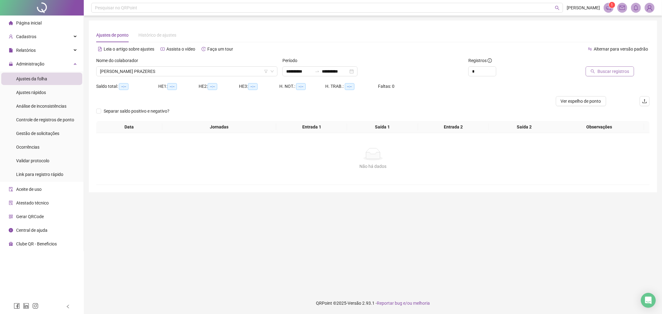
click at [609, 72] on span "Buscar registros" at bounding box center [613, 71] width 32 height 7
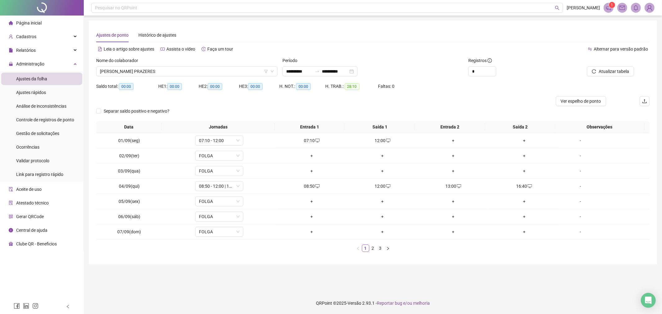
click at [216, 78] on div "Nome do colaborador [PERSON_NAME]" at bounding box center [187, 69] width 186 height 24
click at [220, 70] on span "[PERSON_NAME] PRAZERES" at bounding box center [187, 71] width 174 height 9
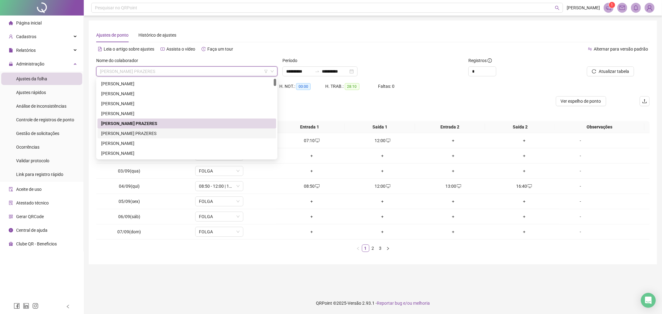
click at [154, 137] on div "[PERSON_NAME] PRAZERES" at bounding box center [186, 133] width 179 height 10
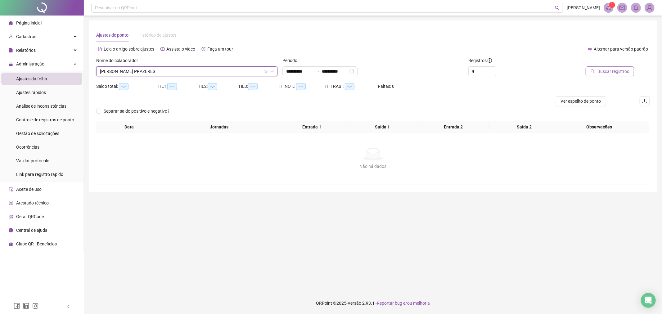
click at [618, 69] on span "Buscar registros" at bounding box center [613, 71] width 32 height 7
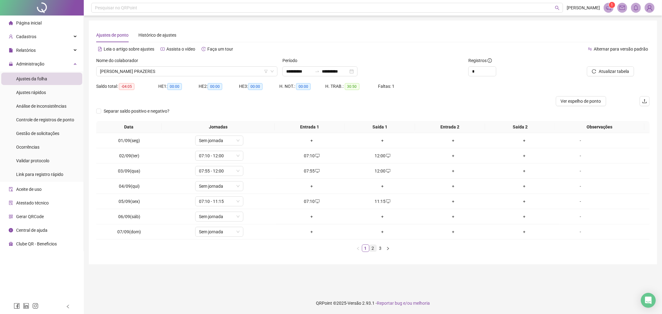
click at [374, 249] on link "2" at bounding box center [372, 248] width 7 height 7
click at [382, 249] on link "3" at bounding box center [380, 248] width 7 height 7
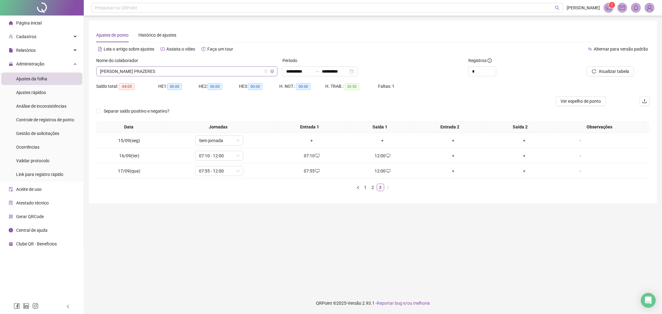
click at [174, 68] on span "[PERSON_NAME] PRAZERES" at bounding box center [187, 71] width 174 height 9
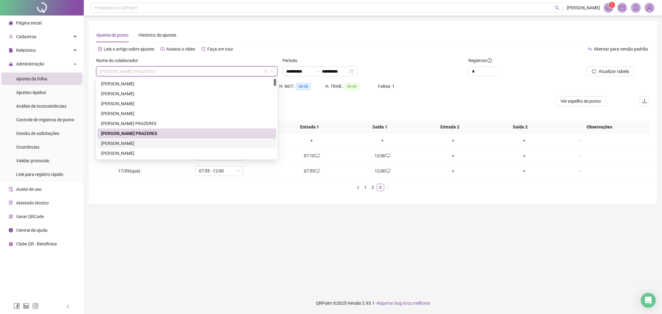
click at [169, 143] on div "[PERSON_NAME]" at bounding box center [186, 143] width 171 height 7
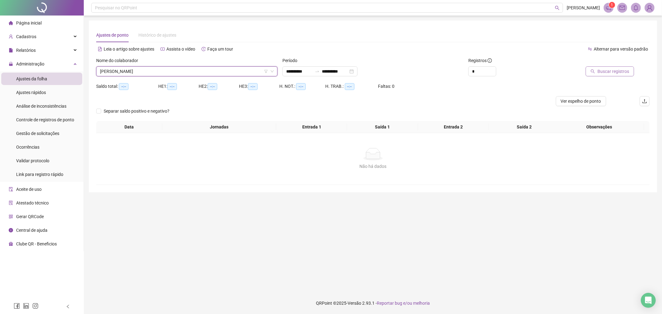
click at [616, 69] on span "Buscar registros" at bounding box center [613, 71] width 32 height 7
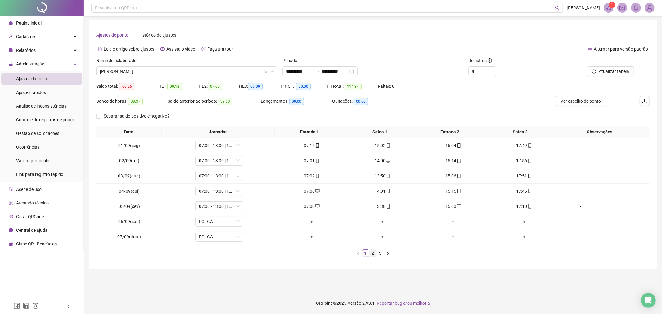
click at [372, 256] on link "2" at bounding box center [372, 253] width 7 height 7
click at [381, 252] on link "3" at bounding box center [380, 253] width 7 height 7
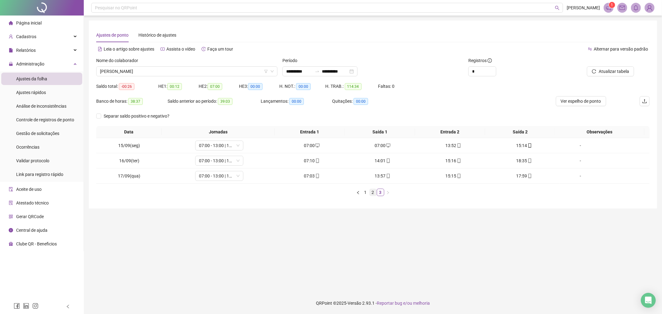
click at [373, 194] on link "2" at bounding box center [372, 192] width 7 height 7
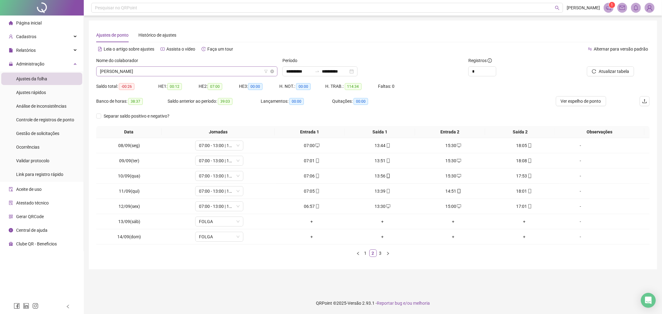
click at [216, 72] on span "[PERSON_NAME]" at bounding box center [187, 71] width 174 height 9
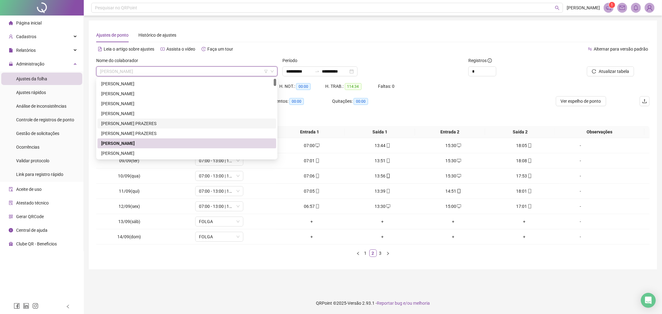
click at [160, 127] on div "[PERSON_NAME] PRAZERES" at bounding box center [186, 123] width 179 height 10
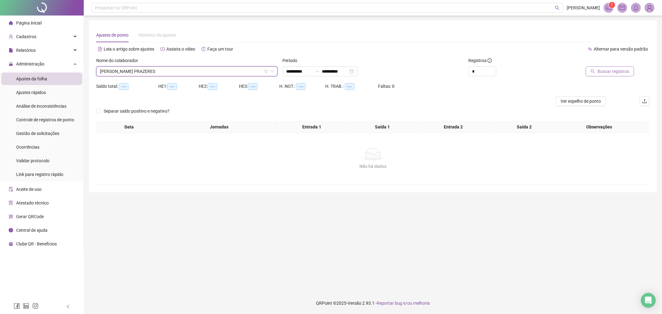
click at [619, 73] on span "Buscar registros" at bounding box center [613, 71] width 32 height 7
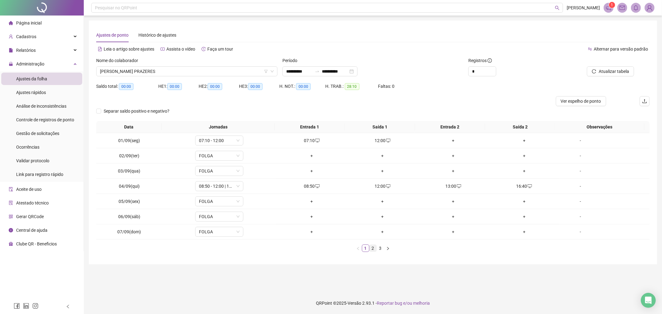
click at [372, 249] on link "2" at bounding box center [372, 248] width 7 height 7
click at [376, 249] on link "2" at bounding box center [372, 248] width 7 height 7
click at [379, 247] on link "3" at bounding box center [380, 248] width 7 height 7
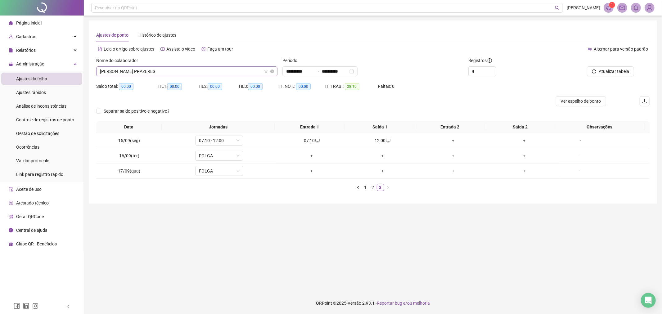
click at [188, 69] on span "[PERSON_NAME] PRAZERES" at bounding box center [187, 71] width 174 height 9
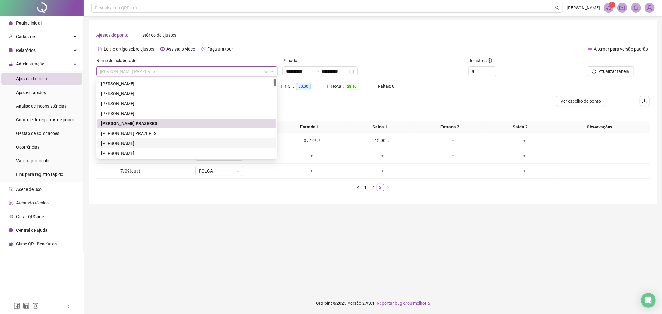
click at [164, 140] on div "[PERSON_NAME]" at bounding box center [186, 143] width 171 height 7
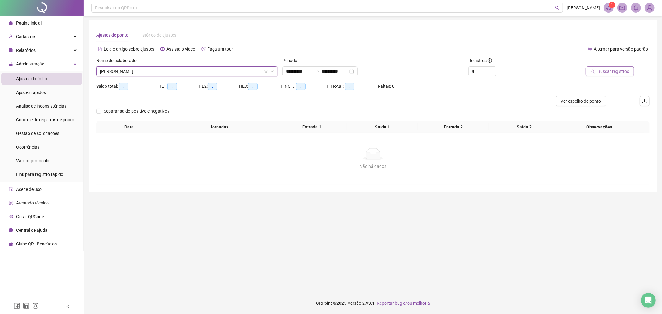
click at [614, 72] on span "Buscar registros" at bounding box center [613, 71] width 32 height 7
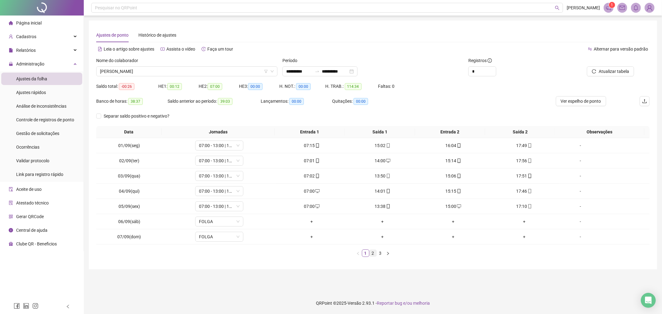
click at [371, 252] on link "2" at bounding box center [372, 253] width 7 height 7
click at [377, 251] on link "3" at bounding box center [380, 253] width 7 height 7
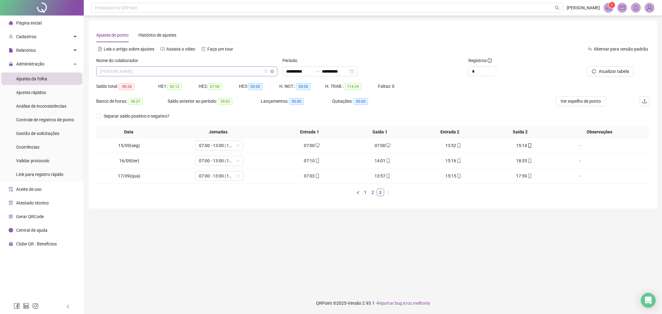
click at [229, 69] on span "[PERSON_NAME]" at bounding box center [187, 71] width 174 height 9
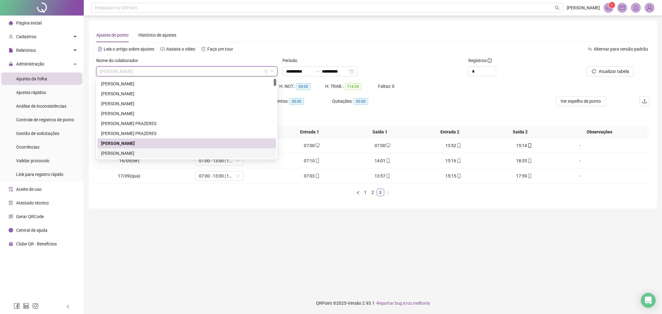
click at [167, 148] on div "[PERSON_NAME]" at bounding box center [186, 153] width 179 height 10
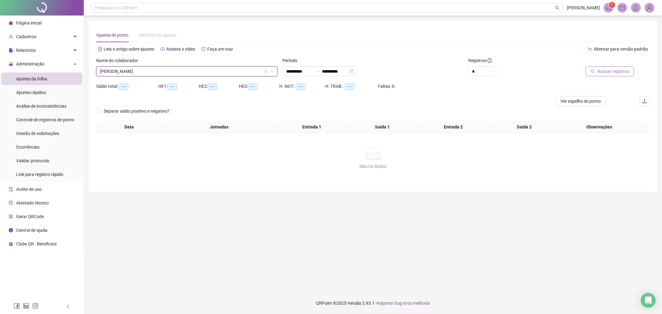
click at [599, 67] on button "Buscar registros" at bounding box center [609, 71] width 48 height 10
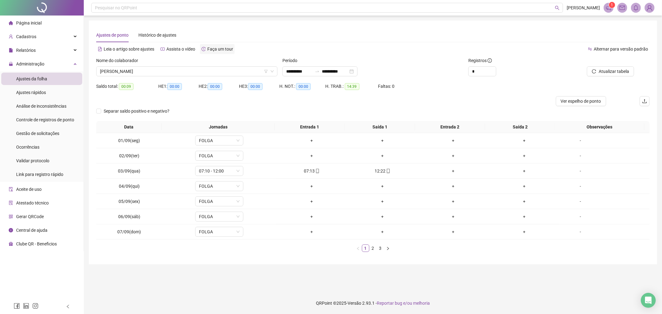
click at [207, 47] on span "Faça um tour" at bounding box center [220, 49] width 26 height 5
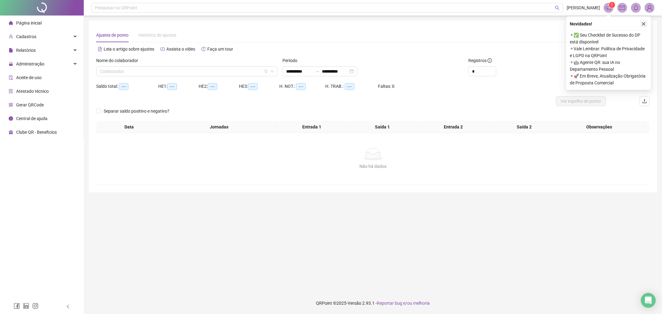
click at [646, 23] on button "button" at bounding box center [643, 23] width 7 height 7
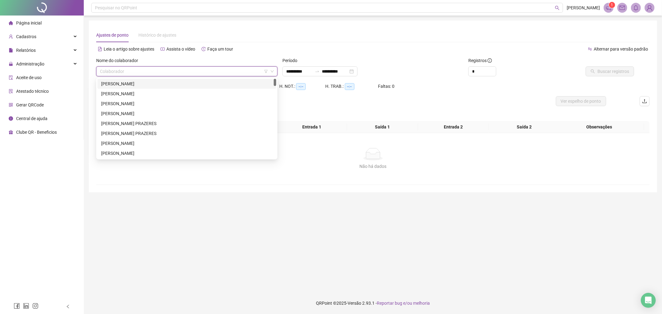
click at [229, 73] on input "search" at bounding box center [184, 71] width 168 height 9
click at [151, 144] on div "[PERSON_NAME]" at bounding box center [186, 143] width 171 height 7
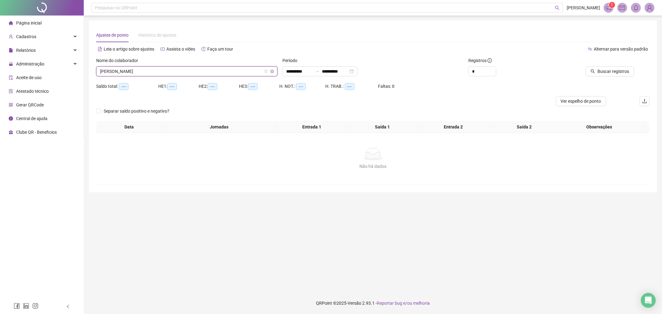
click at [216, 72] on span "[PERSON_NAME]" at bounding box center [187, 71] width 174 height 9
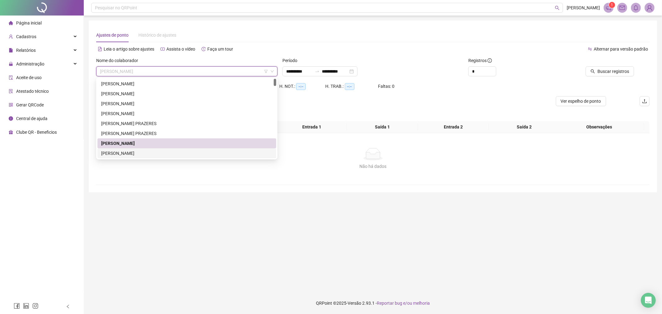
click at [132, 151] on div "[PERSON_NAME]" at bounding box center [186, 153] width 171 height 7
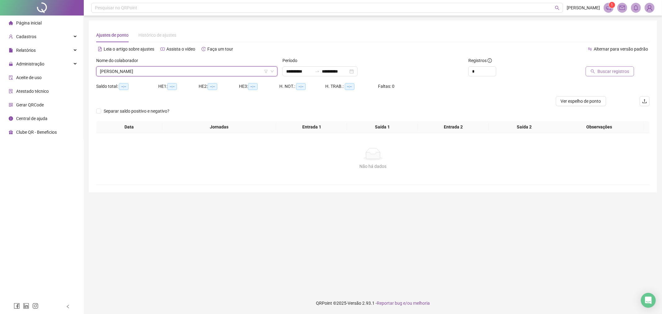
click at [612, 70] on span "Buscar registros" at bounding box center [613, 71] width 32 height 7
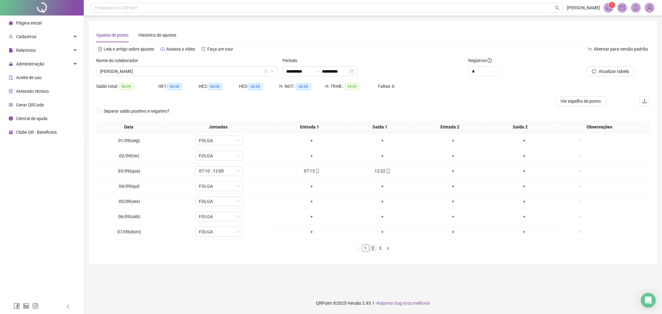
click at [369, 248] on link "2" at bounding box center [372, 248] width 7 height 7
click at [380, 246] on link "3" at bounding box center [380, 248] width 7 height 7
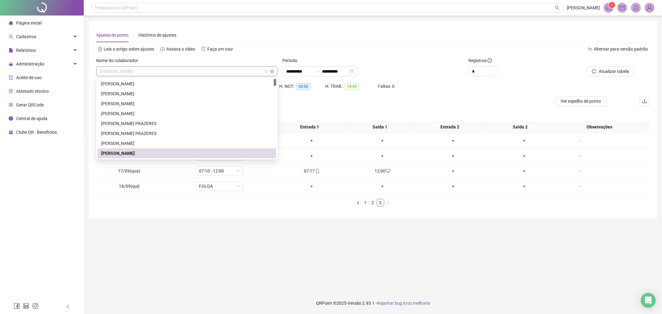
click at [188, 73] on span "[PERSON_NAME]" at bounding box center [187, 71] width 174 height 9
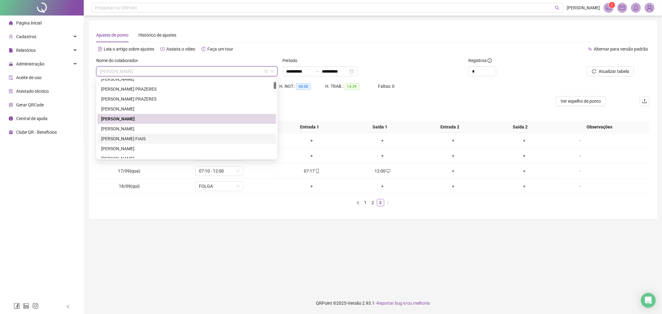
click at [168, 141] on div "[PERSON_NAME] FIAIS" at bounding box center [186, 138] width 171 height 7
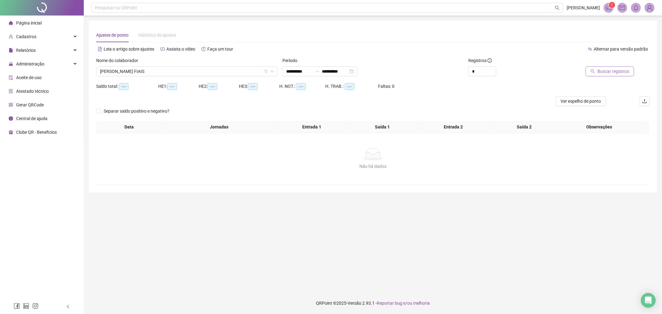
click at [607, 73] on span "Buscar registros" at bounding box center [613, 71] width 32 height 7
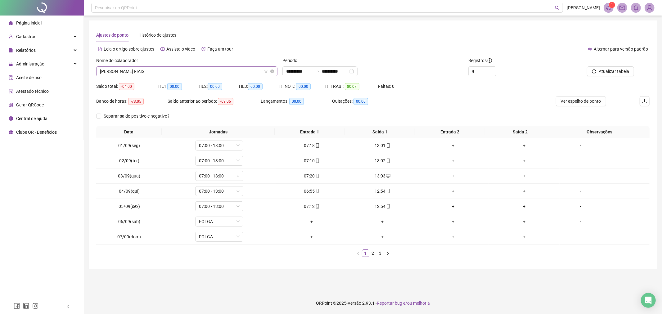
click at [194, 73] on span "[PERSON_NAME] FIAIS" at bounding box center [187, 71] width 174 height 9
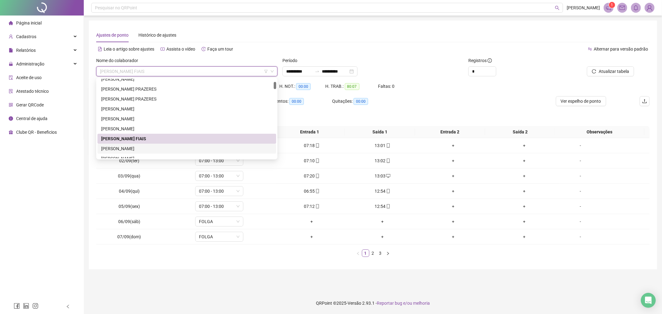
click at [163, 150] on div "[PERSON_NAME]" at bounding box center [186, 148] width 171 height 7
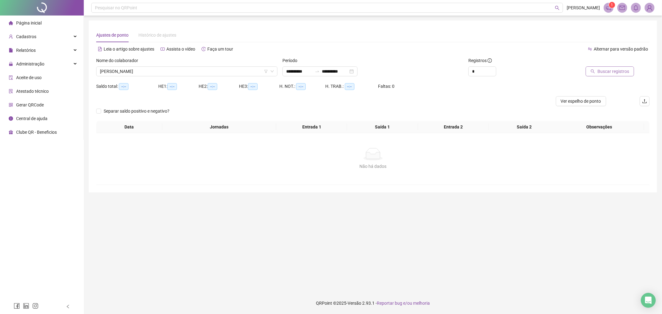
click at [613, 71] on span "Buscar registros" at bounding box center [613, 71] width 32 height 7
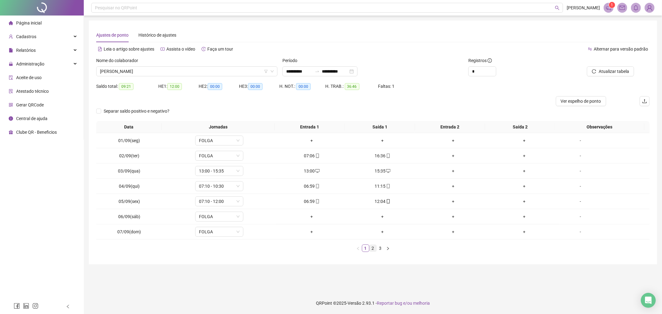
click at [373, 245] on link "2" at bounding box center [372, 248] width 7 height 7
click at [308, 173] on div "+" at bounding box center [312, 171] width 66 height 7
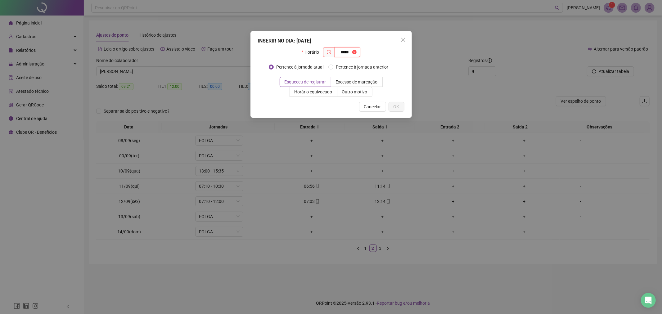
type input "*****"
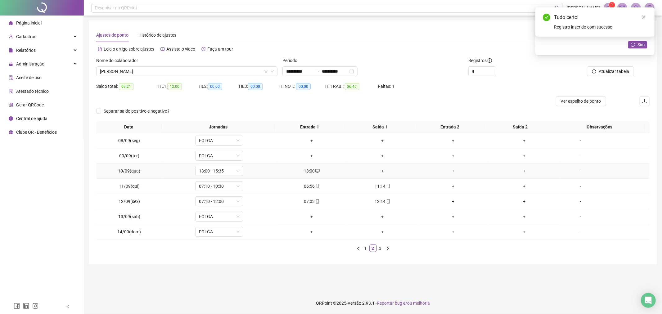
click at [381, 170] on div "+" at bounding box center [382, 171] width 66 height 7
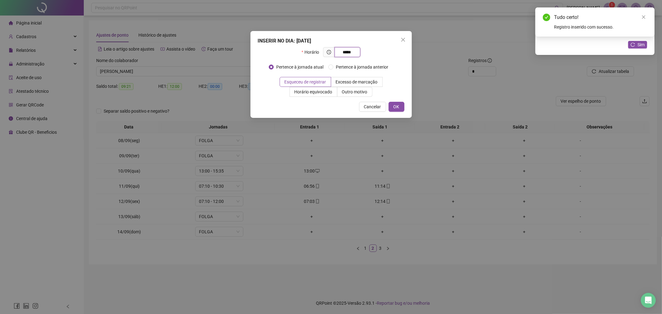
type input "*****"
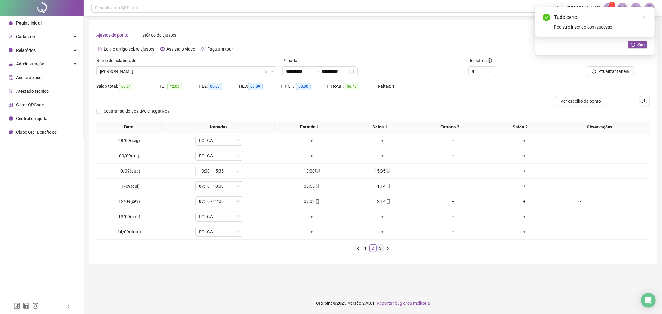
click at [382, 250] on link "3" at bounding box center [380, 248] width 7 height 7
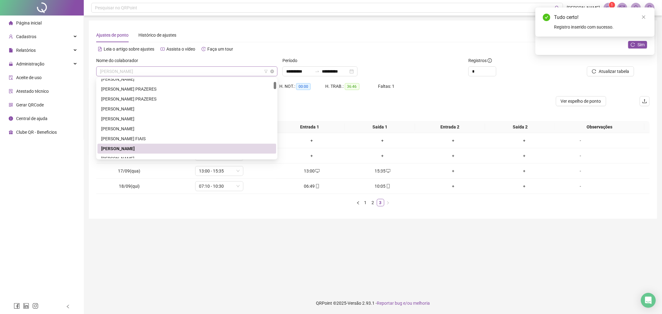
click at [208, 74] on span "[PERSON_NAME]" at bounding box center [187, 71] width 174 height 9
click at [178, 155] on div "[PERSON_NAME]" at bounding box center [186, 158] width 171 height 7
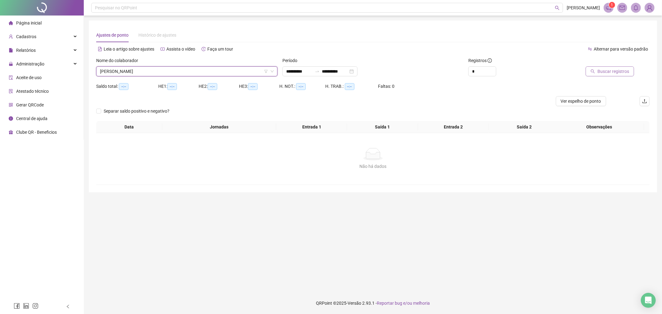
click at [620, 73] on span "Buscar registros" at bounding box center [613, 71] width 32 height 7
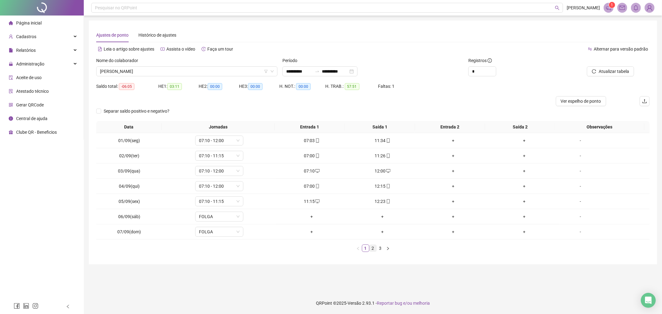
click at [374, 250] on link "2" at bounding box center [372, 248] width 7 height 7
click at [380, 247] on link "3" at bounding box center [380, 248] width 7 height 7
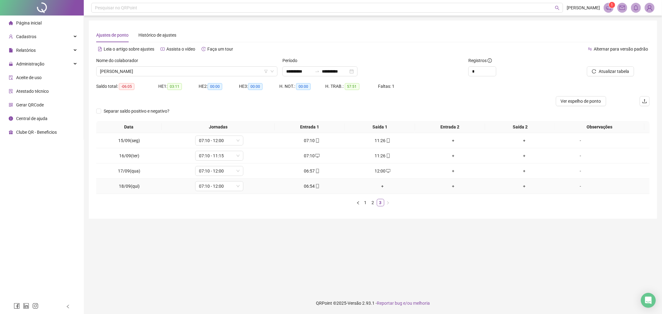
click at [382, 187] on div "+" at bounding box center [382, 186] width 66 height 7
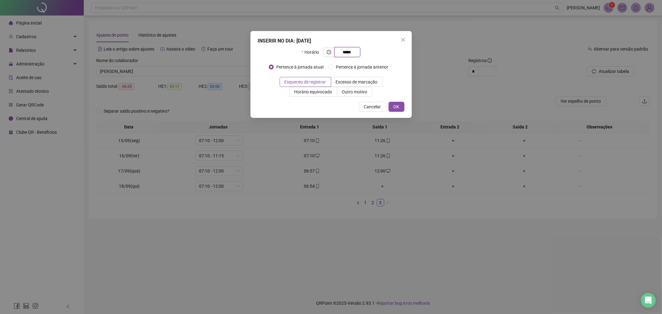
type input "*****"
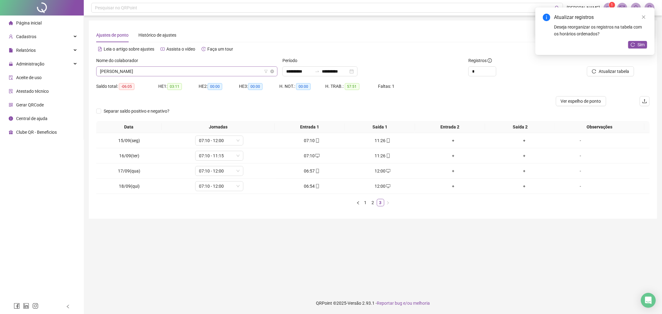
click at [174, 74] on span "[PERSON_NAME]" at bounding box center [187, 71] width 174 height 9
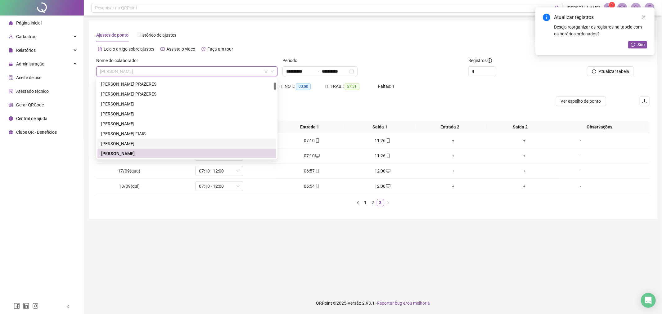
scroll to position [74, 0]
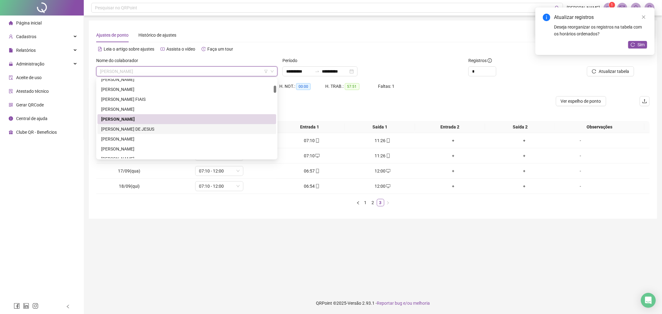
click at [154, 128] on div "[PERSON_NAME] DE JESUS" at bounding box center [186, 129] width 171 height 7
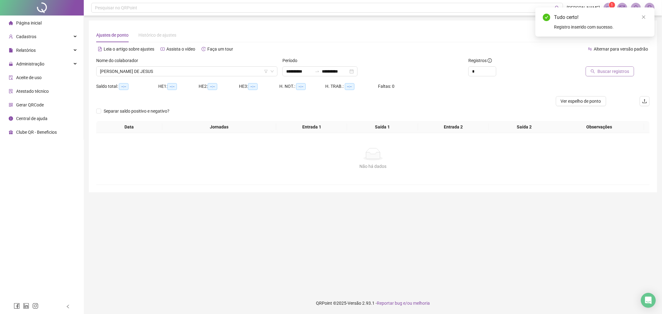
click at [602, 70] on span "Buscar registros" at bounding box center [613, 71] width 32 height 7
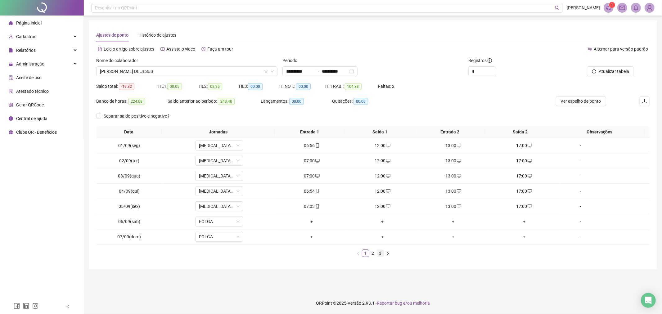
click at [377, 253] on li "3" at bounding box center [380, 252] width 7 height 7
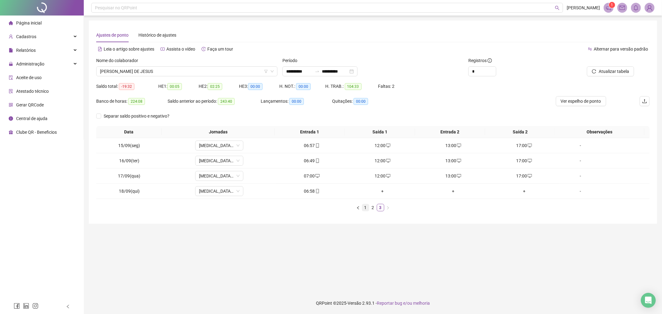
click at [367, 208] on link "1" at bounding box center [365, 207] width 7 height 7
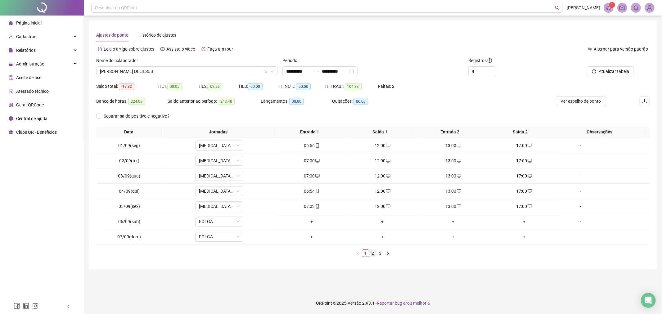
click at [370, 252] on link "2" at bounding box center [372, 253] width 7 height 7
click at [309, 175] on div "+" at bounding box center [312, 175] width 66 height 7
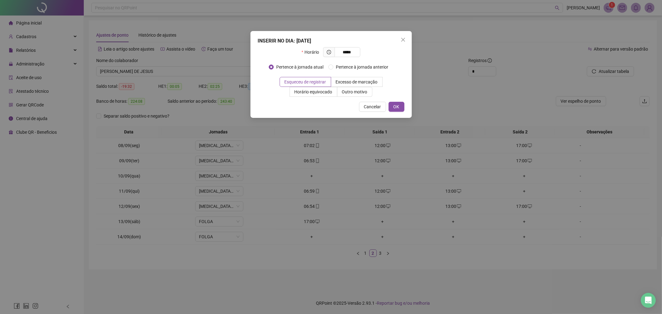
type input "*****"
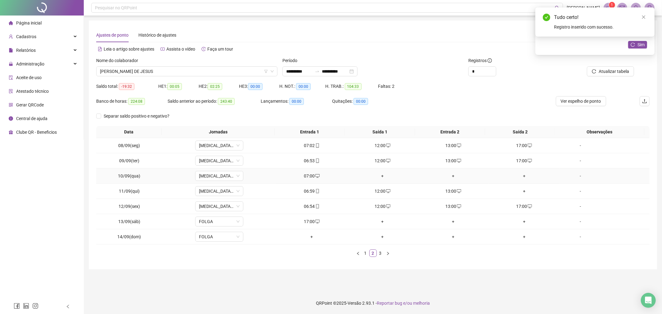
click at [376, 177] on div "+" at bounding box center [382, 175] width 66 height 7
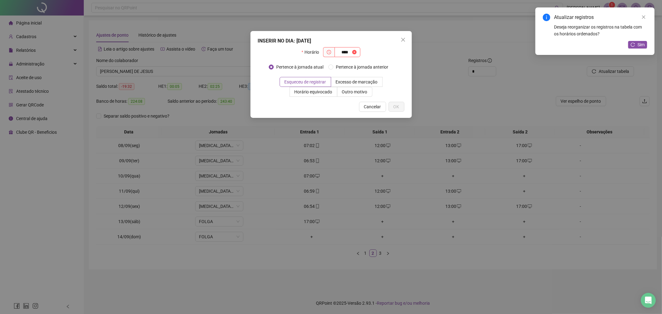
type input "****"
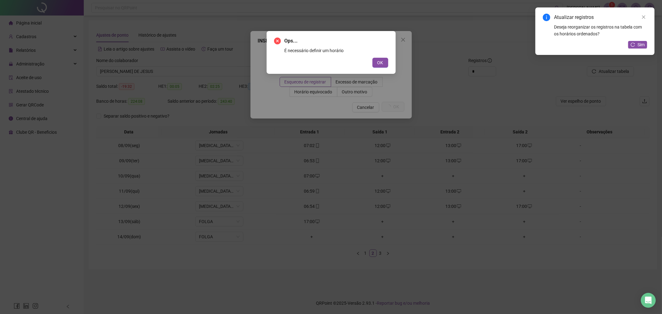
click at [372, 58] on button "OK" at bounding box center [380, 63] width 16 height 10
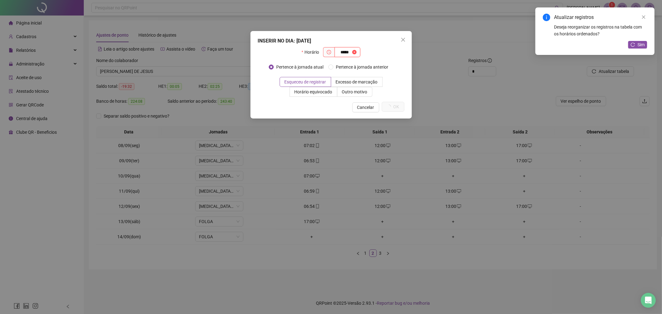
type input "*****"
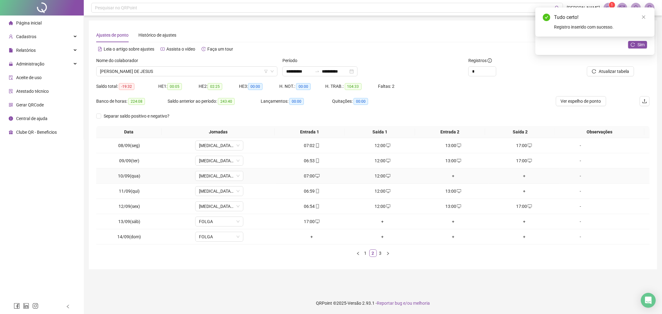
click at [451, 175] on div "+" at bounding box center [453, 175] width 66 height 7
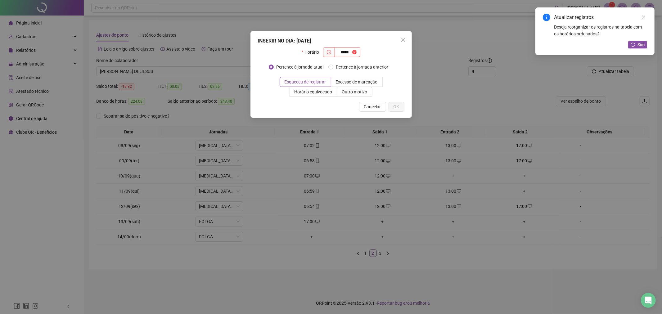
type input "*****"
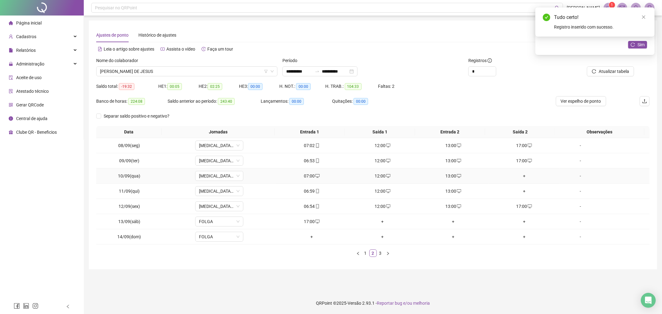
click at [519, 178] on div "+" at bounding box center [524, 175] width 66 height 7
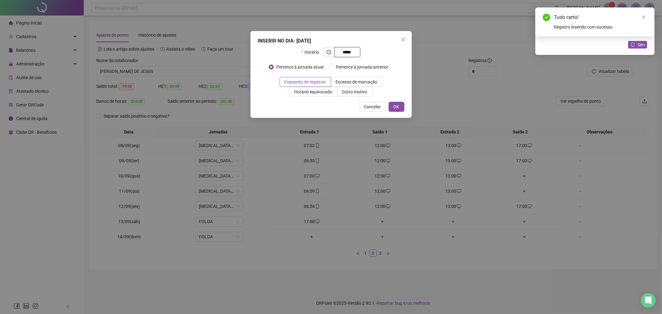
type input "*****"
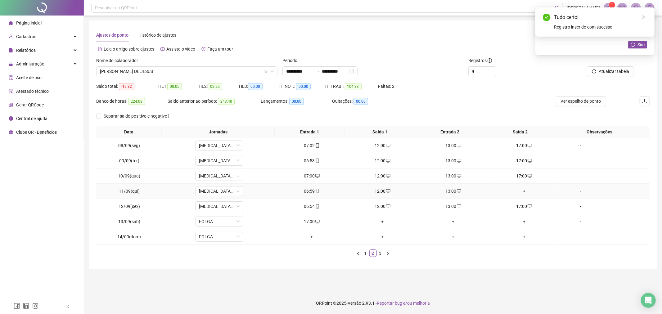
click at [521, 194] on div "+" at bounding box center [524, 191] width 66 height 7
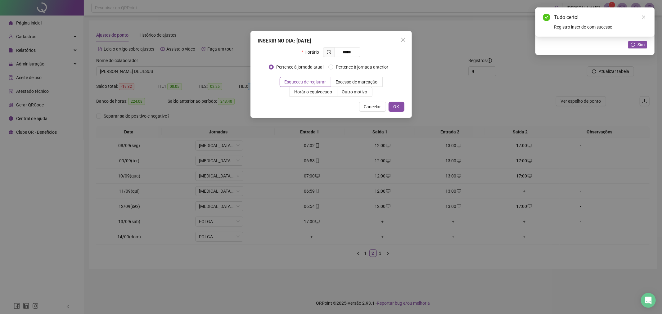
type input "*****"
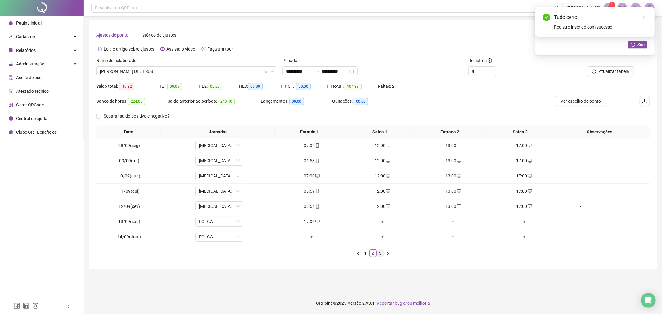
click at [382, 252] on link "3" at bounding box center [380, 253] width 7 height 7
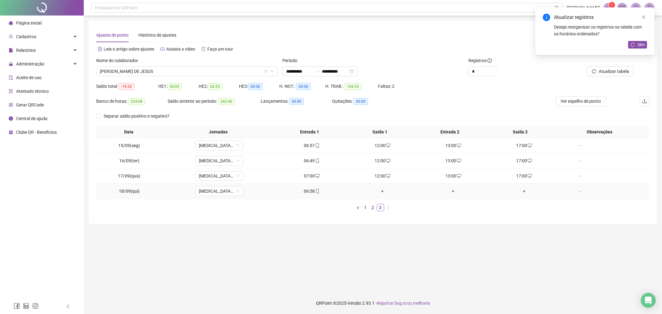
click at [379, 190] on div "+" at bounding box center [382, 191] width 66 height 7
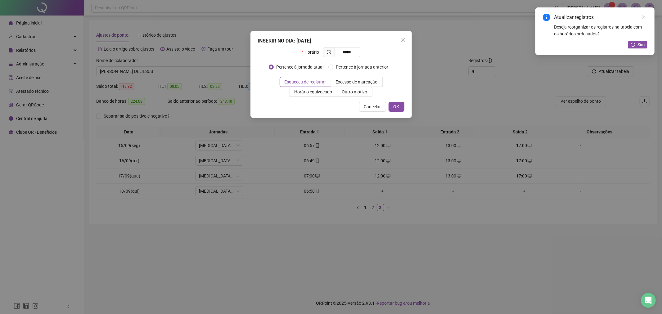
type input "*****"
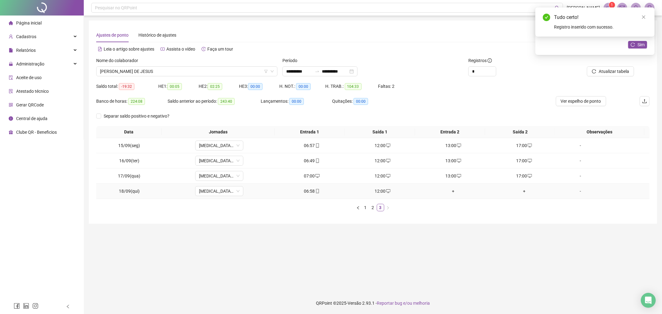
click at [447, 187] on td "+" at bounding box center [453, 191] width 71 height 15
click at [450, 190] on div "+" at bounding box center [453, 191] width 66 height 7
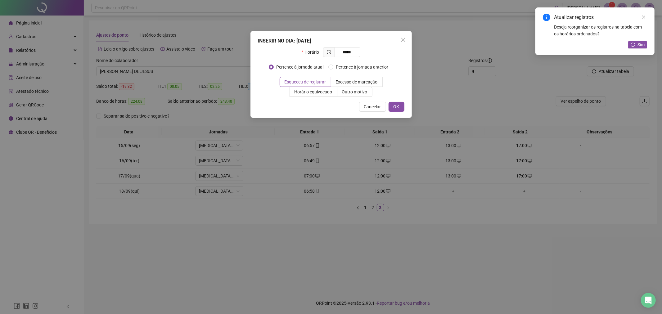
type input "*****"
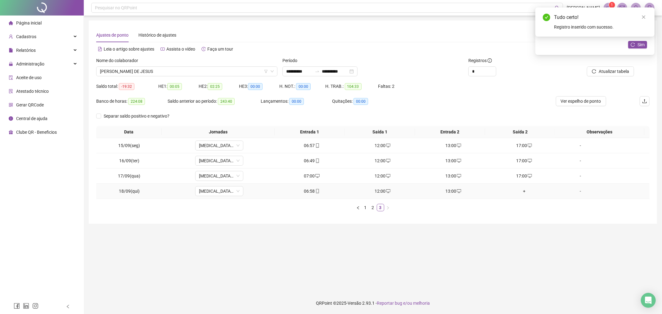
click at [519, 191] on div "+" at bounding box center [524, 191] width 66 height 7
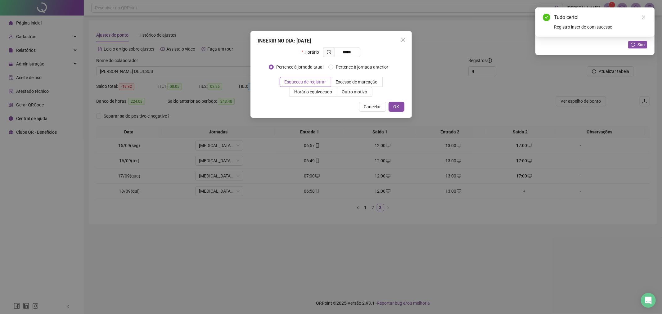
type input "*****"
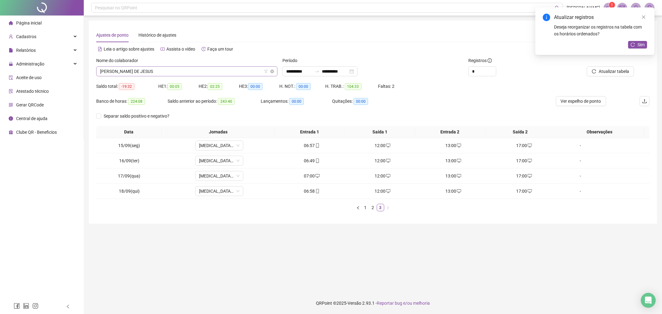
click at [245, 66] on div "[PERSON_NAME] DE JESUS" at bounding box center [186, 71] width 181 height 10
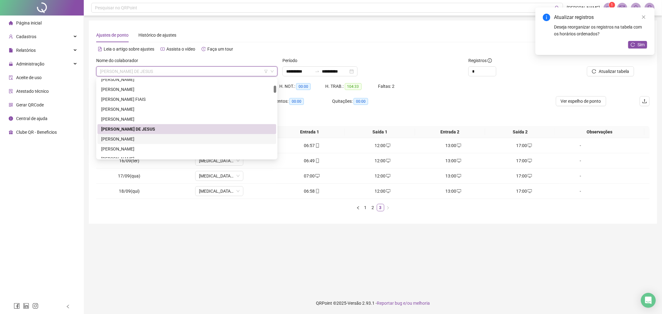
click at [227, 140] on div "[PERSON_NAME]" at bounding box center [186, 139] width 171 height 7
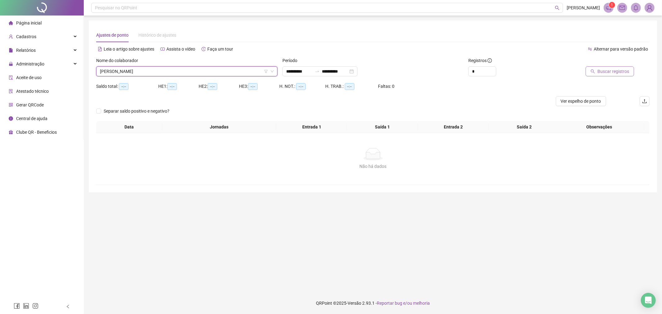
click at [593, 68] on button "Buscar registros" at bounding box center [609, 71] width 48 height 10
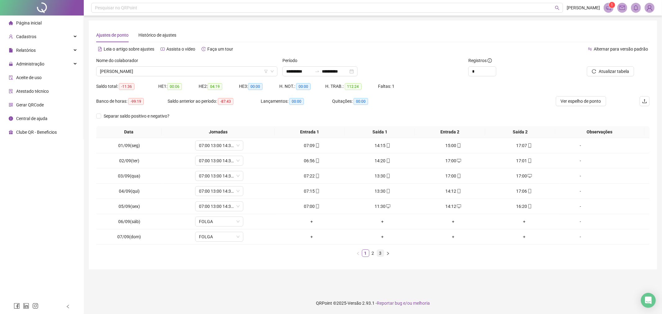
click at [379, 253] on link "3" at bounding box center [380, 253] width 7 height 7
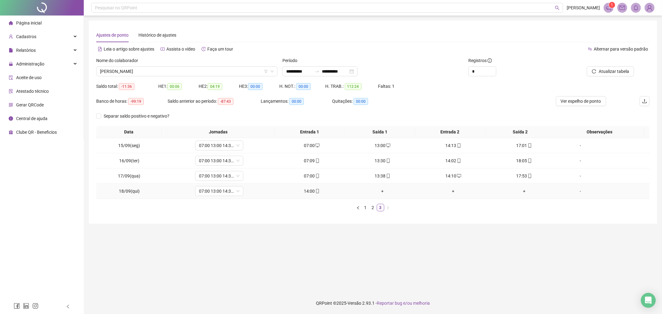
click at [383, 193] on div "+" at bounding box center [382, 191] width 66 height 7
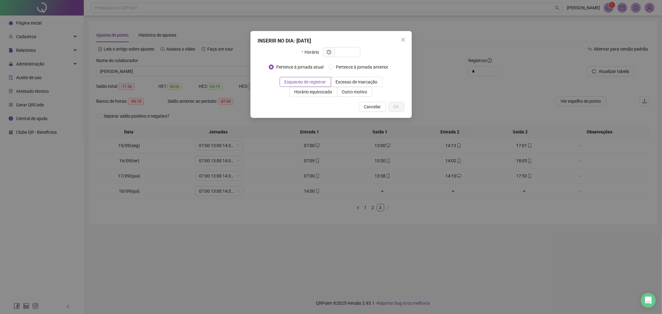
click at [383, 193] on div "INSERIR NO DIA : 18/09/2025 Horário Pertence à jornada atual Pertence à jornada…" at bounding box center [331, 157] width 662 height 314
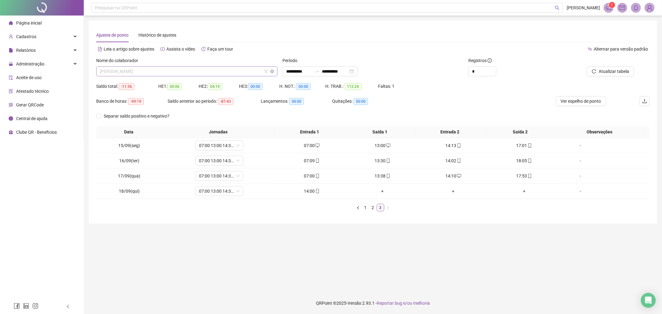
click at [208, 73] on span "[PERSON_NAME]" at bounding box center [187, 71] width 174 height 9
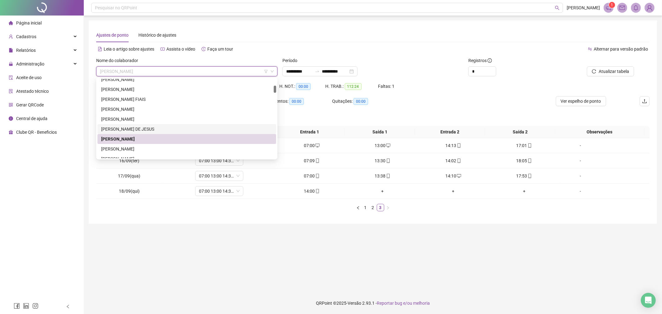
click at [202, 129] on div "[PERSON_NAME] DE JESUS" at bounding box center [186, 129] width 171 height 7
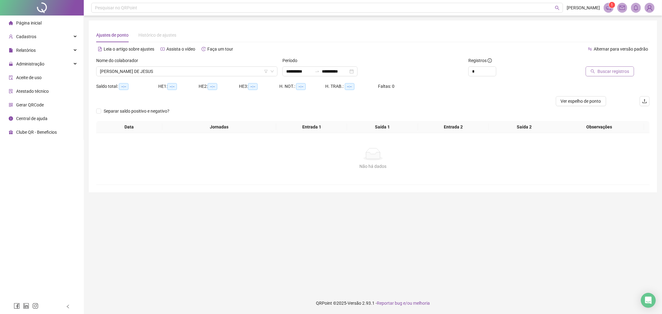
click at [597, 73] on button "Buscar registros" at bounding box center [609, 71] width 48 height 10
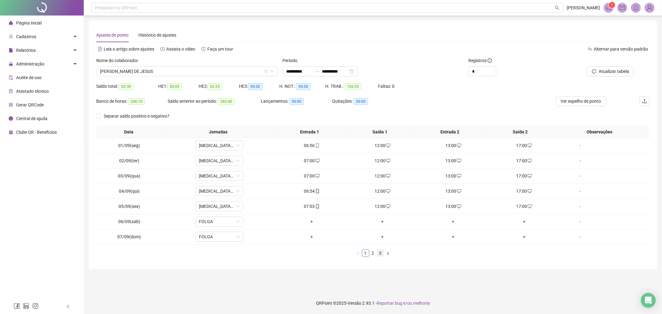
click at [381, 253] on link "3" at bounding box center [380, 253] width 7 height 7
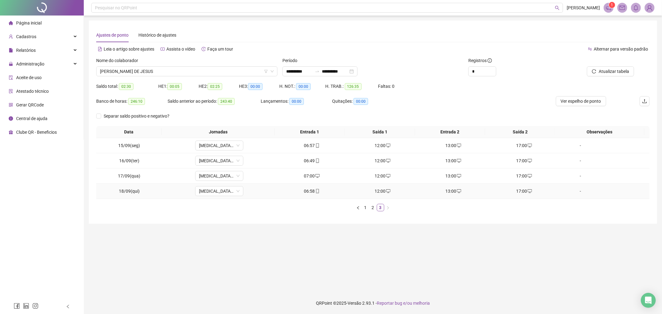
click at [521, 191] on div "17:00" at bounding box center [524, 191] width 66 height 7
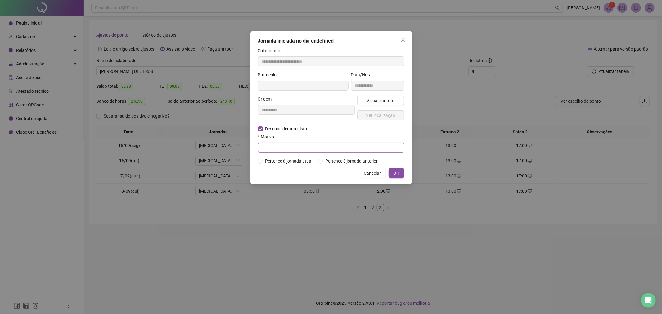
type input "**********"
click at [286, 168] on div "Cancelar OK" at bounding box center [331, 173] width 146 height 10
click at [295, 146] on input "text" at bounding box center [331, 148] width 146 height 10
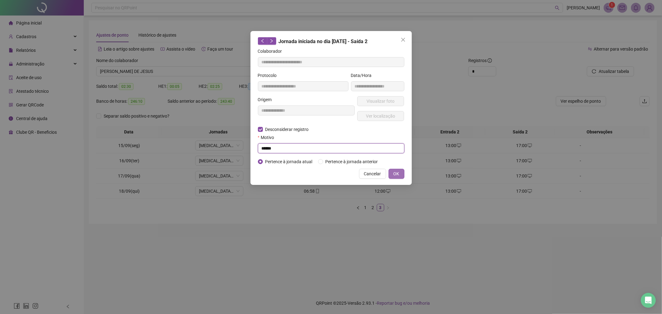
type input "******"
click at [392, 176] on button "OK" at bounding box center [396, 174] width 16 height 10
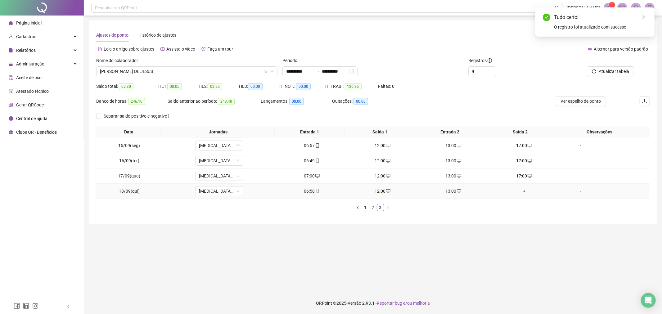
click at [447, 193] on div "13:00" at bounding box center [453, 191] width 66 height 7
type input "**********"
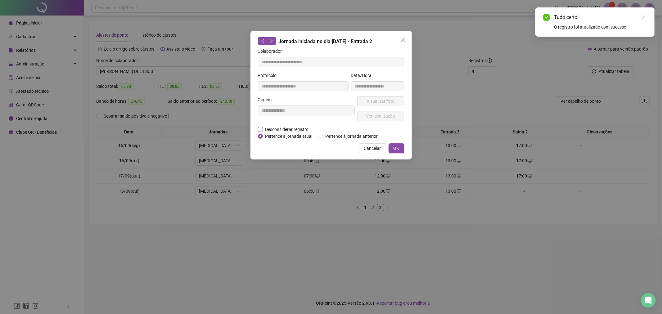
click at [263, 130] on span "Desconsiderar registro" at bounding box center [287, 129] width 48 height 7
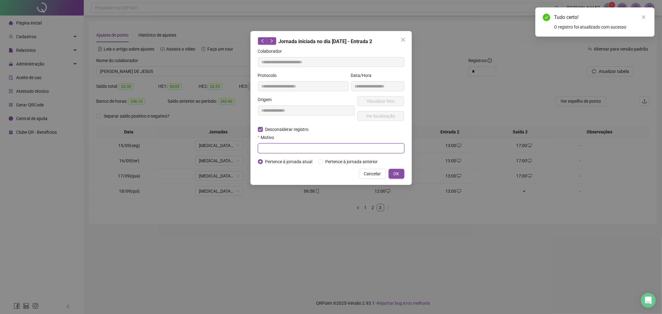
click at [275, 150] on input "text" at bounding box center [331, 148] width 146 height 10
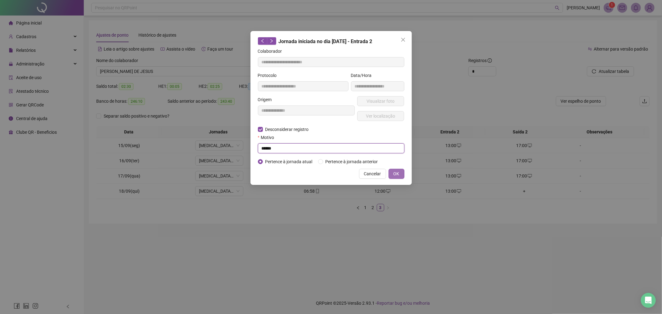
type input "******"
click at [397, 178] on button "OK" at bounding box center [396, 174] width 16 height 10
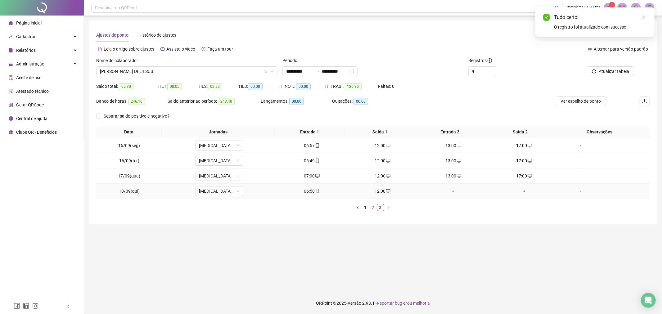
click at [380, 188] on div "12:00" at bounding box center [382, 191] width 66 height 7
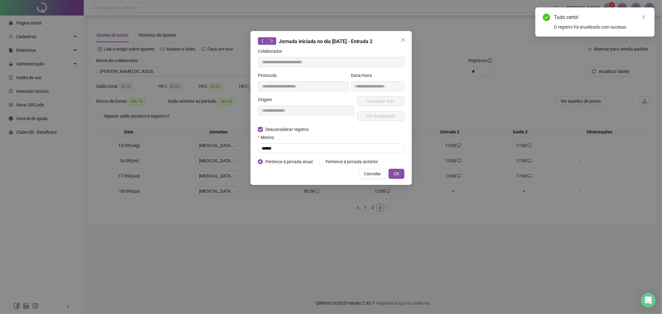
type input "**********"
click at [285, 150] on input "text" at bounding box center [331, 148] width 146 height 10
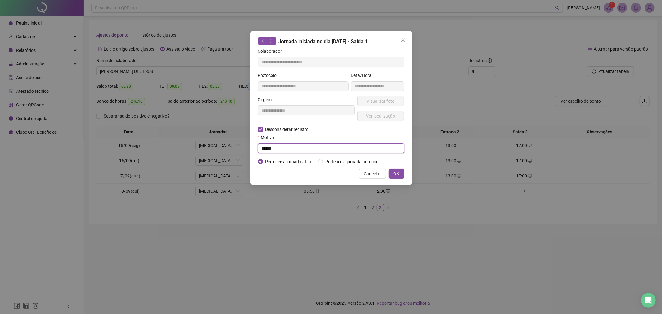
type input "******"
click at [397, 180] on div "**********" at bounding box center [330, 108] width 161 height 154
click at [398, 178] on button "OK" at bounding box center [396, 174] width 16 height 10
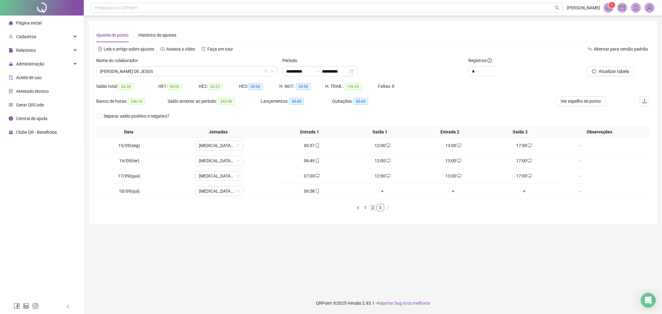
click at [373, 208] on link "2" at bounding box center [372, 207] width 7 height 7
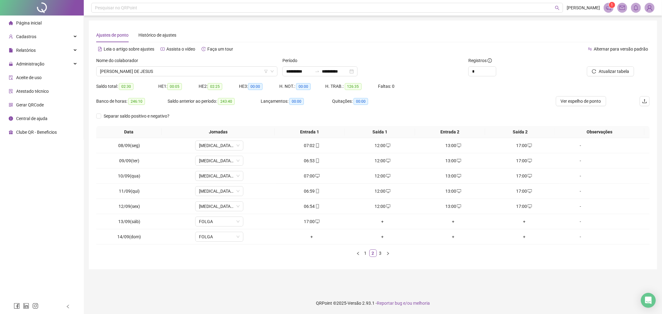
click at [236, 65] on div "Nome do colaborador" at bounding box center [186, 61] width 181 height 9
click at [235, 75] on span "[PERSON_NAME] DE JESUS" at bounding box center [187, 71] width 174 height 9
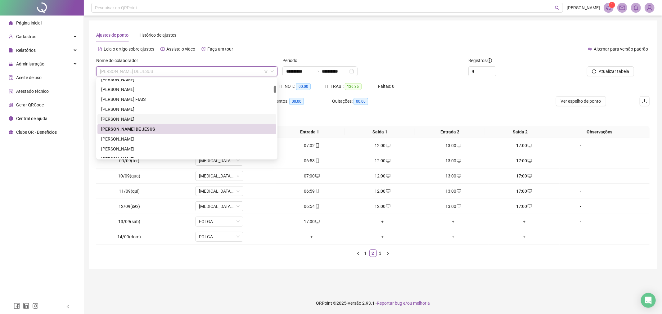
click at [205, 118] on div "[PERSON_NAME]" at bounding box center [186, 119] width 171 height 7
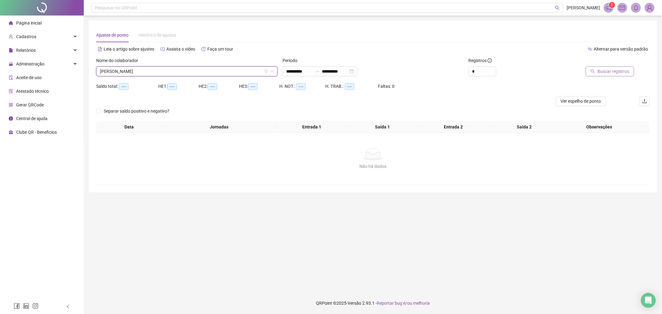
click at [600, 74] on span "Buscar registros" at bounding box center [613, 71] width 32 height 7
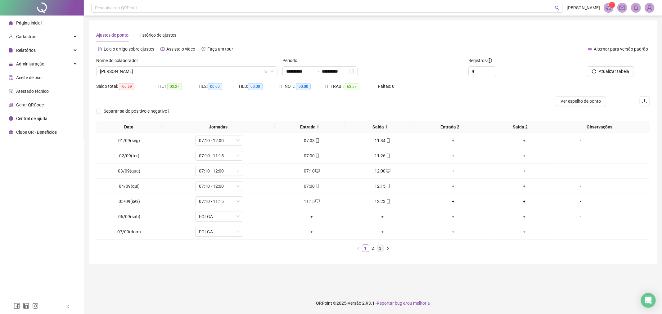
click at [379, 247] on link "3" at bounding box center [380, 248] width 7 height 7
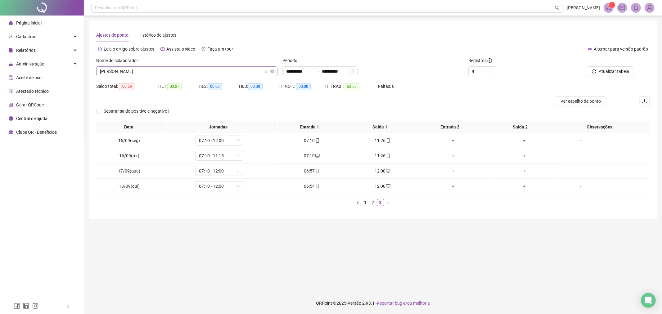
click at [184, 73] on span "[PERSON_NAME]" at bounding box center [187, 71] width 174 height 9
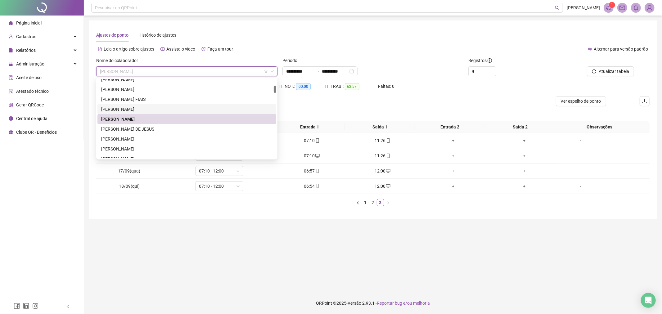
click at [186, 106] on div "[PERSON_NAME]" at bounding box center [186, 109] width 171 height 7
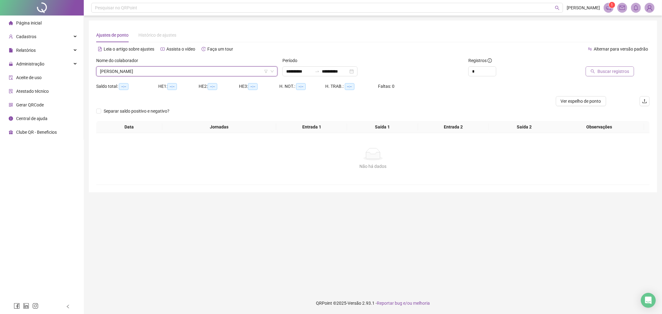
click at [594, 72] on icon "search" at bounding box center [593, 71] width 4 height 4
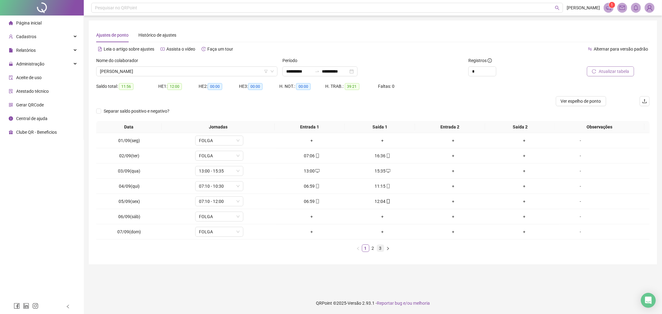
click at [381, 250] on link "3" at bounding box center [380, 248] width 7 height 7
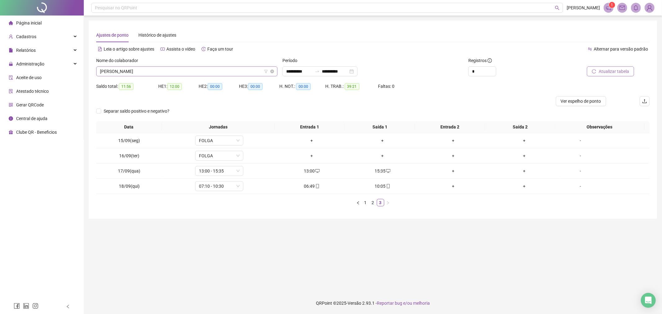
click at [197, 73] on span "[PERSON_NAME]" at bounding box center [187, 71] width 174 height 9
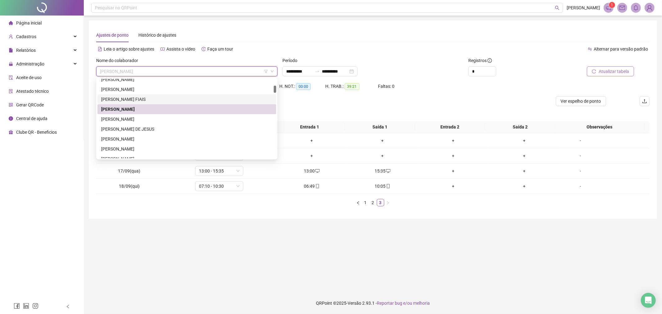
click at [197, 100] on div "[PERSON_NAME] FIAIS" at bounding box center [186, 99] width 171 height 7
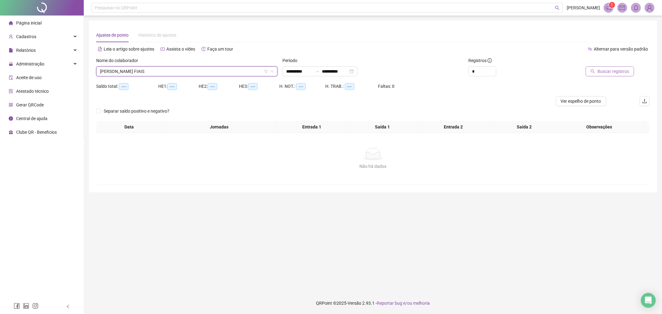
click at [632, 70] on button "Buscar registros" at bounding box center [609, 71] width 48 height 10
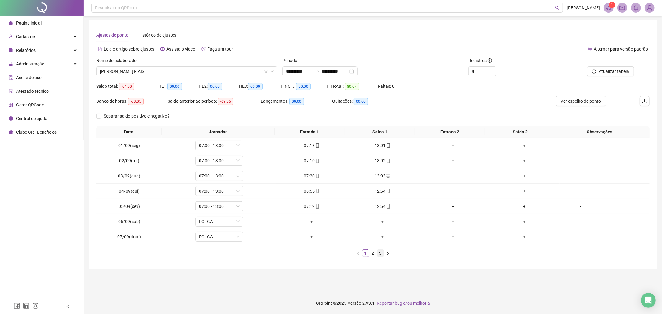
click at [382, 254] on link "3" at bounding box center [380, 253] width 7 height 7
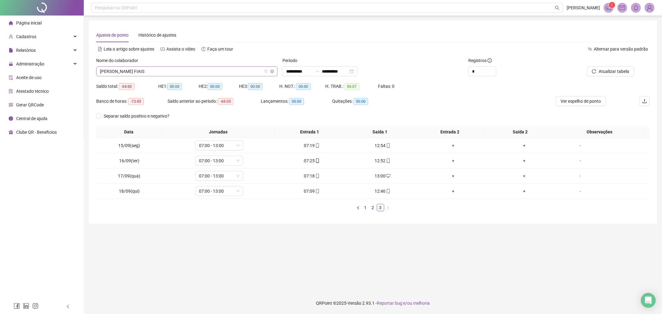
click at [188, 73] on span "[PERSON_NAME] FIAIS" at bounding box center [187, 71] width 174 height 9
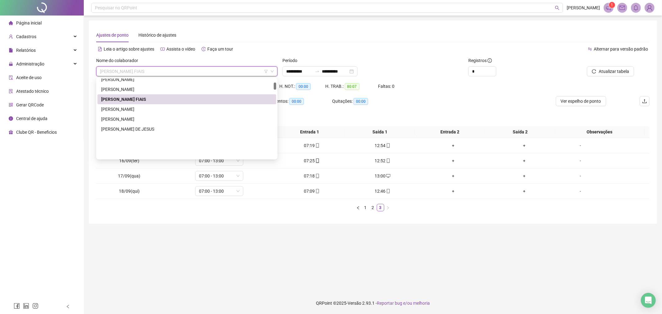
scroll to position [39, 0]
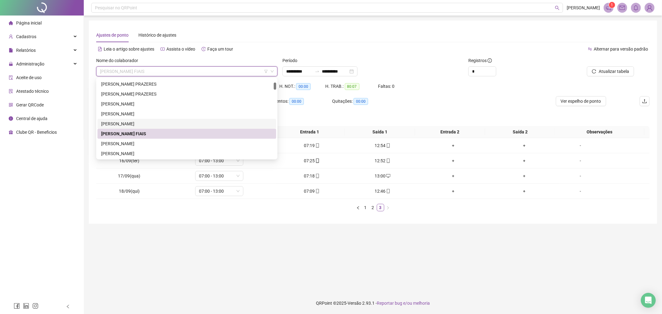
click at [181, 122] on div "[PERSON_NAME]" at bounding box center [186, 123] width 171 height 7
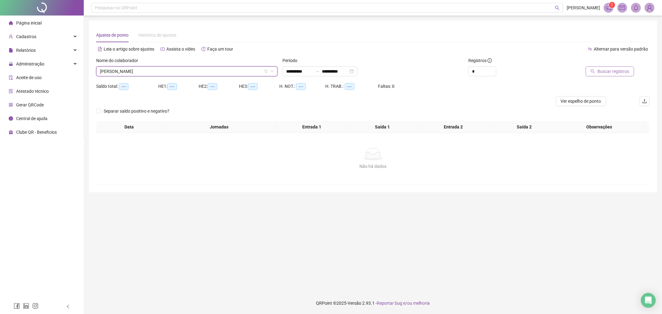
click at [618, 70] on span "Buscar registros" at bounding box center [613, 71] width 32 height 7
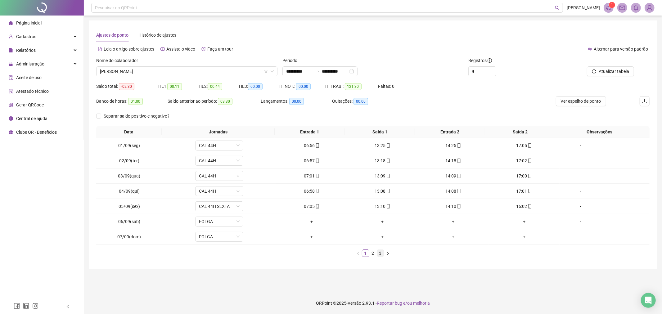
click at [377, 252] on link "3" at bounding box center [380, 253] width 7 height 7
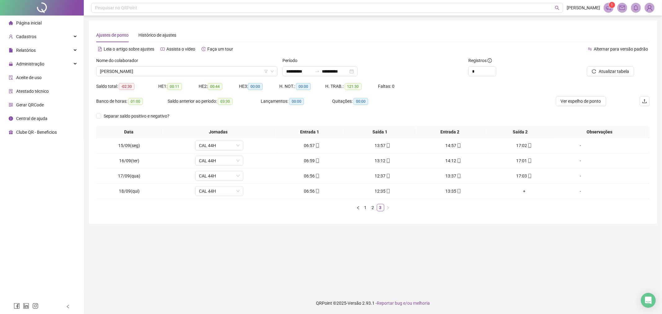
click at [217, 76] on div "Nome do colaborador AMANDA LISIANE SANTOS PERRI" at bounding box center [187, 69] width 186 height 24
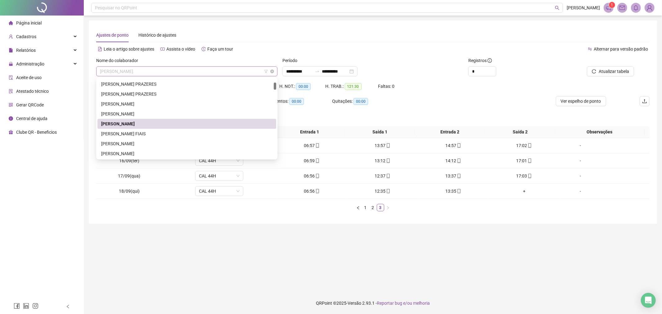
click at [217, 73] on span "[PERSON_NAME]" at bounding box center [187, 71] width 174 height 9
click at [185, 111] on div "[PERSON_NAME]" at bounding box center [186, 113] width 171 height 7
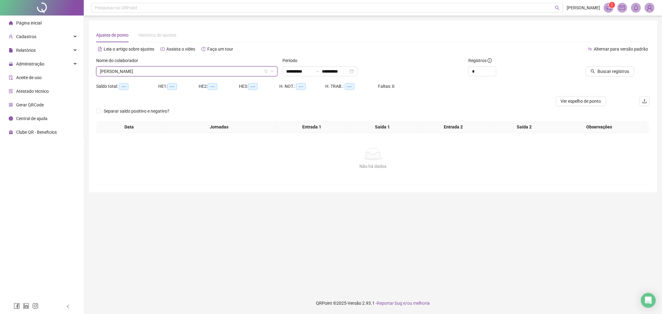
click at [612, 65] on div at bounding box center [597, 61] width 73 height 9
click at [612, 71] on span "Buscar registros" at bounding box center [613, 71] width 32 height 7
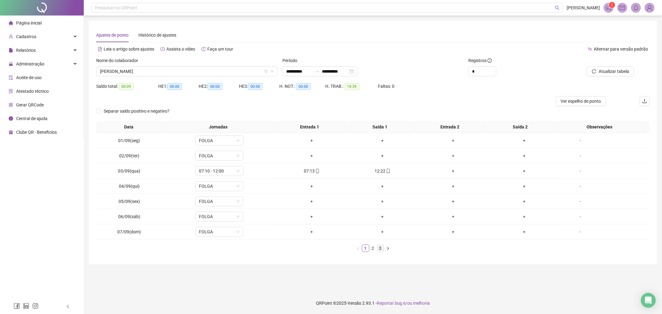
click at [378, 247] on link "3" at bounding box center [380, 248] width 7 height 7
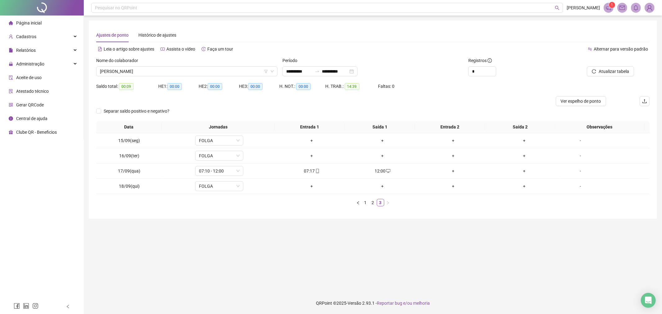
click at [185, 64] on div "Nome do colaborador" at bounding box center [186, 61] width 181 height 9
click at [187, 73] on span "[PERSON_NAME]" at bounding box center [187, 71] width 174 height 9
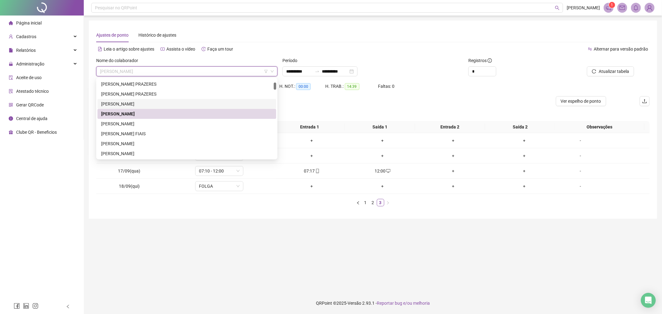
click at [189, 99] on div "[PERSON_NAME]" at bounding box center [186, 104] width 179 height 10
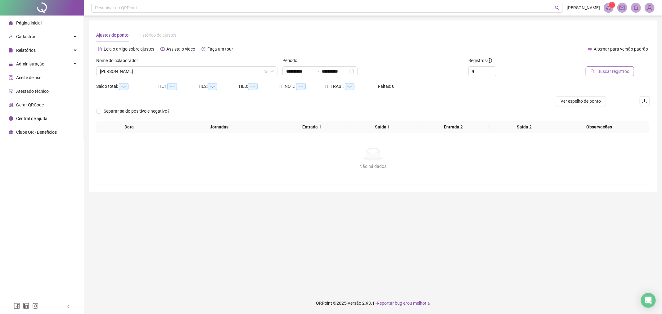
click at [613, 69] on span "Buscar registros" at bounding box center [613, 71] width 32 height 7
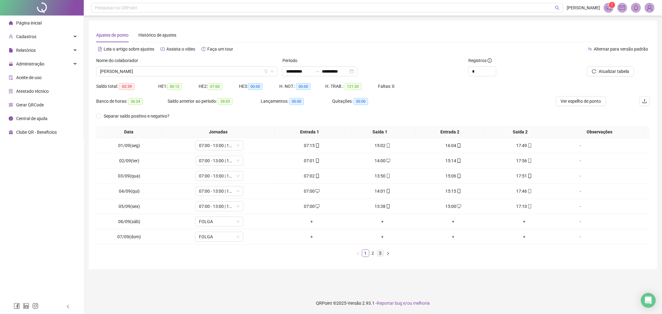
click at [382, 254] on link "3" at bounding box center [380, 253] width 7 height 7
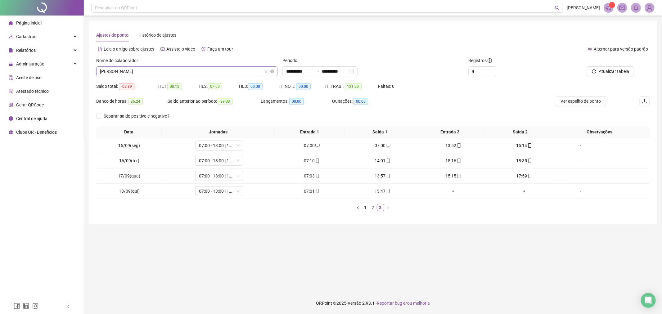
click at [248, 71] on span "[PERSON_NAME]" at bounding box center [187, 71] width 174 height 9
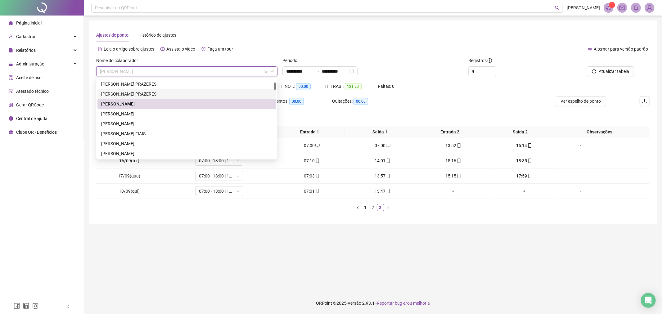
click at [218, 91] on div "[PERSON_NAME] PRAZERES" at bounding box center [186, 94] width 171 height 7
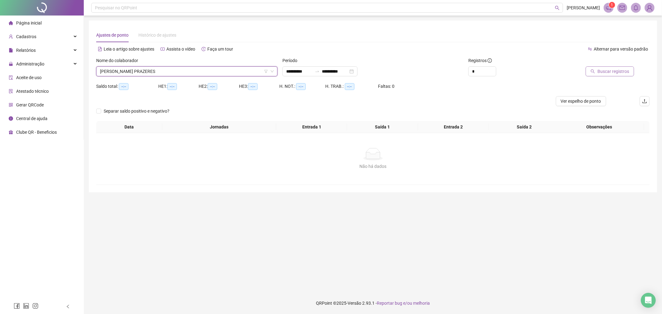
click at [600, 74] on span "Buscar registros" at bounding box center [613, 71] width 32 height 7
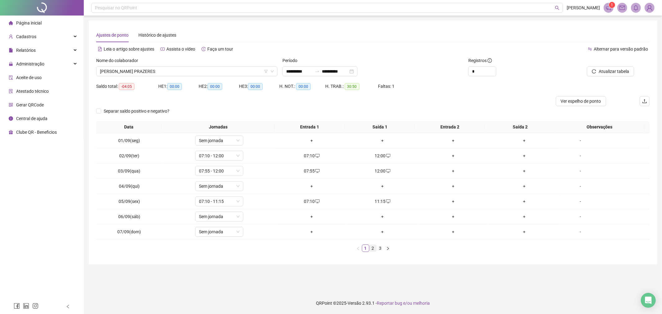
click at [376, 250] on link "2" at bounding box center [372, 248] width 7 height 7
click at [377, 249] on link "3" at bounding box center [380, 248] width 7 height 7
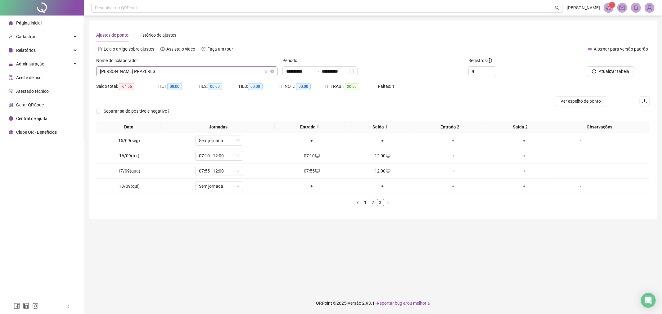
click at [202, 72] on span "[PERSON_NAME] PRAZERES" at bounding box center [187, 71] width 174 height 9
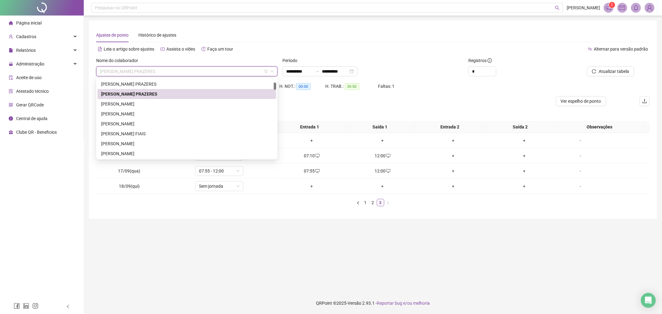
click at [197, 89] on div "[PERSON_NAME] PRAZERES" at bounding box center [186, 94] width 179 height 10
click at [202, 73] on span "[PERSON_NAME] PRAZERES" at bounding box center [187, 71] width 174 height 9
click at [189, 81] on div "[PERSON_NAME] PRAZERES" at bounding box center [186, 84] width 171 height 7
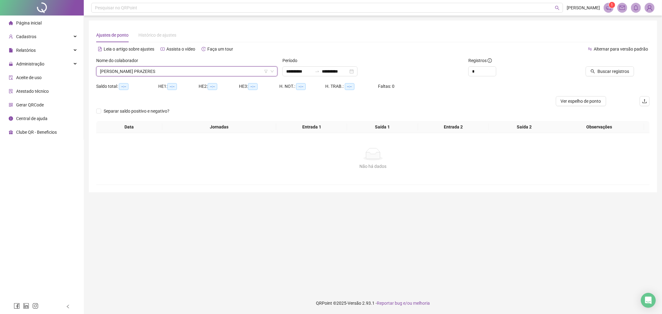
click at [595, 72] on icon "search" at bounding box center [592, 71] width 4 height 4
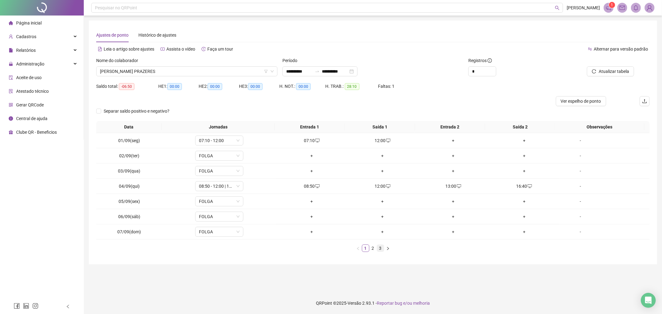
click at [383, 250] on link "3" at bounding box center [380, 248] width 7 height 7
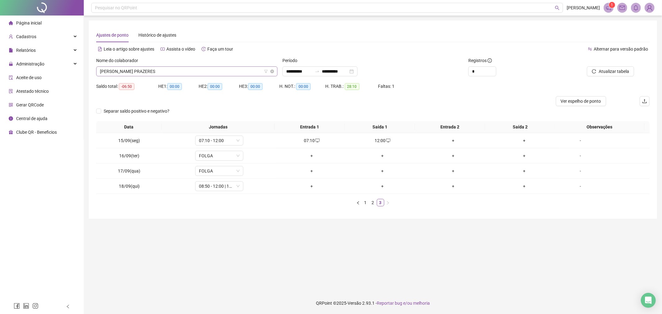
click at [185, 72] on span "[PERSON_NAME] PRAZERES" at bounding box center [187, 71] width 174 height 9
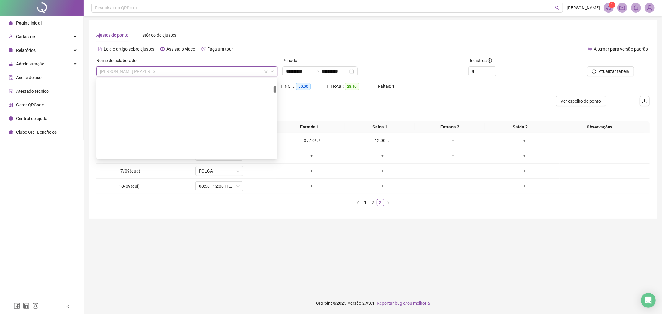
scroll to position [74, 0]
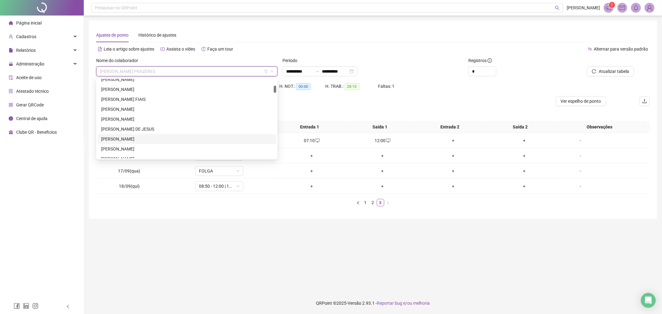
click at [172, 141] on div "[PERSON_NAME]" at bounding box center [186, 139] width 171 height 7
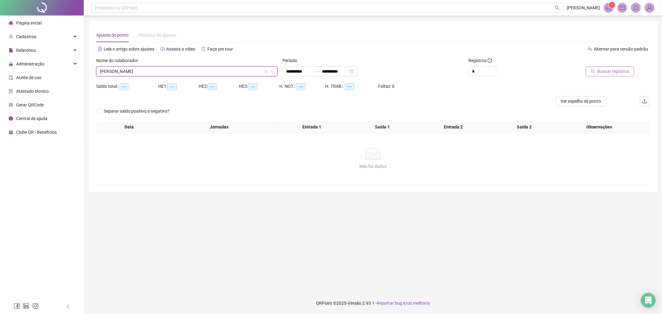
click at [600, 69] on span "Buscar registros" at bounding box center [613, 71] width 32 height 7
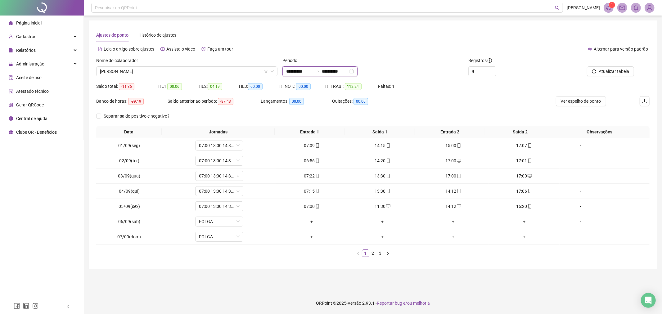
click at [340, 73] on input "**********" at bounding box center [335, 71] width 26 height 7
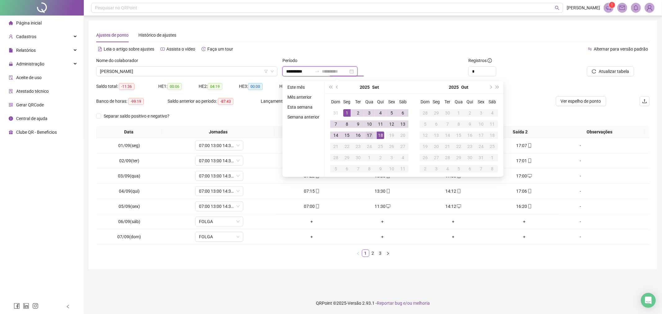
type input "**********"
click at [366, 135] on div "17" at bounding box center [368, 135] width 7 height 7
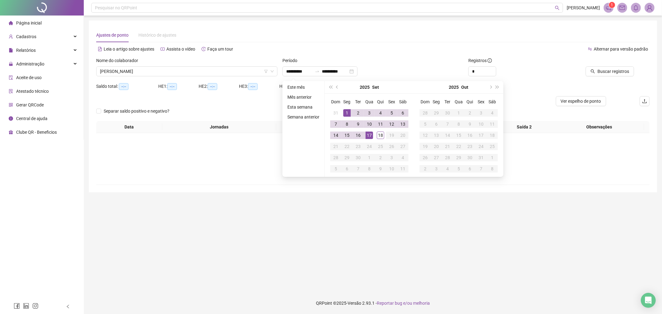
click at [536, 85] on div "Saldo total: --:-- HE 1: --:-- HE 2: --:-- HE 3: --:-- H. NOT.: --:-- H. TRAB.:…" at bounding box center [372, 88] width 553 height 15
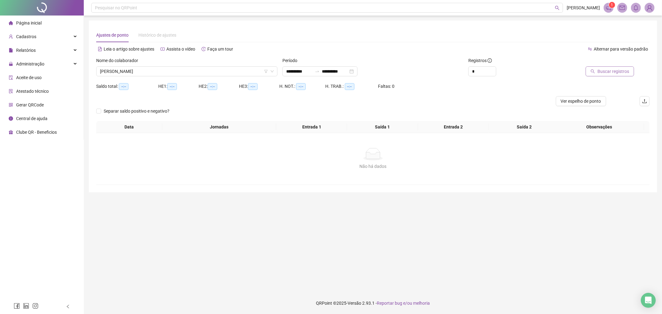
click at [610, 69] on span "Buscar registros" at bounding box center [613, 71] width 32 height 7
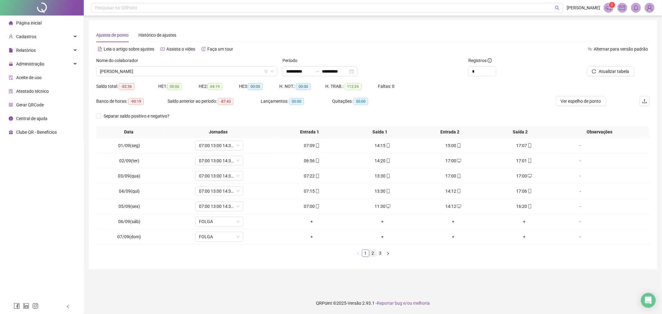
click at [373, 256] on link "2" at bounding box center [372, 253] width 7 height 7
click at [377, 252] on link "3" at bounding box center [380, 253] width 7 height 7
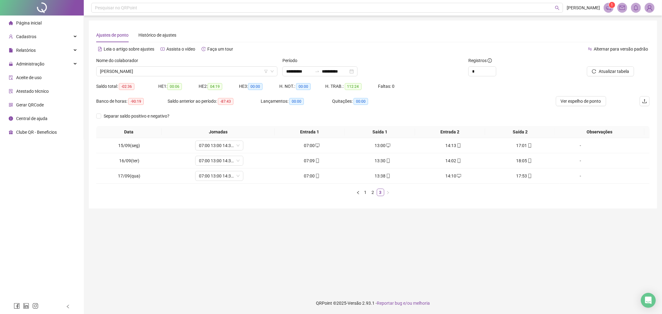
click at [181, 62] on div "Nome do colaborador" at bounding box center [186, 61] width 181 height 9
click at [200, 70] on span "[PERSON_NAME]" at bounding box center [187, 71] width 174 height 9
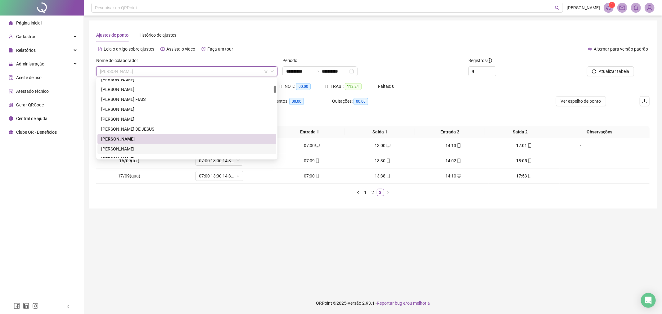
click at [179, 150] on div "[PERSON_NAME]" at bounding box center [186, 148] width 171 height 7
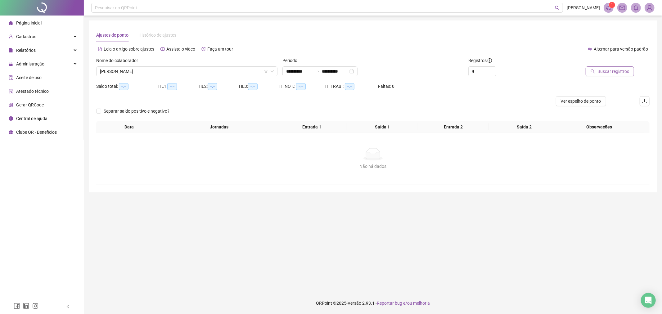
click at [621, 69] on span "Buscar registros" at bounding box center [613, 71] width 32 height 7
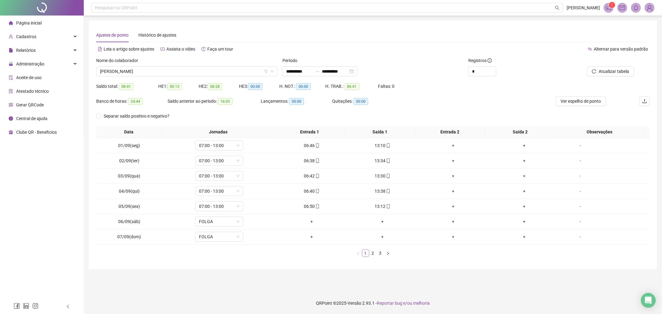
click at [368, 253] on link "1" at bounding box center [365, 253] width 7 height 7
click at [378, 252] on link "3" at bounding box center [380, 253] width 7 height 7
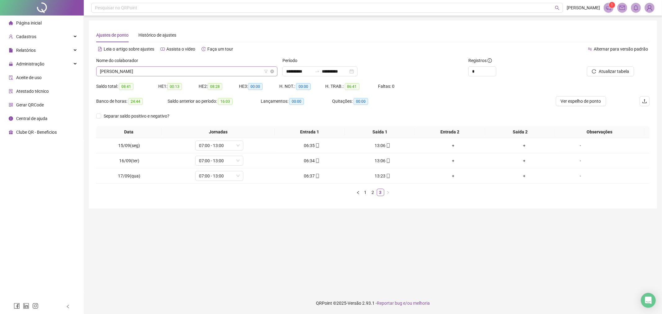
click at [246, 70] on span "[PERSON_NAME]" at bounding box center [187, 71] width 174 height 9
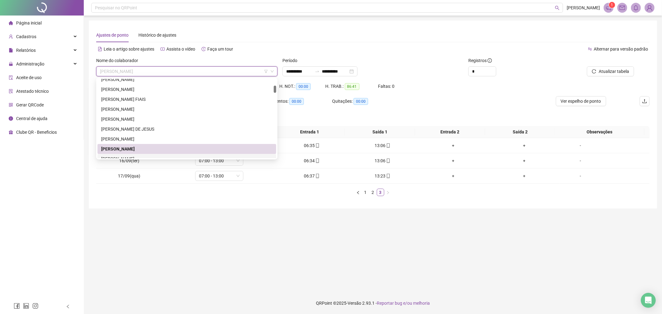
click at [241, 156] on div "[PERSON_NAME]" at bounding box center [186, 158] width 171 height 7
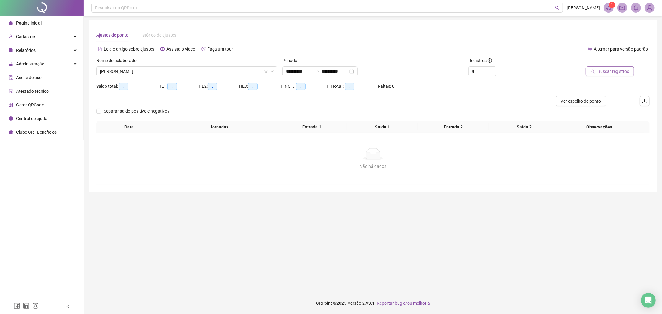
click at [630, 75] on button "Buscar registros" at bounding box center [609, 71] width 48 height 10
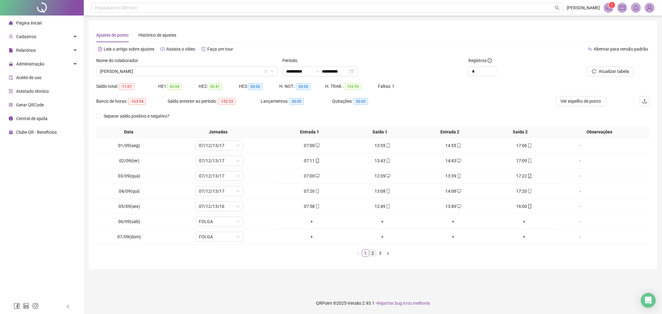
click at [369, 253] on link "2" at bounding box center [372, 253] width 7 height 7
click at [378, 253] on link "3" at bounding box center [380, 253] width 7 height 7
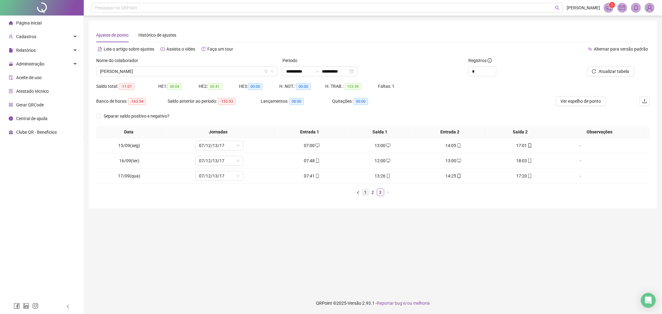
click at [368, 190] on link "1" at bounding box center [365, 192] width 7 height 7
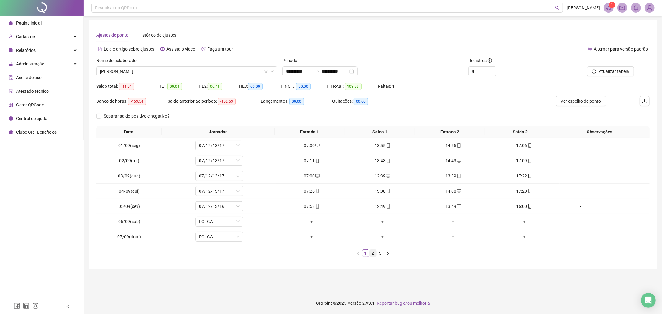
click at [373, 255] on link "2" at bounding box center [372, 253] width 7 height 7
click at [380, 253] on link "3" at bounding box center [380, 253] width 7 height 7
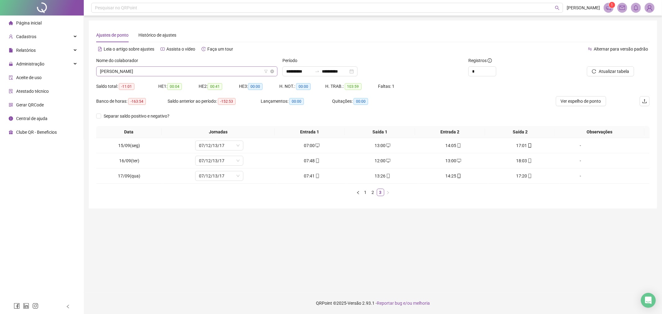
click at [242, 72] on span "[PERSON_NAME]" at bounding box center [187, 71] width 174 height 9
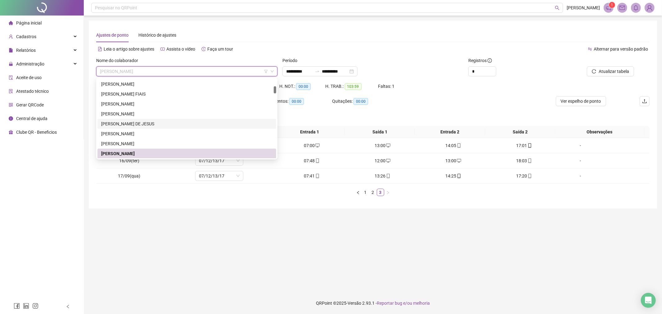
scroll to position [148, 0]
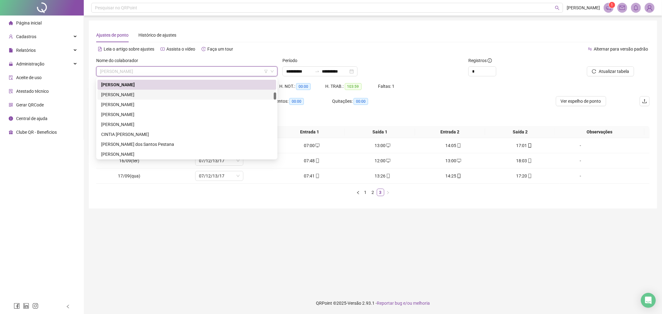
click at [201, 92] on div "[PERSON_NAME]" at bounding box center [186, 94] width 171 height 7
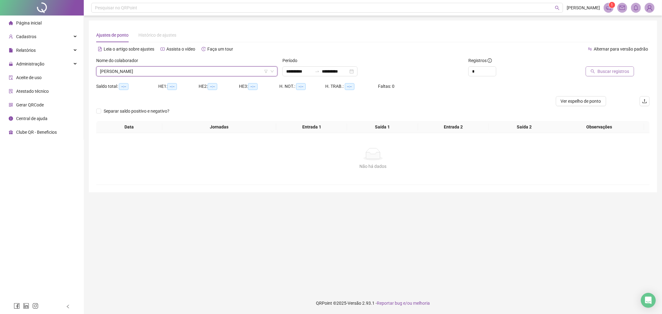
click at [596, 70] on button "Buscar registros" at bounding box center [609, 71] width 48 height 10
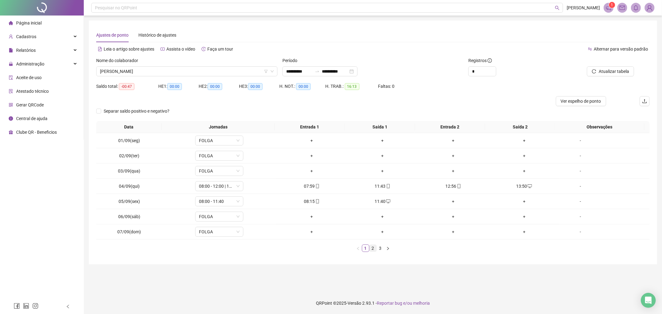
click at [371, 249] on link "2" at bounding box center [372, 248] width 7 height 7
click at [381, 250] on link "3" at bounding box center [380, 248] width 7 height 7
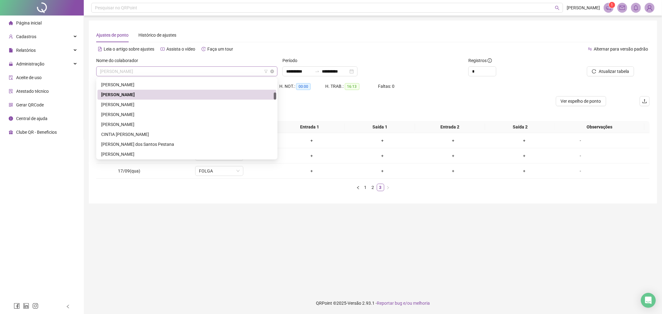
click at [201, 75] on span "[PERSON_NAME]" at bounding box center [187, 71] width 174 height 9
click at [188, 103] on div "[PERSON_NAME]" at bounding box center [186, 104] width 171 height 7
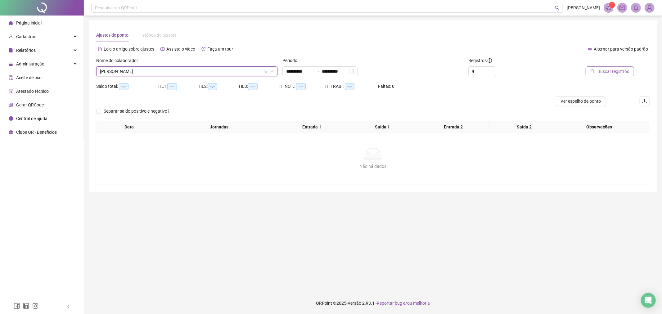
click at [622, 71] on span "Buscar registros" at bounding box center [613, 71] width 32 height 7
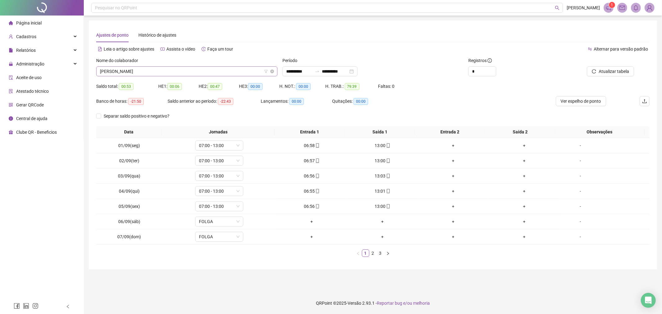
click at [211, 71] on span "[PERSON_NAME]" at bounding box center [187, 71] width 174 height 9
drag, startPoint x: 371, startPoint y: 252, endPoint x: 371, endPoint y: 248, distance: 4.1
click at [373, 250] on link "2" at bounding box center [372, 253] width 7 height 7
click at [382, 253] on link "3" at bounding box center [380, 253] width 7 height 7
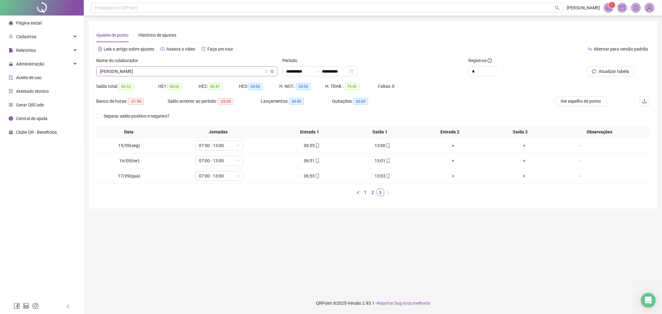
click at [194, 73] on span "[PERSON_NAME]" at bounding box center [187, 71] width 174 height 9
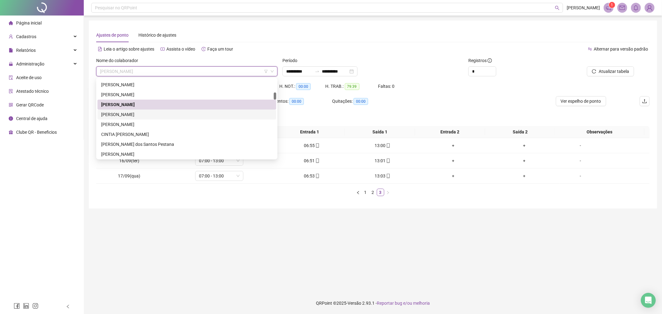
click at [123, 117] on div "[PERSON_NAME]" at bounding box center [186, 114] width 171 height 7
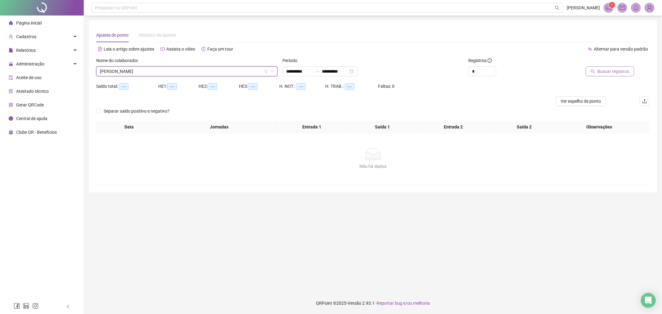
click at [628, 72] on span "Buscar registros" at bounding box center [613, 71] width 32 height 7
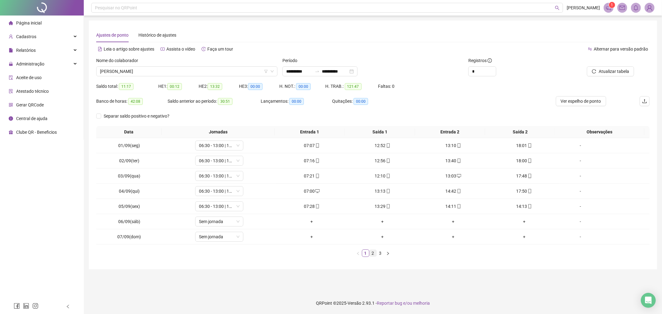
click at [375, 253] on link "2" at bounding box center [372, 253] width 7 height 7
click at [377, 252] on link "3" at bounding box center [380, 253] width 7 height 7
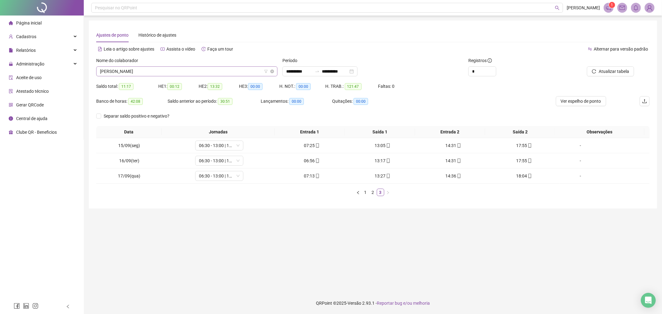
click at [223, 74] on span "[PERSON_NAME]" at bounding box center [187, 71] width 174 height 9
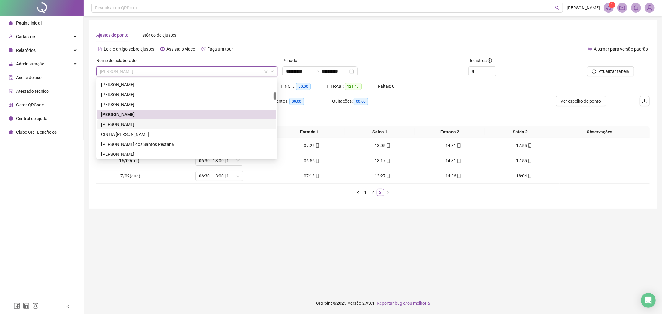
click at [193, 126] on div "[PERSON_NAME]" at bounding box center [186, 124] width 171 height 7
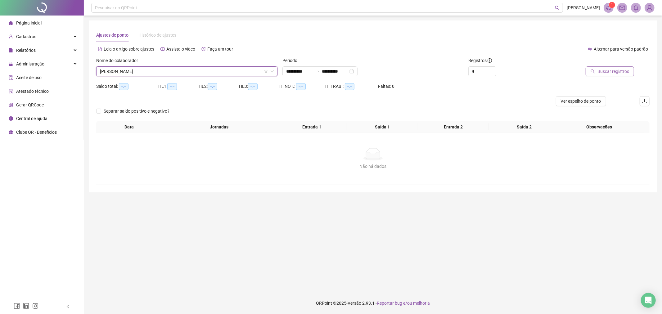
click at [601, 72] on span "Buscar registros" at bounding box center [613, 71] width 32 height 7
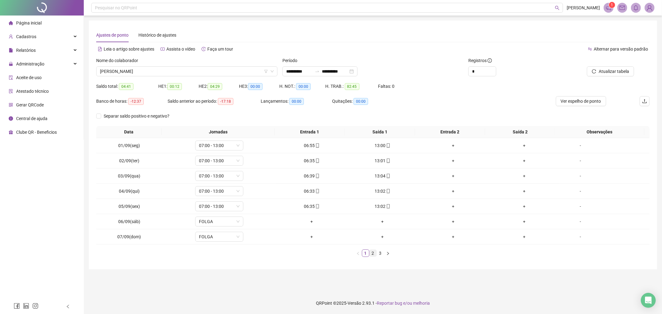
click at [375, 255] on link "2" at bounding box center [372, 253] width 7 height 7
click at [378, 252] on link "3" at bounding box center [380, 253] width 7 height 7
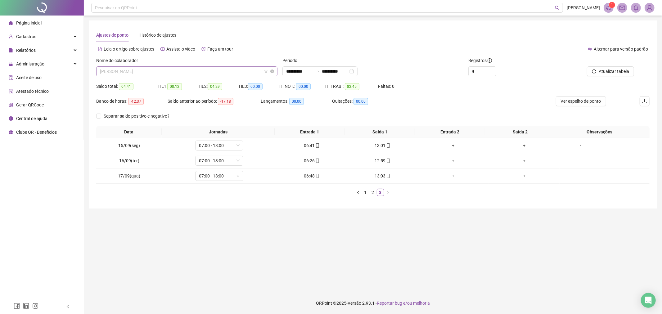
click at [229, 75] on span "[PERSON_NAME]" at bounding box center [187, 71] width 174 height 9
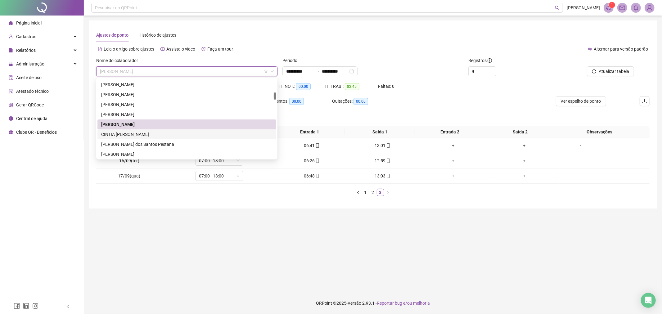
click at [228, 137] on div "CINTIA [PERSON_NAME]" at bounding box center [186, 134] width 171 height 7
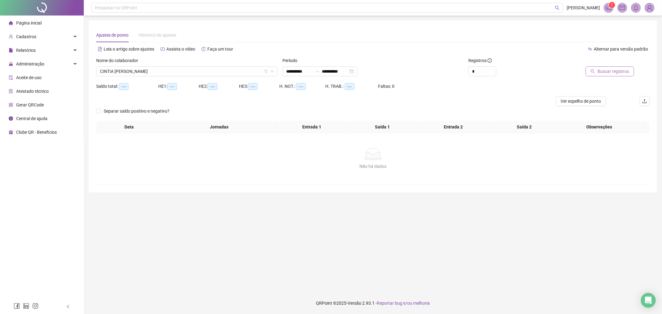
click at [608, 75] on button "Buscar registros" at bounding box center [609, 71] width 48 height 10
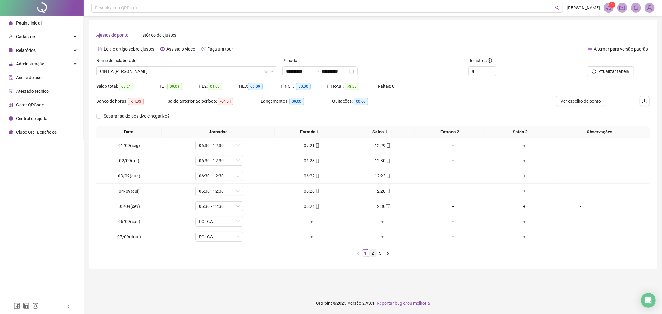
click at [373, 252] on link "2" at bounding box center [372, 253] width 7 height 7
click at [378, 252] on link "3" at bounding box center [380, 253] width 7 height 7
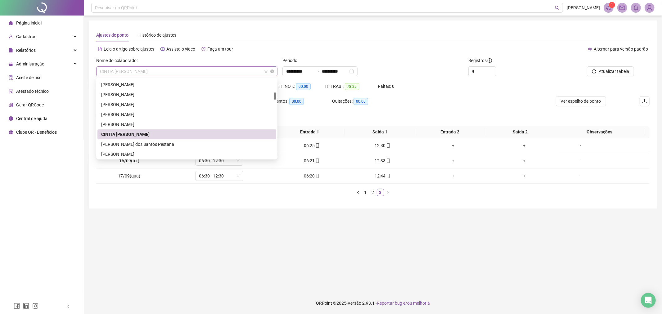
click at [191, 75] on span "CINTIA [PERSON_NAME]" at bounding box center [187, 71] width 174 height 9
click at [170, 150] on div "[PERSON_NAME]" at bounding box center [186, 154] width 179 height 10
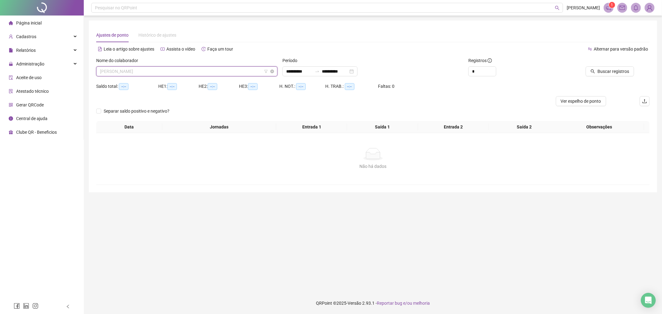
scroll to position [149, 0]
click at [188, 71] on span "[PERSON_NAME]" at bounding box center [187, 71] width 174 height 9
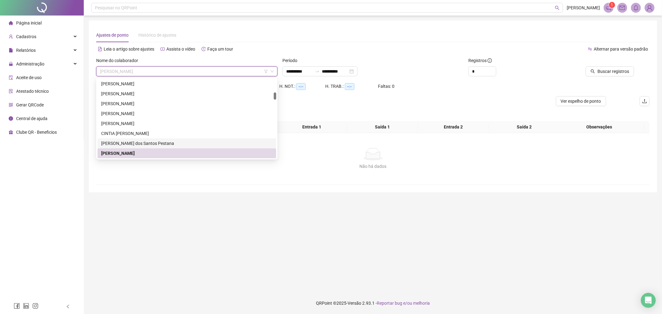
click at [176, 141] on div "[PERSON_NAME] dos Santos Pestana" at bounding box center [186, 143] width 171 height 7
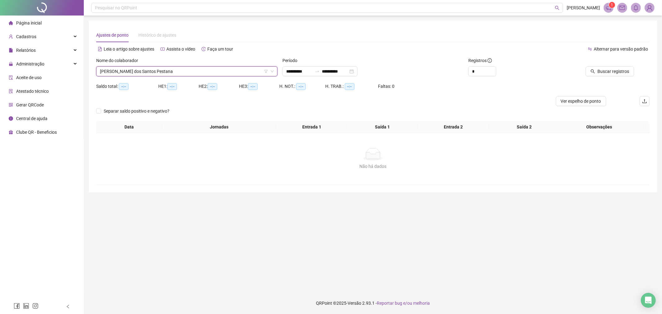
click at [591, 70] on icon "search" at bounding box center [592, 71] width 4 height 4
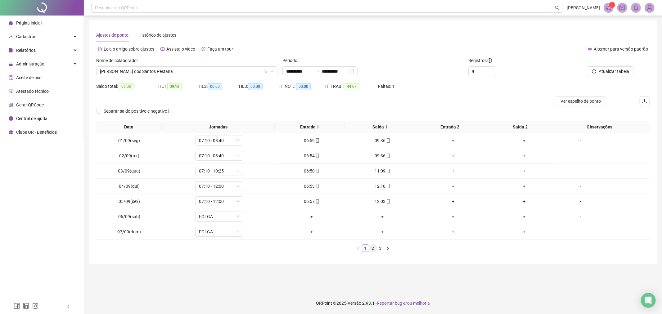
click at [373, 247] on link "2" at bounding box center [372, 248] width 7 height 7
click at [382, 170] on div "+" at bounding box center [382, 171] width 66 height 7
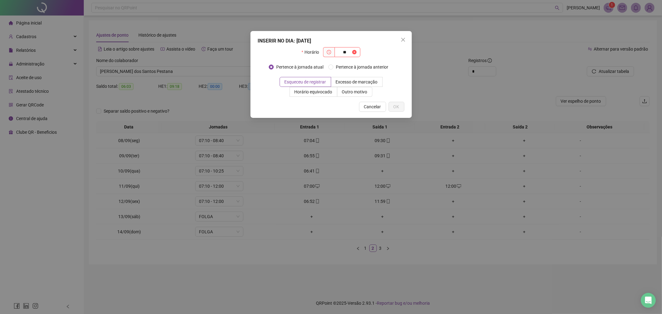
type input "*"
type input "*****"
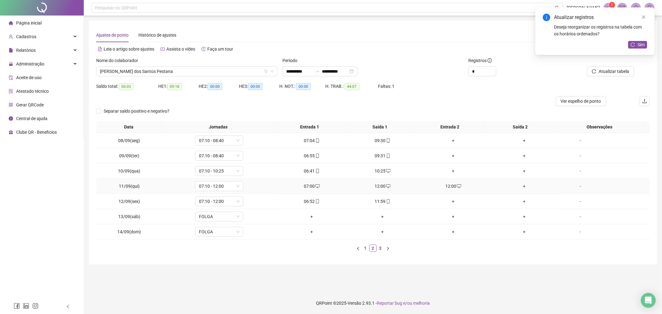
click at [457, 188] on icon "desktop" at bounding box center [459, 186] width 4 height 4
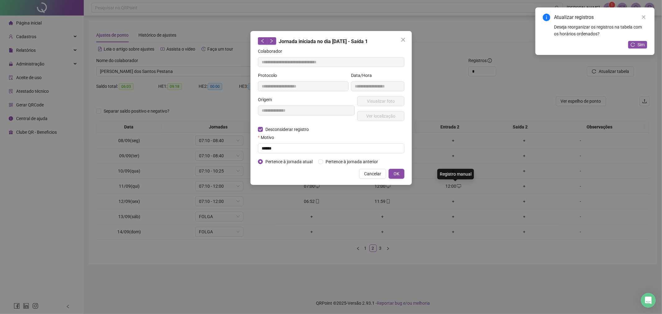
type input "**********"
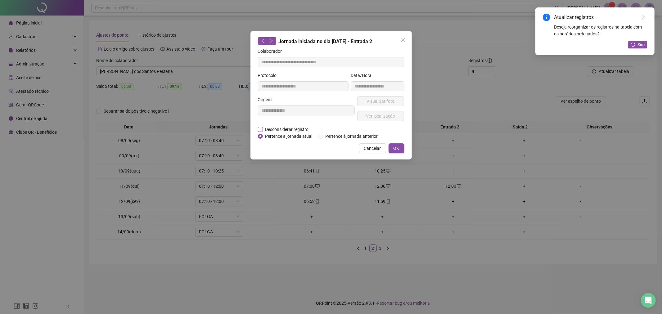
click at [265, 131] on span "Desconsiderar registro" at bounding box center [287, 129] width 48 height 7
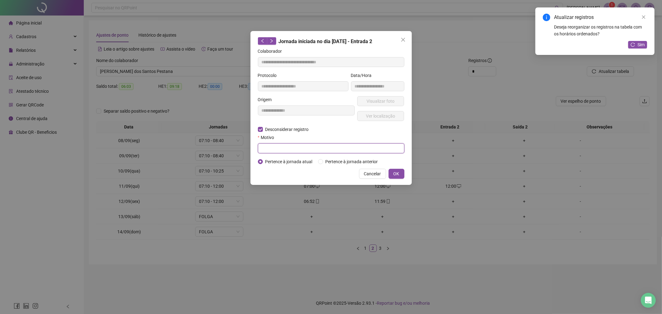
click at [280, 148] on input "text" at bounding box center [331, 148] width 146 height 10
type input "******"
click at [399, 172] on button "OK" at bounding box center [396, 174] width 16 height 10
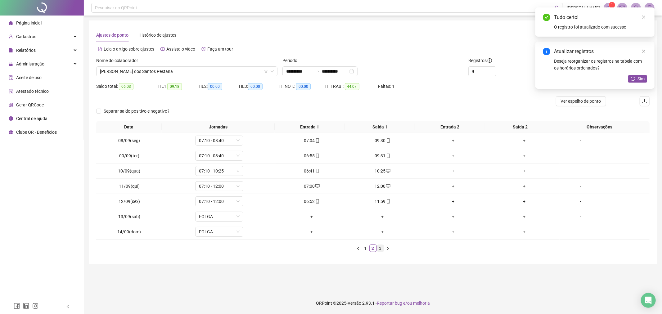
click at [378, 245] on link "3" at bounding box center [380, 248] width 7 height 7
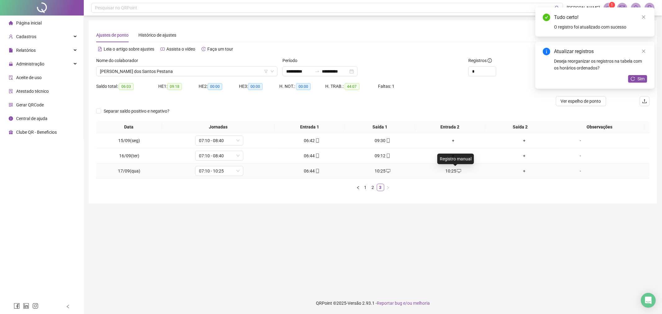
click at [457, 170] on icon "desktop" at bounding box center [459, 171] width 4 height 4
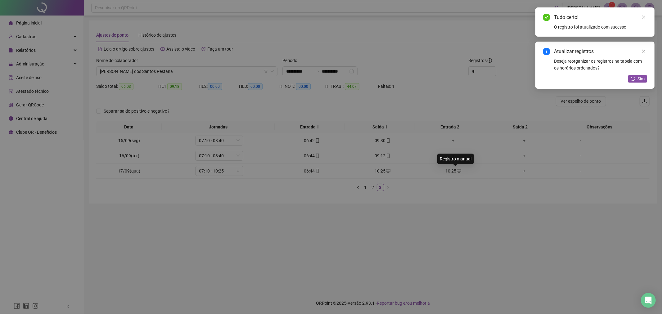
type input "**********"
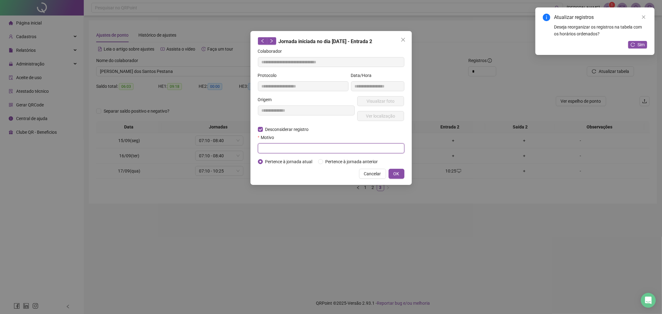
click at [280, 150] on input "text" at bounding box center [331, 148] width 146 height 10
type input "******"
click at [389, 173] on button "OK" at bounding box center [396, 174] width 16 height 10
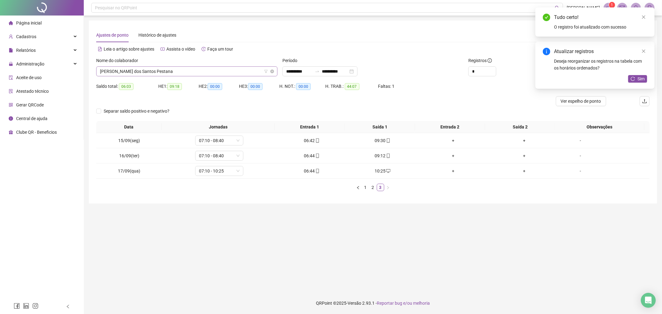
click at [211, 74] on span "[PERSON_NAME] dos Santos Pestana" at bounding box center [187, 71] width 174 height 9
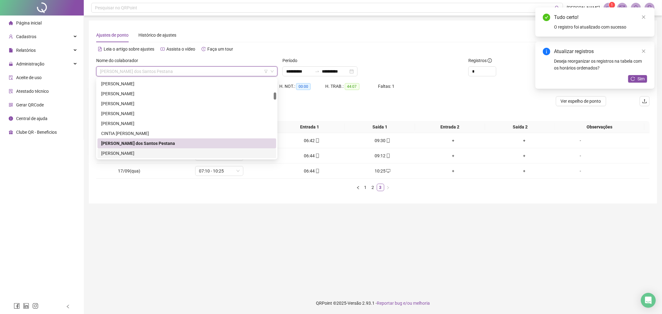
click at [183, 150] on div "[PERSON_NAME]" at bounding box center [186, 153] width 171 height 7
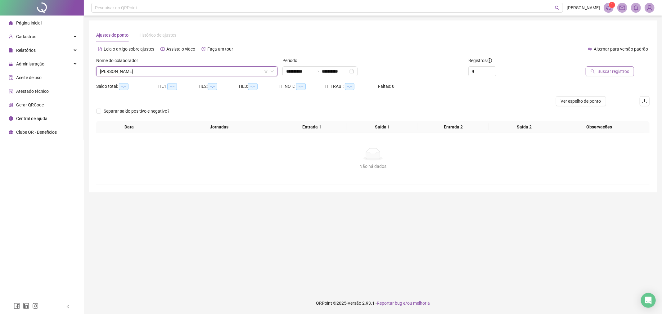
click at [615, 72] on span "Buscar registros" at bounding box center [613, 71] width 32 height 7
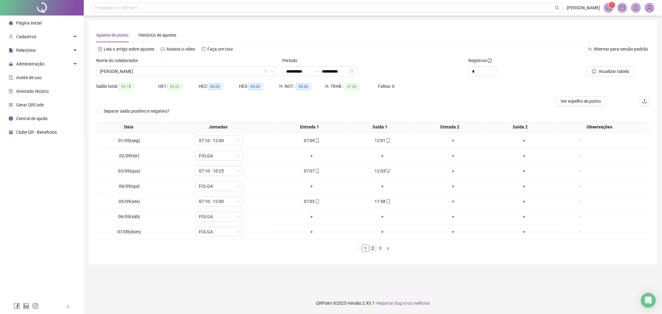
drag, startPoint x: 373, startPoint y: 248, endPoint x: 373, endPoint y: 245, distance: 3.1
click at [373, 246] on link "2" at bounding box center [372, 248] width 7 height 7
click at [380, 248] on link "3" at bounding box center [380, 248] width 7 height 7
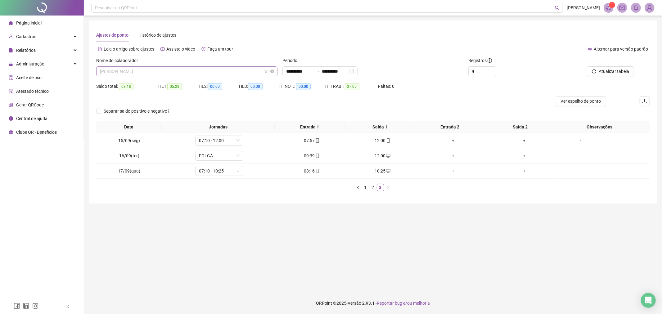
click at [218, 74] on span "[PERSON_NAME]" at bounding box center [187, 71] width 174 height 9
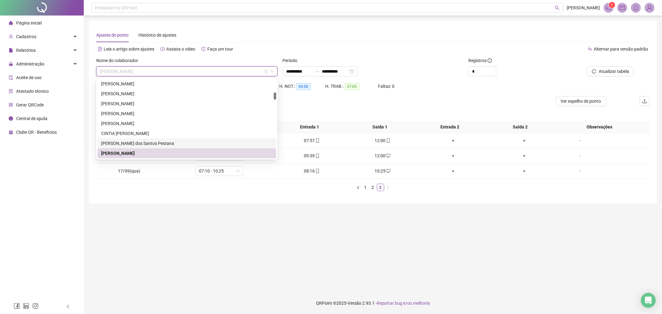
scroll to position [218, 0]
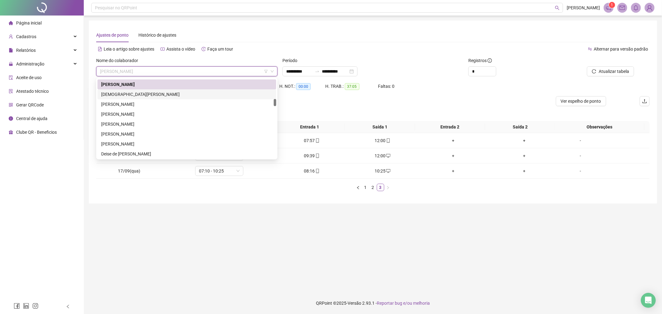
click at [215, 98] on div "[DEMOGRAPHIC_DATA][PERSON_NAME]" at bounding box center [186, 94] width 179 height 10
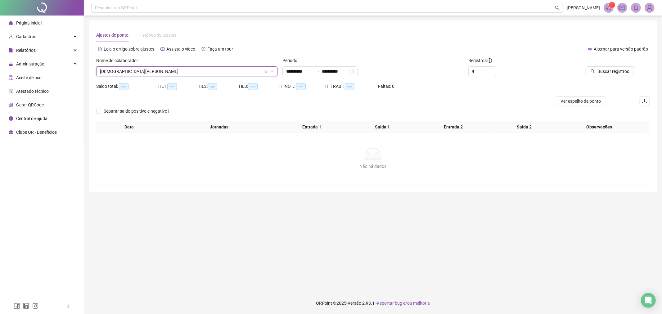
click at [199, 65] on div "Nome do colaborador" at bounding box center [186, 61] width 181 height 9
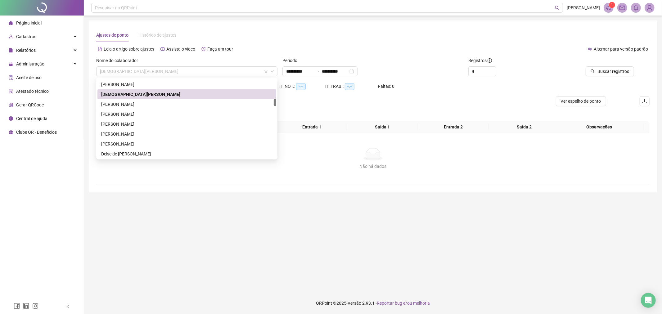
drag, startPoint x: 214, startPoint y: 73, endPoint x: 60, endPoint y: 82, distance: 154.4
click at [57, 83] on div "**********" at bounding box center [331, 157] width 662 height 314
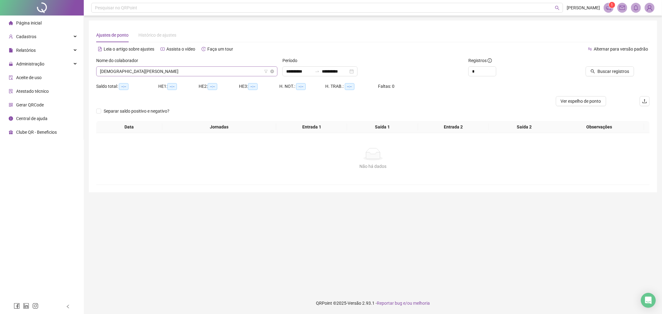
click at [131, 70] on span "[DEMOGRAPHIC_DATA][PERSON_NAME]" at bounding box center [187, 71] width 174 height 9
click at [272, 73] on span "[DEMOGRAPHIC_DATA][PERSON_NAME]" at bounding box center [187, 71] width 174 height 9
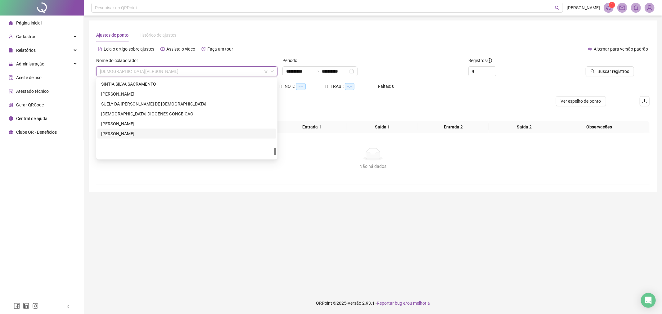
scroll to position [784, 0]
click at [177, 154] on div "[PERSON_NAME]" at bounding box center [186, 153] width 171 height 7
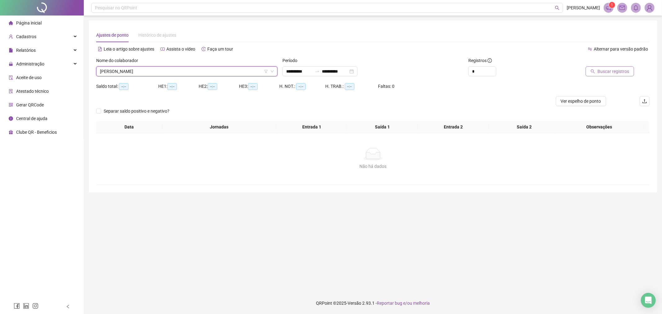
click at [617, 66] on button "Buscar registros" at bounding box center [609, 71] width 48 height 10
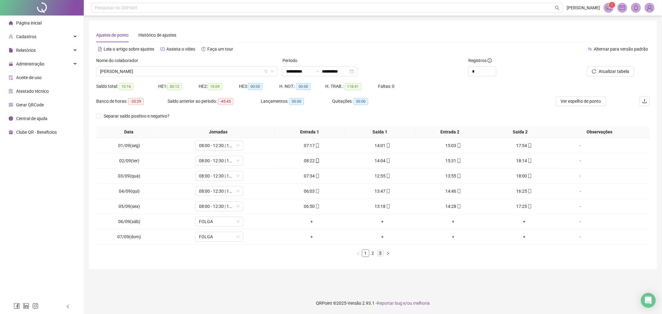
click at [382, 254] on link "3" at bounding box center [380, 253] width 7 height 7
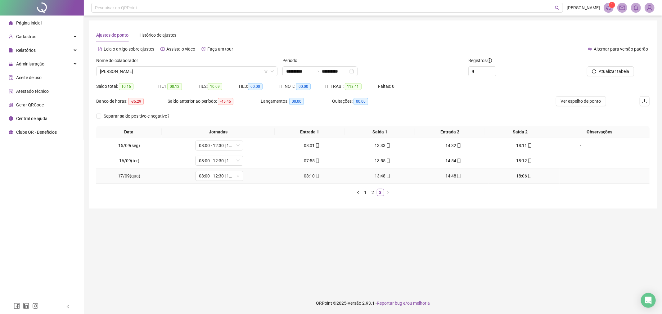
click at [528, 176] on icon "mobile" at bounding box center [529, 176] width 3 height 4
type input "**********"
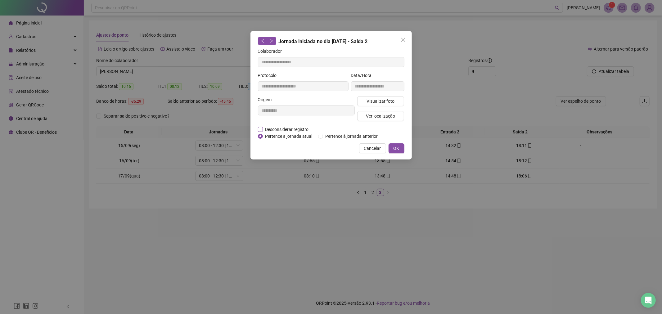
click at [260, 132] on label "Desconsiderar registro" at bounding box center [287, 129] width 58 height 7
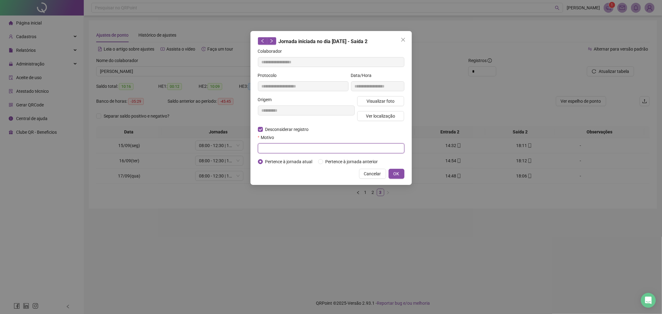
click at [306, 148] on input "text" at bounding box center [331, 148] width 146 height 10
type input "******"
click at [399, 172] on button "OK" at bounding box center [396, 174] width 16 height 10
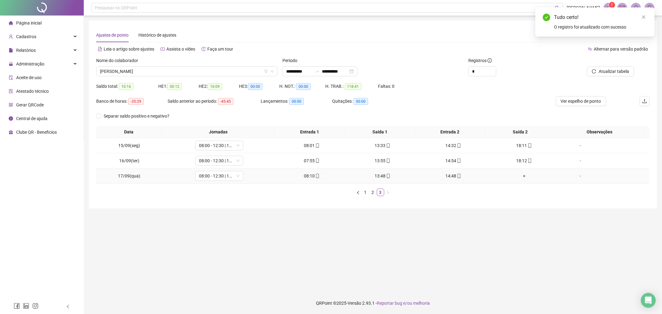
click at [442, 177] on div "14:48" at bounding box center [453, 175] width 66 height 7
type input "**********"
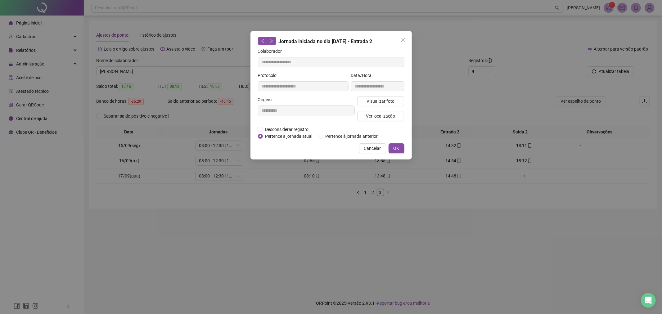
click at [226, 187] on div "**********" at bounding box center [331, 157] width 662 height 314
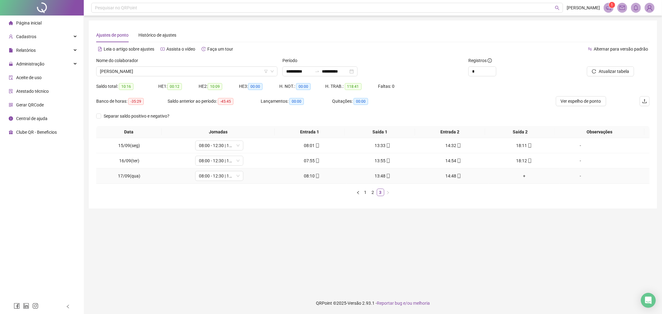
click at [521, 174] on div "+" at bounding box center [524, 175] width 66 height 7
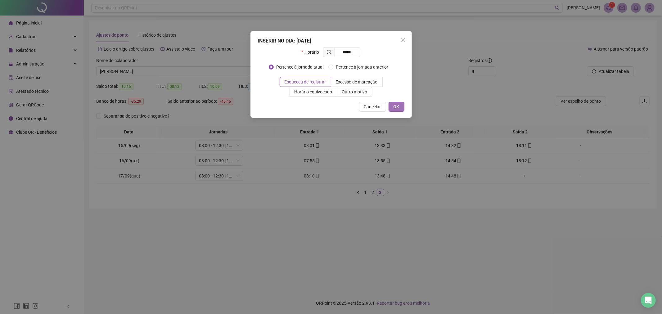
type input "*****"
click at [396, 109] on span "OK" at bounding box center [396, 106] width 6 height 7
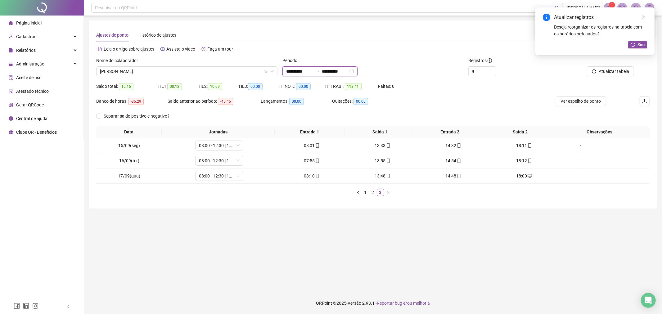
click at [342, 71] on input "**********" at bounding box center [335, 71] width 26 height 7
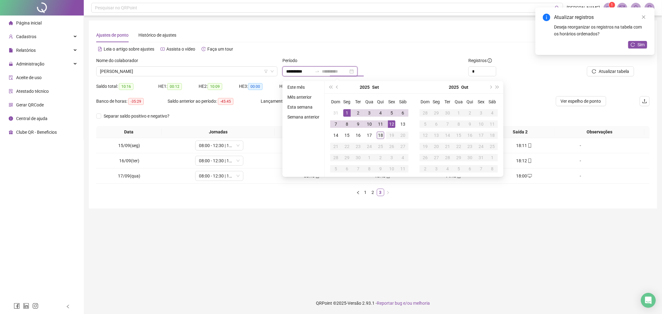
type input "**********"
click at [377, 133] on div "18" at bounding box center [380, 135] width 7 height 7
type input "**********"
click at [609, 69] on span "Atualizar tabela" at bounding box center [613, 71] width 30 height 7
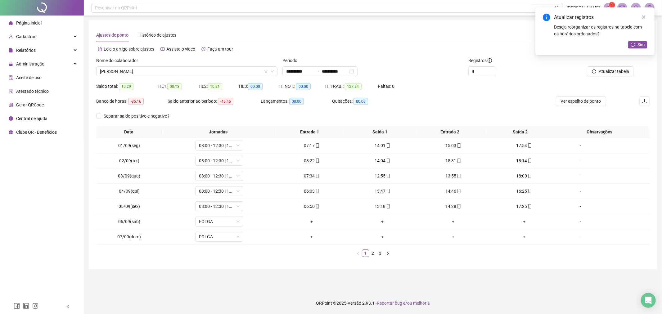
click at [378, 253] on link "3" at bounding box center [380, 253] width 7 height 7
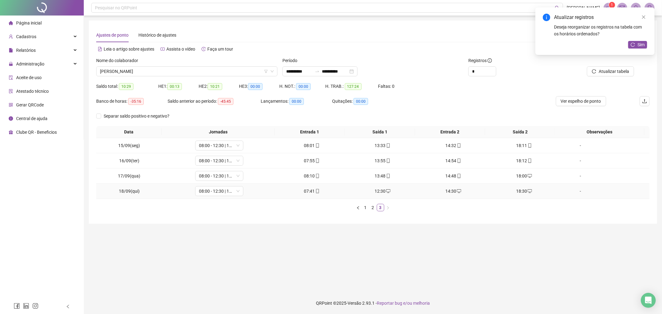
click at [527, 190] on icon "desktop" at bounding box center [529, 191] width 4 height 4
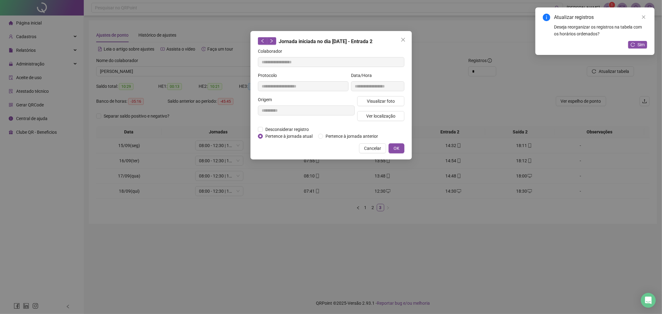
type input "**********"
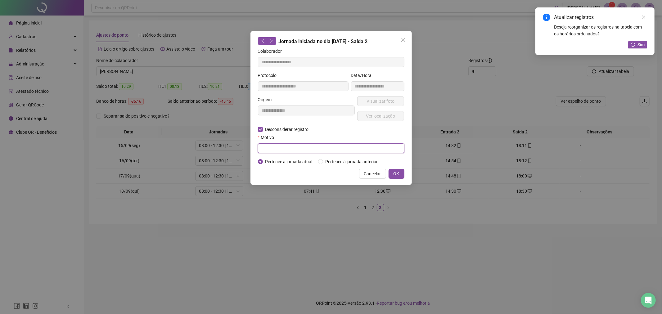
click at [296, 147] on input "text" at bounding box center [331, 148] width 146 height 10
type input "******"
click at [396, 171] on span "OK" at bounding box center [396, 173] width 6 height 7
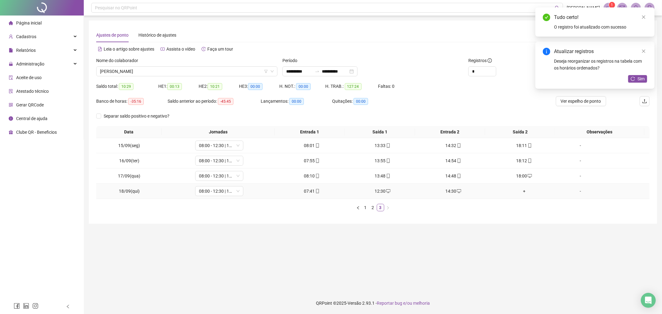
click at [446, 193] on div "14:30" at bounding box center [453, 191] width 66 height 7
type input "**********"
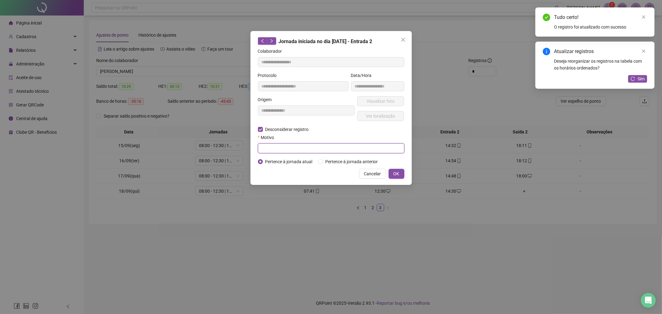
click at [276, 144] on input "text" at bounding box center [331, 148] width 146 height 10
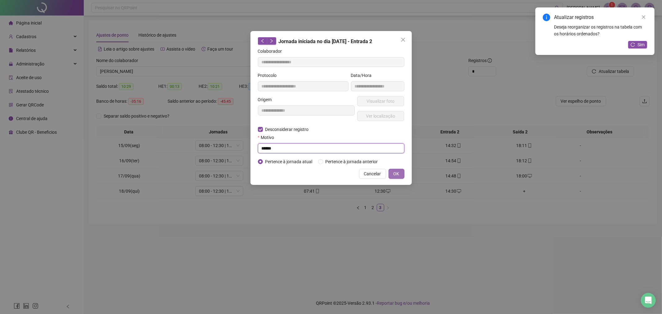
type input "******"
click at [402, 173] on button "OK" at bounding box center [396, 174] width 16 height 10
click at [396, 174] on span "OK" at bounding box center [396, 173] width 6 height 7
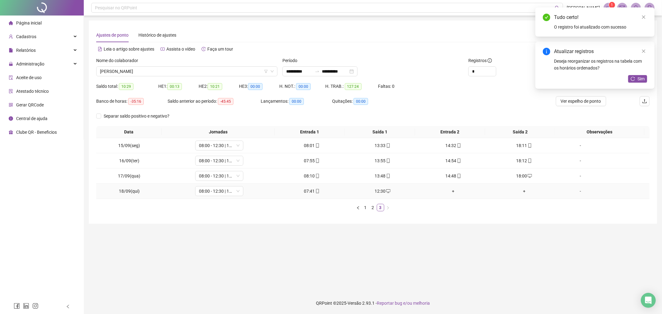
click at [378, 194] on div "12:30" at bounding box center [382, 191] width 66 height 7
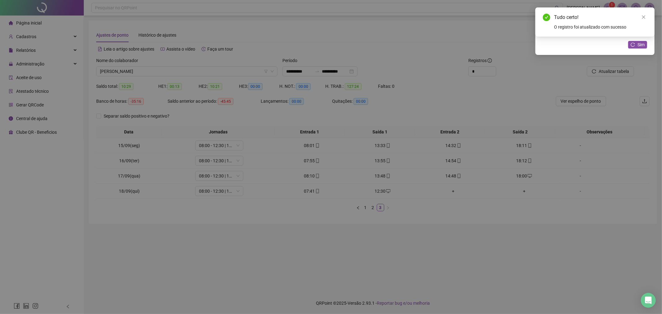
type input "**********"
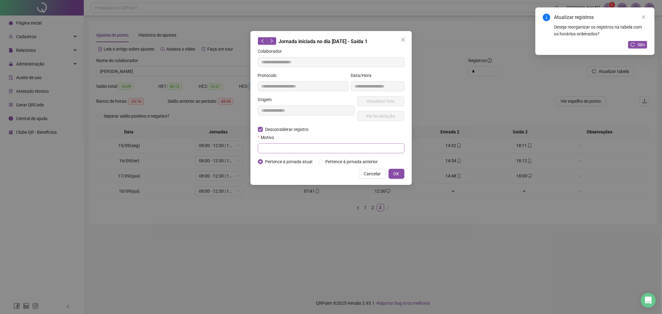
click at [285, 153] on form "**********" at bounding box center [331, 106] width 146 height 117
click at [285, 150] on input "text" at bounding box center [331, 148] width 146 height 10
type input "******"
click at [398, 172] on span "OK" at bounding box center [396, 173] width 6 height 7
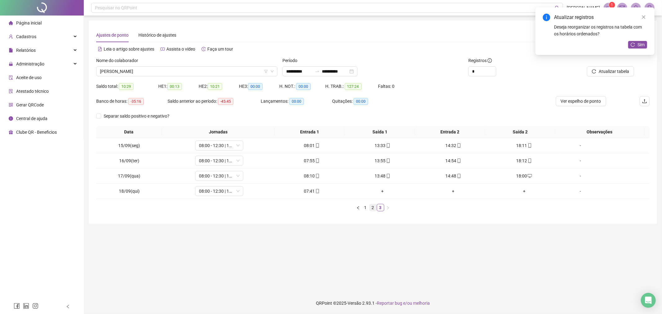
click at [376, 210] on link "2" at bounding box center [372, 207] width 7 height 7
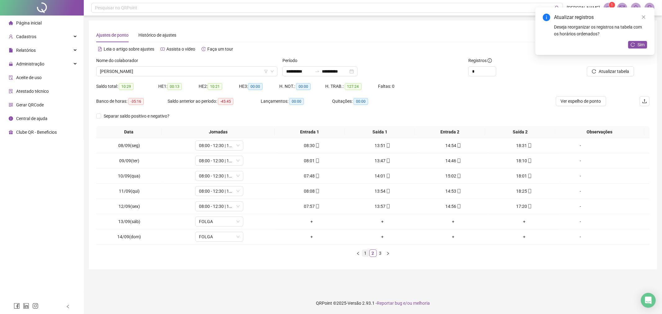
click at [367, 254] on link "1" at bounding box center [365, 253] width 7 height 7
click at [207, 66] on div "Nome do colaborador" at bounding box center [186, 61] width 181 height 9
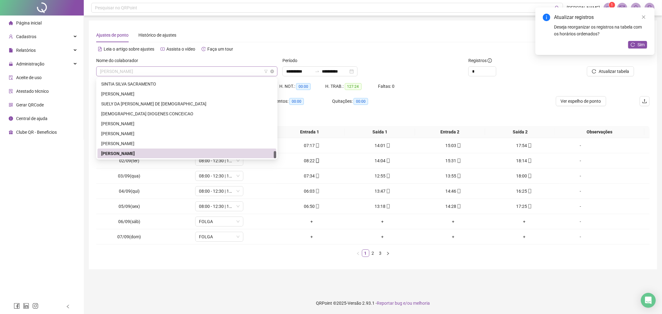
click at [207, 69] on span "[PERSON_NAME]" at bounding box center [187, 71] width 174 height 9
click at [147, 146] on div "[PERSON_NAME]" at bounding box center [186, 143] width 171 height 7
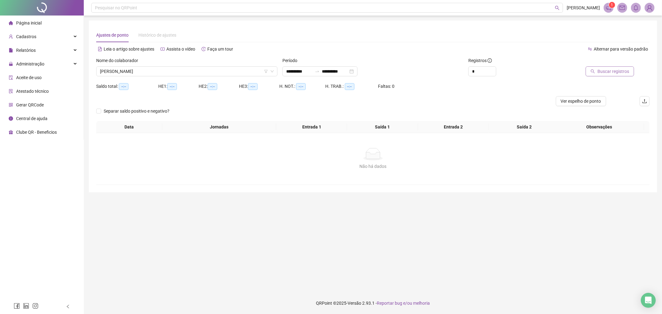
click at [620, 67] on button "Buscar registros" at bounding box center [609, 71] width 48 height 10
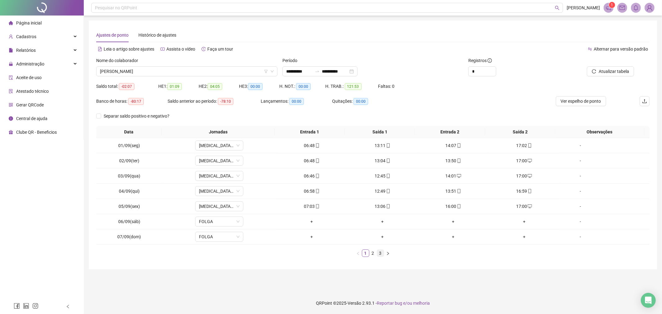
click at [379, 255] on link "3" at bounding box center [380, 253] width 7 height 7
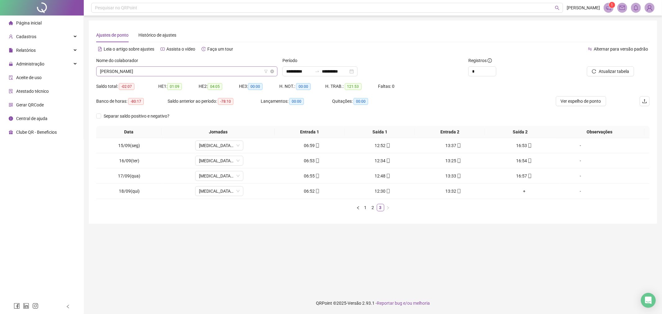
click at [201, 71] on span "[PERSON_NAME]" at bounding box center [187, 71] width 174 height 9
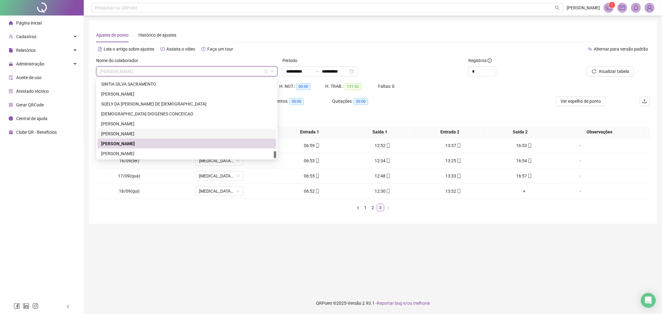
click at [165, 135] on div "[PERSON_NAME]" at bounding box center [186, 133] width 171 height 7
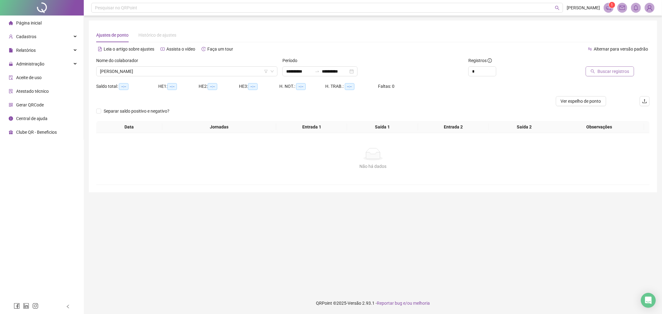
click at [620, 69] on span "Buscar registros" at bounding box center [613, 71] width 32 height 7
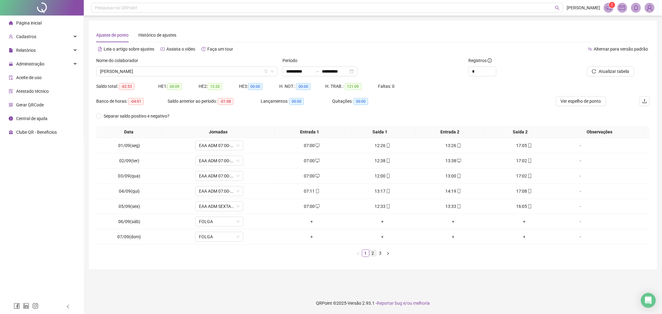
click at [376, 255] on link "2" at bounding box center [372, 253] width 7 height 7
click at [378, 253] on link "3" at bounding box center [380, 253] width 7 height 7
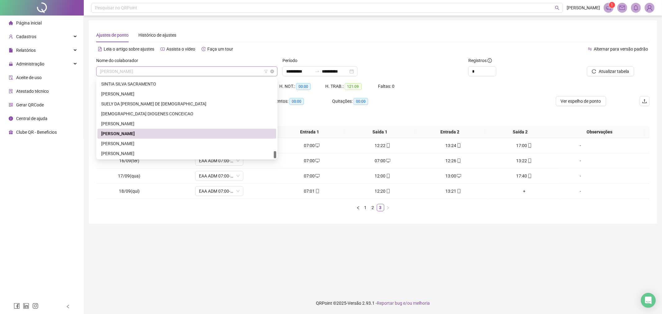
click at [218, 72] on span "[PERSON_NAME]" at bounding box center [187, 71] width 174 height 9
click at [192, 123] on div "[PERSON_NAME]" at bounding box center [186, 123] width 171 height 7
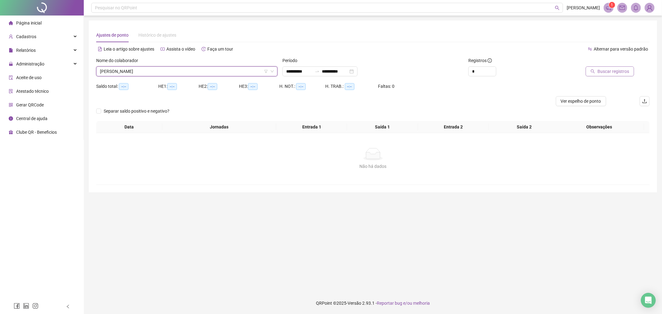
click at [618, 73] on span "Buscar registros" at bounding box center [613, 71] width 32 height 7
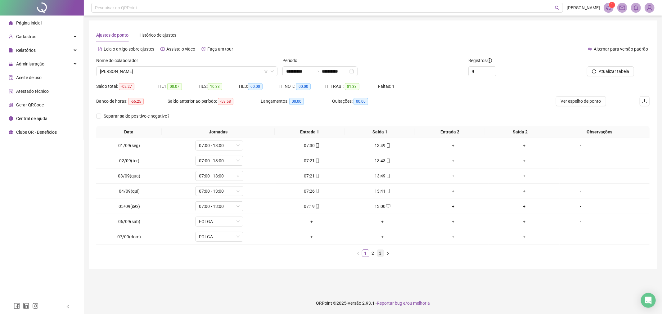
click at [382, 254] on link "3" at bounding box center [380, 253] width 7 height 7
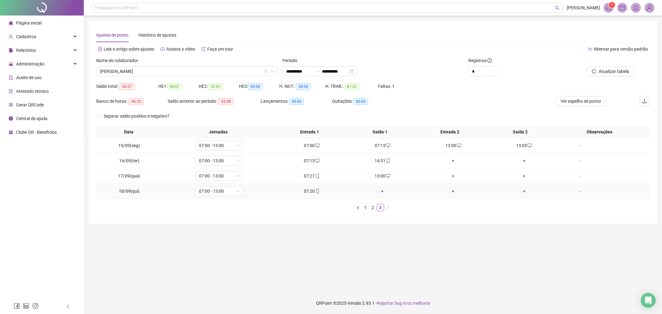
click at [382, 192] on div "+" at bounding box center [382, 191] width 66 height 7
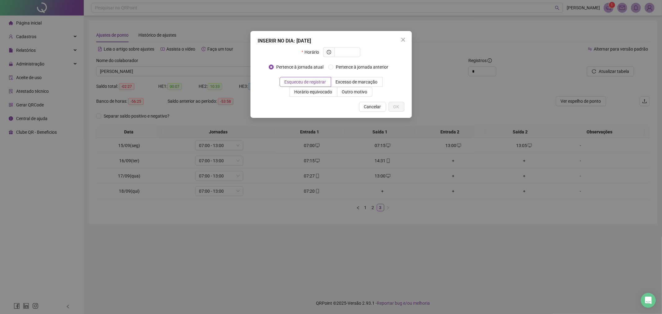
click at [257, 224] on div "INSERIR NO DIA : 18/09/2025 Horário Pertence à jornada atual Pertence à jornada…" at bounding box center [331, 157] width 662 height 314
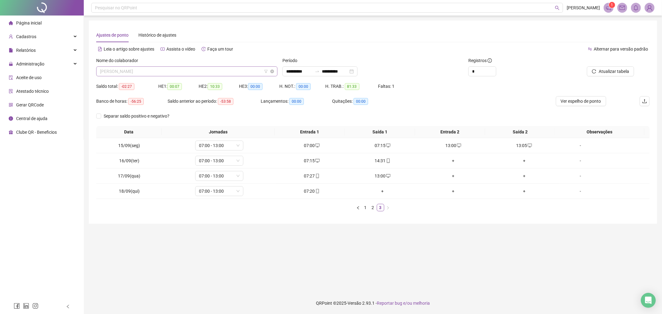
click at [228, 68] on span "[PERSON_NAME]" at bounding box center [187, 71] width 174 height 9
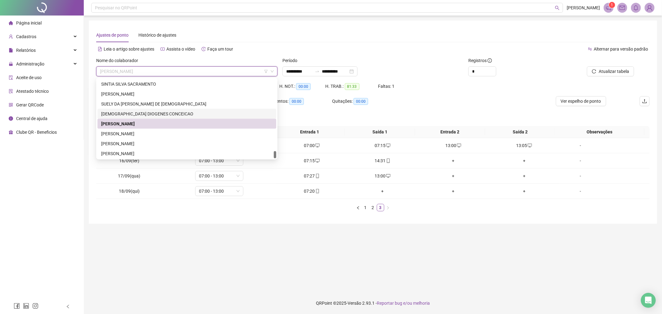
click at [161, 112] on div "[DEMOGRAPHIC_DATA] DIOGENES CONCEICAO" at bounding box center [186, 113] width 171 height 7
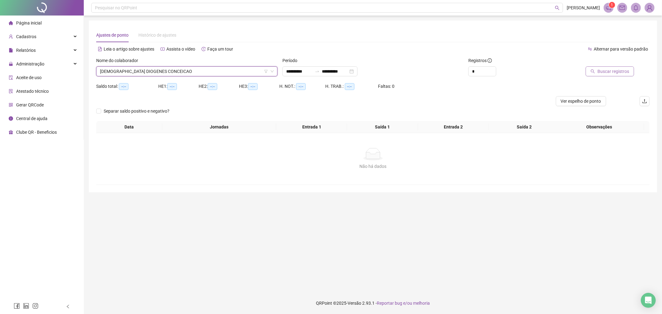
click at [595, 71] on icon "search" at bounding box center [592, 71] width 4 height 4
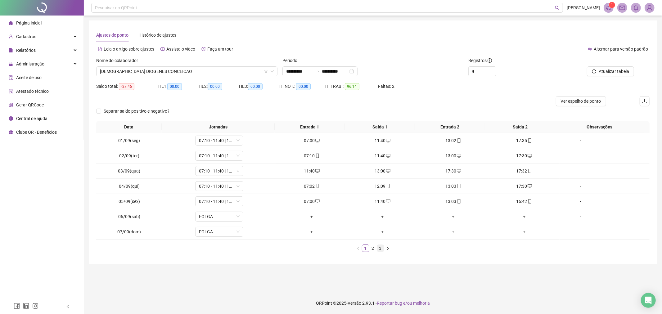
click at [381, 252] on li "3" at bounding box center [380, 247] width 7 height 7
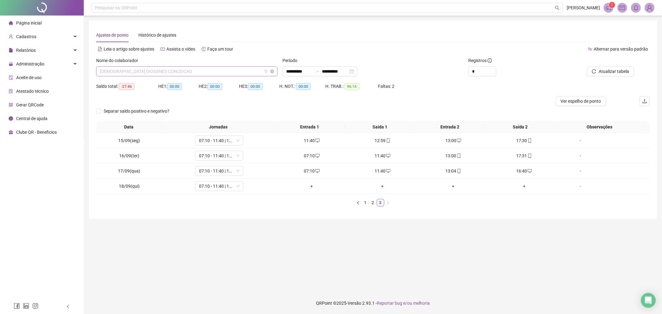
click at [216, 72] on span "[DEMOGRAPHIC_DATA] DIOGENES CONCEICAO" at bounding box center [187, 71] width 174 height 9
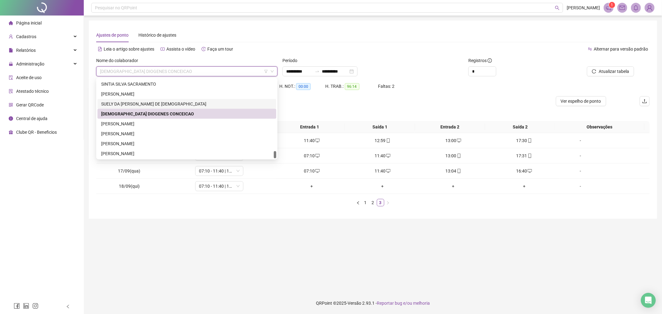
click at [215, 103] on div "SUELY DA [PERSON_NAME] DE [DEMOGRAPHIC_DATA]" at bounding box center [186, 104] width 171 height 7
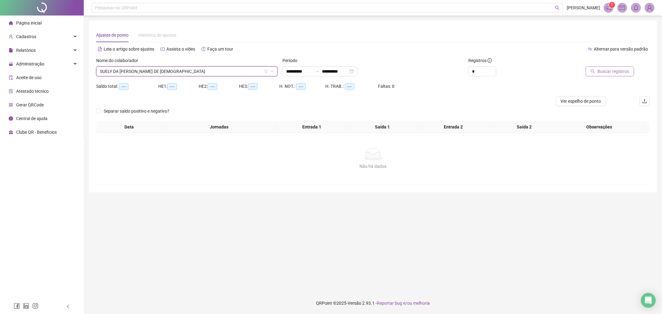
click at [609, 69] on span "Buscar registros" at bounding box center [613, 71] width 32 height 7
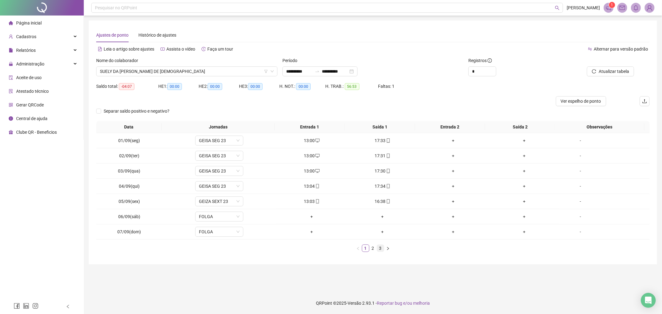
click at [379, 250] on link "3" at bounding box center [380, 248] width 7 height 7
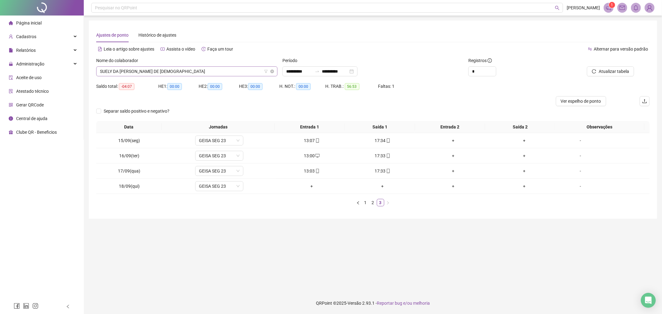
click at [238, 75] on span "SUELY DA [PERSON_NAME] DE [DEMOGRAPHIC_DATA]" at bounding box center [187, 71] width 174 height 9
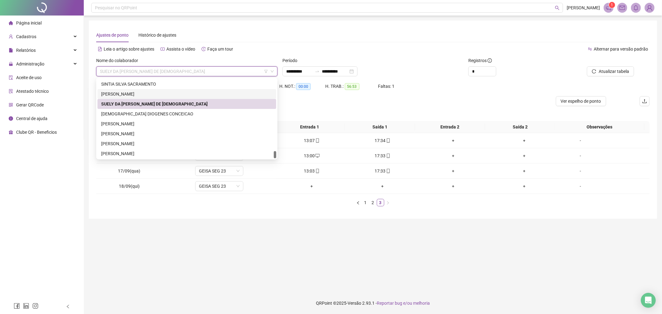
click at [188, 92] on div "[PERSON_NAME]" at bounding box center [186, 94] width 171 height 7
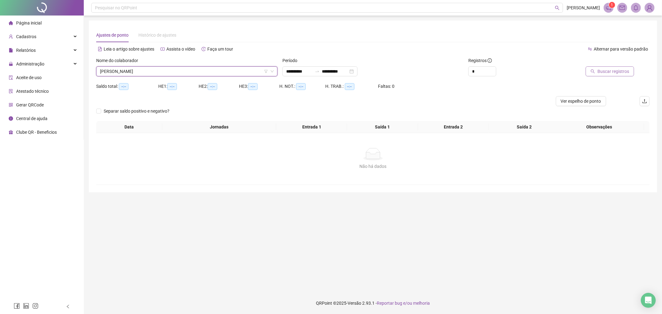
click at [600, 70] on span "Buscar registros" at bounding box center [613, 71] width 32 height 7
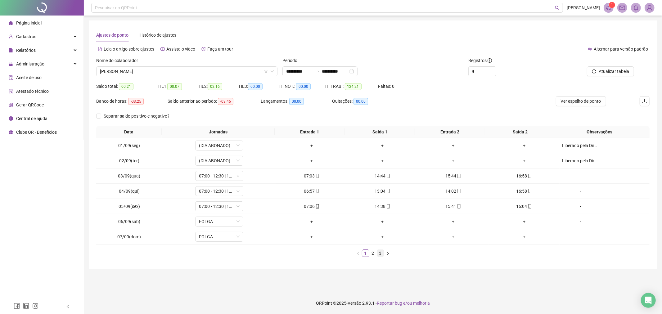
click at [383, 254] on link "3" at bounding box center [380, 253] width 7 height 7
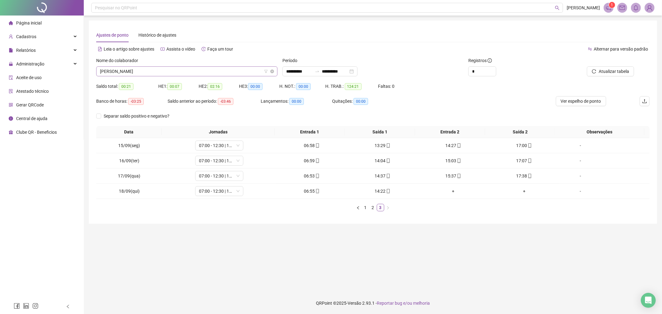
click at [233, 67] on span "[PERSON_NAME]" at bounding box center [187, 71] width 174 height 9
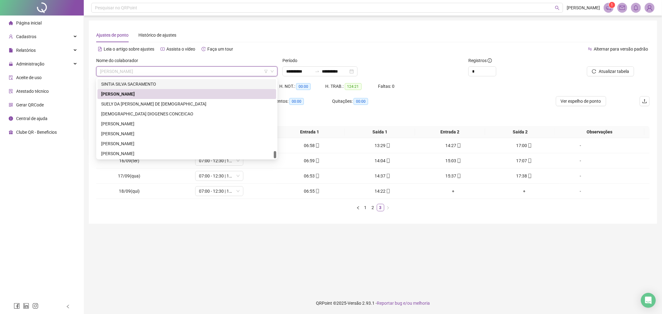
click at [224, 84] on div "SINTIA SILVA SACRAMENTO" at bounding box center [186, 84] width 171 height 7
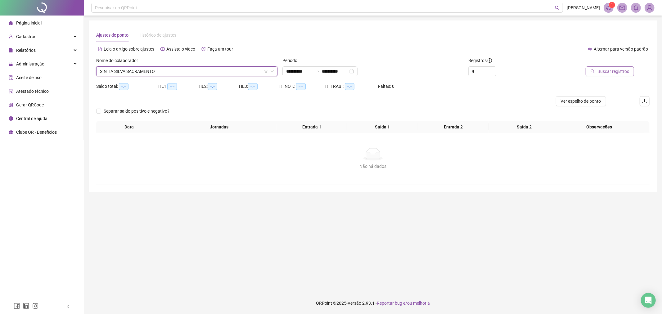
click at [623, 69] on span "Buscar registros" at bounding box center [613, 71] width 32 height 7
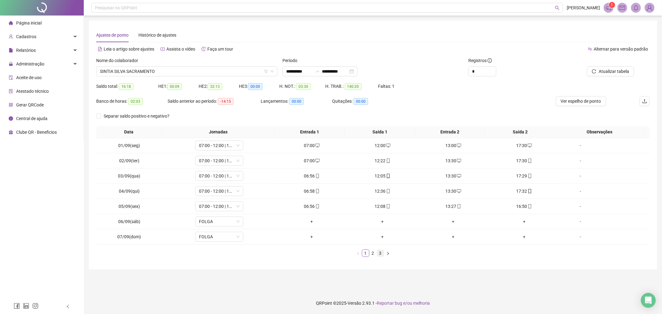
click at [377, 253] on link "3" at bounding box center [380, 253] width 7 height 7
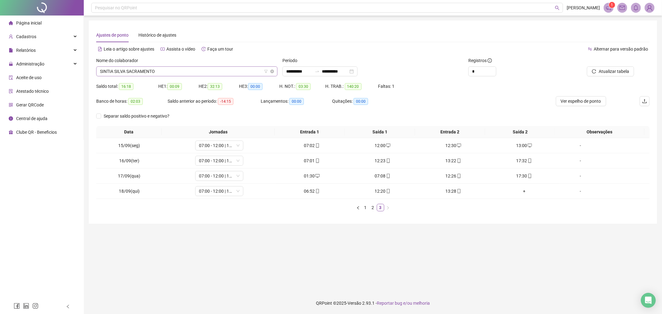
click at [194, 73] on span "SINTIA SILVA SACRAMENTO" at bounding box center [187, 71] width 174 height 9
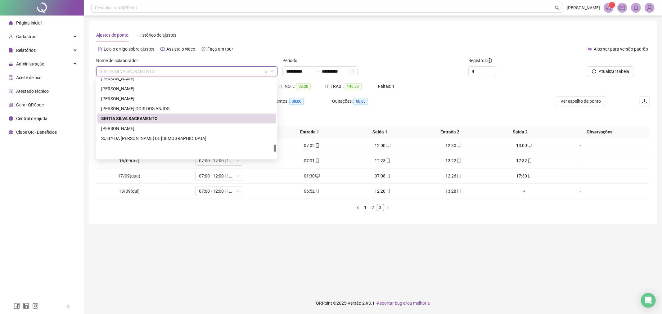
scroll to position [715, 0]
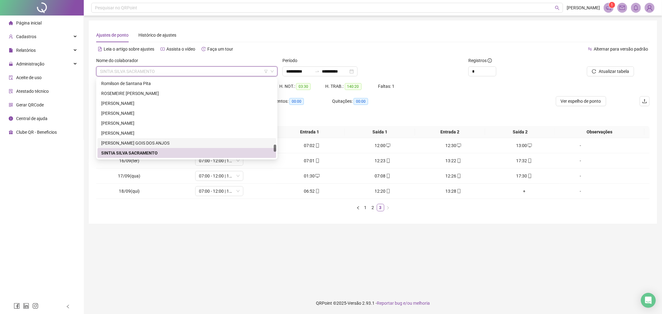
click at [171, 144] on div "[PERSON_NAME] GOIS DOS ANJOS" at bounding box center [186, 143] width 171 height 7
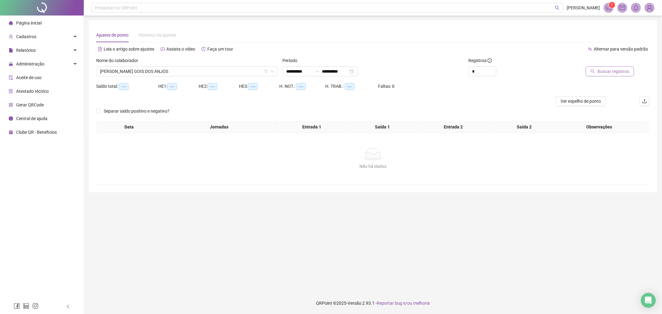
click at [613, 71] on span "Buscar registros" at bounding box center [613, 71] width 32 height 7
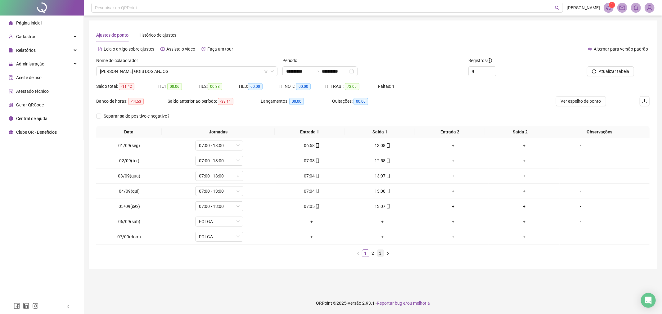
click at [378, 256] on link "3" at bounding box center [380, 253] width 7 height 7
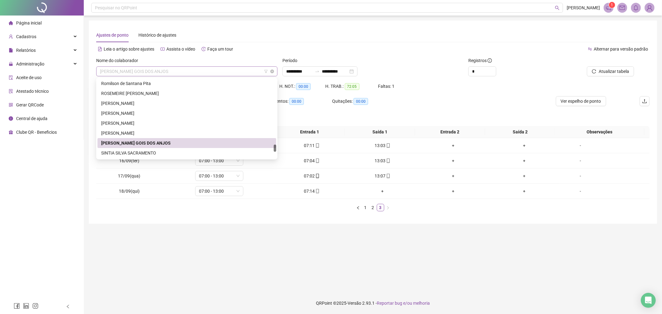
click at [192, 71] on span "[PERSON_NAME] GOIS DOS ANJOS" at bounding box center [187, 71] width 174 height 9
click at [185, 132] on div "[PERSON_NAME]" at bounding box center [186, 133] width 171 height 7
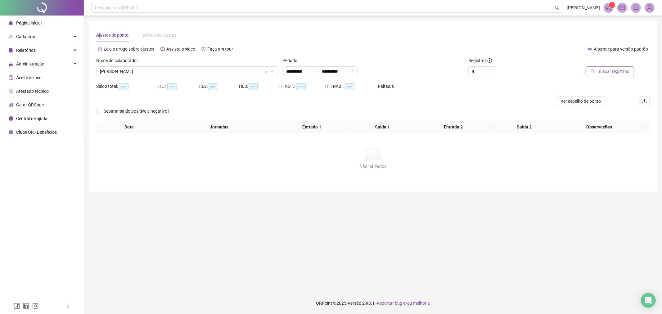
click at [601, 72] on span "Buscar registros" at bounding box center [613, 71] width 32 height 7
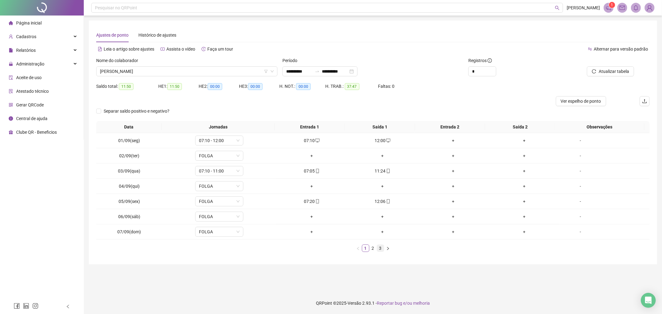
click at [381, 252] on div "Data Jornadas Entrada 1 Saída 1 Entrada 2 Saída 2 Observações 01/09(seg) 07:10 …" at bounding box center [372, 189] width 553 height 136
click at [379, 249] on link "3" at bounding box center [380, 248] width 7 height 7
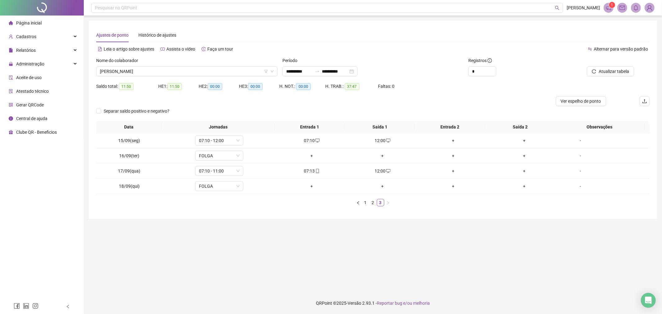
click at [196, 66] on div "Nome do colaborador" at bounding box center [186, 61] width 181 height 9
click at [174, 70] on span "[PERSON_NAME]" at bounding box center [187, 71] width 174 height 9
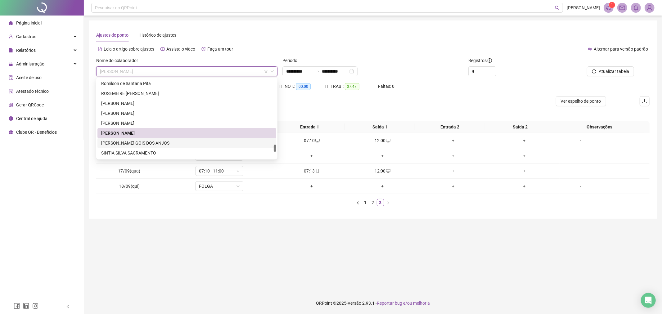
click at [174, 140] on div "[PERSON_NAME] GOIS DOS ANJOS" at bounding box center [186, 143] width 171 height 7
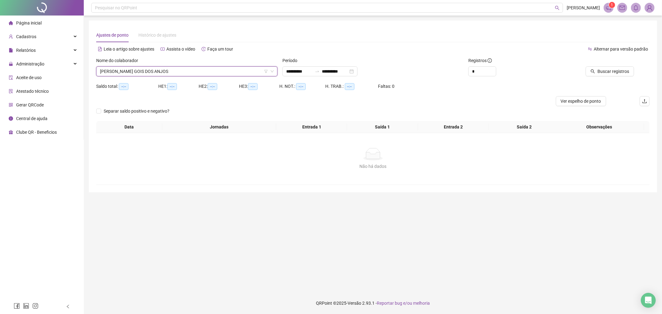
click at [609, 79] on div "Buscar registros" at bounding box center [605, 69] width 93 height 24
click at [609, 75] on button "Buscar registros" at bounding box center [609, 71] width 48 height 10
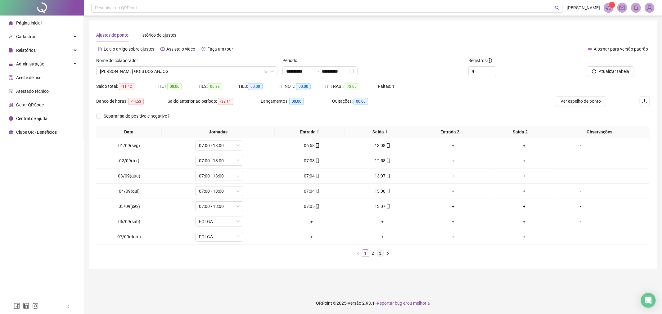
click at [382, 253] on link "3" at bounding box center [380, 253] width 7 height 7
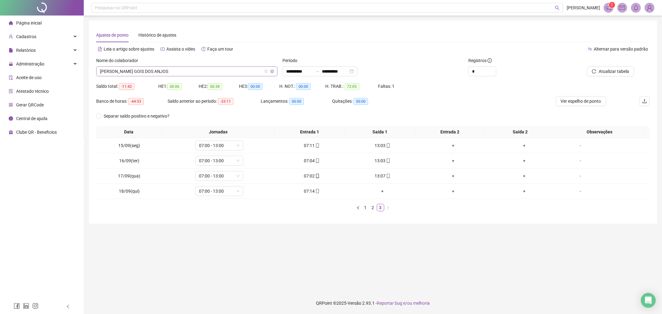
click at [220, 69] on span "[PERSON_NAME] GOIS DOS ANJOS" at bounding box center [187, 71] width 174 height 9
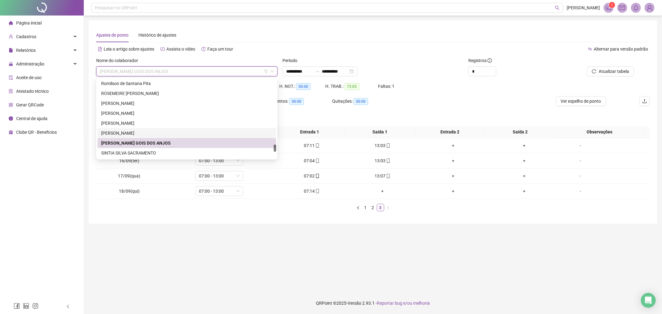
click at [201, 130] on div "[PERSON_NAME]" at bounding box center [186, 133] width 171 height 7
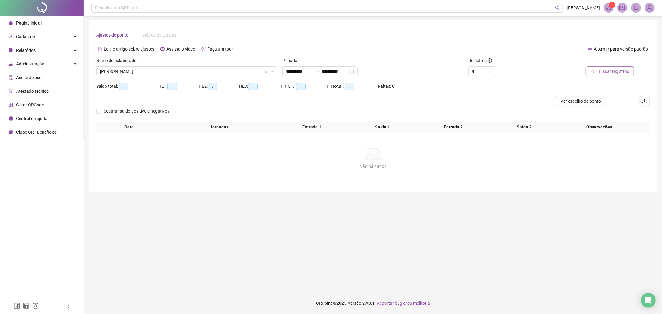
click at [620, 71] on span "Buscar registros" at bounding box center [613, 71] width 32 height 7
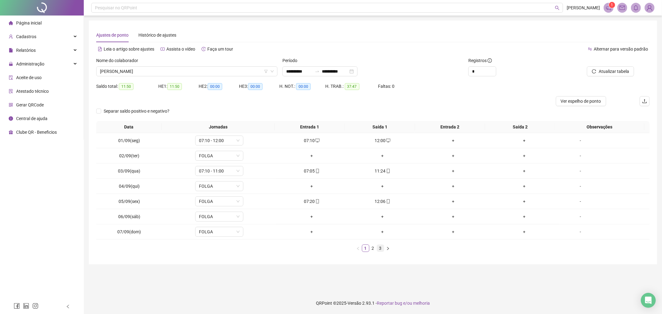
click at [378, 248] on link "3" at bounding box center [380, 248] width 7 height 7
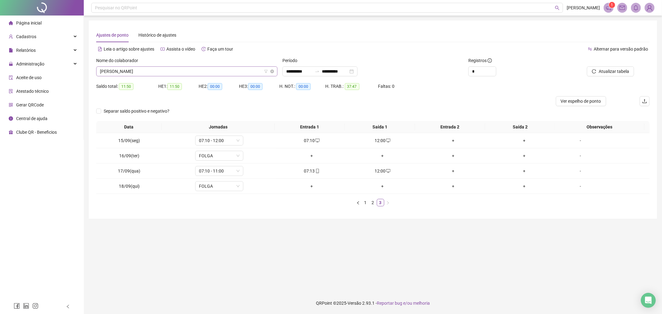
click at [190, 75] on span "[PERSON_NAME]" at bounding box center [187, 71] width 174 height 9
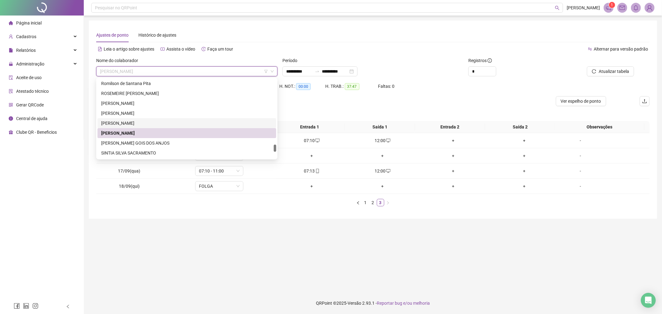
click at [197, 120] on div "[PERSON_NAME]" at bounding box center [186, 123] width 171 height 7
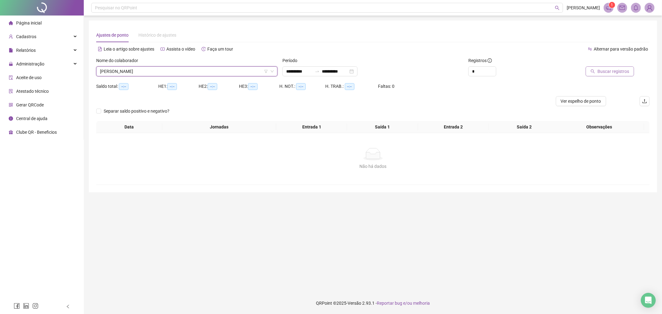
click at [619, 67] on button "Buscar registros" at bounding box center [609, 71] width 48 height 10
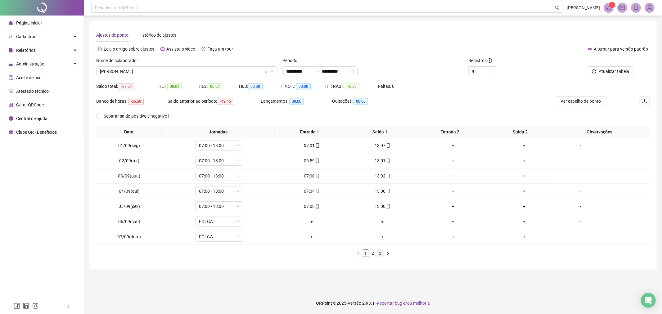
click at [380, 254] on link "3" at bounding box center [380, 253] width 7 height 7
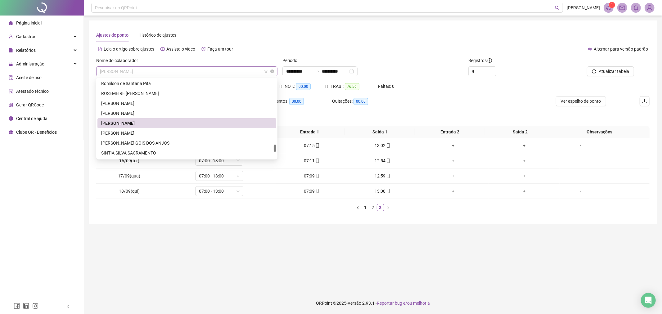
click at [219, 70] on span "[PERSON_NAME]" at bounding box center [187, 71] width 174 height 9
click at [221, 113] on div "[PERSON_NAME]" at bounding box center [186, 113] width 171 height 7
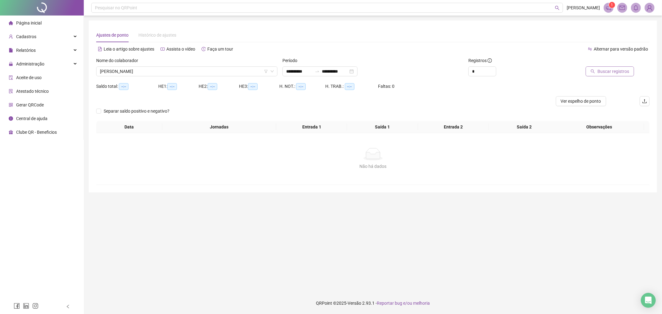
click at [618, 70] on span "Buscar registros" at bounding box center [613, 71] width 32 height 7
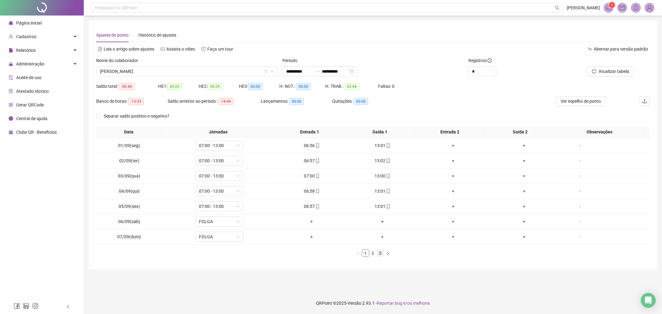
click at [382, 253] on link "3" at bounding box center [380, 253] width 7 height 7
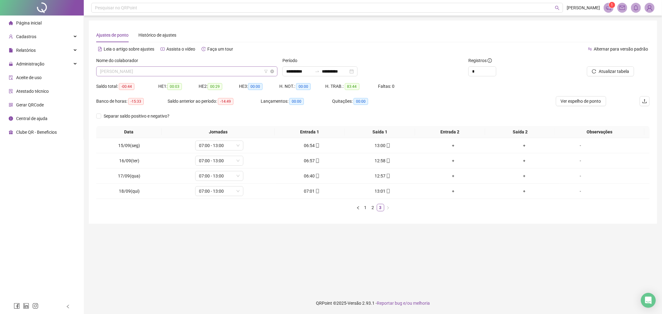
click at [237, 72] on span "[PERSON_NAME]" at bounding box center [187, 71] width 174 height 9
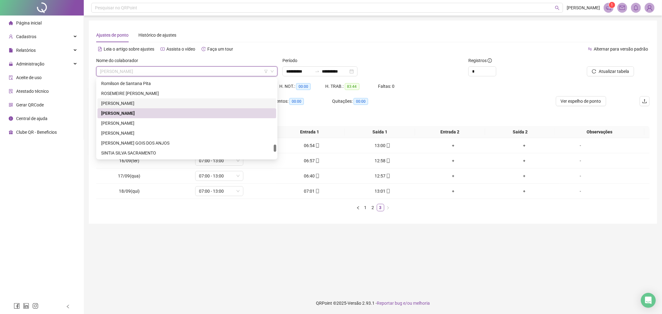
click at [241, 107] on div "[PERSON_NAME]" at bounding box center [186, 103] width 179 height 10
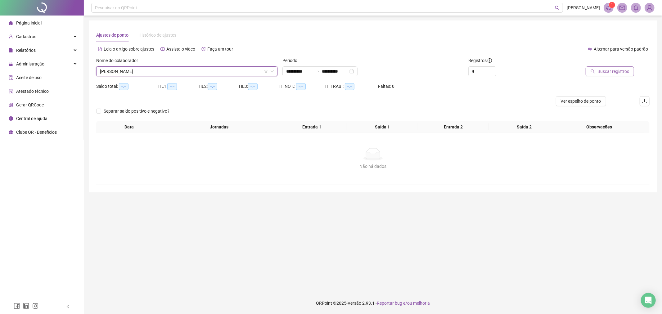
click at [625, 70] on span "Buscar registros" at bounding box center [613, 71] width 32 height 7
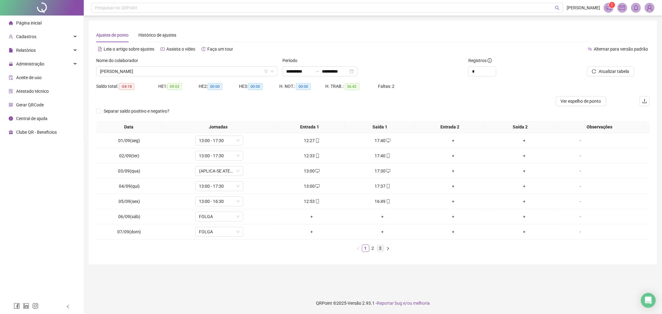
click at [380, 246] on link "3" at bounding box center [380, 248] width 7 height 7
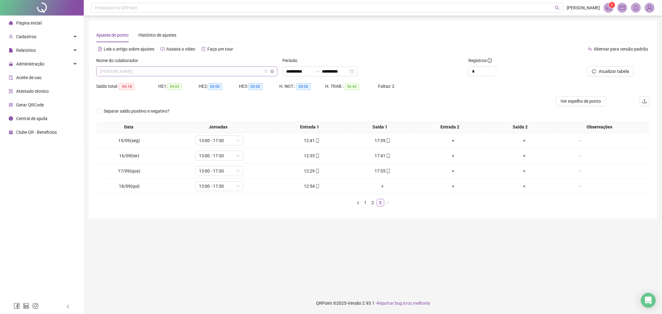
click at [222, 69] on span "[PERSON_NAME]" at bounding box center [187, 71] width 174 height 9
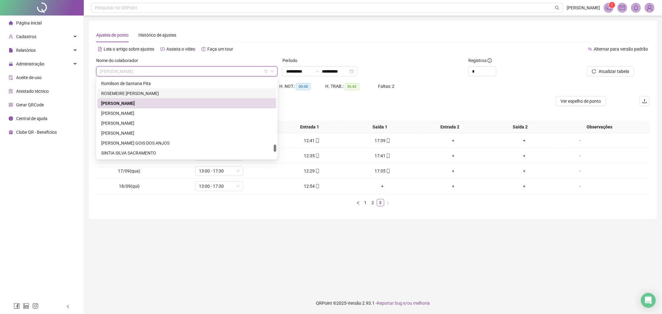
click at [204, 96] on div "ROSEMEIRE [PERSON_NAME]" at bounding box center [186, 93] width 171 height 7
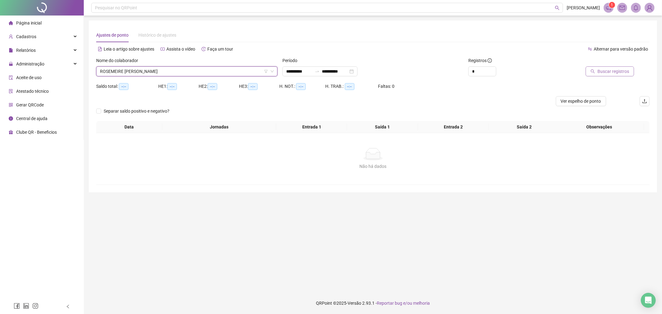
click at [605, 69] on span "Buscar registros" at bounding box center [613, 71] width 32 height 7
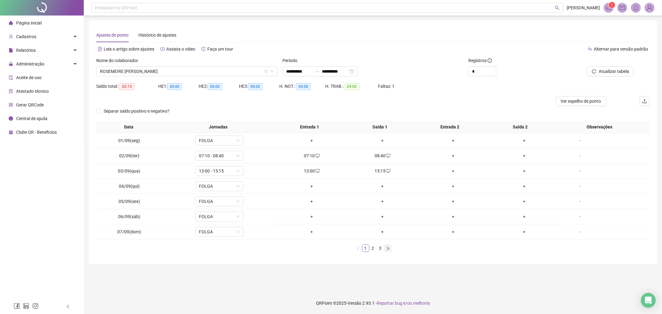
click at [384, 249] on button "button" at bounding box center [387, 247] width 7 height 7
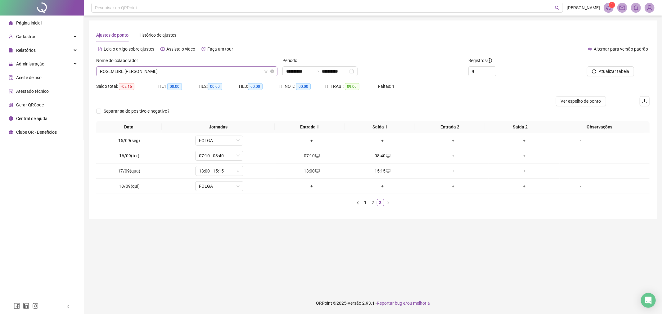
click at [193, 72] on span "ROSEMEIRE [PERSON_NAME]" at bounding box center [187, 71] width 174 height 9
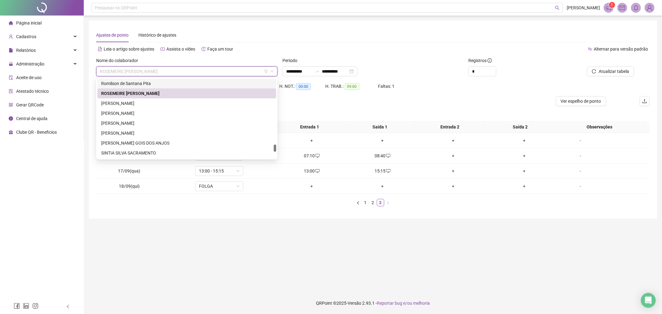
click at [181, 83] on div "Romilson de Santana Pita" at bounding box center [186, 83] width 171 height 7
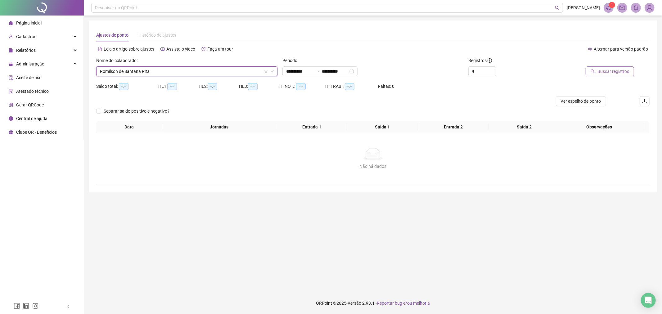
click at [599, 69] on span "Buscar registros" at bounding box center [613, 71] width 32 height 7
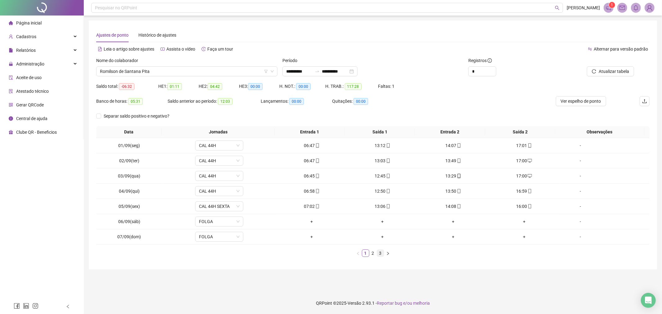
click at [380, 257] on li "3" at bounding box center [380, 252] width 7 height 7
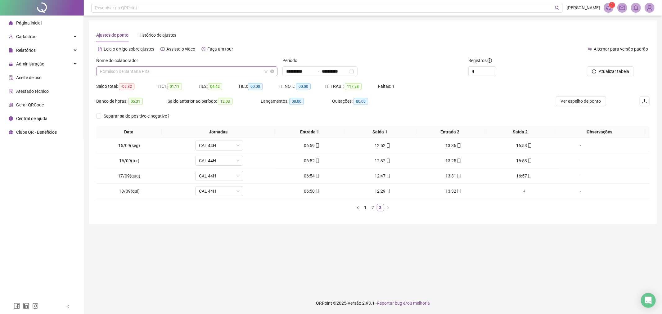
click at [209, 67] on span "Romilson de Santana Pita" at bounding box center [187, 71] width 174 height 9
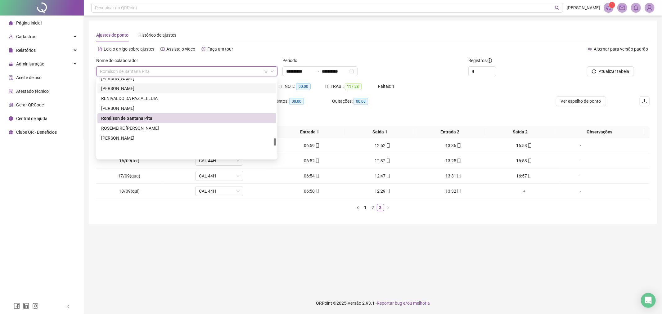
scroll to position [646, 0]
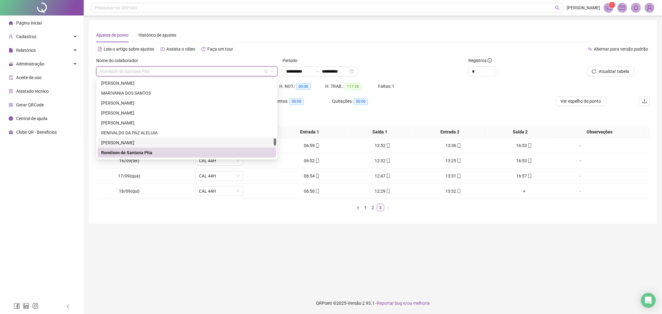
click at [190, 145] on div "[PERSON_NAME]" at bounding box center [186, 142] width 171 height 7
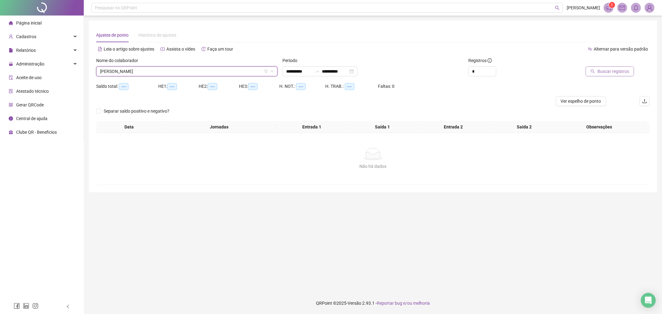
click at [600, 72] on span "Buscar registros" at bounding box center [613, 71] width 32 height 7
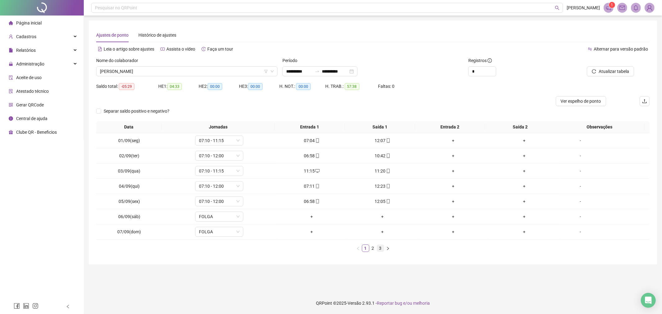
click at [380, 247] on link "3" at bounding box center [380, 248] width 7 height 7
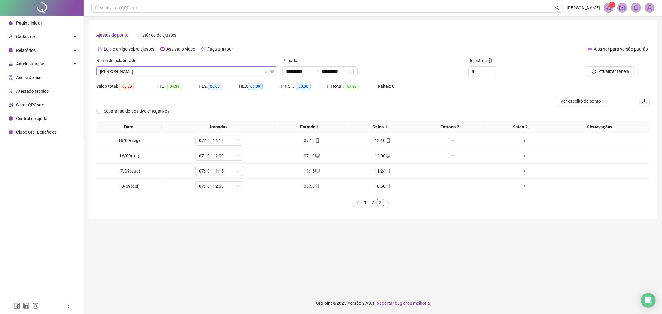
click at [205, 72] on span "[PERSON_NAME]" at bounding box center [187, 71] width 174 height 9
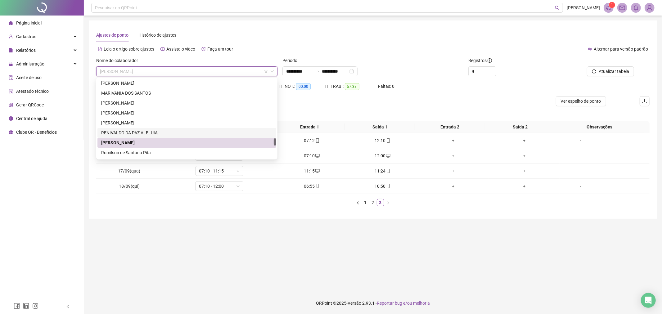
click at [217, 131] on div "RENIVALDO DA PAZ ALELUIA" at bounding box center [186, 132] width 171 height 7
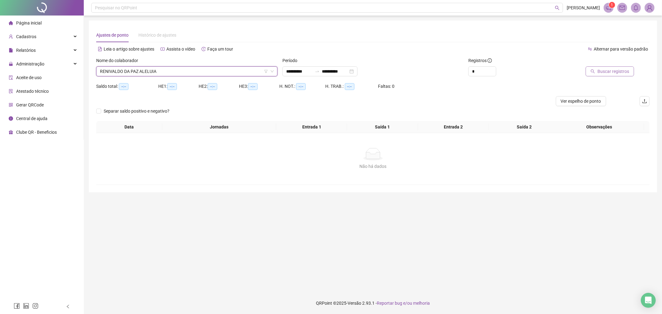
click at [600, 72] on span "Buscar registros" at bounding box center [613, 71] width 32 height 7
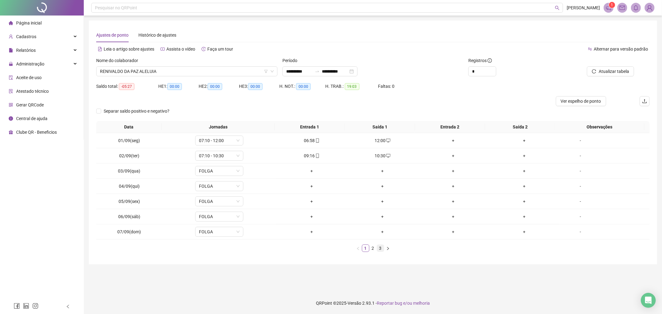
click at [382, 247] on link "3" at bounding box center [380, 248] width 7 height 7
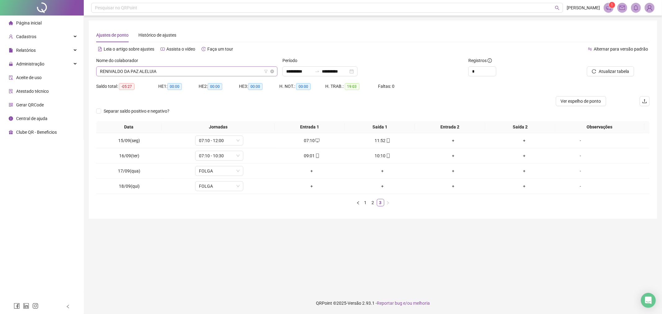
click at [193, 75] on span "RENIVALDO DA PAZ ALELUIA" at bounding box center [187, 71] width 174 height 9
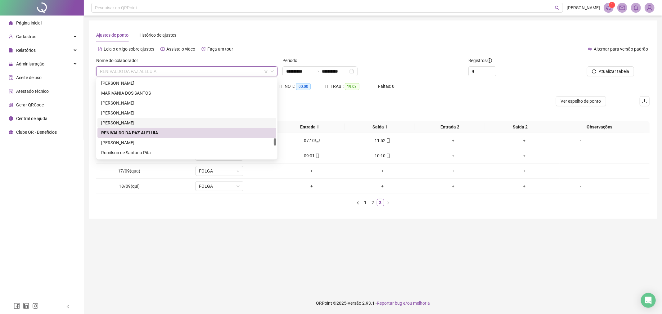
click at [190, 121] on div "[PERSON_NAME]" at bounding box center [186, 122] width 171 height 7
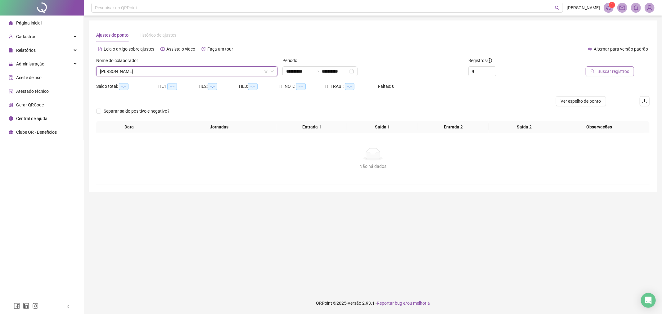
click at [620, 74] on span "Buscar registros" at bounding box center [613, 71] width 32 height 7
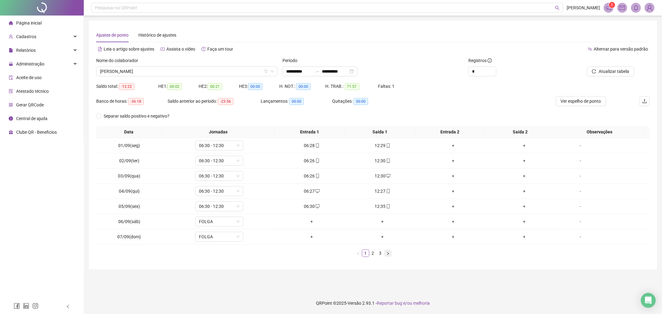
click at [385, 252] on button "button" at bounding box center [387, 252] width 7 height 7
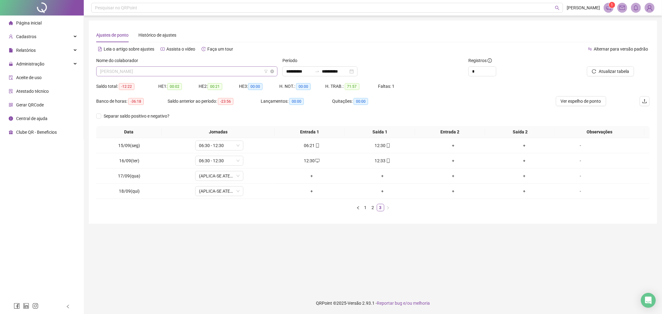
click at [210, 72] on span "[PERSON_NAME]" at bounding box center [187, 71] width 174 height 9
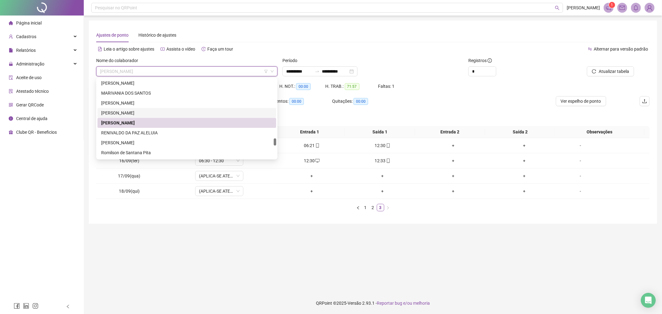
click at [208, 111] on div "[PERSON_NAME]" at bounding box center [186, 112] width 171 height 7
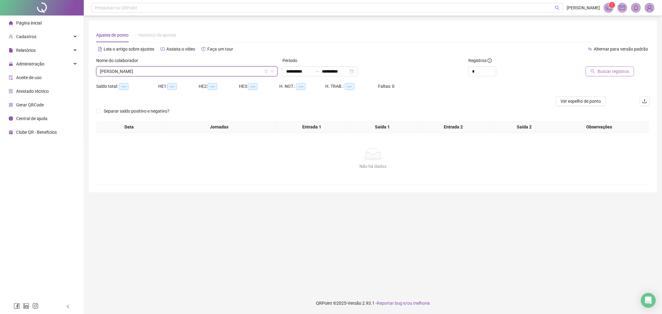
click at [599, 70] on span "Buscar registros" at bounding box center [613, 71] width 32 height 7
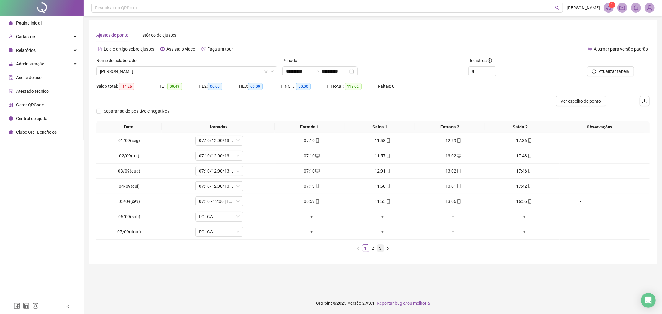
click at [383, 245] on link "3" at bounding box center [380, 248] width 7 height 7
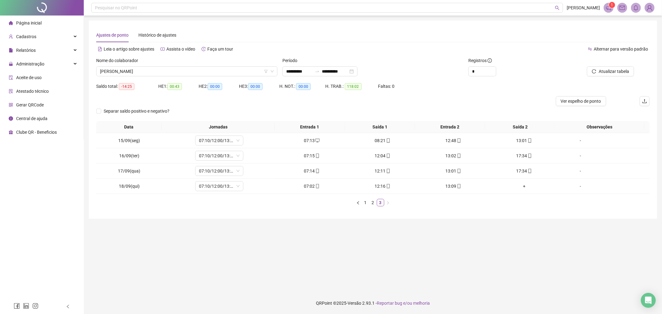
click at [197, 65] on div "Nome do colaborador" at bounding box center [186, 61] width 181 height 9
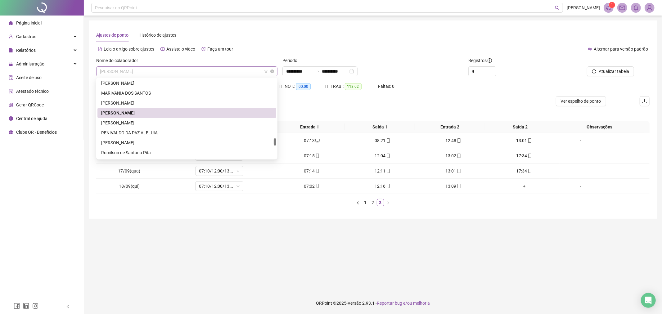
click at [212, 72] on span "[PERSON_NAME]" at bounding box center [187, 71] width 174 height 9
click at [165, 101] on div "[PERSON_NAME]" at bounding box center [186, 103] width 171 height 7
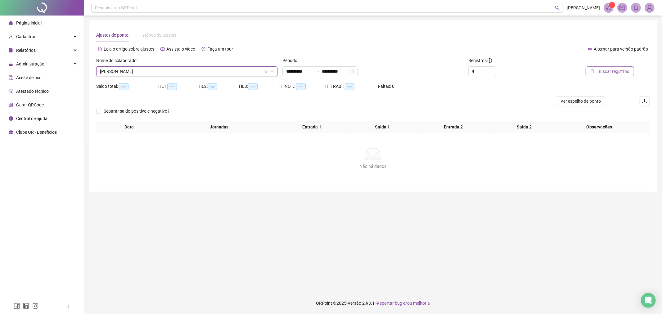
click at [614, 70] on span "Buscar registros" at bounding box center [613, 71] width 32 height 7
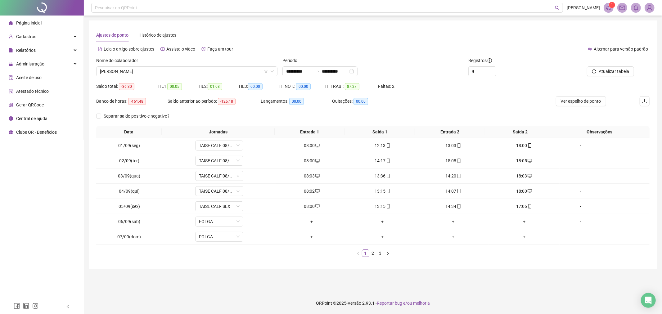
click at [380, 258] on div "Data Jornadas Entrada 1 Saída 1 Entrada 2 Saída 2 Observações 01/09(seg) TAISE …" at bounding box center [372, 194] width 553 height 136
click at [381, 253] on link "3" at bounding box center [380, 253] width 7 height 7
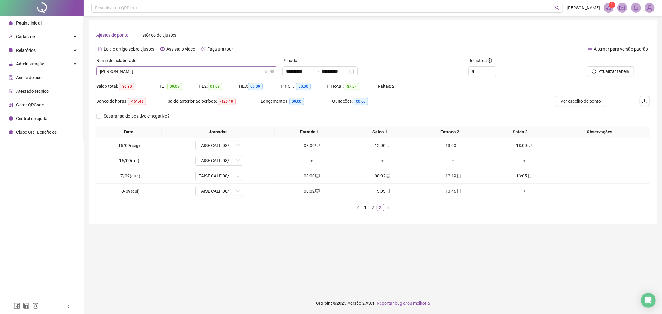
click at [207, 69] on span "[PERSON_NAME]" at bounding box center [187, 71] width 174 height 9
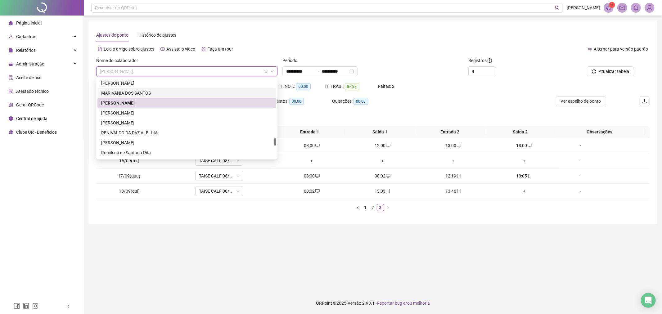
click at [178, 94] on div "MARIVANIA DOS SANTOS" at bounding box center [186, 93] width 171 height 7
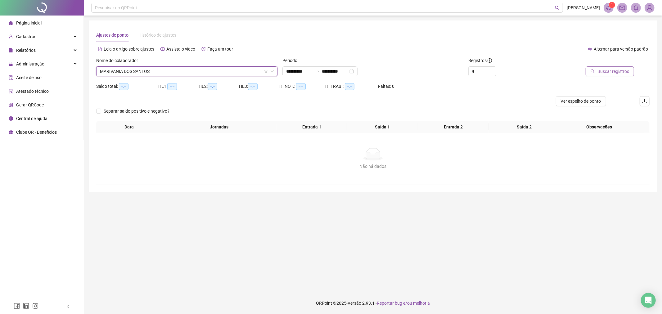
click at [615, 72] on span "Buscar registros" at bounding box center [613, 71] width 32 height 7
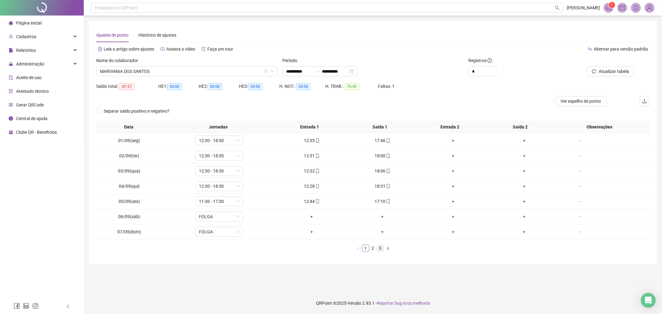
click at [379, 247] on link "3" at bounding box center [380, 248] width 7 height 7
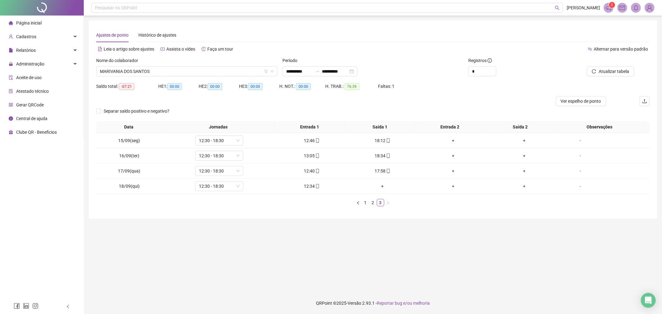
click at [227, 76] on div "Nome do colaborador MARIVANIA DOS SANTOS" at bounding box center [187, 69] width 186 height 24
click at [237, 69] on span "MARIVANIA DOS SANTOS" at bounding box center [187, 71] width 174 height 9
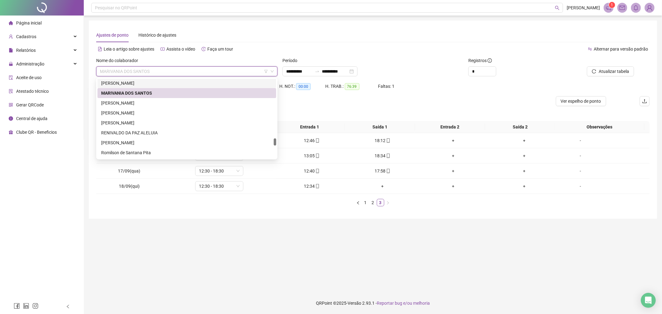
click at [182, 83] on div "[PERSON_NAME]" at bounding box center [186, 83] width 171 height 7
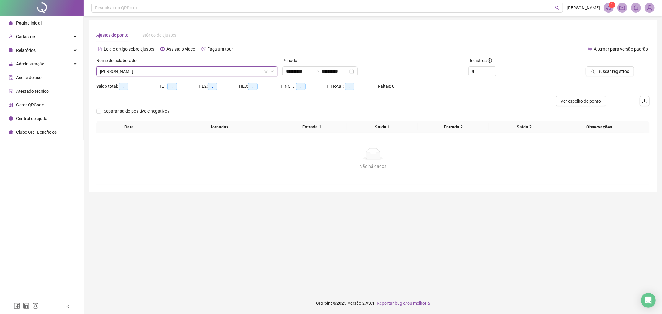
click at [613, 78] on div "Buscar registros" at bounding box center [605, 69] width 93 height 24
click at [610, 66] on button "Buscar registros" at bounding box center [609, 71] width 48 height 10
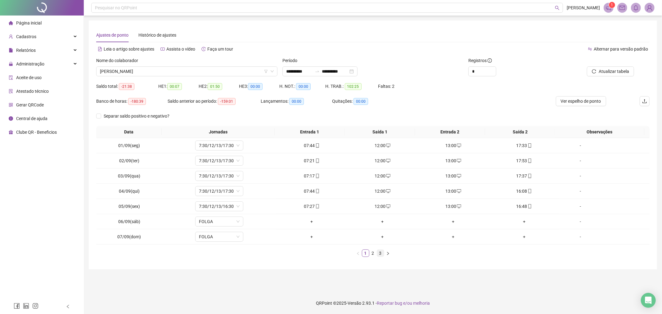
click at [382, 255] on link "3" at bounding box center [380, 253] width 7 height 7
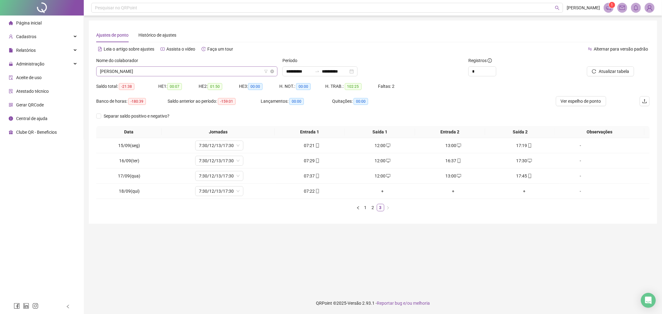
click at [216, 72] on span "[PERSON_NAME]" at bounding box center [187, 71] width 174 height 9
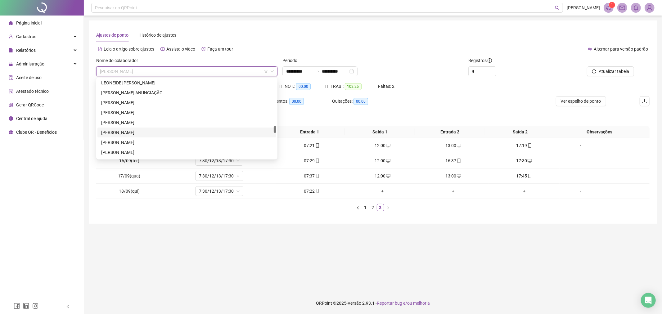
scroll to position [610, 0]
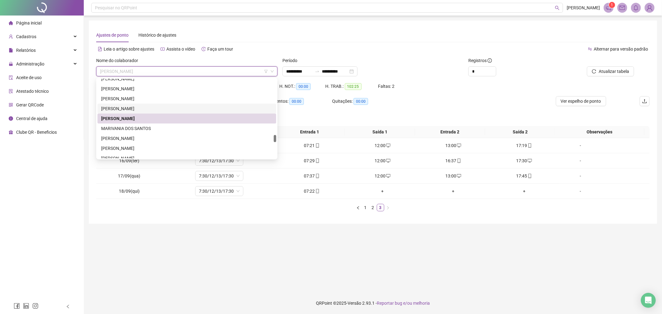
click at [177, 107] on div "[PERSON_NAME]" at bounding box center [186, 108] width 171 height 7
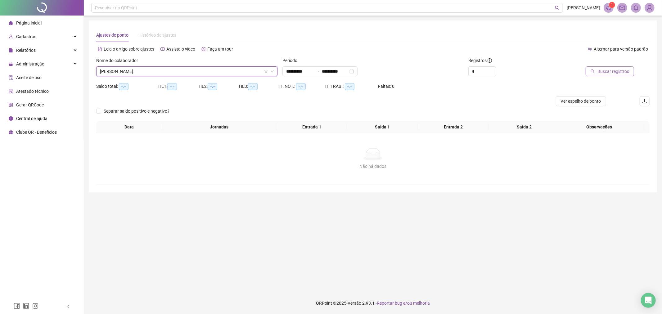
click at [607, 69] on span "Buscar registros" at bounding box center [613, 71] width 32 height 7
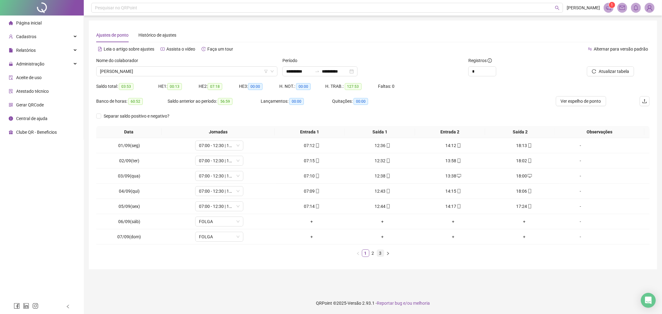
click at [378, 255] on link "3" at bounding box center [380, 253] width 7 height 7
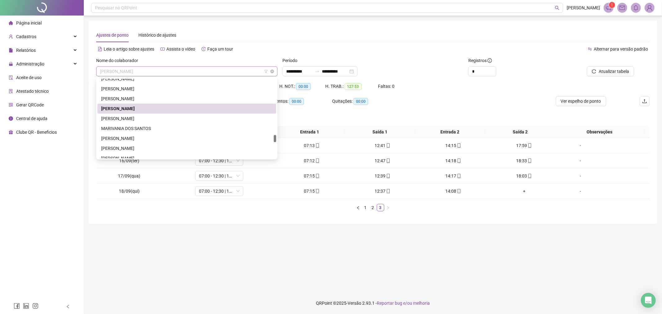
click at [196, 75] on span "[PERSON_NAME]" at bounding box center [187, 71] width 174 height 9
click at [190, 96] on div "[PERSON_NAME]" at bounding box center [186, 98] width 171 height 7
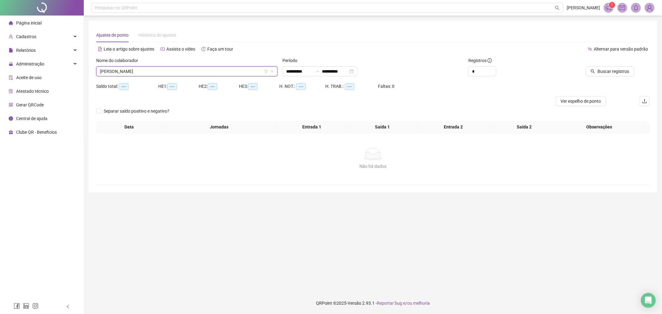
click at [618, 65] on div at bounding box center [597, 61] width 73 height 9
click at [618, 67] on button "Buscar registros" at bounding box center [609, 71] width 48 height 10
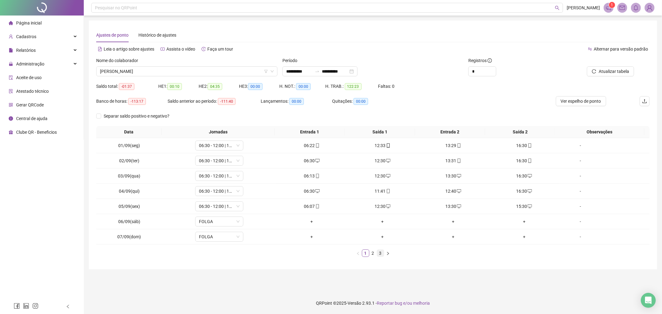
click at [379, 252] on link "3" at bounding box center [380, 253] width 7 height 7
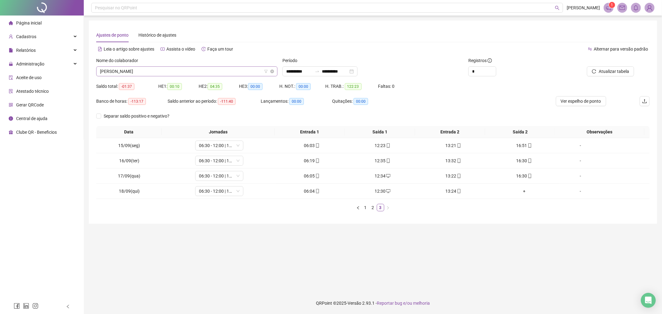
click at [153, 70] on span "[PERSON_NAME]" at bounding box center [187, 71] width 174 height 9
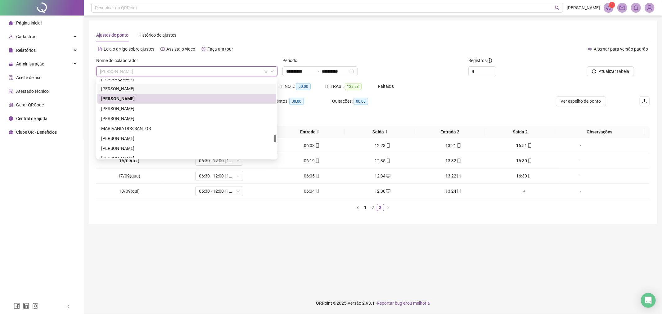
click at [158, 89] on div "[PERSON_NAME]" at bounding box center [186, 88] width 171 height 7
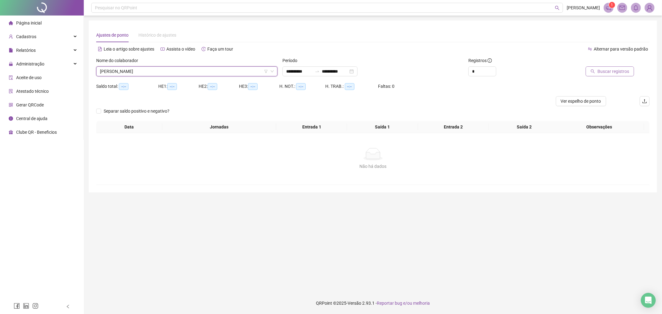
click at [609, 75] on button "Buscar registros" at bounding box center [609, 71] width 48 height 10
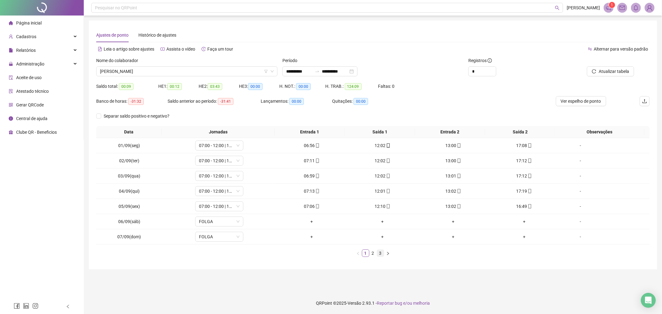
click at [380, 254] on link "3" at bounding box center [380, 253] width 7 height 7
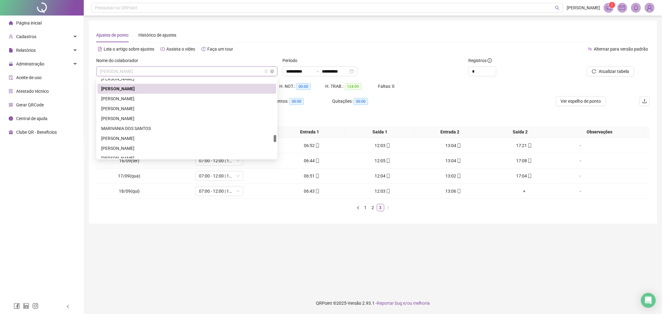
click at [178, 70] on span "[PERSON_NAME]" at bounding box center [187, 71] width 174 height 9
click at [176, 81] on div "[PERSON_NAME]" at bounding box center [186, 78] width 171 height 7
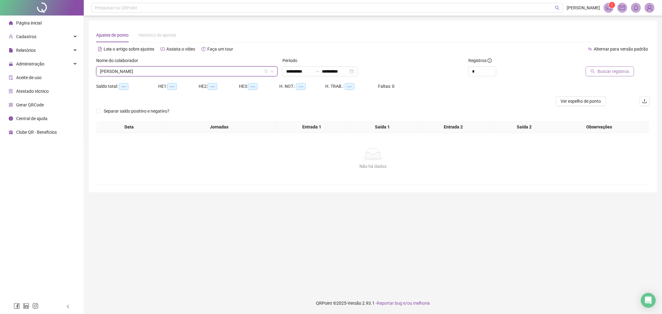
click at [601, 66] on button "Buscar registros" at bounding box center [609, 71] width 48 height 10
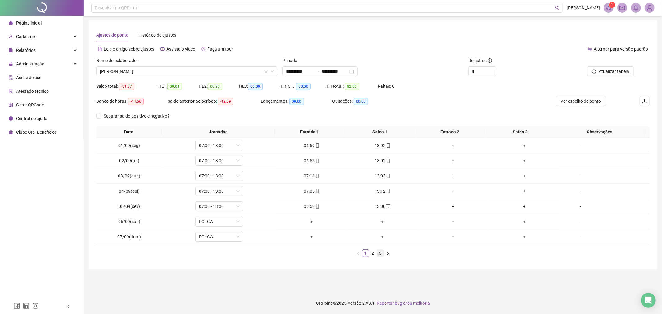
click at [378, 254] on link "3" at bounding box center [380, 253] width 7 height 7
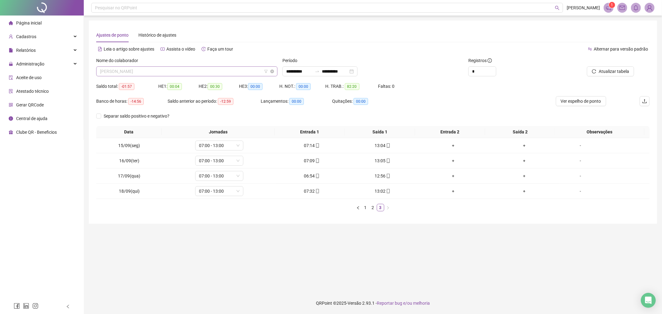
click at [247, 75] on span "[PERSON_NAME]" at bounding box center [187, 71] width 174 height 9
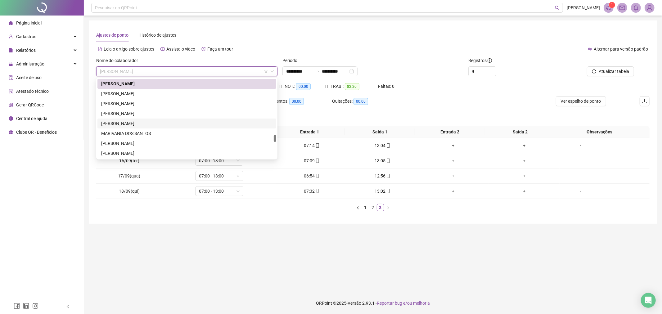
scroll to position [537, 0]
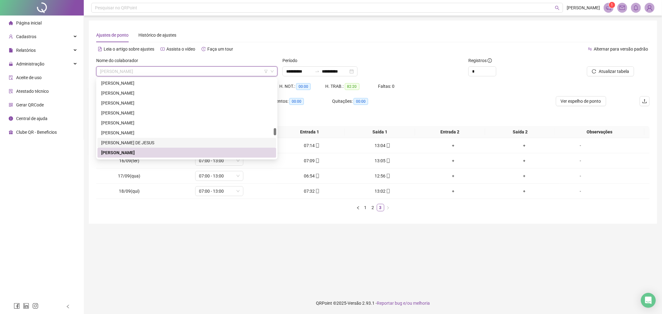
click at [183, 142] on div "[PERSON_NAME] DE JESUS" at bounding box center [186, 142] width 171 height 7
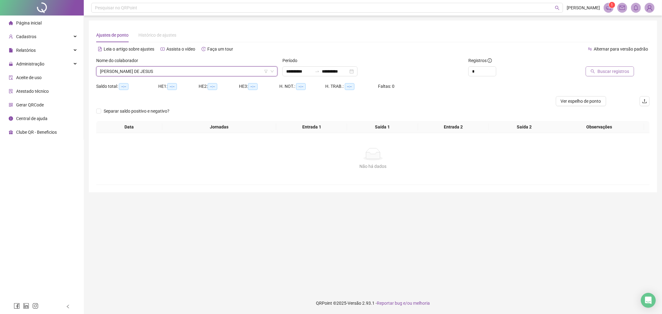
click at [622, 71] on span "Buscar registros" at bounding box center [613, 71] width 32 height 7
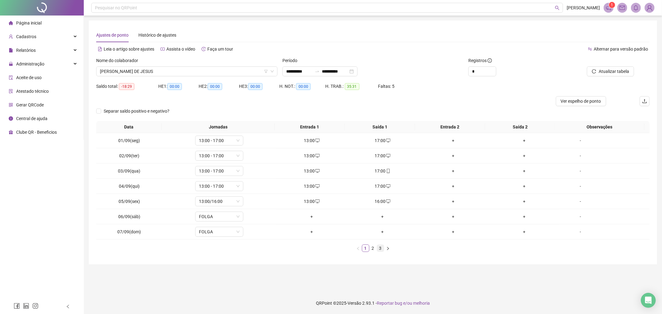
click at [382, 248] on link "3" at bounding box center [380, 248] width 7 height 7
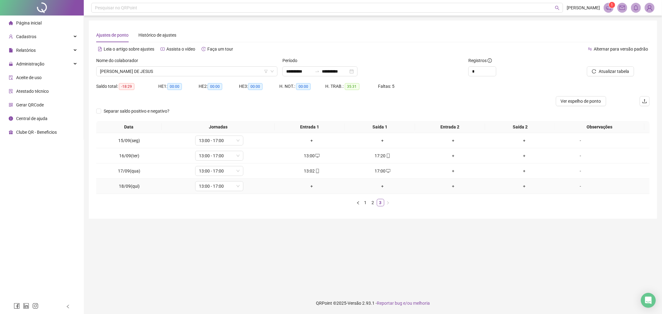
click at [309, 188] on div "+" at bounding box center [312, 186] width 66 height 7
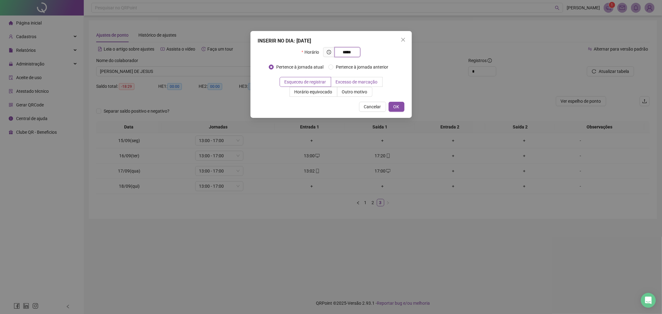
type input "*****"
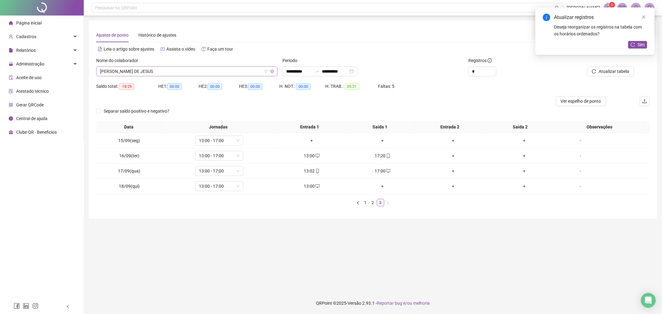
click at [194, 68] on span "[PERSON_NAME] DE JESUS" at bounding box center [187, 71] width 174 height 9
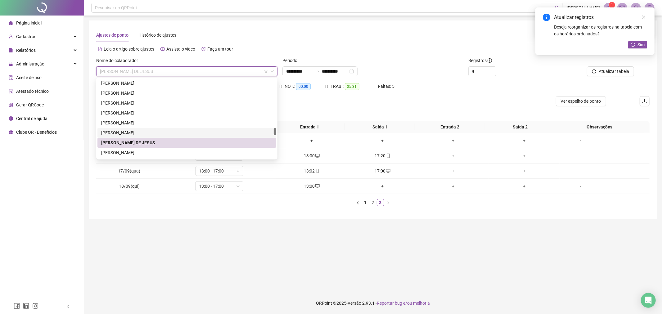
click at [193, 131] on div "[PERSON_NAME]" at bounding box center [186, 132] width 171 height 7
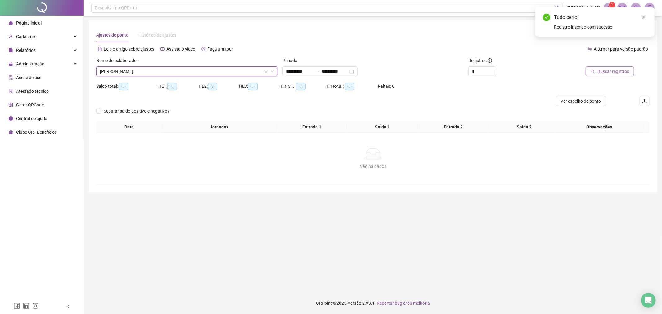
click at [612, 70] on span "Buscar registros" at bounding box center [613, 71] width 32 height 7
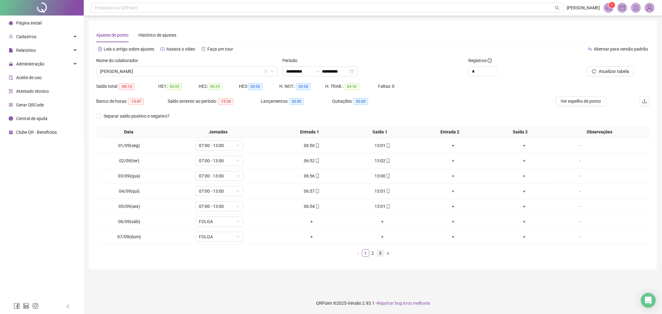
click at [379, 254] on link "3" at bounding box center [380, 253] width 7 height 7
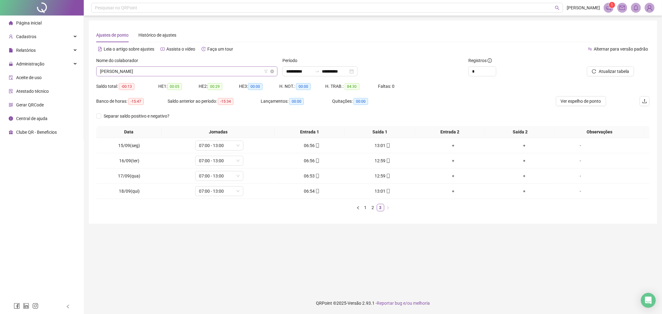
click at [225, 72] on span "[PERSON_NAME]" at bounding box center [187, 71] width 174 height 9
click at [367, 206] on link "1" at bounding box center [365, 207] width 7 height 7
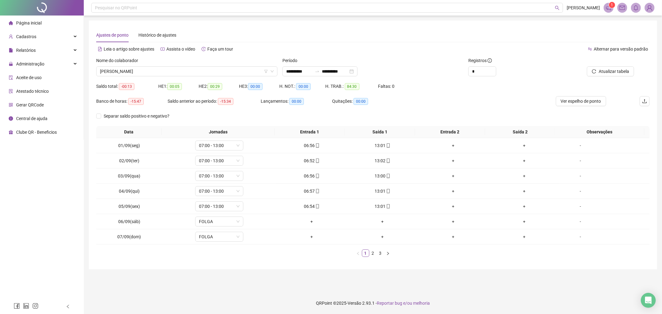
click at [370, 257] on div "Data Jornadas Entrada 1 Saída 1 Entrada 2 Saída 2 Observações 01/09(seg) 07:00 …" at bounding box center [372, 194] width 553 height 136
click at [370, 253] on link "2" at bounding box center [372, 253] width 7 height 7
click at [213, 67] on span "[PERSON_NAME]" at bounding box center [187, 71] width 174 height 9
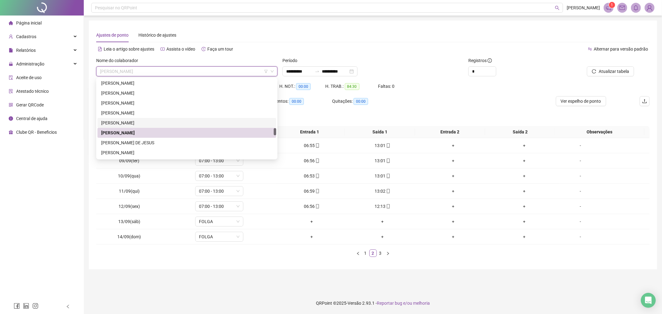
click at [203, 123] on div "[PERSON_NAME]" at bounding box center [186, 122] width 171 height 7
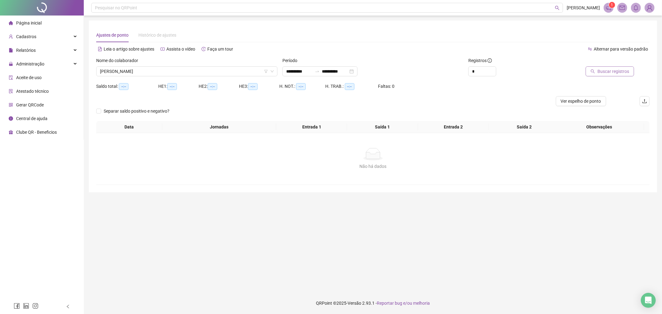
click at [610, 75] on button "Buscar registros" at bounding box center [609, 71] width 48 height 10
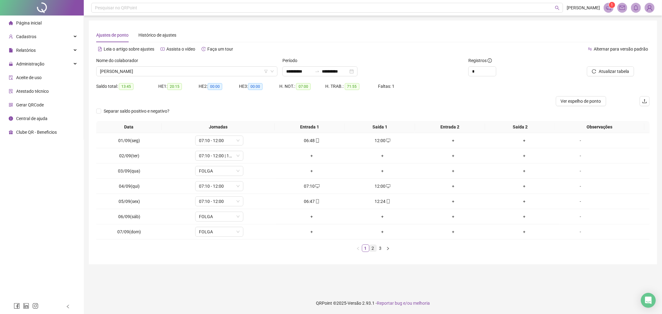
click at [373, 247] on link "2" at bounding box center [372, 248] width 7 height 7
click at [380, 247] on link "3" at bounding box center [380, 248] width 7 height 7
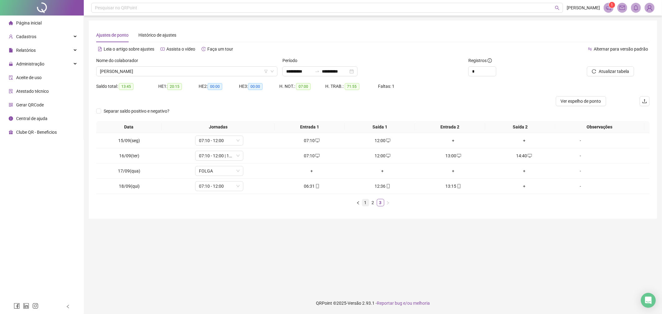
click at [364, 202] on link "1" at bounding box center [365, 202] width 7 height 7
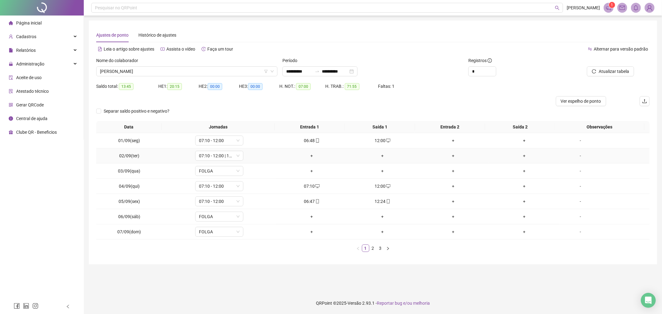
click at [312, 157] on div "+" at bounding box center [312, 155] width 66 height 7
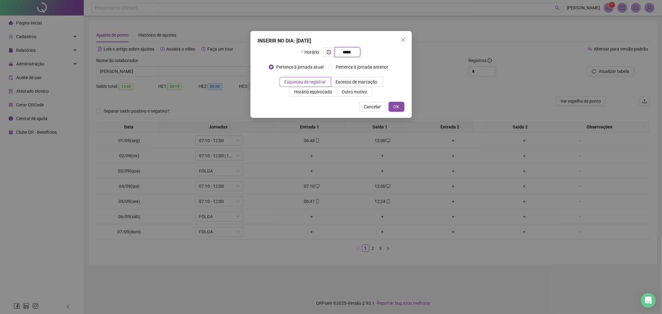
type input "*****"
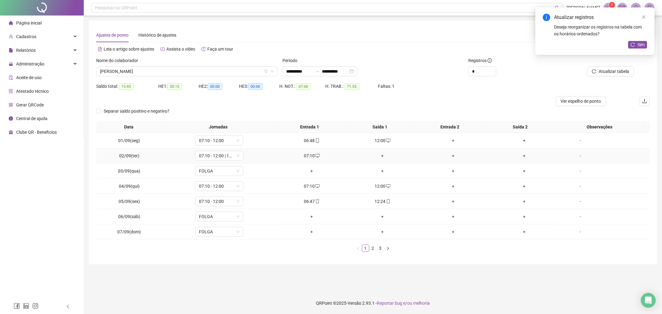
click at [375, 155] on div "+" at bounding box center [382, 155] width 66 height 7
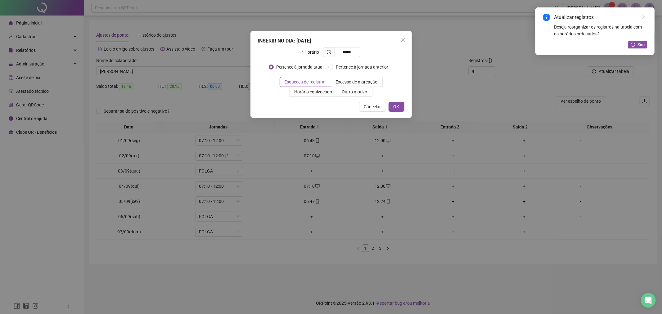
type input "*****"
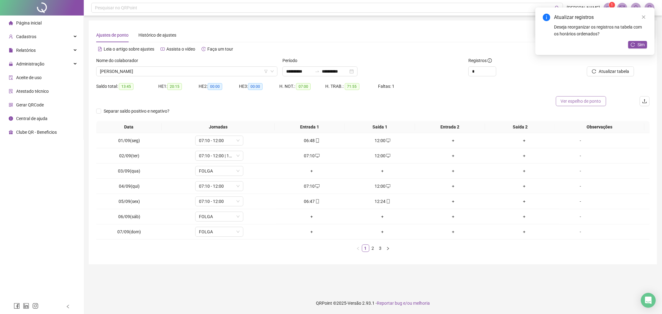
click at [575, 100] on span "Ver espelho de ponto" at bounding box center [581, 101] width 40 height 7
click at [450, 186] on div "+" at bounding box center [453, 186] width 66 height 7
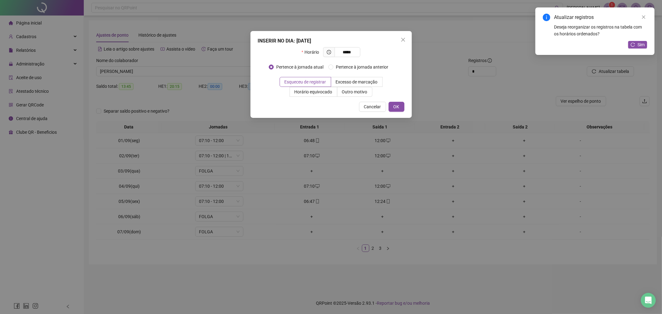
type input "*****"
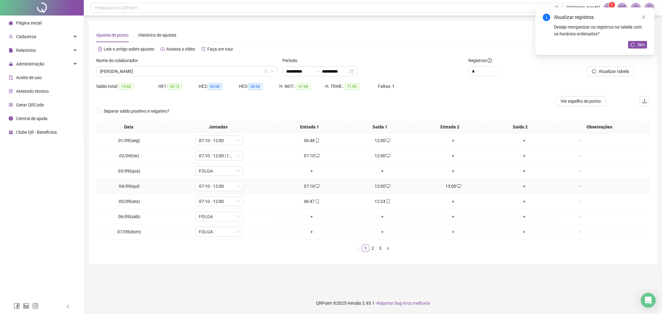
click at [518, 187] on div "+" at bounding box center [524, 186] width 66 height 7
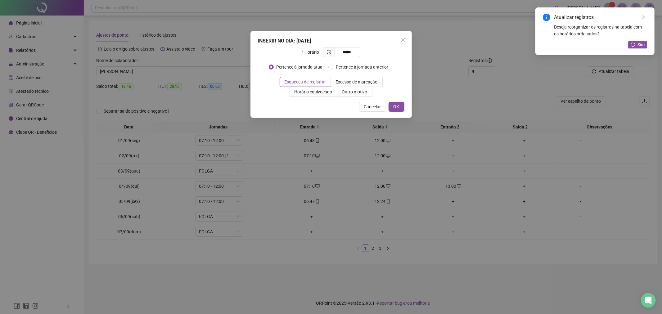
type input "*****"
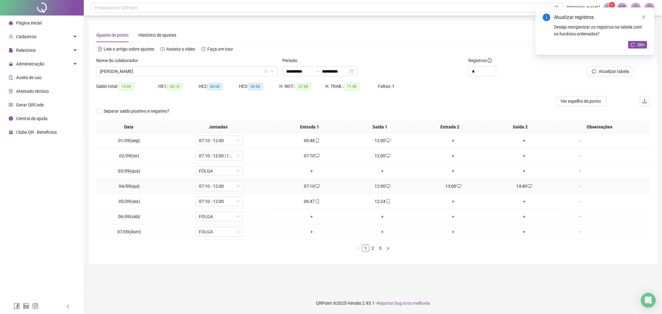
click at [521, 186] on div "14:40" at bounding box center [524, 186] width 66 height 7
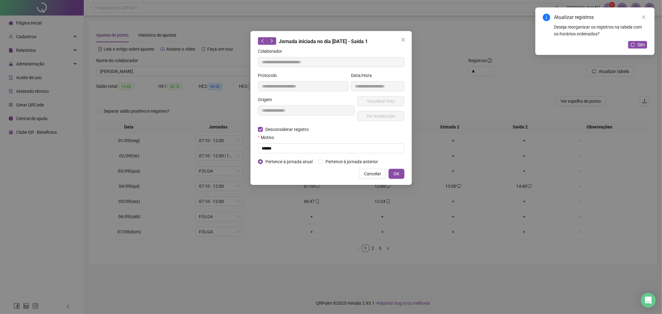
type input "**********"
click at [288, 146] on input "text" at bounding box center [331, 148] width 146 height 10
type input "******"
click at [402, 173] on button "OK" at bounding box center [396, 174] width 16 height 10
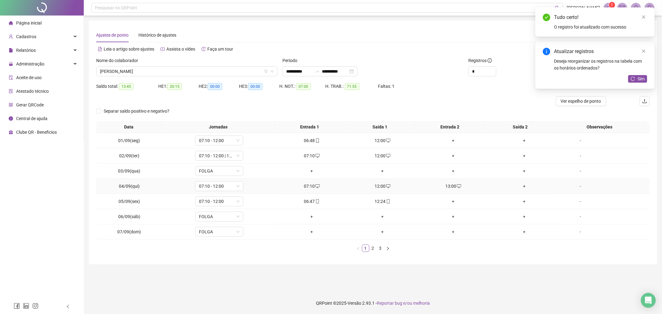
click at [446, 188] on div "13:00" at bounding box center [453, 186] width 66 height 7
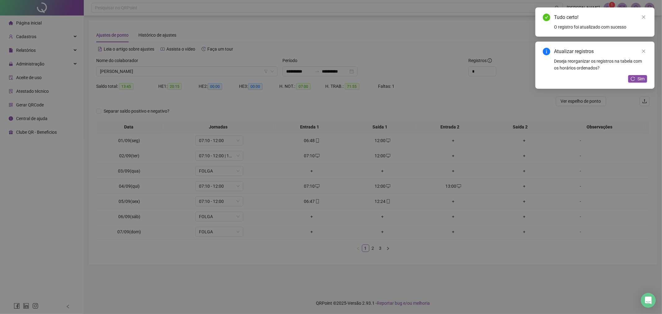
type input "**********"
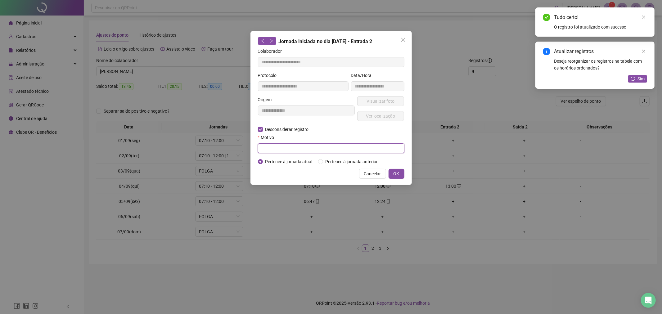
click at [285, 149] on input "text" at bounding box center [331, 148] width 146 height 10
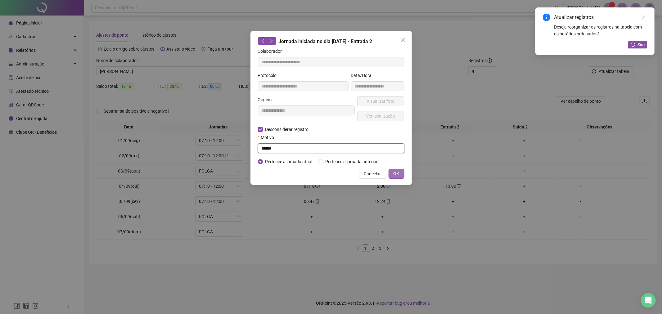
type input "******"
click at [396, 174] on span "OK" at bounding box center [396, 173] width 6 height 7
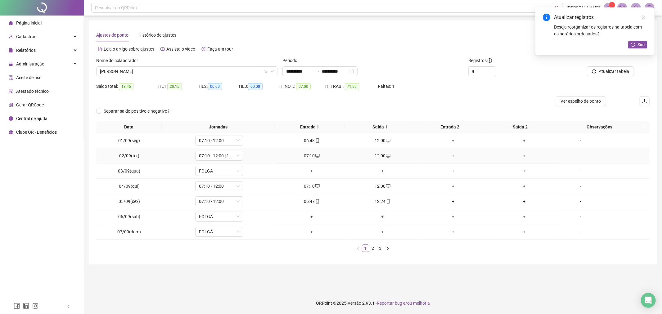
click at [451, 156] on div "+" at bounding box center [453, 155] width 66 height 7
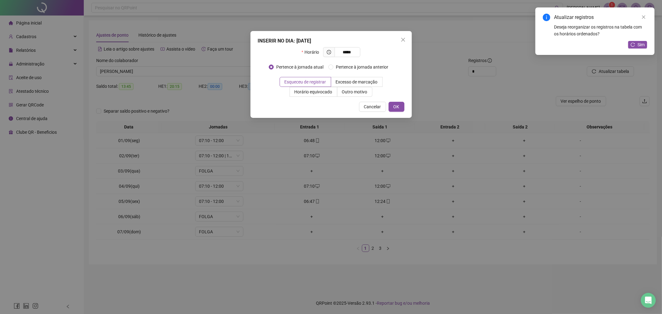
type input "*****"
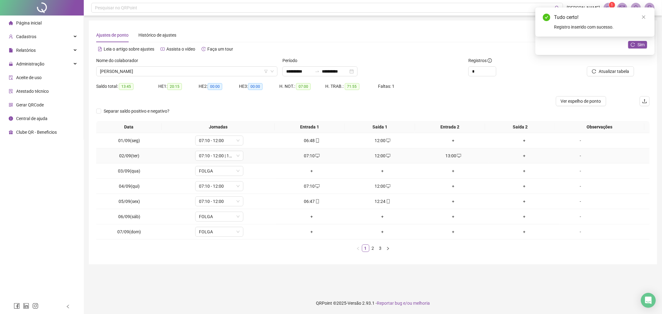
click at [522, 157] on div "+" at bounding box center [524, 155] width 66 height 7
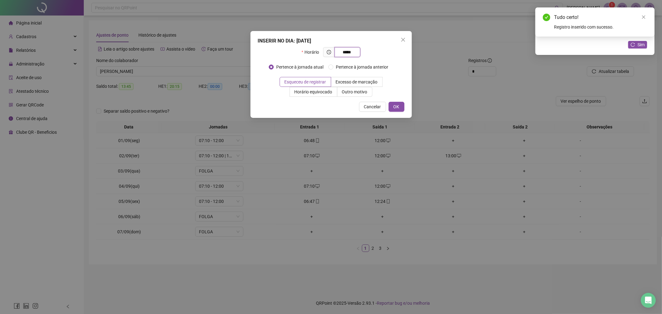
type input "*****"
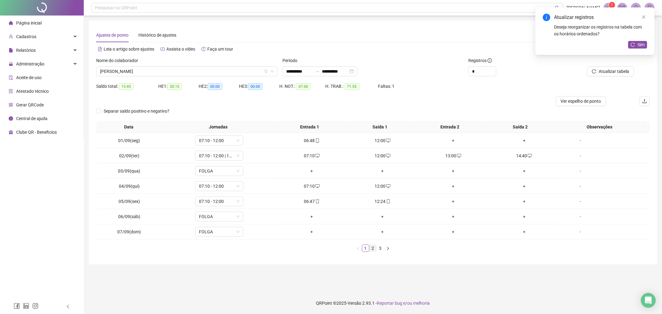
click at [373, 248] on link "2" at bounding box center [372, 248] width 7 height 7
click at [382, 247] on link "3" at bounding box center [380, 248] width 7 height 7
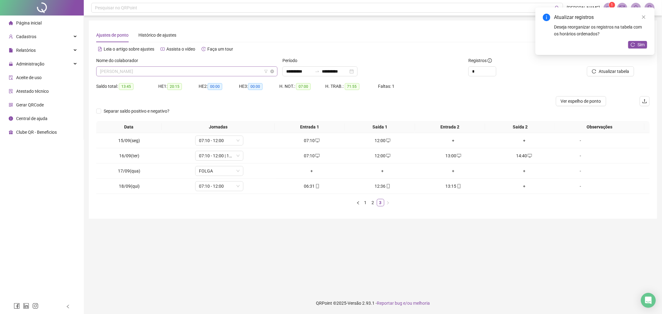
click at [215, 74] on span "[PERSON_NAME]" at bounding box center [187, 71] width 174 height 9
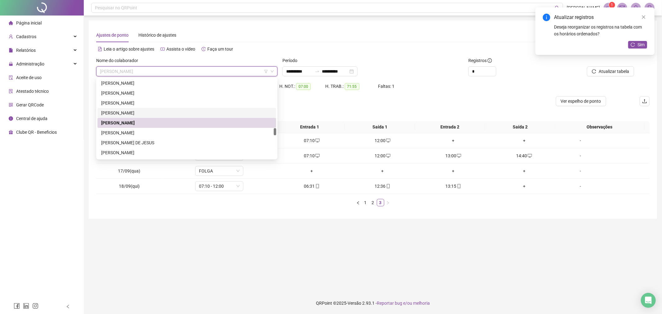
click at [164, 108] on div "[PERSON_NAME]" at bounding box center [186, 113] width 179 height 10
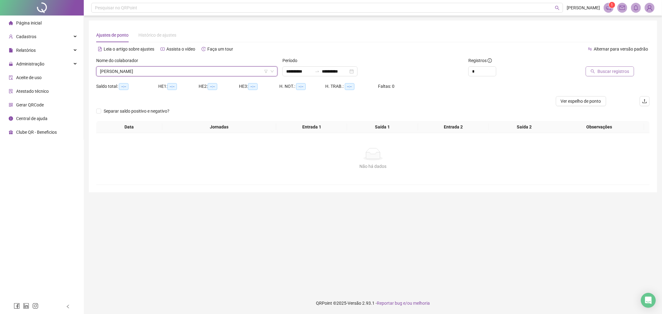
click at [602, 73] on span "Buscar registros" at bounding box center [613, 71] width 32 height 7
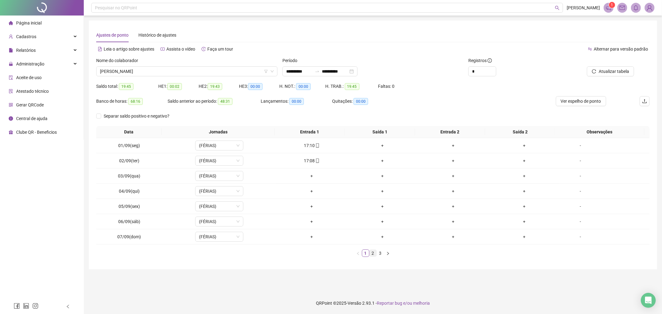
click at [373, 253] on link "2" at bounding box center [372, 253] width 7 height 7
click at [378, 253] on link "3" at bounding box center [380, 253] width 7 height 7
